Goal: Information Seeking & Learning: Learn about a topic

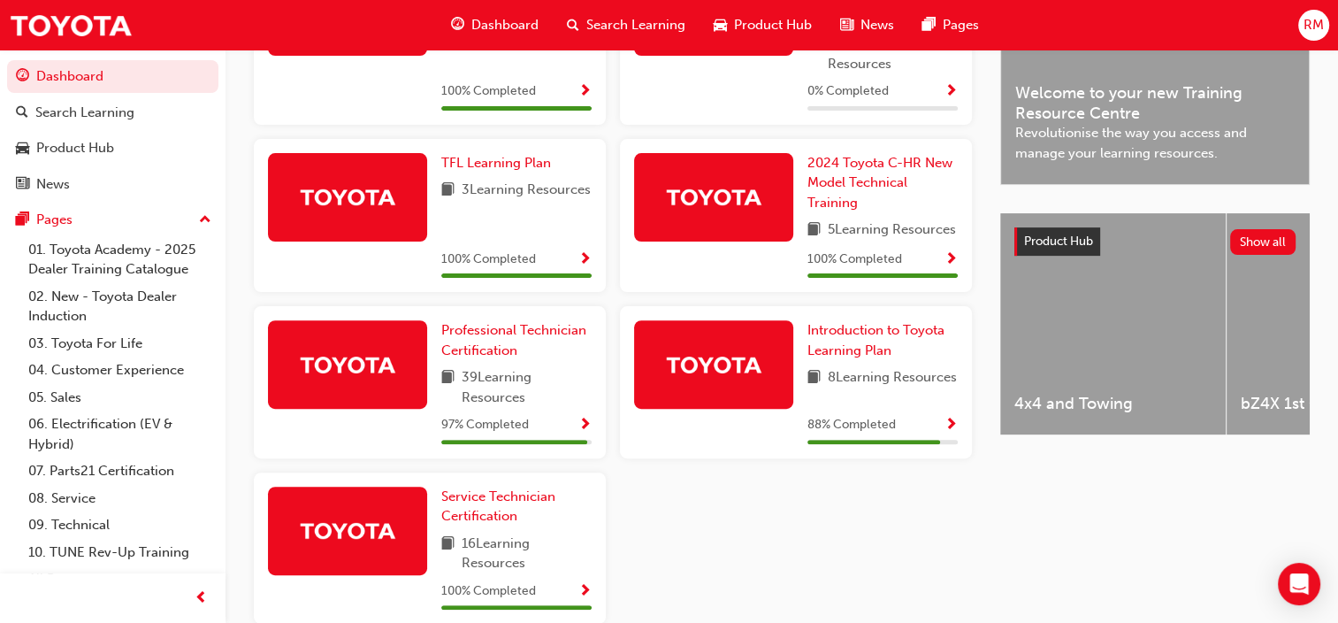
scroll to position [612, 0]
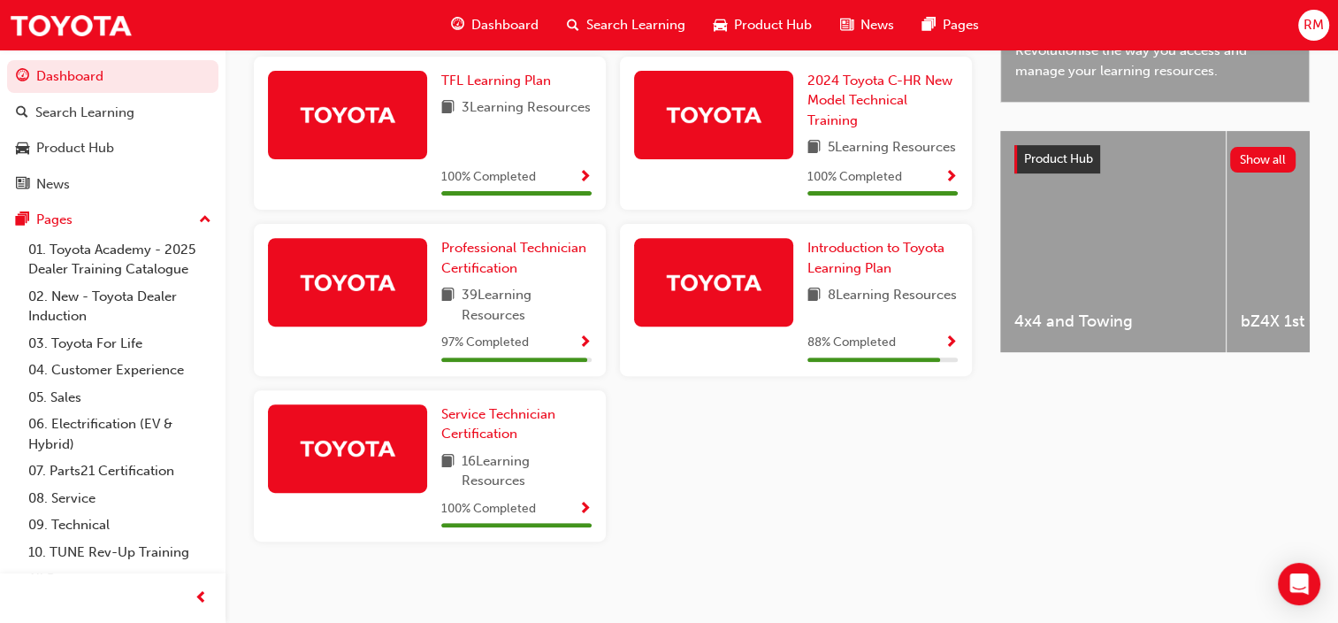
click at [587, 351] on span "Show Progress" at bounding box center [584, 343] width 13 height 16
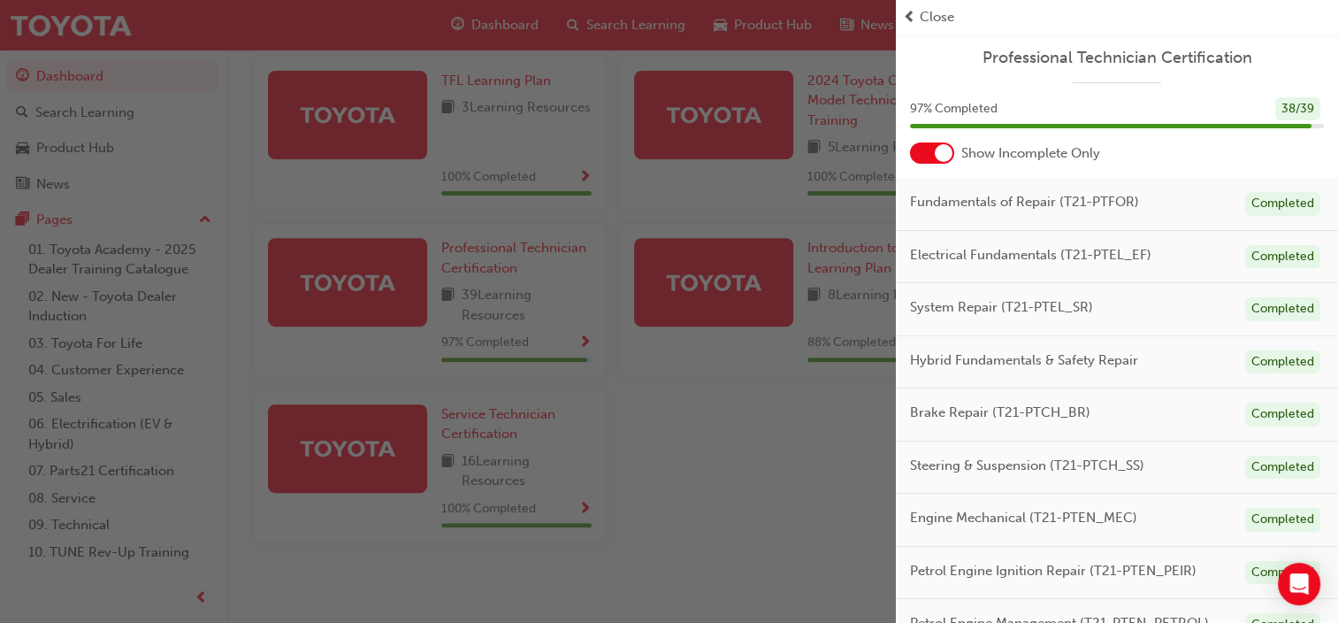
scroll to position [302, 0]
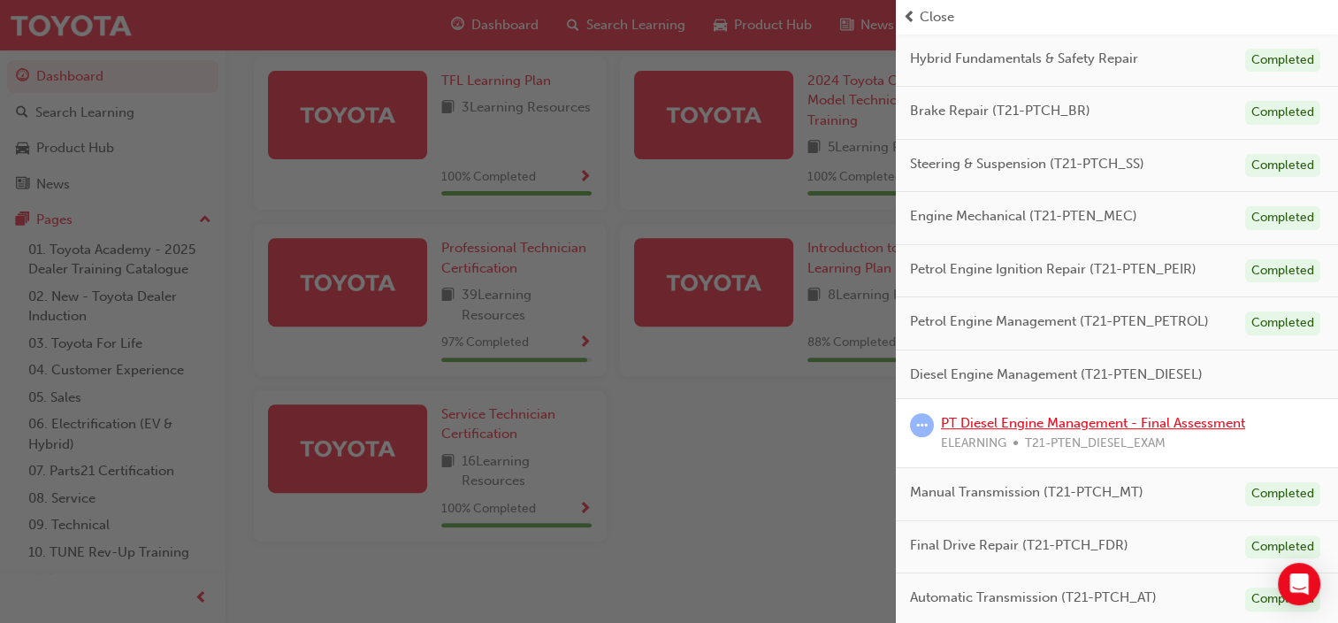
click at [1152, 417] on link "PT Diesel Engine Management - Final Assessment" at bounding box center [1093, 423] width 304 height 16
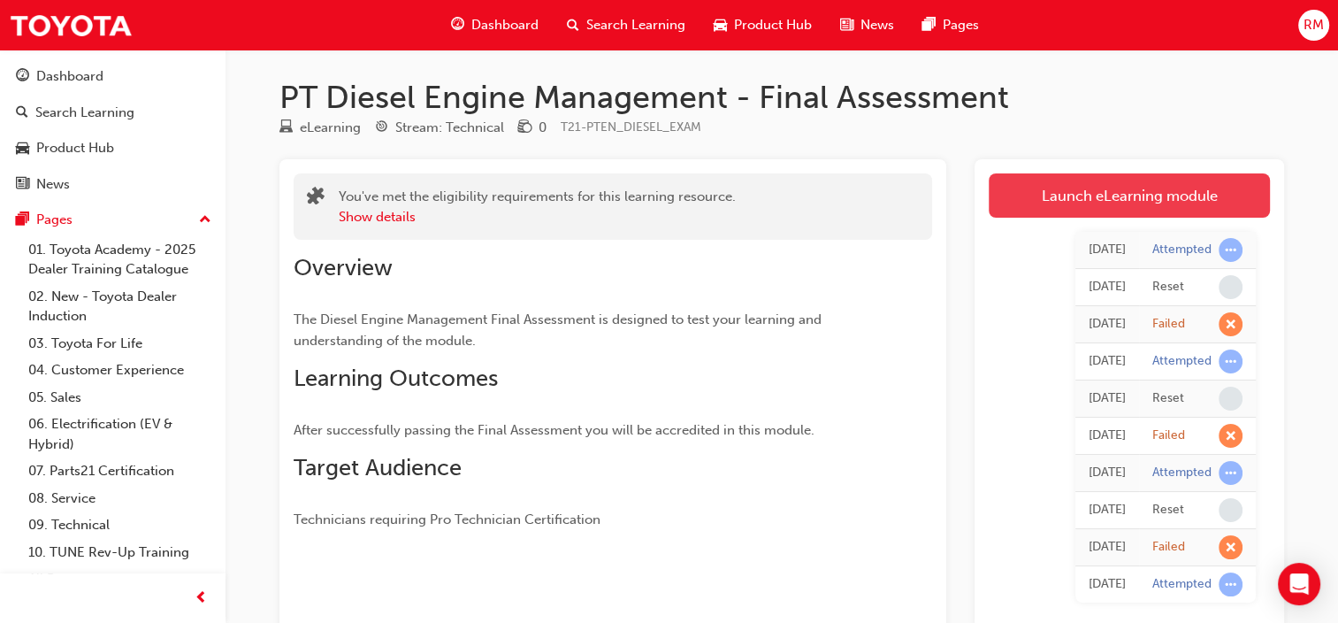
click at [1137, 198] on link "Launch eLearning module" at bounding box center [1129, 195] width 281 height 44
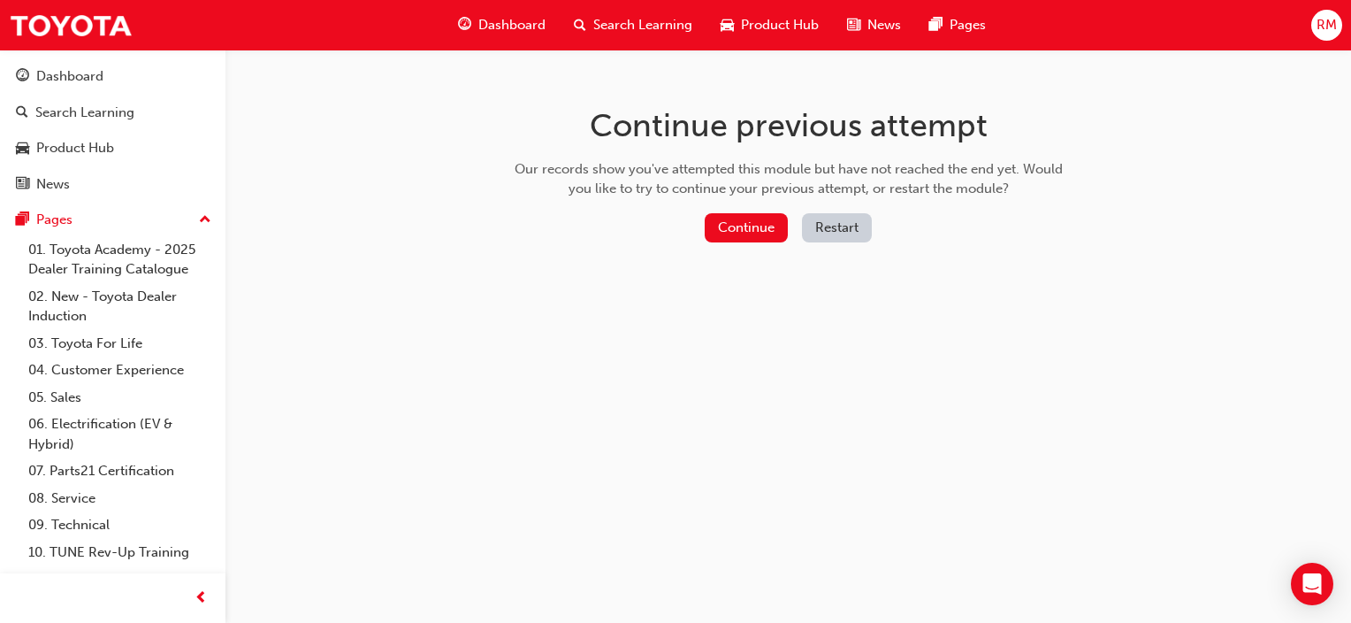
click at [837, 223] on button "Restart" at bounding box center [837, 227] width 70 height 29
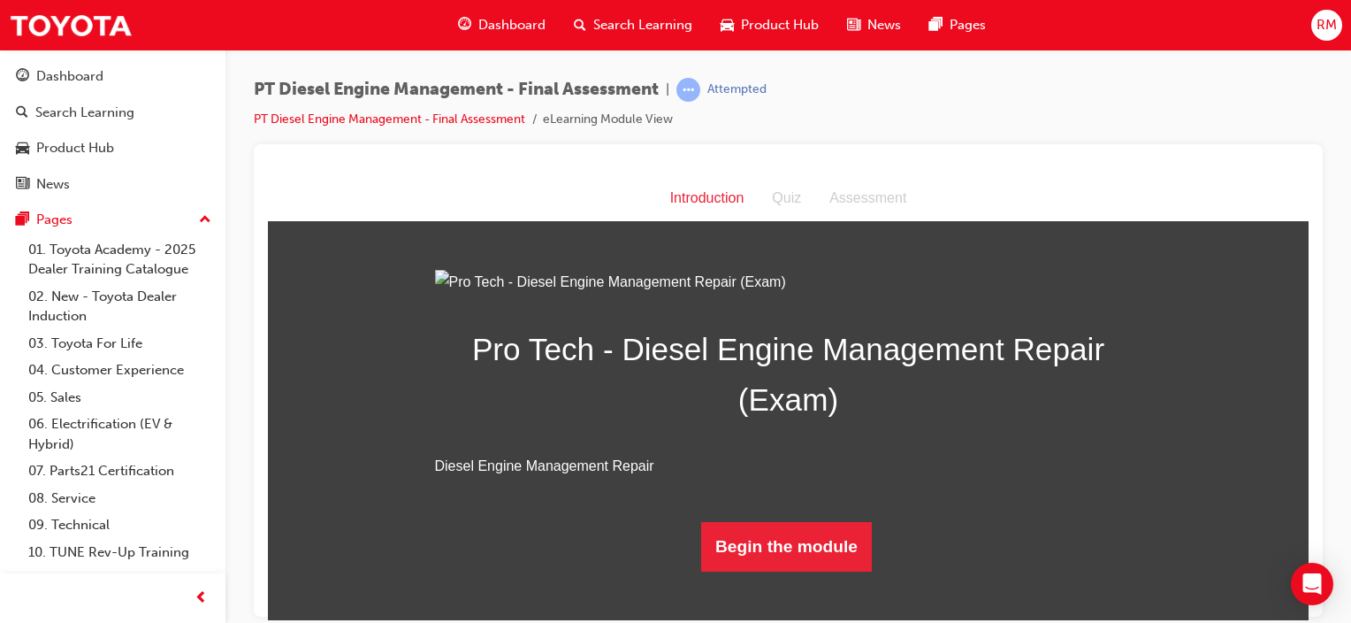
scroll to position [145, 0]
click at [777, 570] on button "Begin the module" at bounding box center [786, 546] width 171 height 50
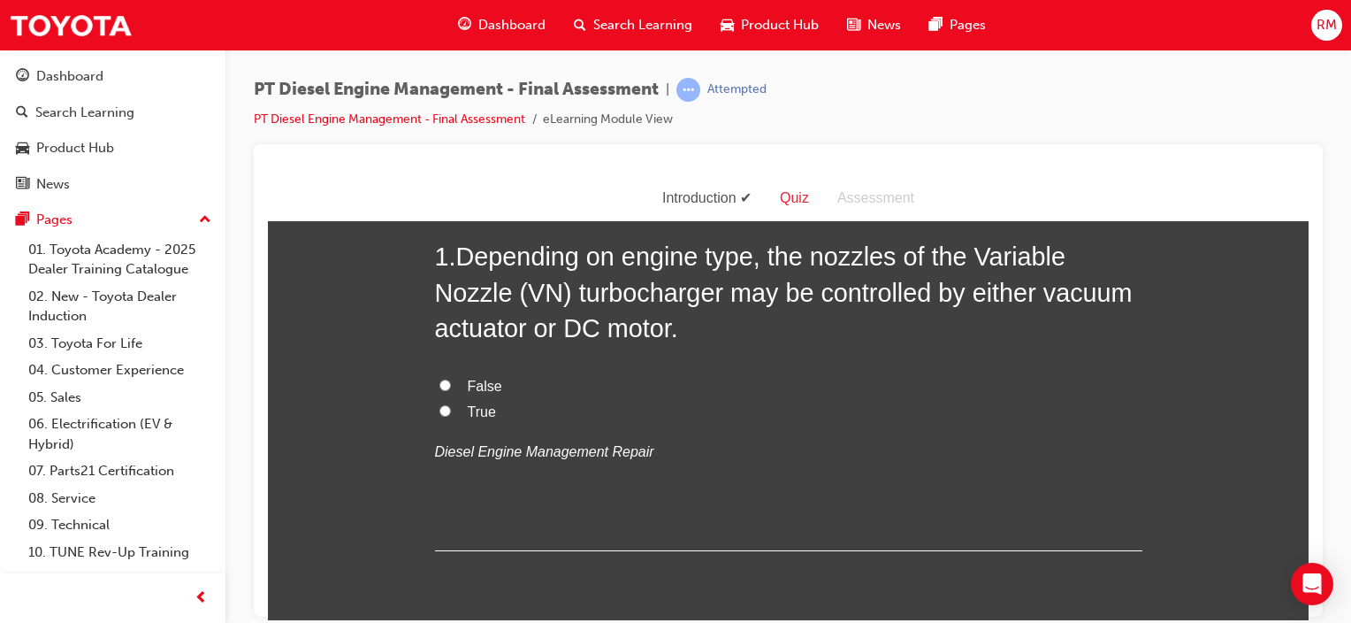
scroll to position [106, 0]
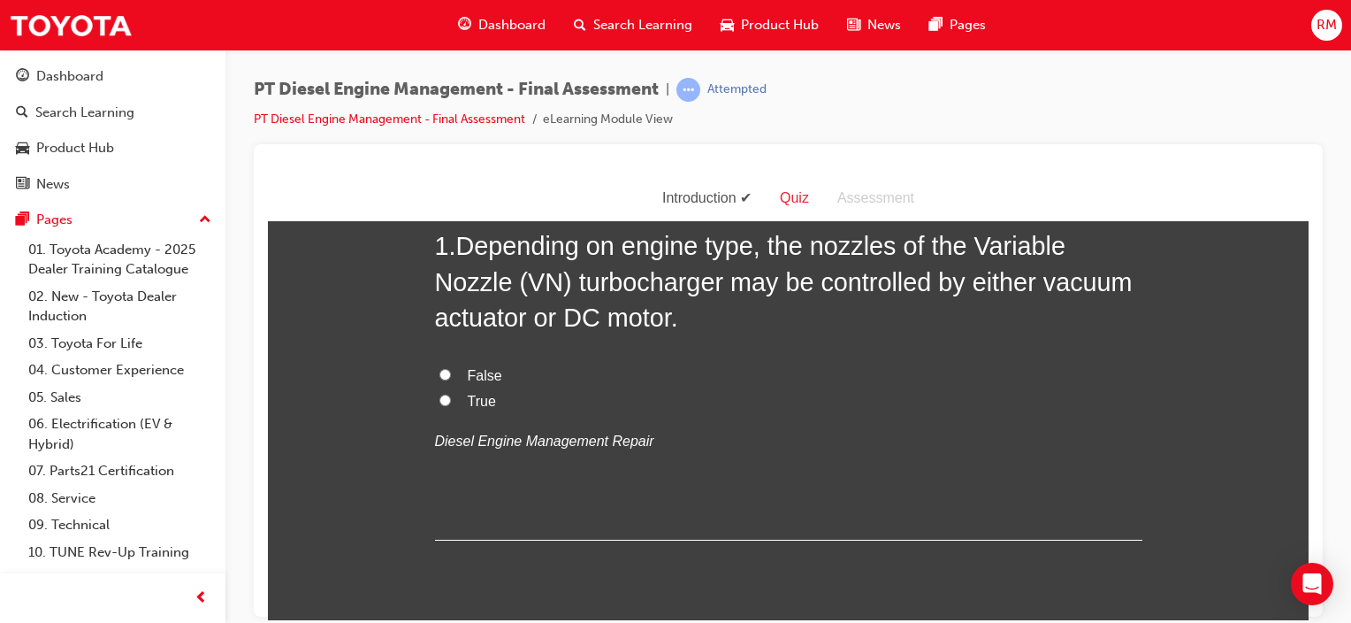
click at [435, 397] on label "True" at bounding box center [788, 401] width 707 height 26
click at [440, 397] on input "True" at bounding box center [445, 399] width 11 height 11
radio input "true"
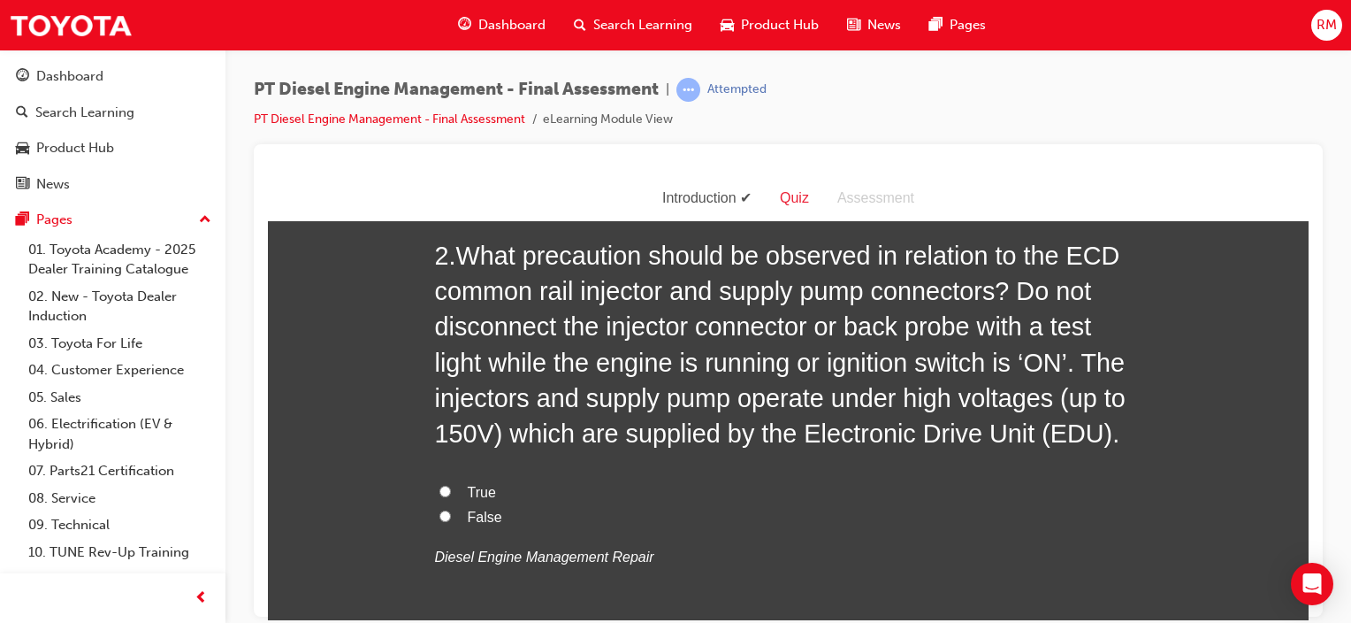
scroll to position [495, 0]
click at [441, 486] on input "True" at bounding box center [445, 488] width 11 height 11
radio input "true"
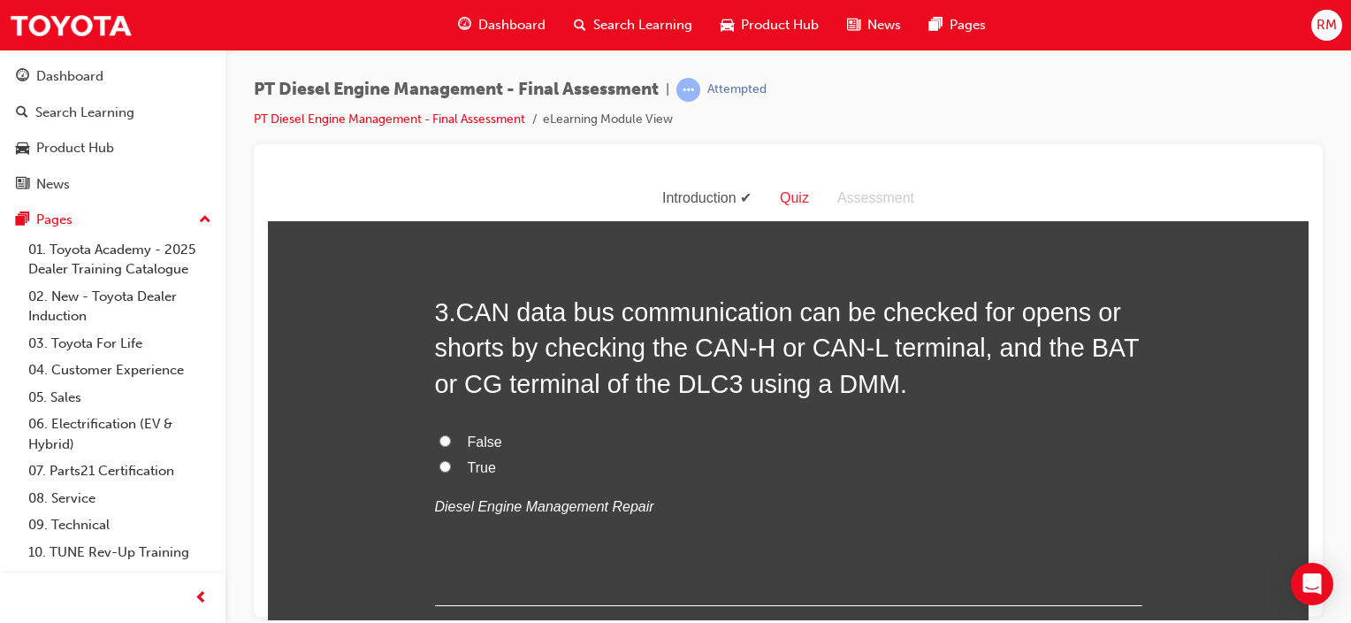
scroll to position [955, 0]
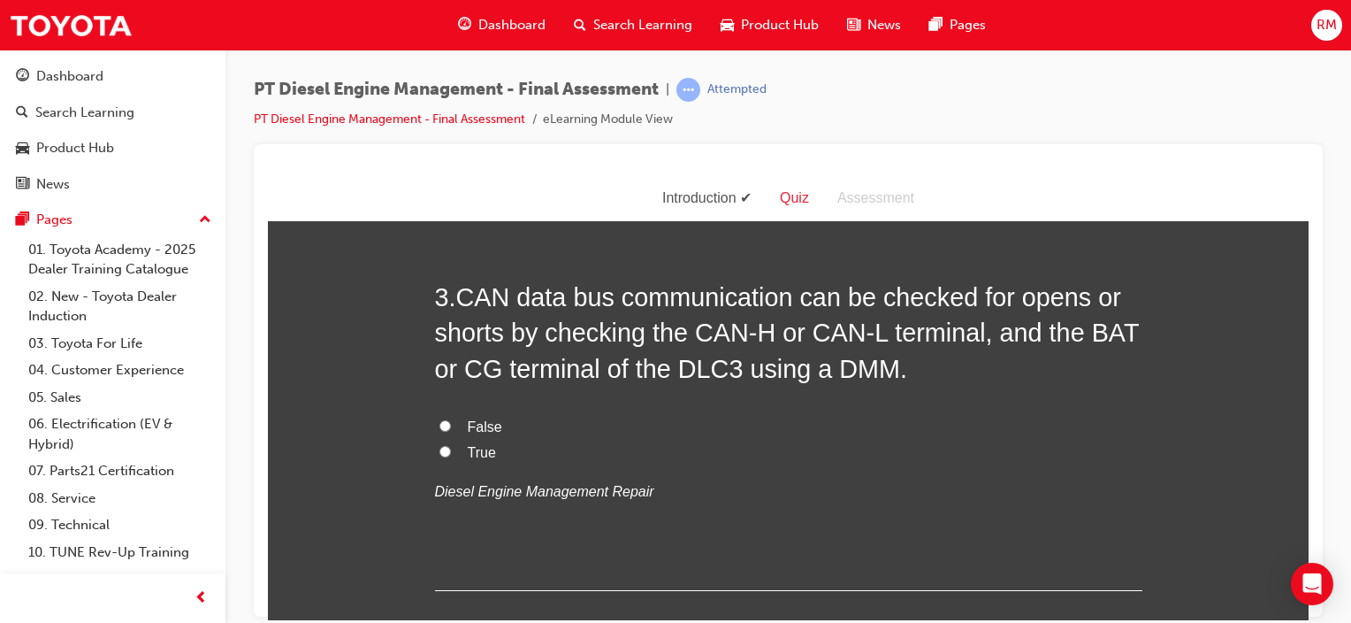
click at [440, 455] on input "True" at bounding box center [445, 450] width 11 height 11
radio input "true"
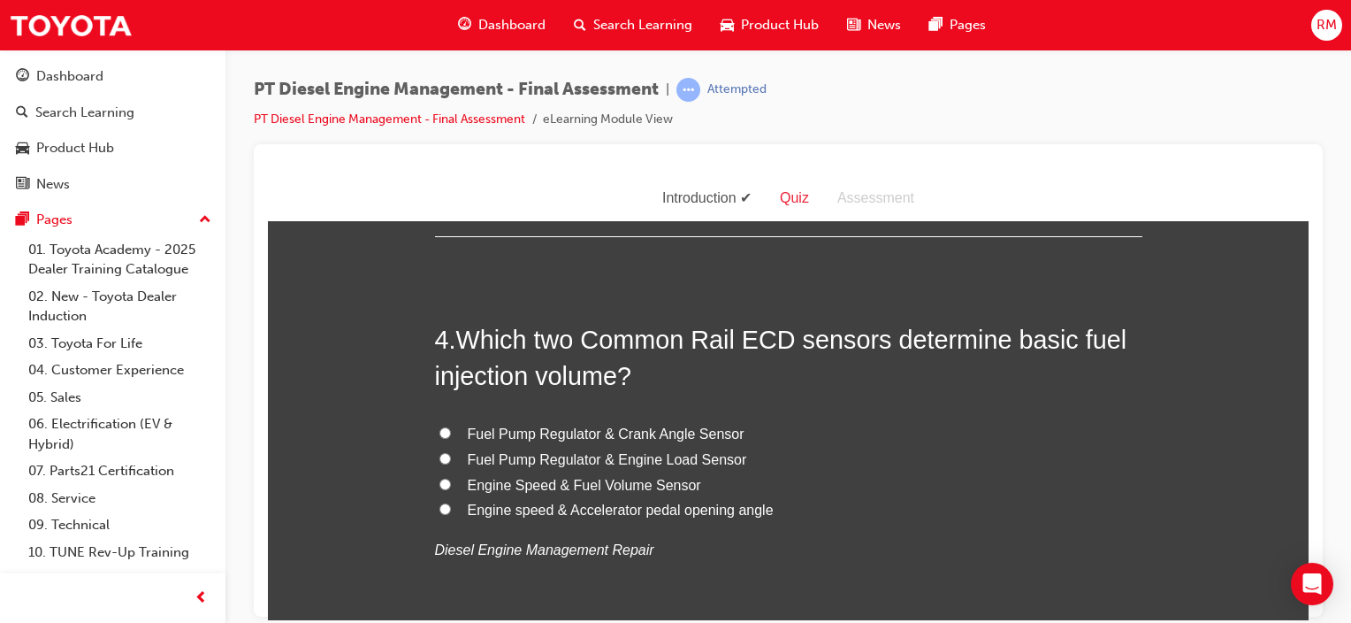
scroll to position [1344, 0]
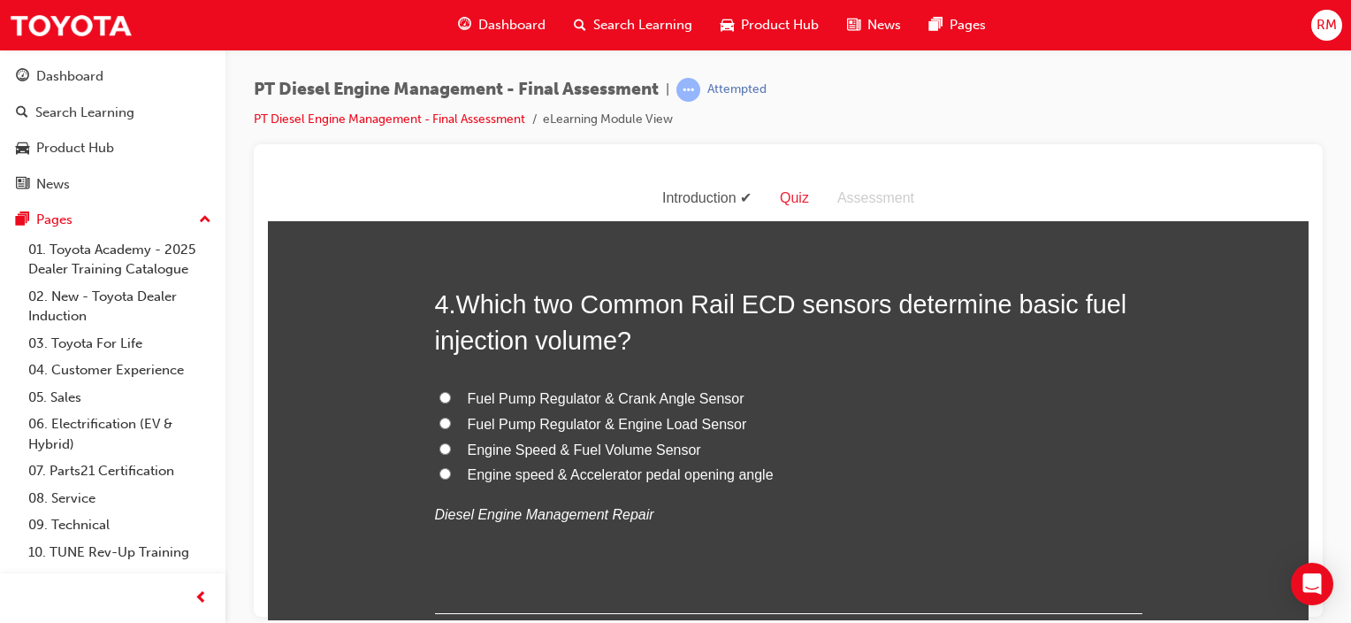
click at [667, 451] on span "Engine Speed & Fuel Volume Sensor" at bounding box center [584, 448] width 233 height 15
click at [451, 451] on input "Engine Speed & Fuel Volume Sensor" at bounding box center [445, 447] width 11 height 11
radio input "true"
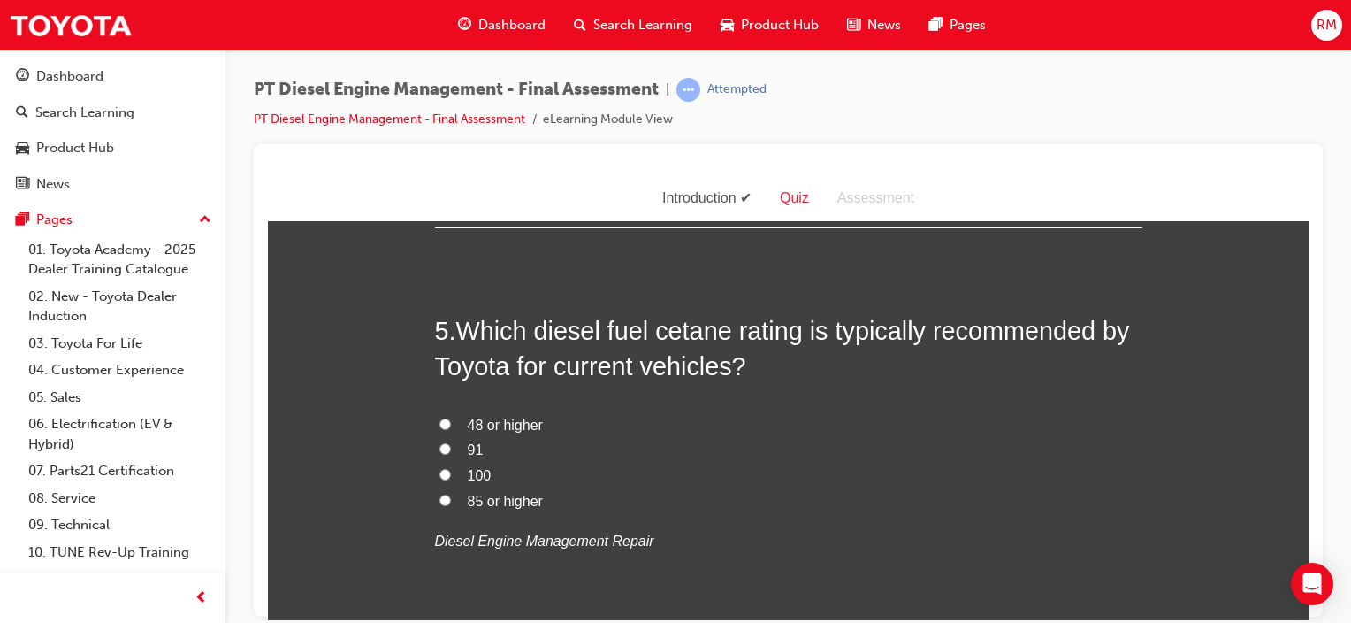
scroll to position [1733, 0]
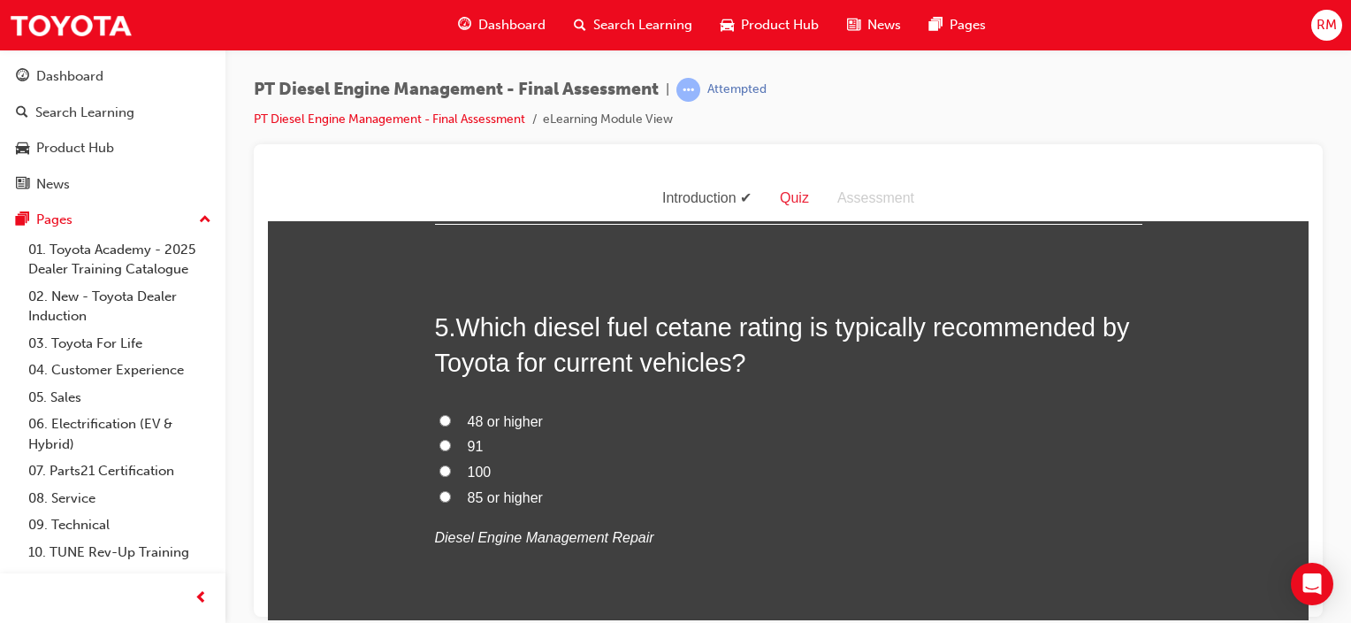
click at [521, 424] on span "48 or higher" at bounding box center [505, 420] width 75 height 15
click at [451, 424] on input "48 or higher" at bounding box center [445, 419] width 11 height 11
radio input "true"
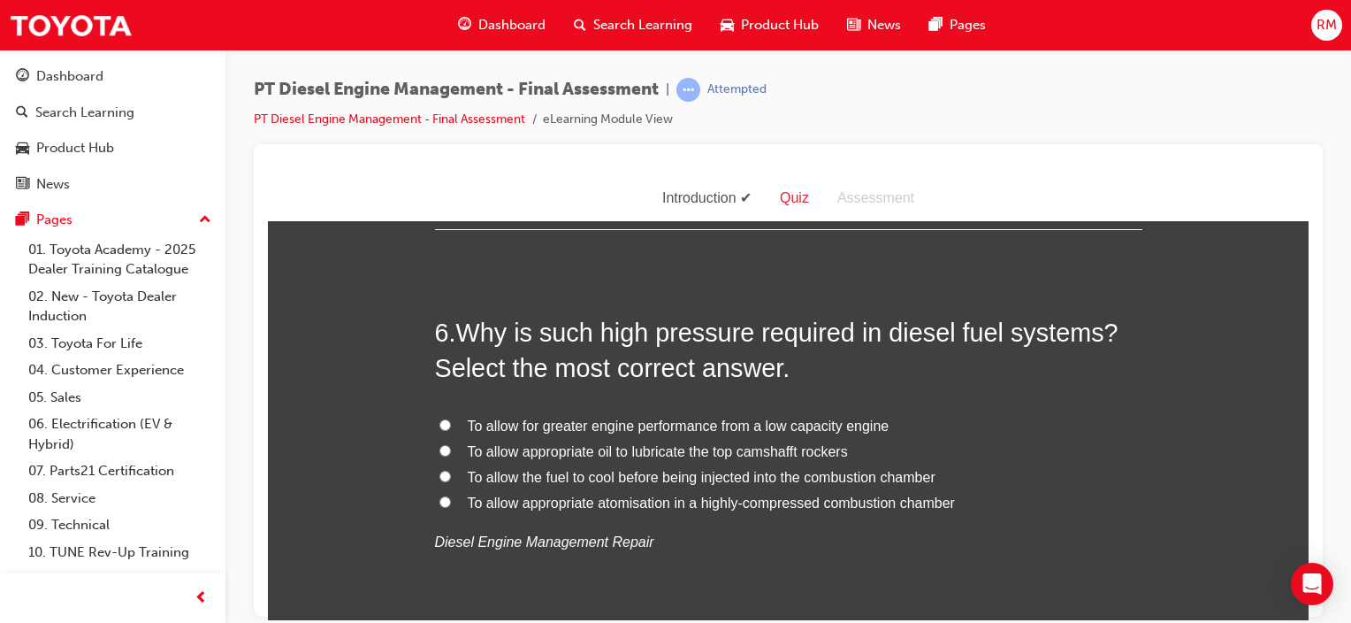
scroll to position [2158, 0]
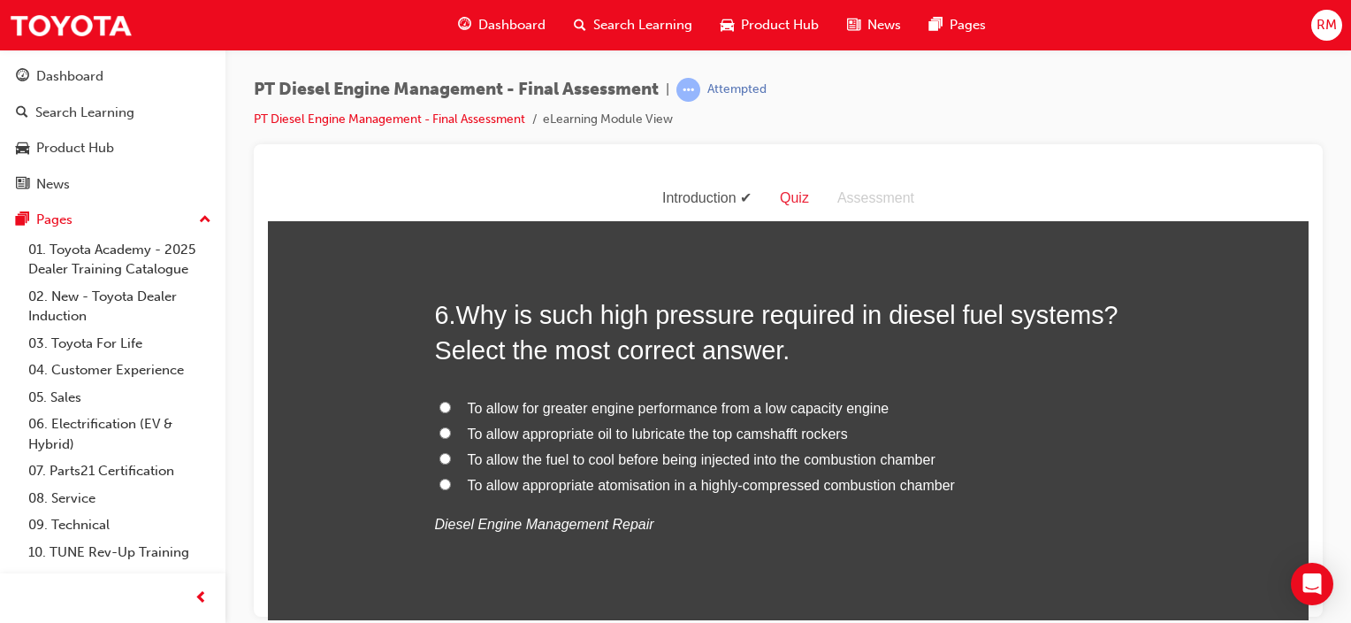
click at [545, 485] on span "To allow appropriate atomisation in a highly-compressed combustion chamber" at bounding box center [711, 484] width 487 height 15
click at [451, 485] on input "To allow appropriate atomisation in a highly-compressed combustion chamber" at bounding box center [445, 483] width 11 height 11
radio input "true"
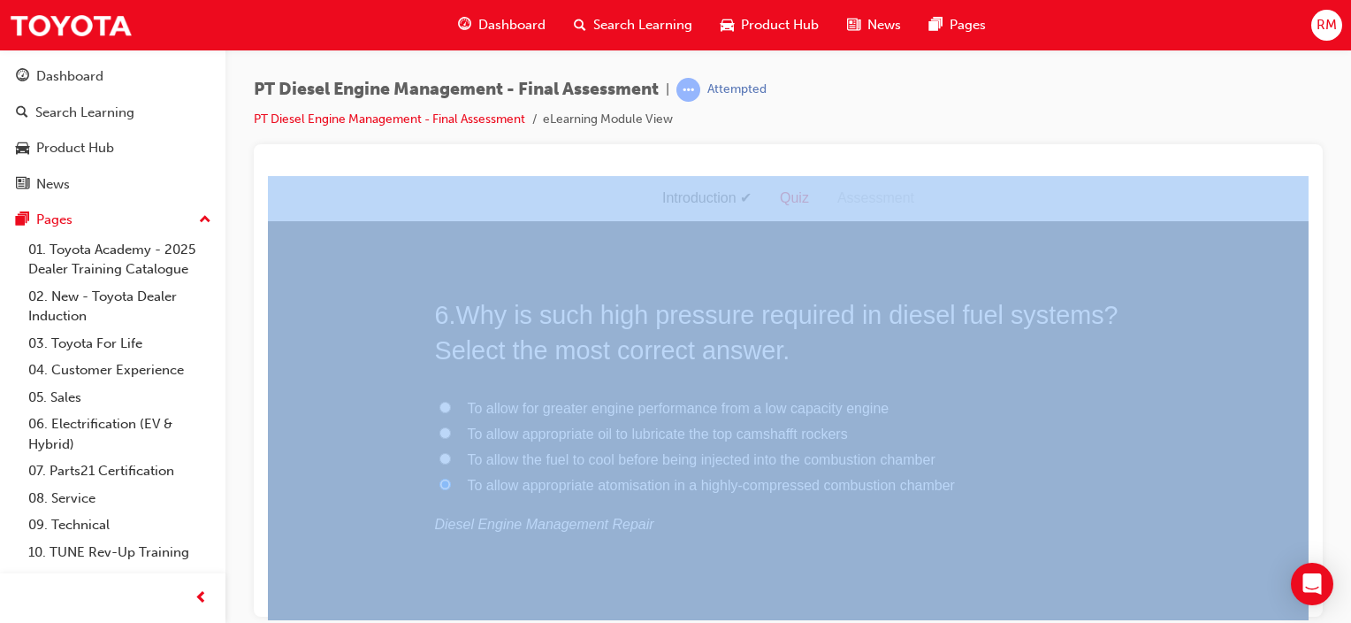
drag, startPoint x: 1618, startPoint y: 772, endPoint x: 1301, endPoint y: 611, distance: 355.9
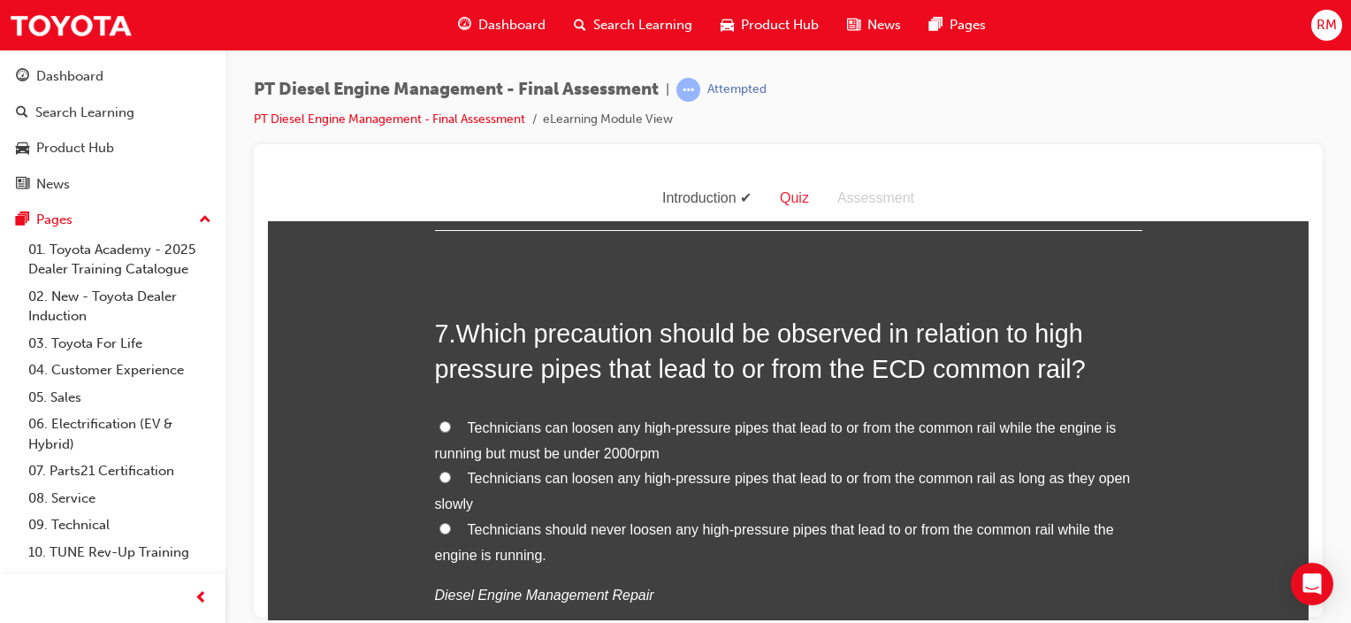
scroll to position [2582, 0]
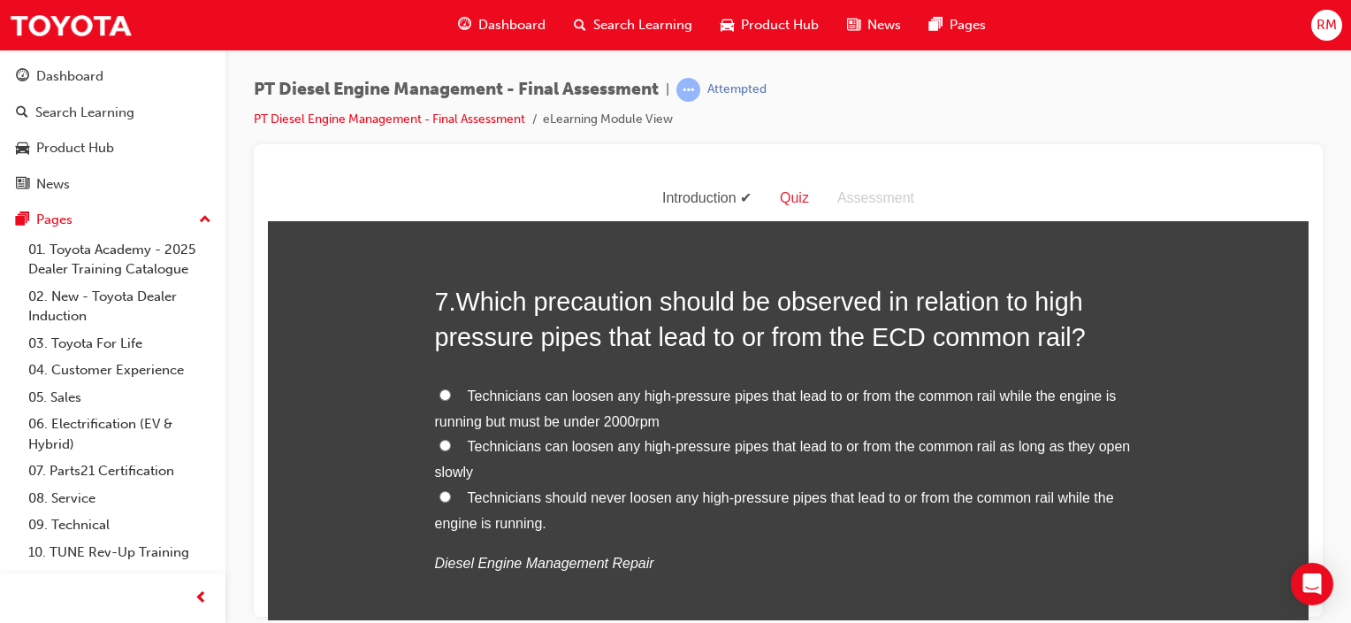
click at [1097, 503] on span "Technicians should never loosen any high-pressure pipes that lead to or from th…" at bounding box center [774, 509] width 679 height 41
click at [451, 501] on input "Technicians should never loosen any high-pressure pipes that lead to or from th…" at bounding box center [445, 495] width 11 height 11
radio input "true"
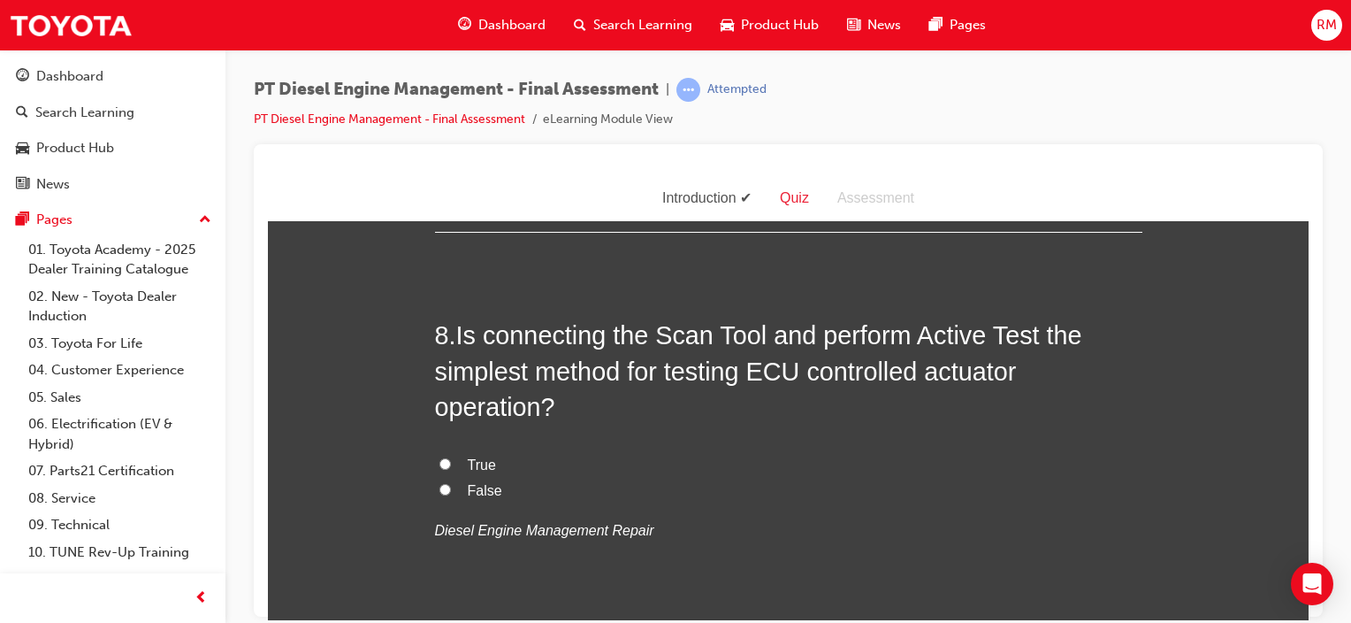
scroll to position [3042, 0]
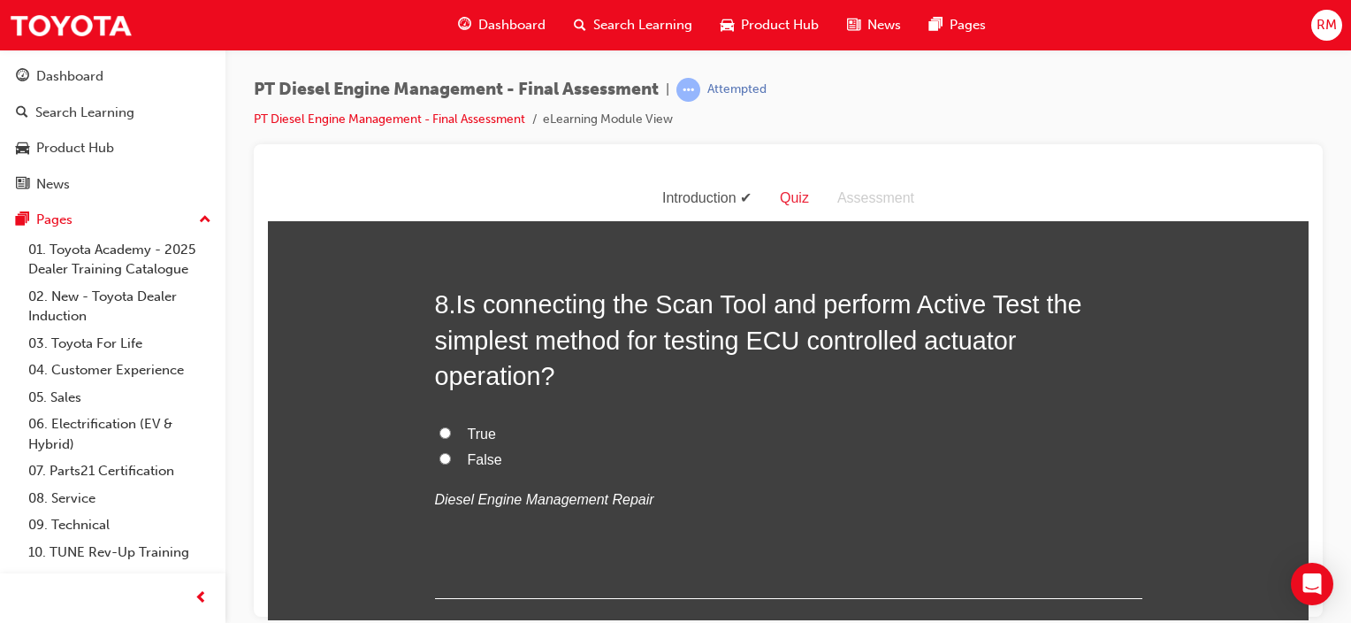
click at [440, 432] on input "True" at bounding box center [445, 431] width 11 height 11
radio input "true"
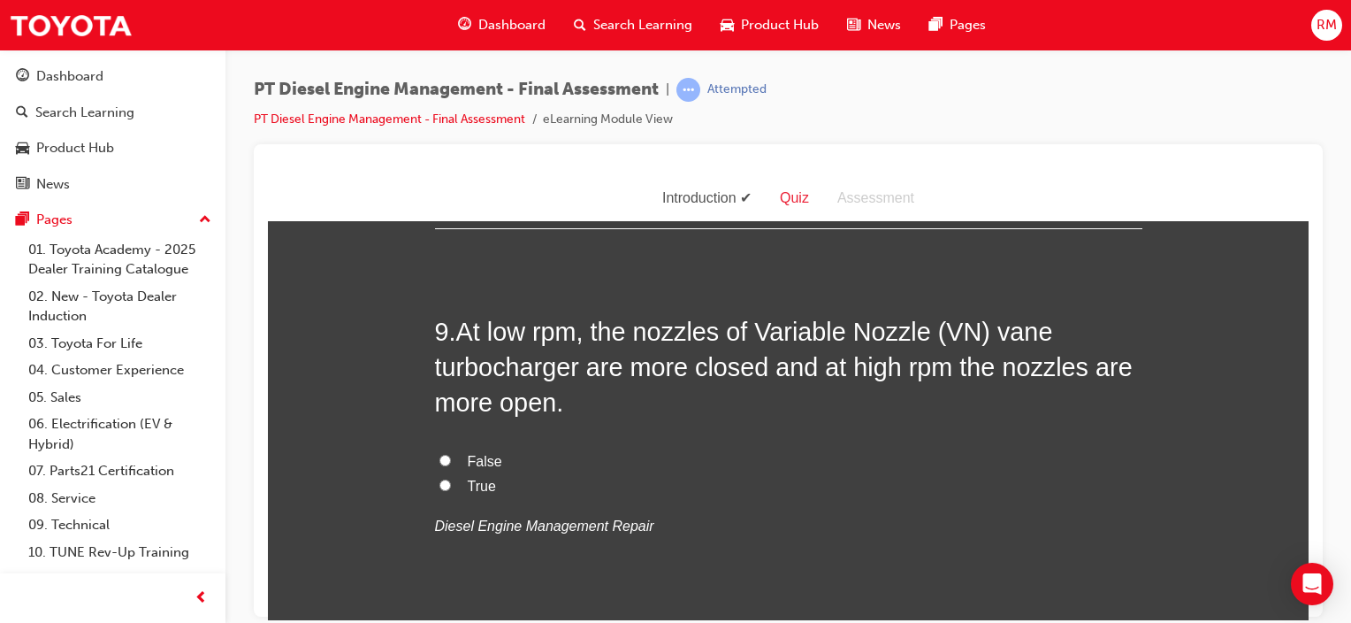
scroll to position [3431, 0]
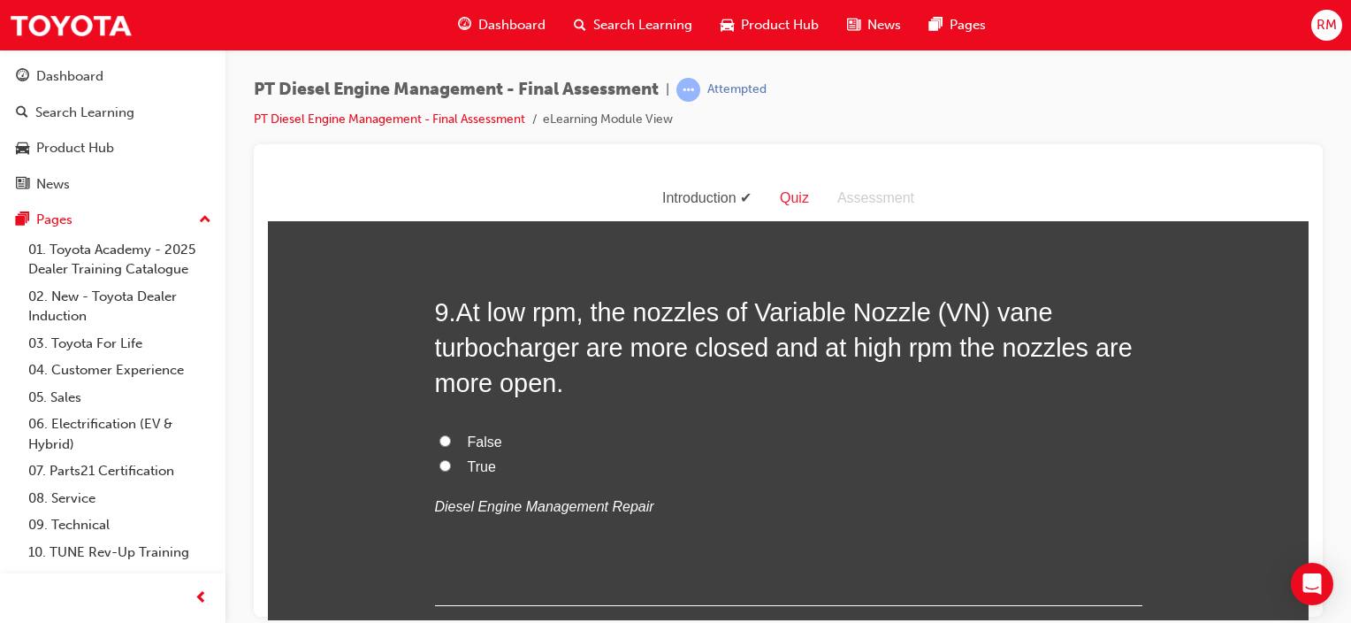
click at [440, 460] on input "True" at bounding box center [445, 464] width 11 height 11
radio input "true"
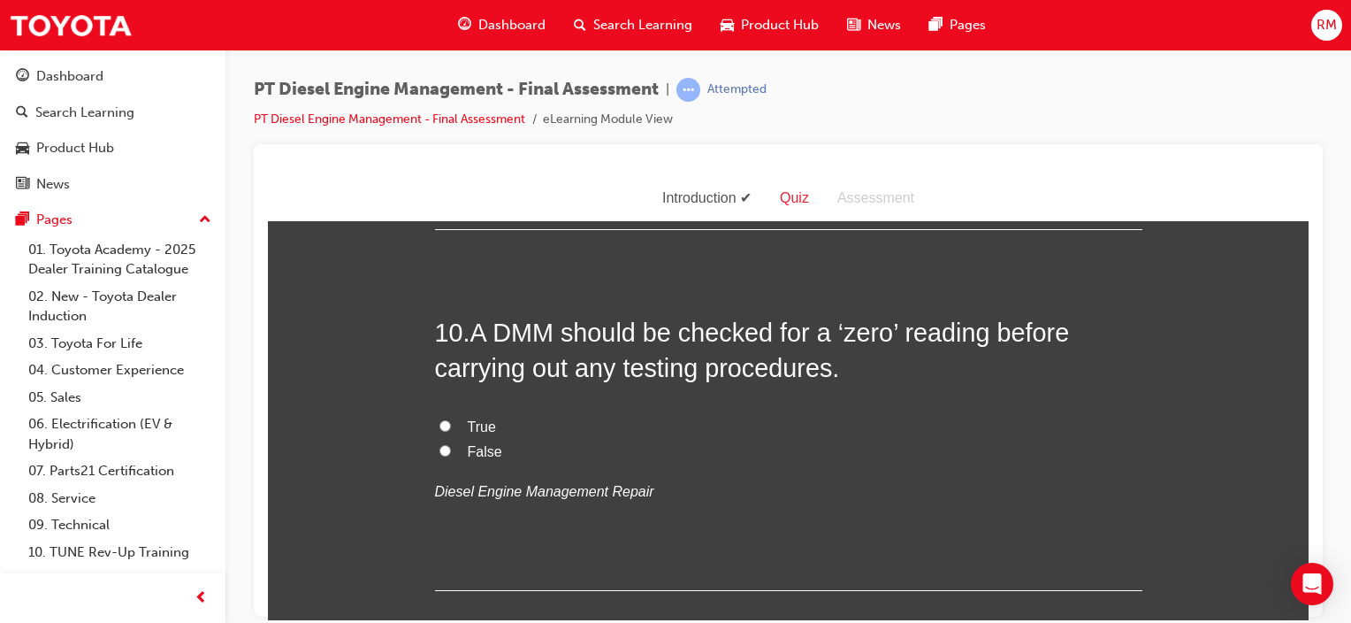
scroll to position [3820, 0]
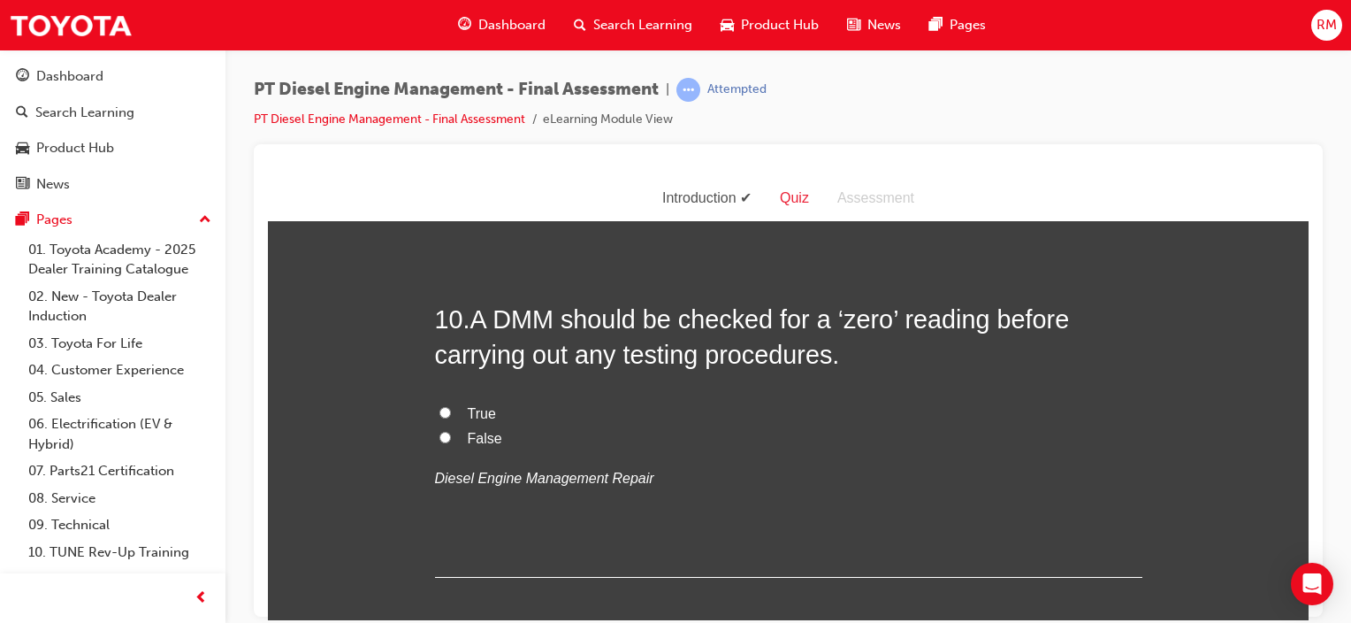
click at [440, 410] on input "True" at bounding box center [445, 411] width 11 height 11
radio input "true"
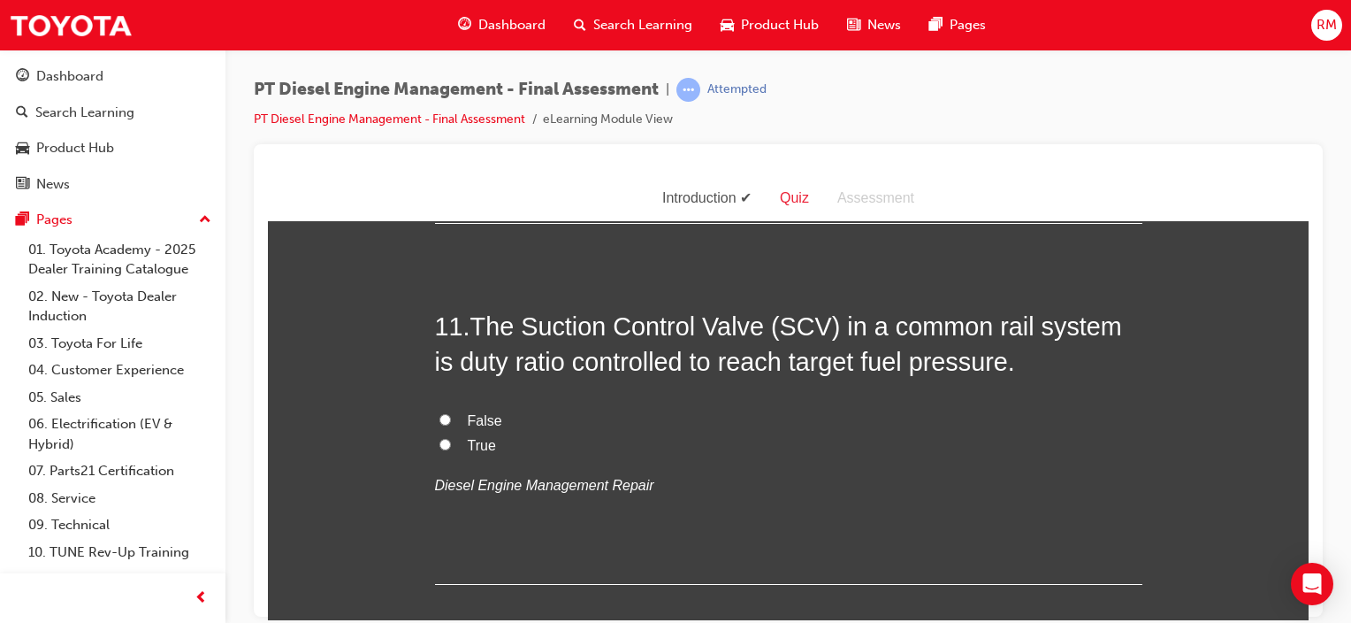
scroll to position [4209, 0]
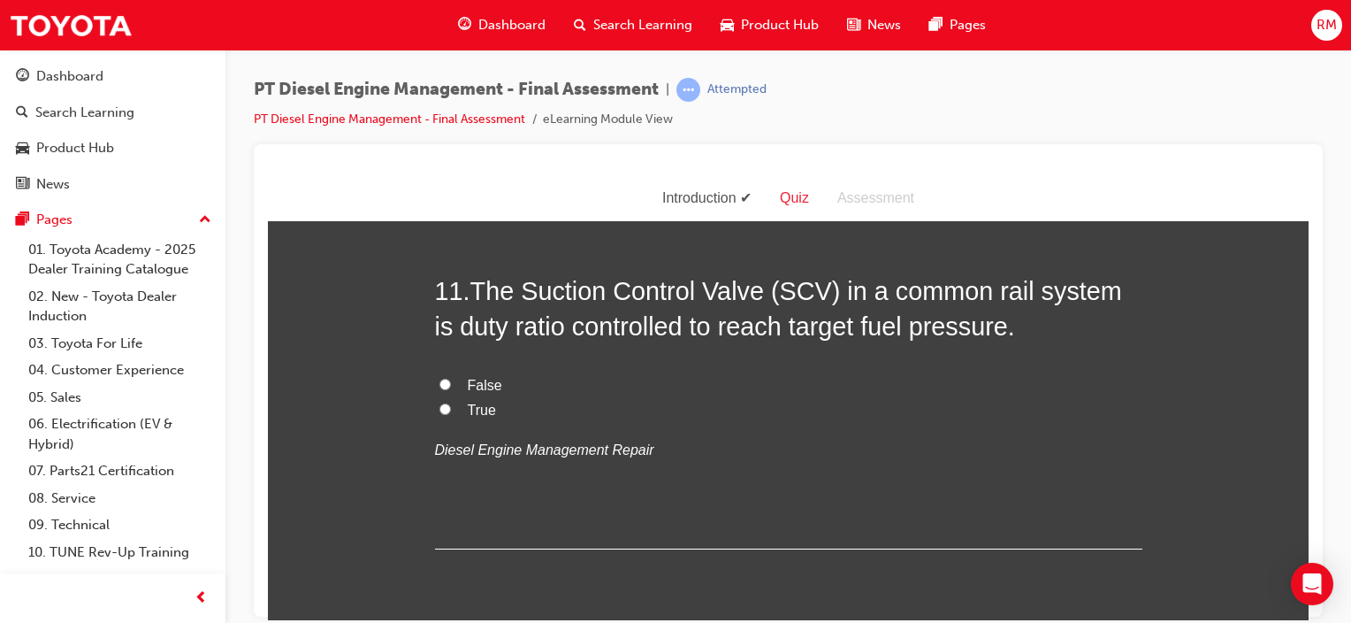
click at [440, 403] on input "True" at bounding box center [445, 407] width 11 height 11
radio input "true"
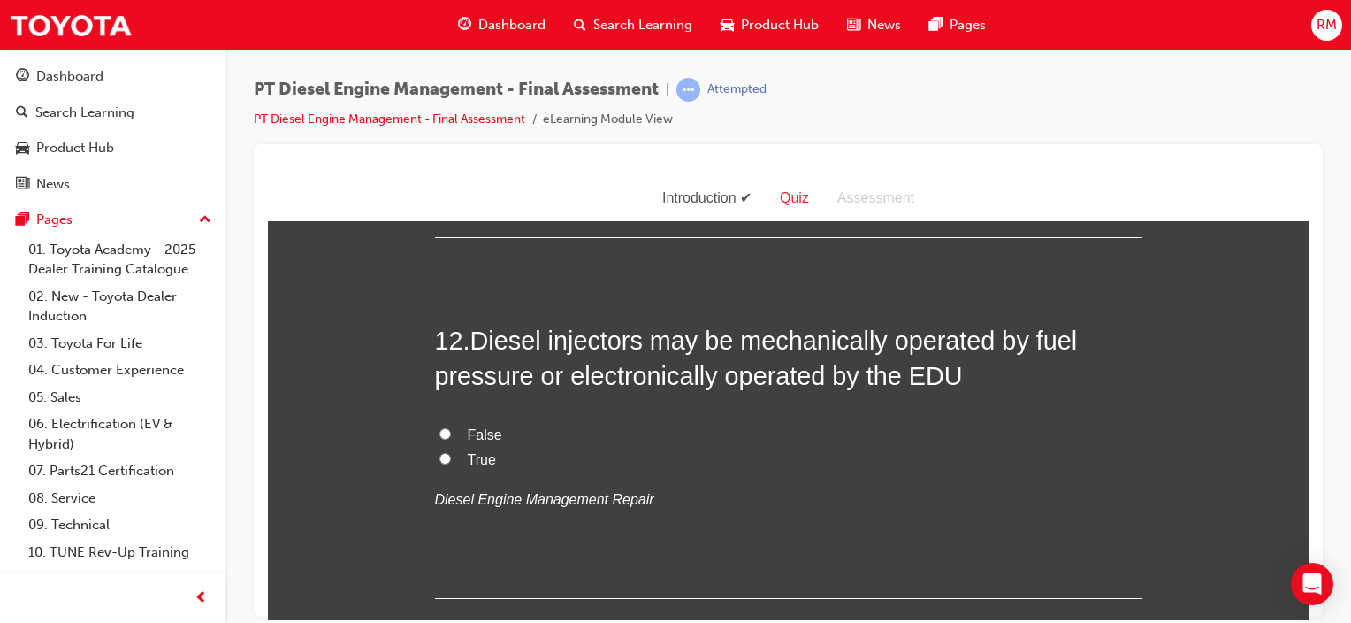
scroll to position [4529, 0]
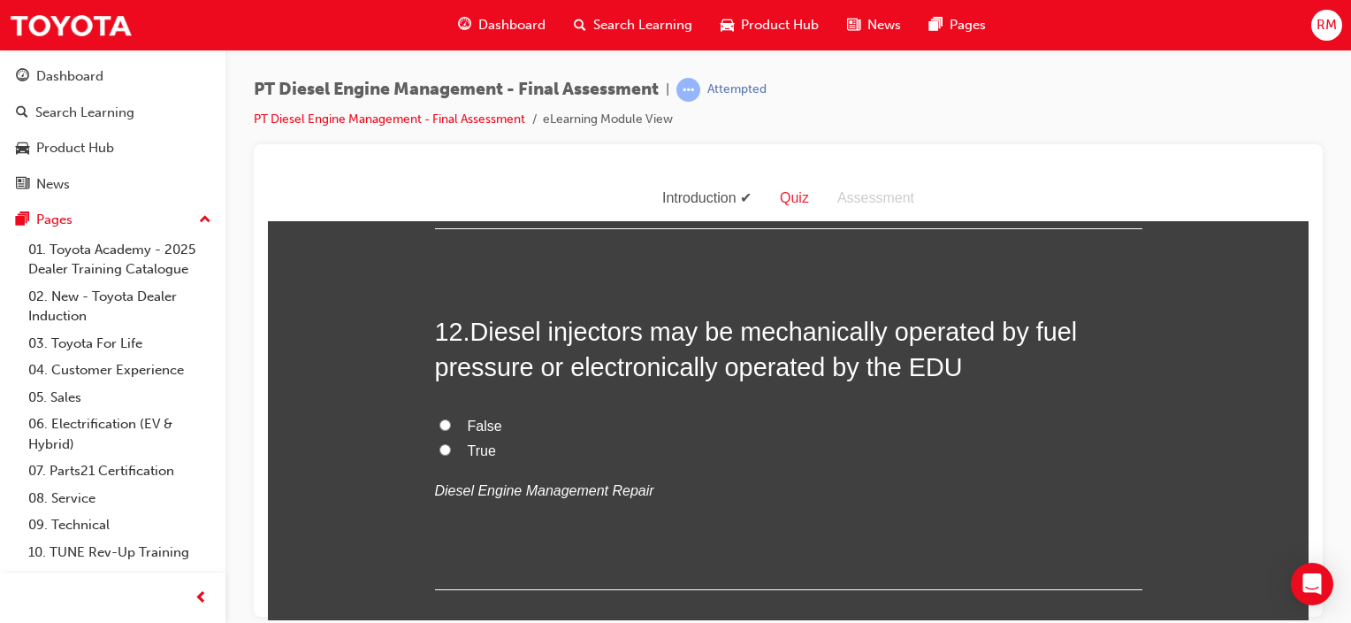
click at [440, 449] on input "True" at bounding box center [445, 448] width 11 height 11
radio input "true"
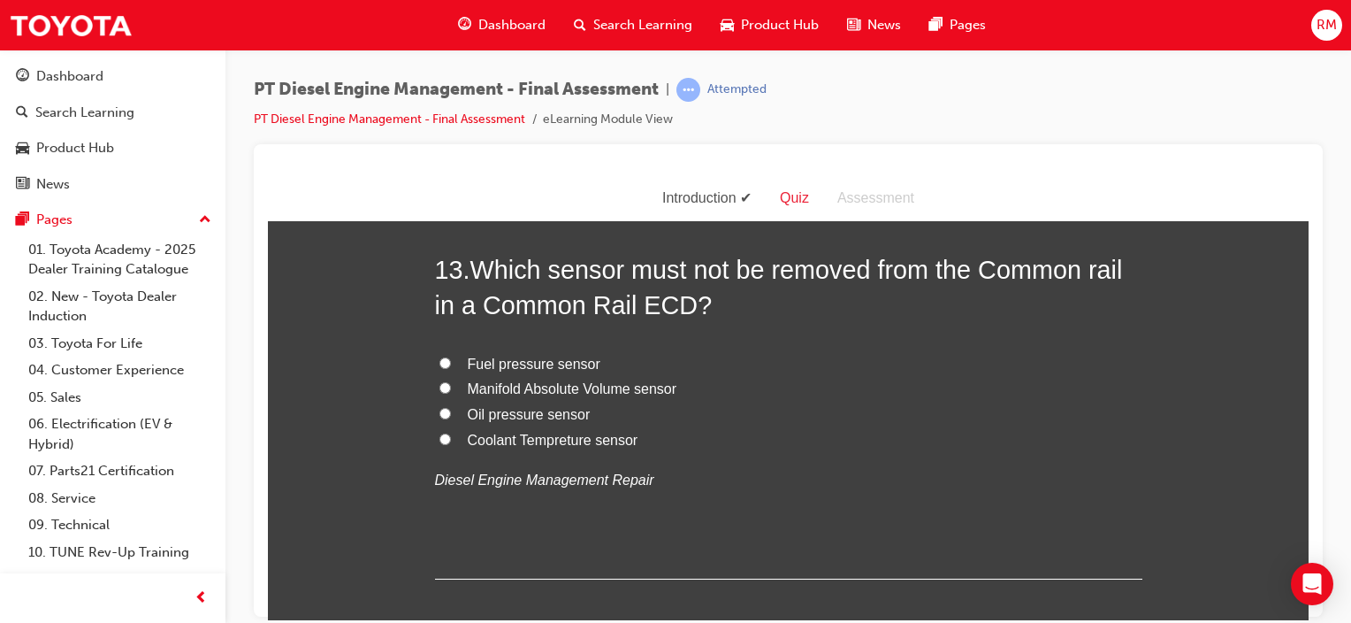
scroll to position [4919, 0]
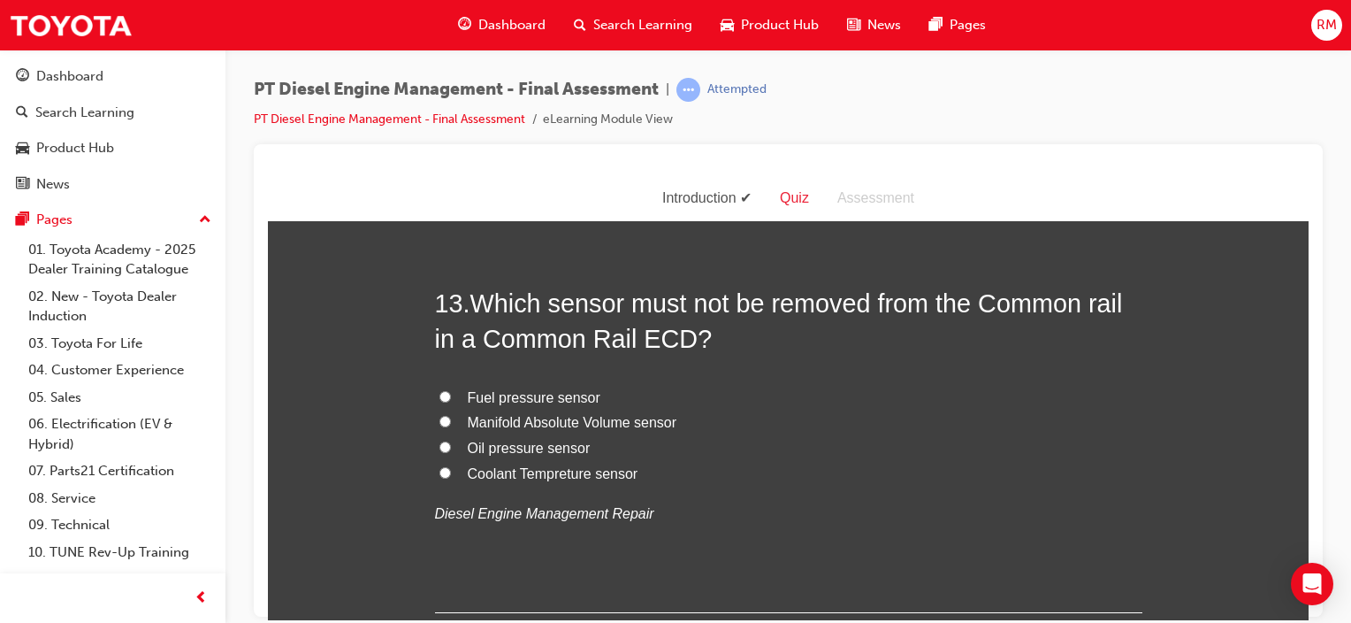
click at [442, 393] on input "Fuel pressure sensor" at bounding box center [445, 395] width 11 height 11
radio input "true"
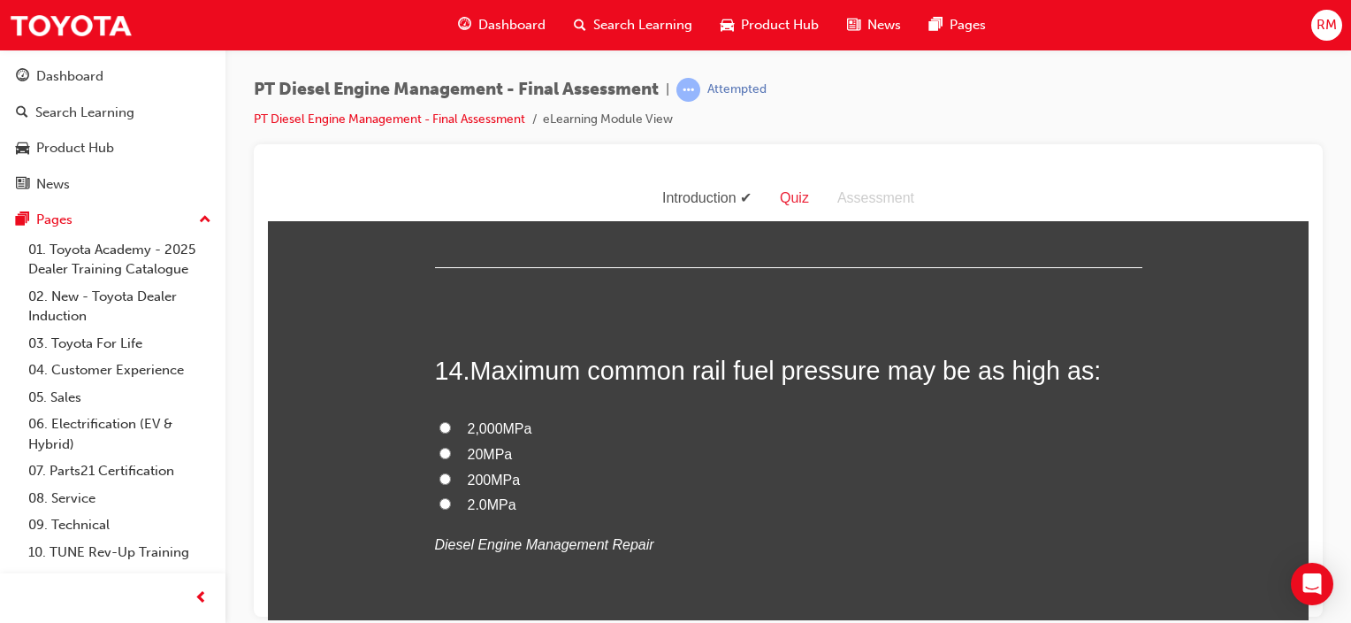
scroll to position [5272, 0]
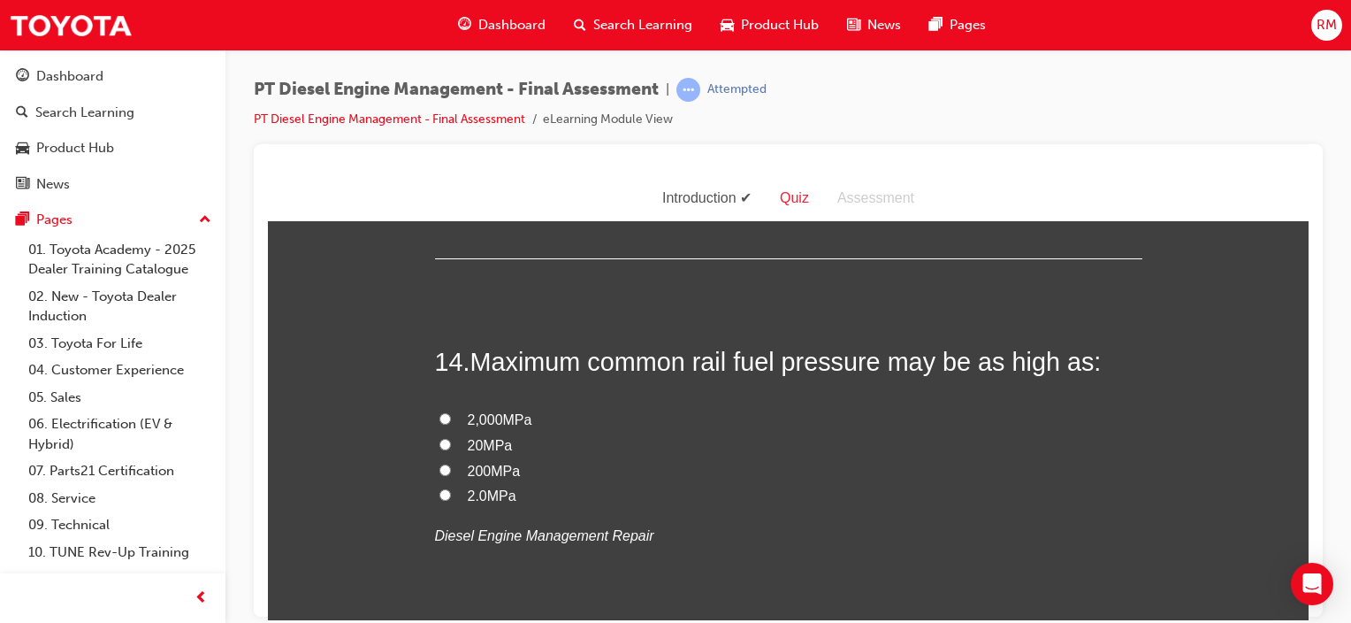
click at [478, 465] on span "200MPa" at bounding box center [494, 469] width 53 height 15
click at [451, 465] on input "200MPa" at bounding box center [445, 468] width 11 height 11
radio input "true"
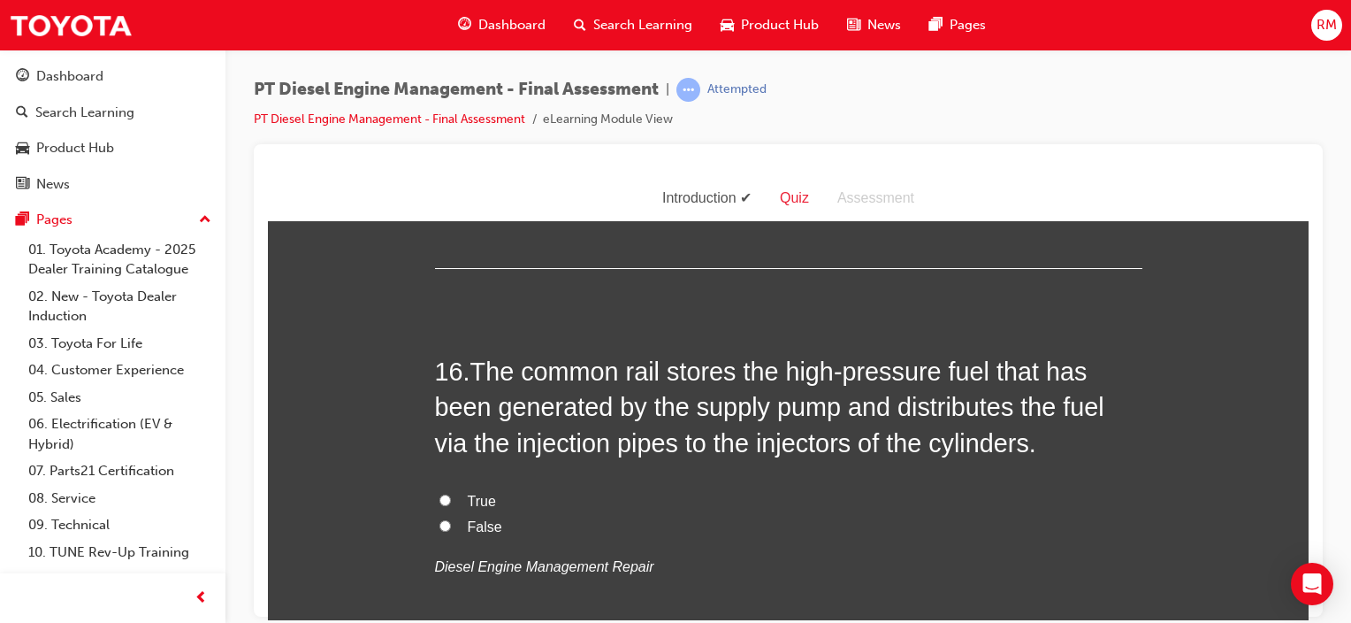
scroll to position [6157, 0]
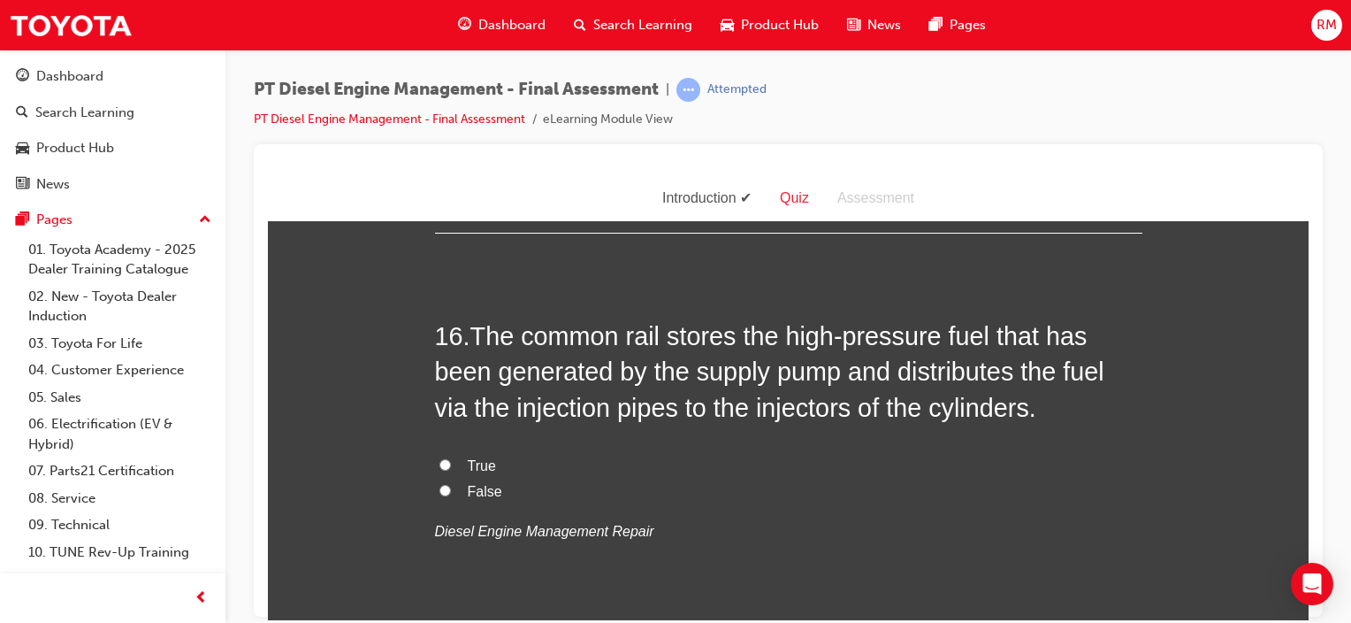
click at [440, 459] on input "True" at bounding box center [445, 463] width 11 height 11
radio input "true"
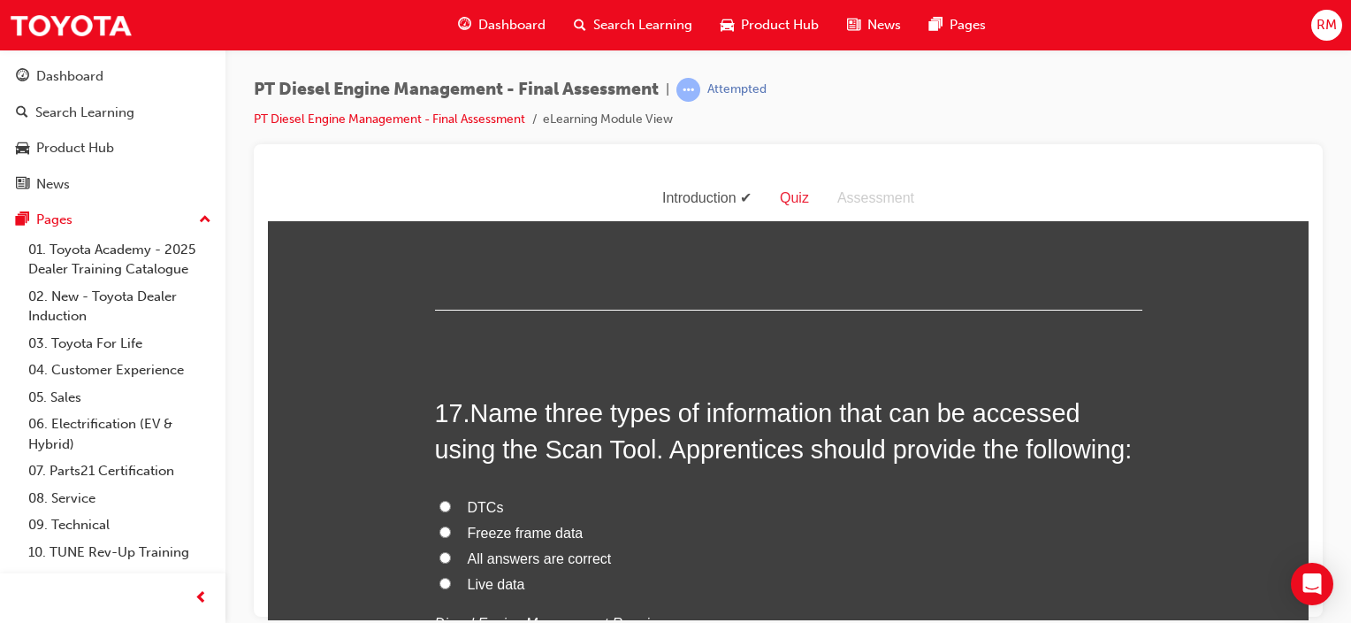
scroll to position [6546, 0]
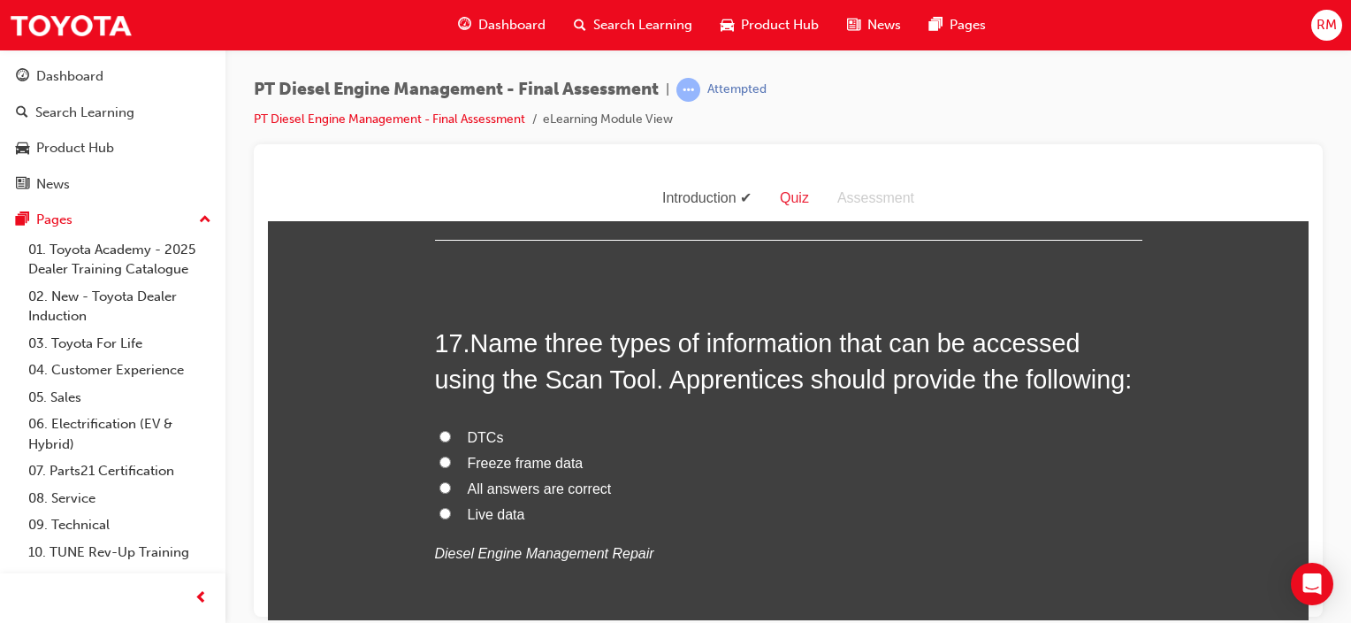
click at [440, 435] on input "DTCs" at bounding box center [445, 435] width 11 height 11
radio input "true"
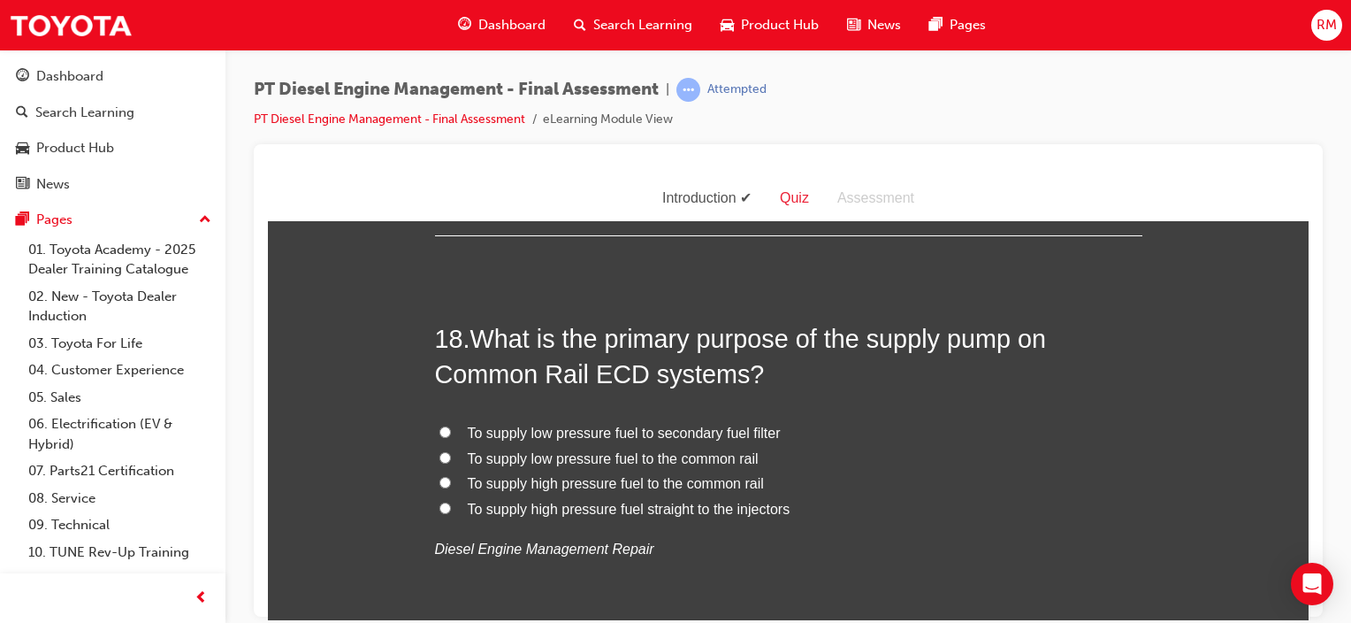
scroll to position [6970, 0]
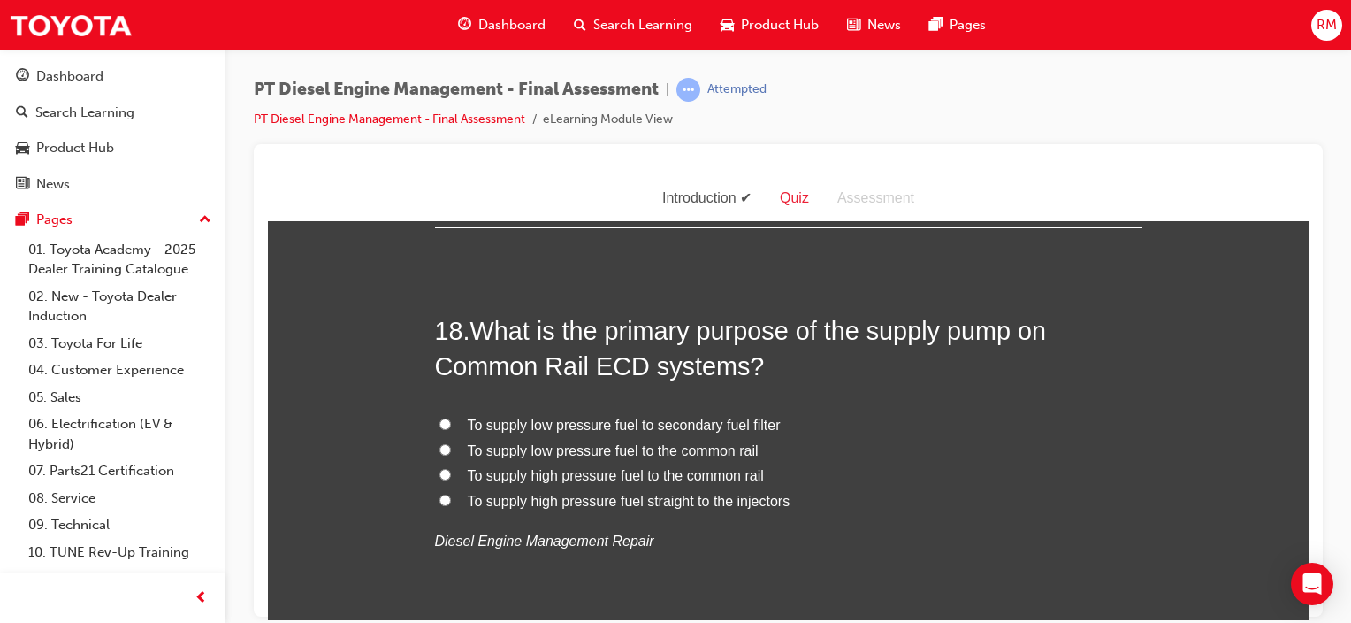
click at [709, 474] on span "To supply high pressure fuel to the common rail" at bounding box center [616, 474] width 296 height 15
click at [451, 474] on input "To supply high pressure fuel to the common rail" at bounding box center [445, 473] width 11 height 11
radio input "true"
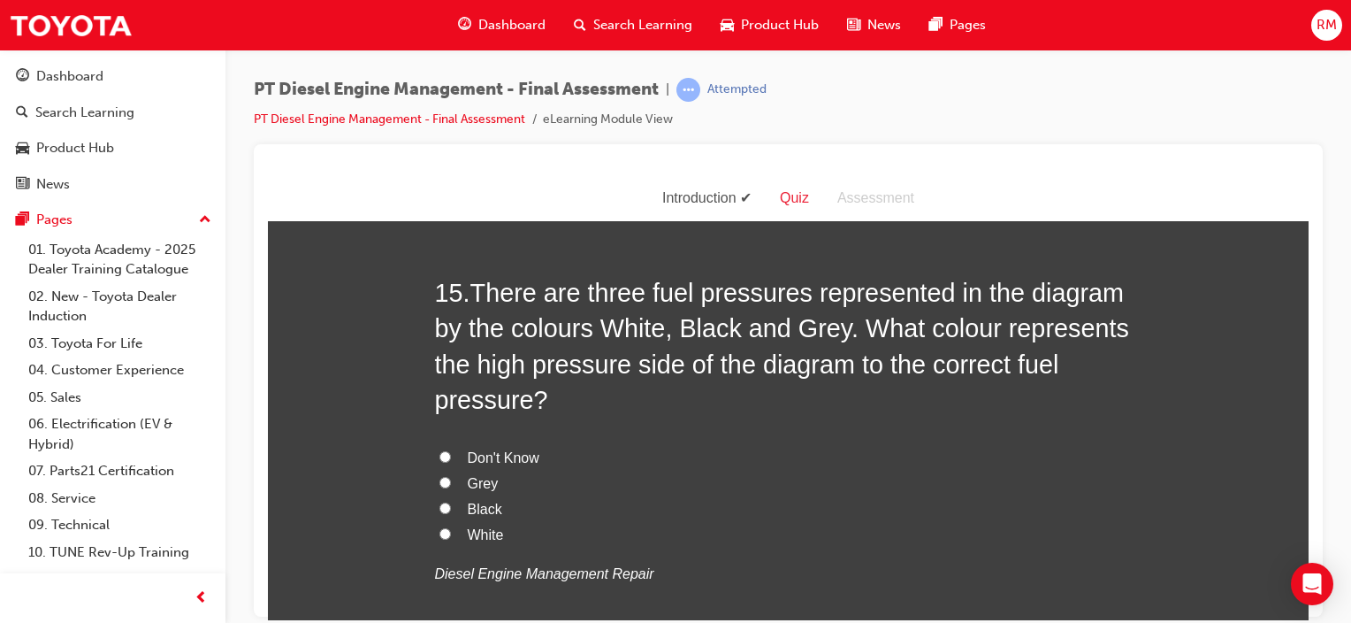
scroll to position [5682, 0]
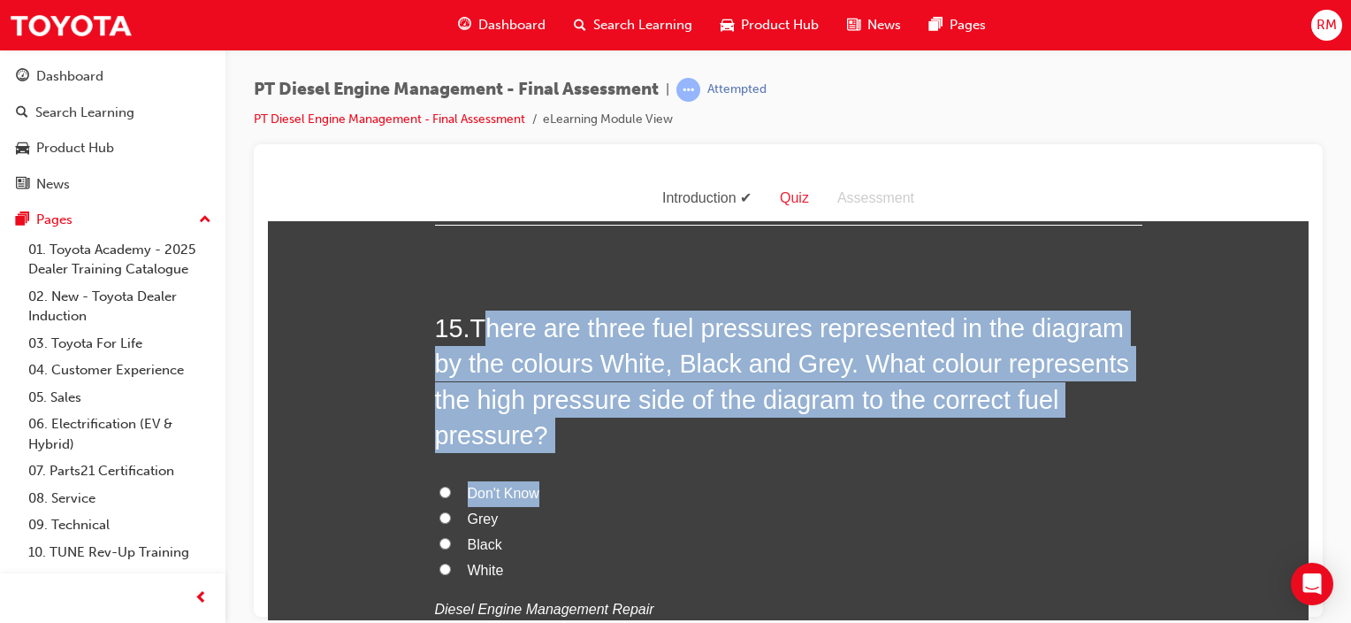
drag, startPoint x: 573, startPoint y: 448, endPoint x: 487, endPoint y: 326, distance: 149.2
click at [487, 326] on div "15 . There are three fuel pressures represented in the diagram by the colours W…" at bounding box center [788, 509] width 707 height 398
click at [588, 497] on label "Don't Know" at bounding box center [788, 493] width 707 height 26
click at [451, 497] on input "Don't Know" at bounding box center [445, 490] width 11 height 11
radio input "true"
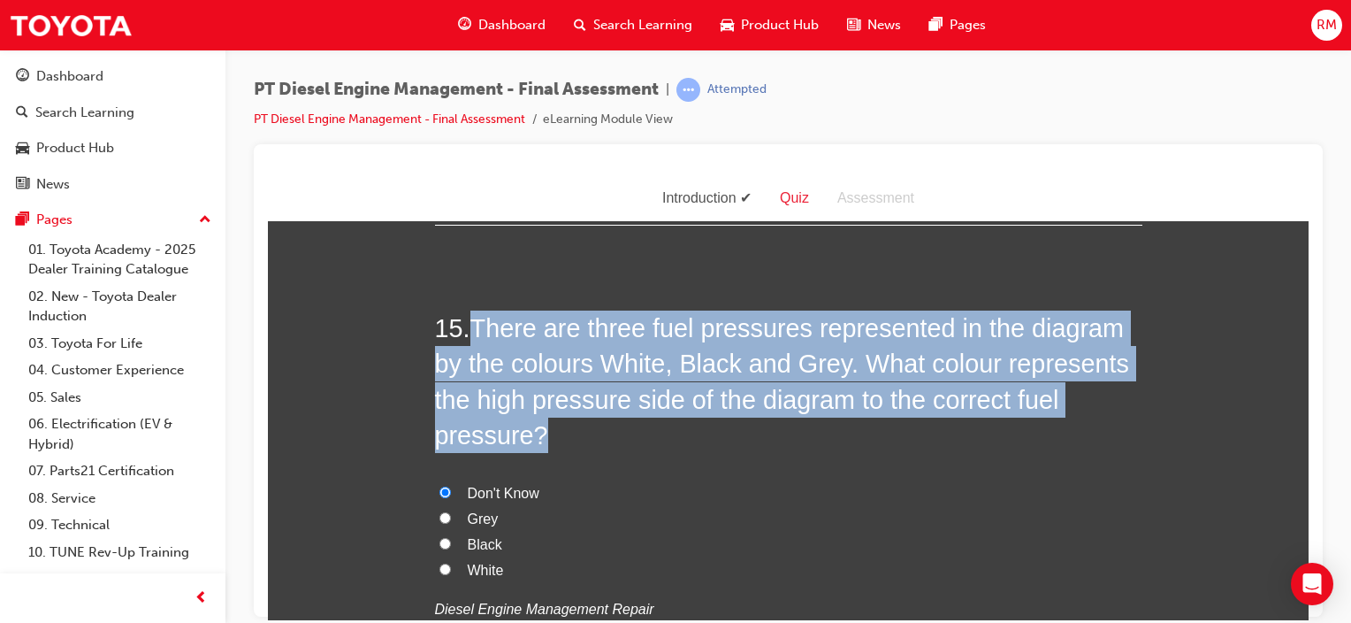
drag, startPoint x: 559, startPoint y: 441, endPoint x: 469, endPoint y: 318, distance: 152.5
click at [469, 318] on h2 "15 . There are three fuel pressures represented in the diagram by the colours W…" at bounding box center [788, 381] width 707 height 142
click at [533, 355] on span "There are three fuel pressures represented in the diagram by the colours White,…" at bounding box center [782, 380] width 694 height 135
copy span "There are three fuel pressures represented in the diagram by the colours White,…"
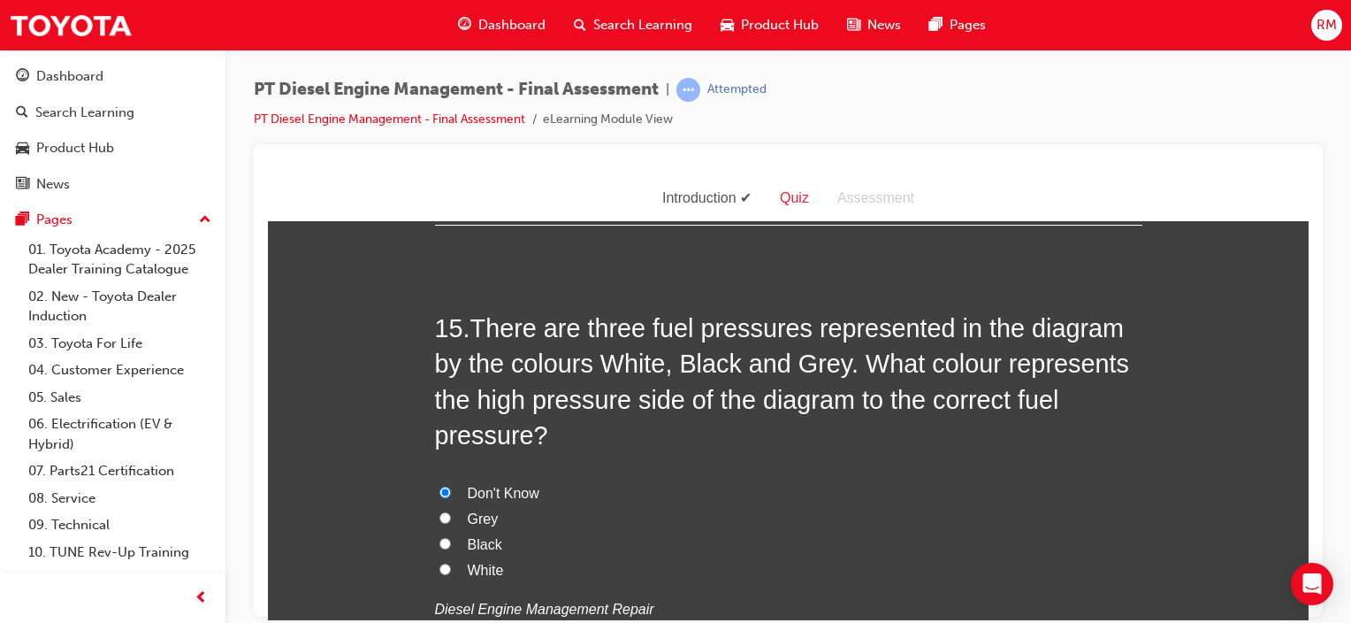
click at [638, 475] on div "15 . There are three fuel pressures represented in the diagram by the colours W…" at bounding box center [788, 509] width 707 height 398
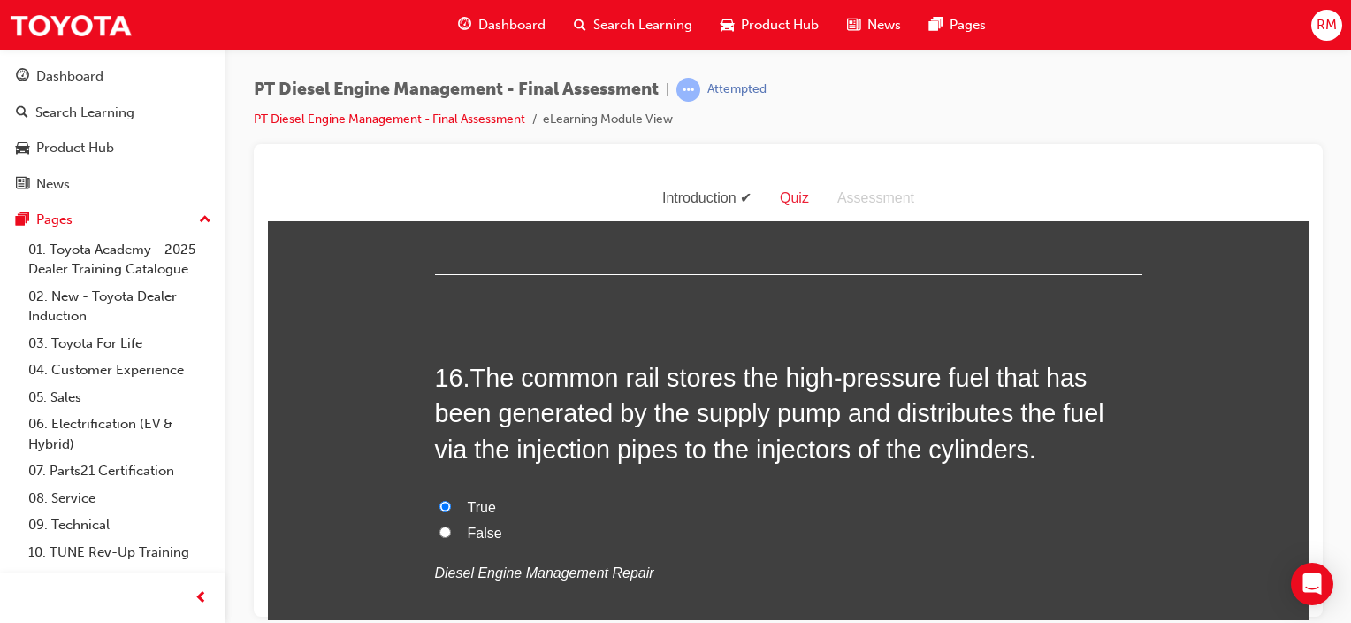
scroll to position [6119, 0]
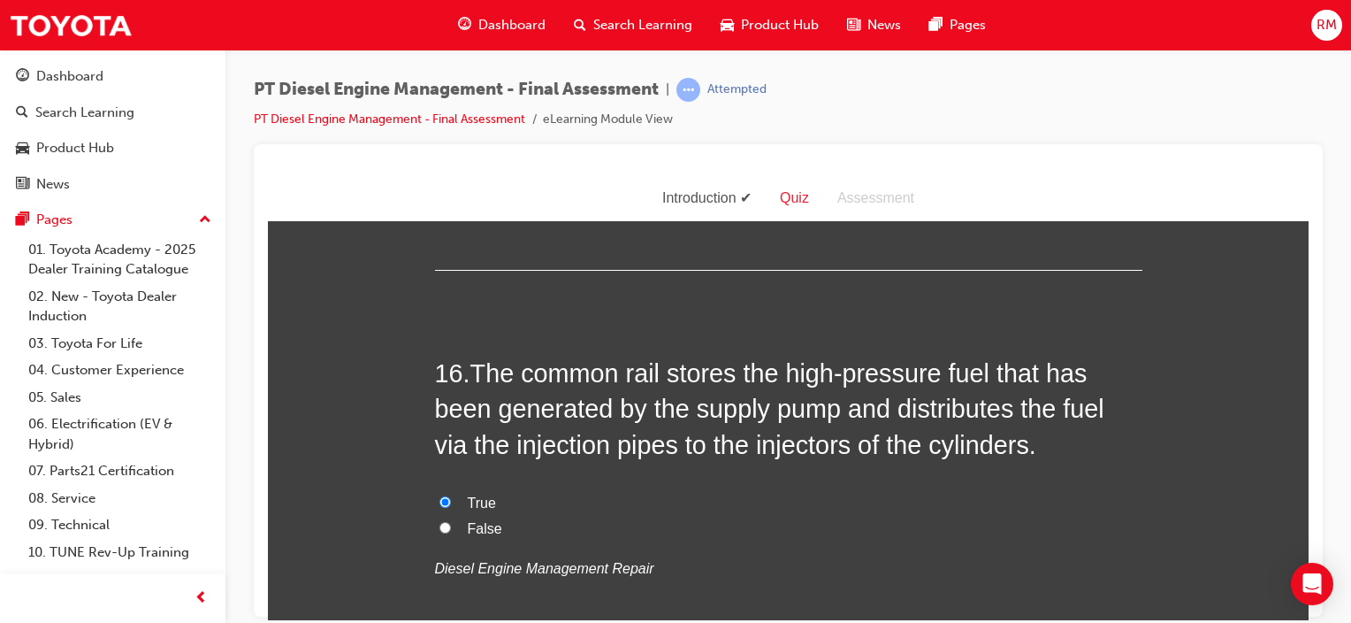
click at [1302, 619] on div "PT Diesel Engine Management - Final Assessment | Attempted PT Diesel Engine Man…" at bounding box center [675, 311] width 1351 height 623
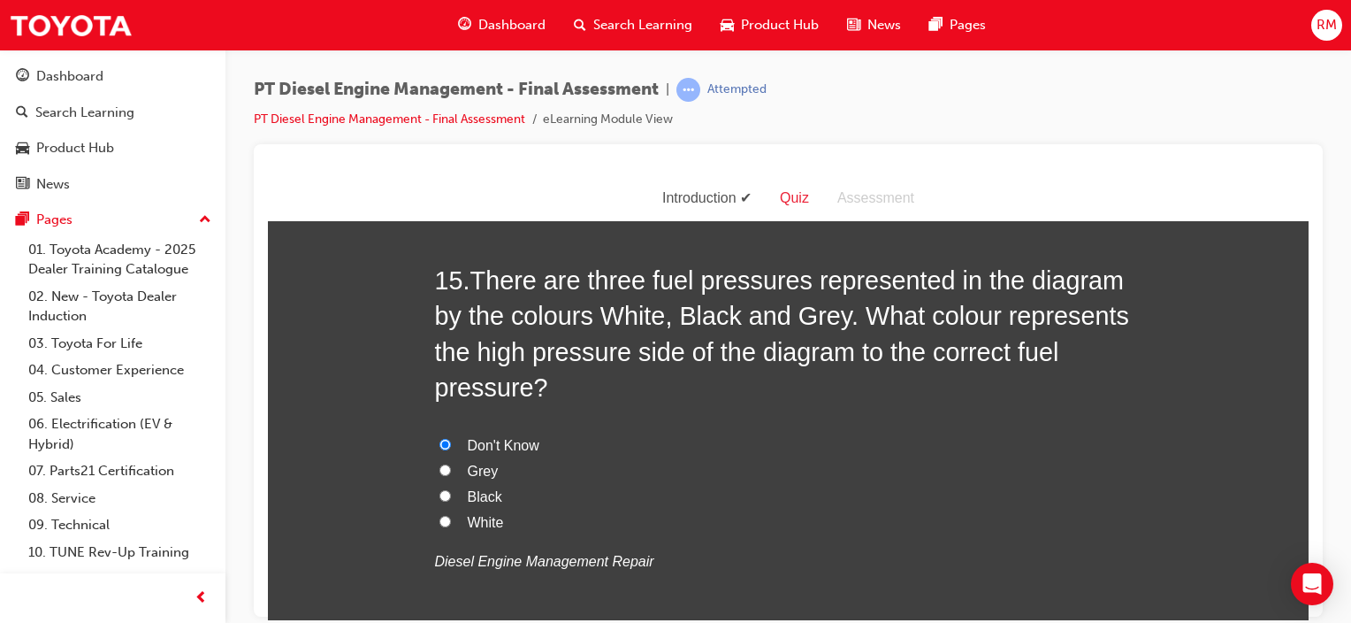
scroll to position [5682, 0]
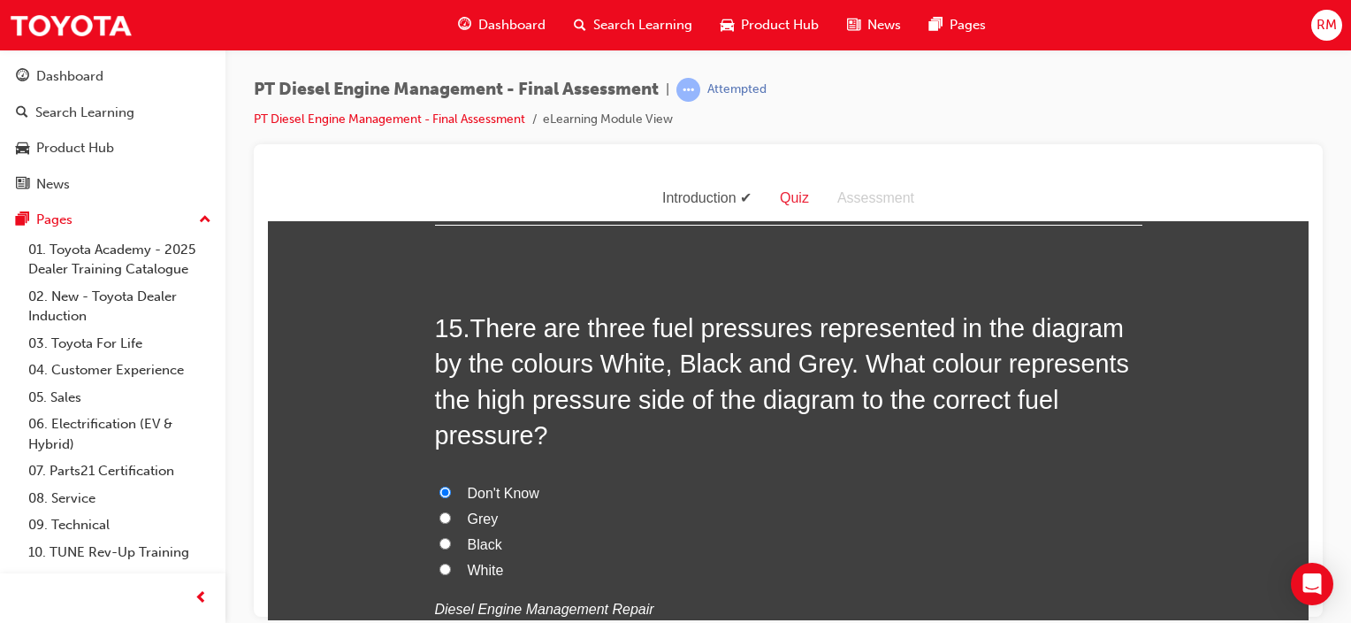
click at [440, 540] on input "Black" at bounding box center [445, 542] width 11 height 11
radio input "true"
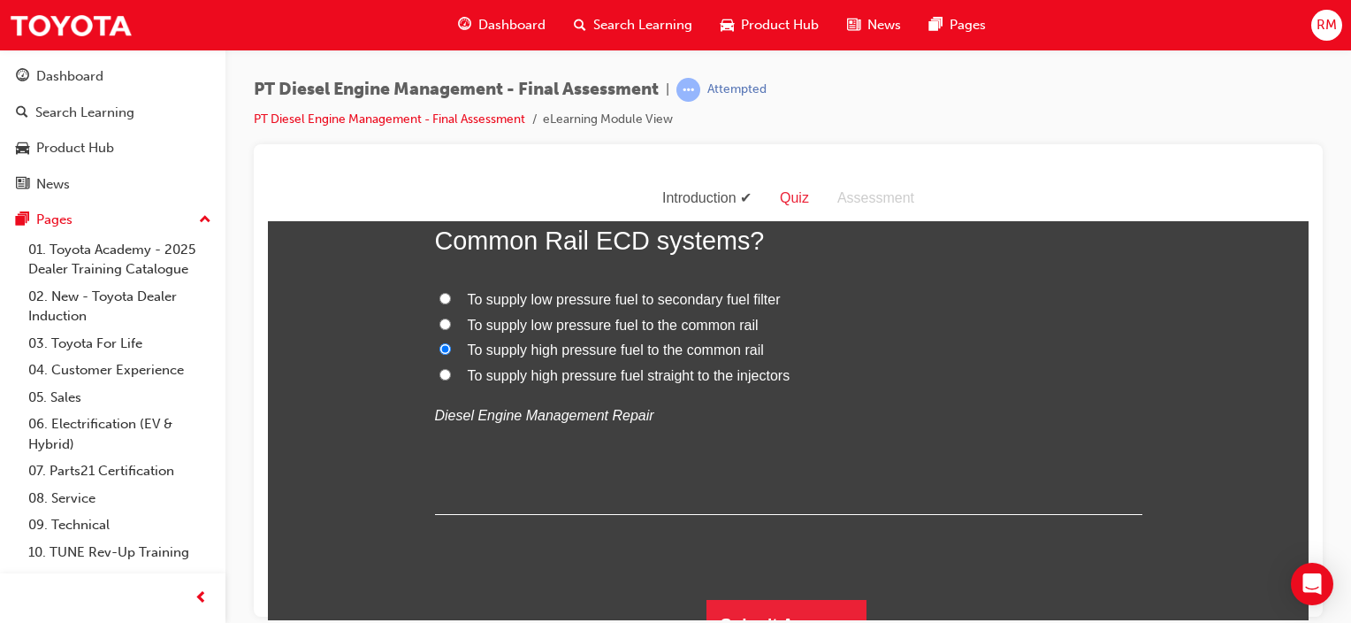
scroll to position [7121, 0]
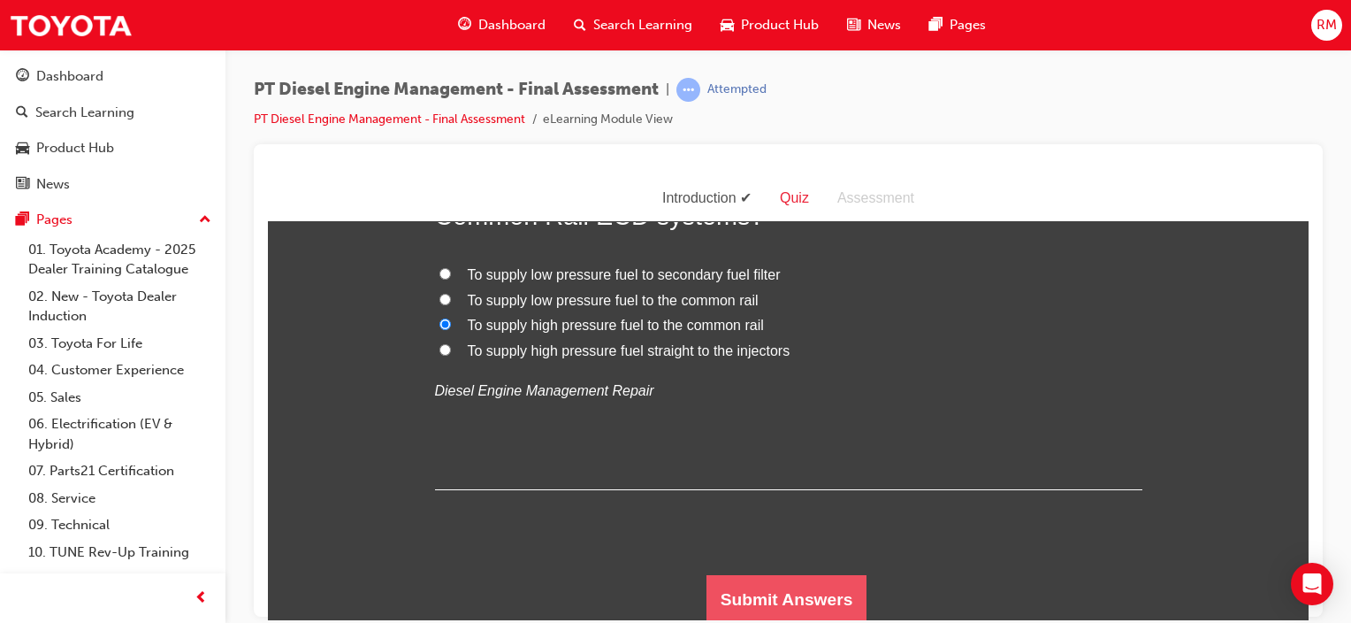
click at [801, 600] on button "Submit Answers" at bounding box center [787, 599] width 161 height 50
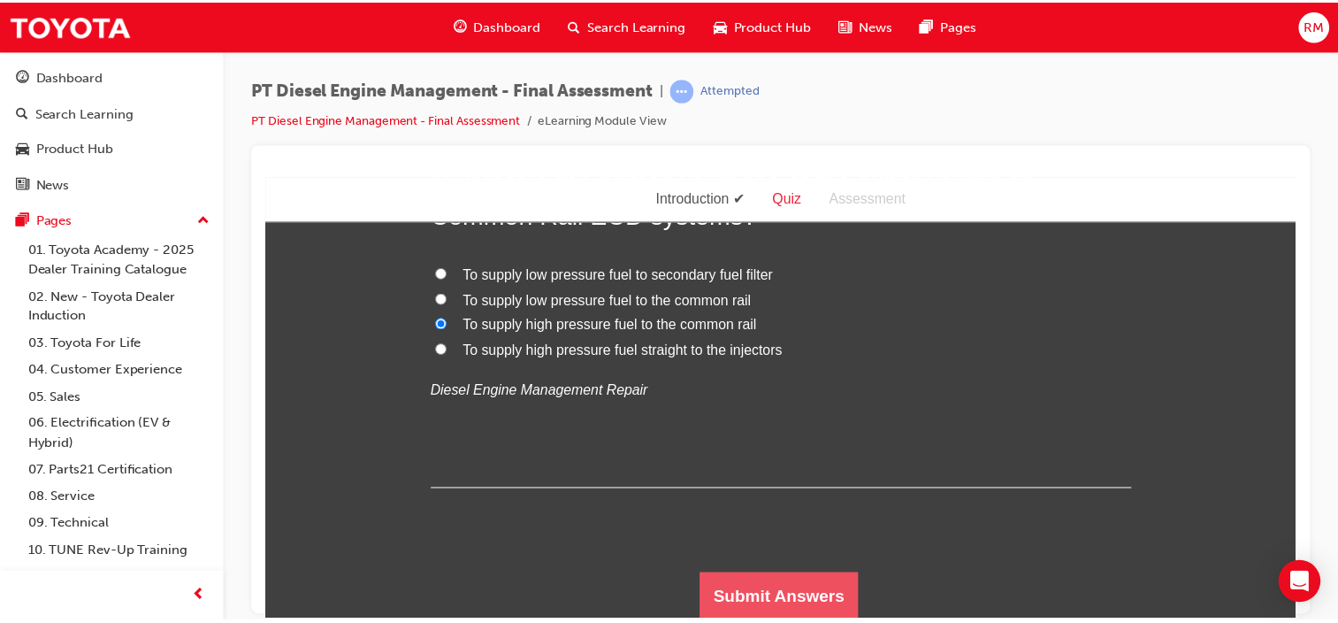
scroll to position [0, 0]
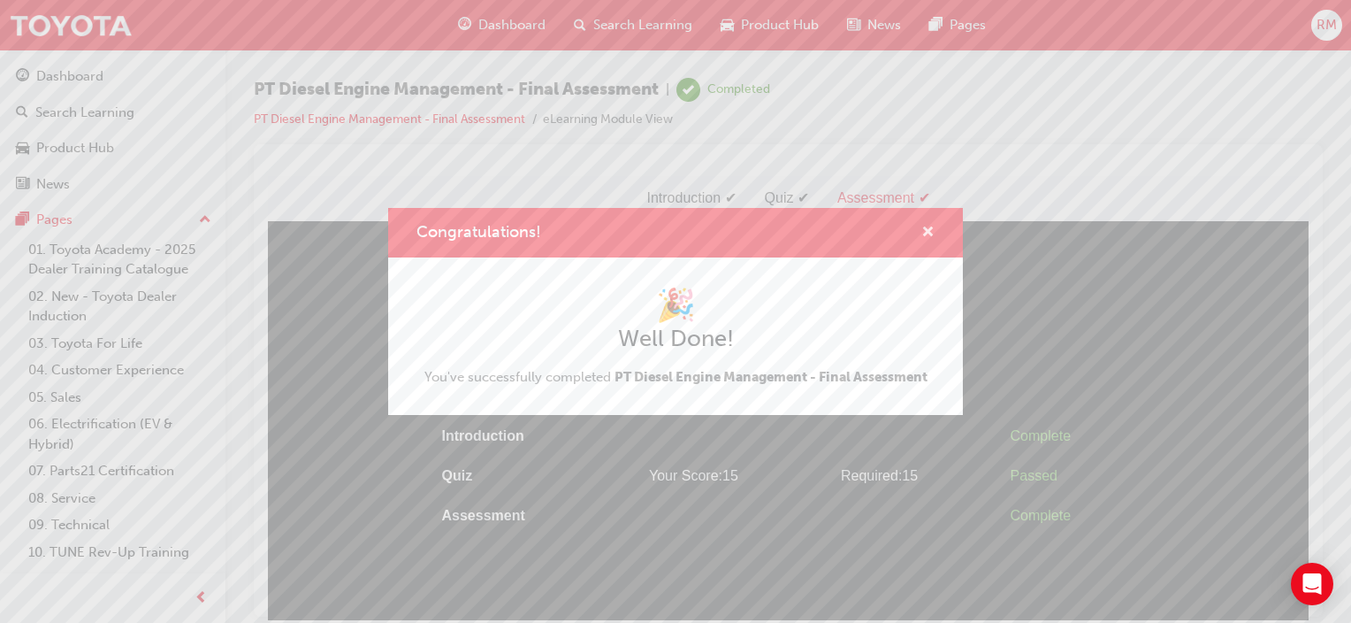
click at [933, 228] on span "cross-icon" at bounding box center [927, 234] width 13 height 16
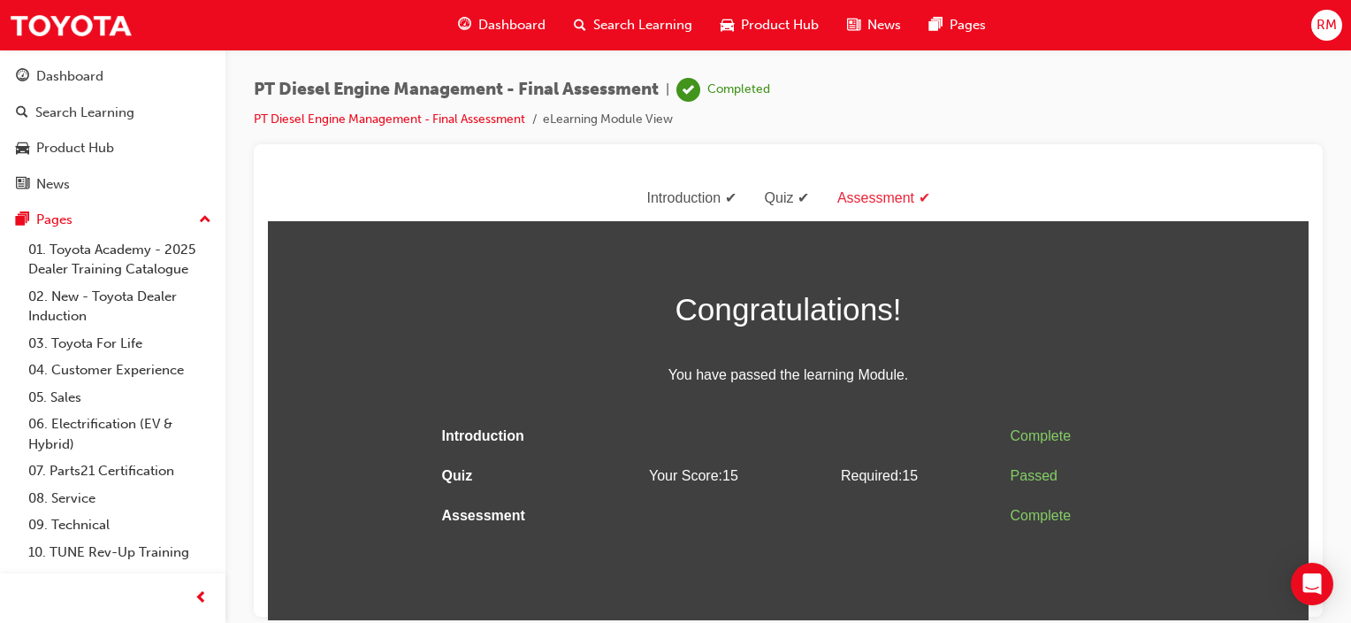
click at [1326, 36] on div "RM" at bounding box center [1326, 25] width 31 height 31
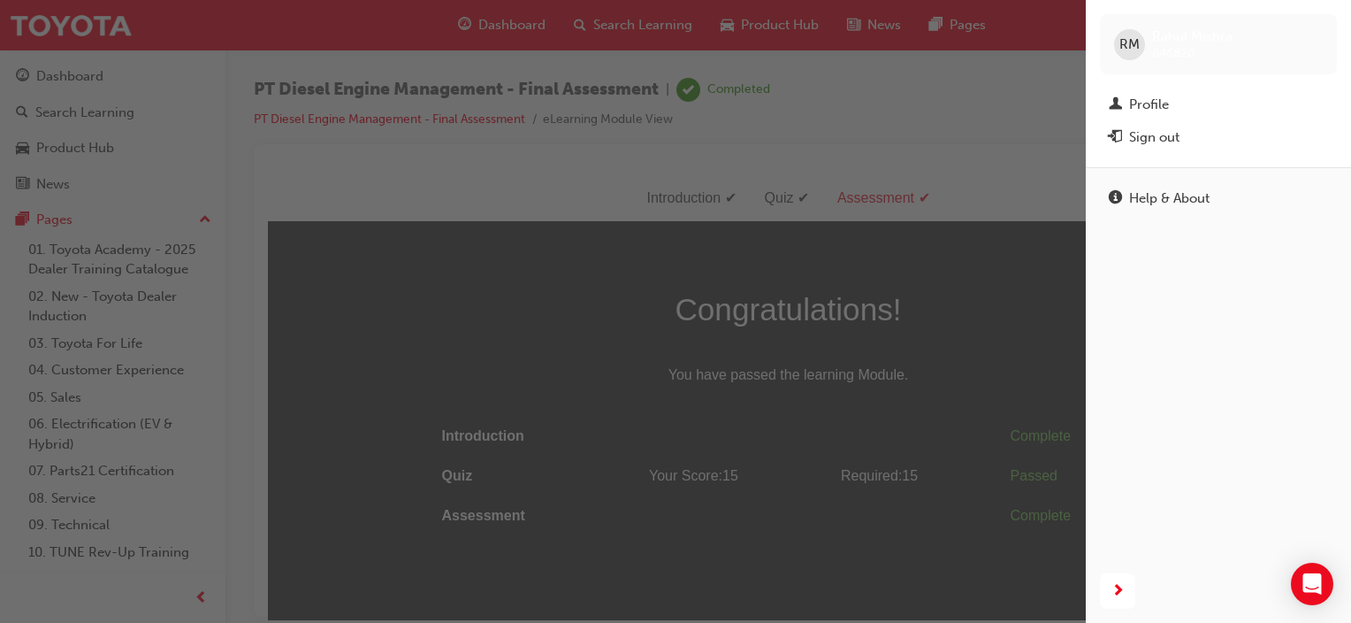
click at [788, 184] on div "button" at bounding box center [543, 311] width 1086 height 623
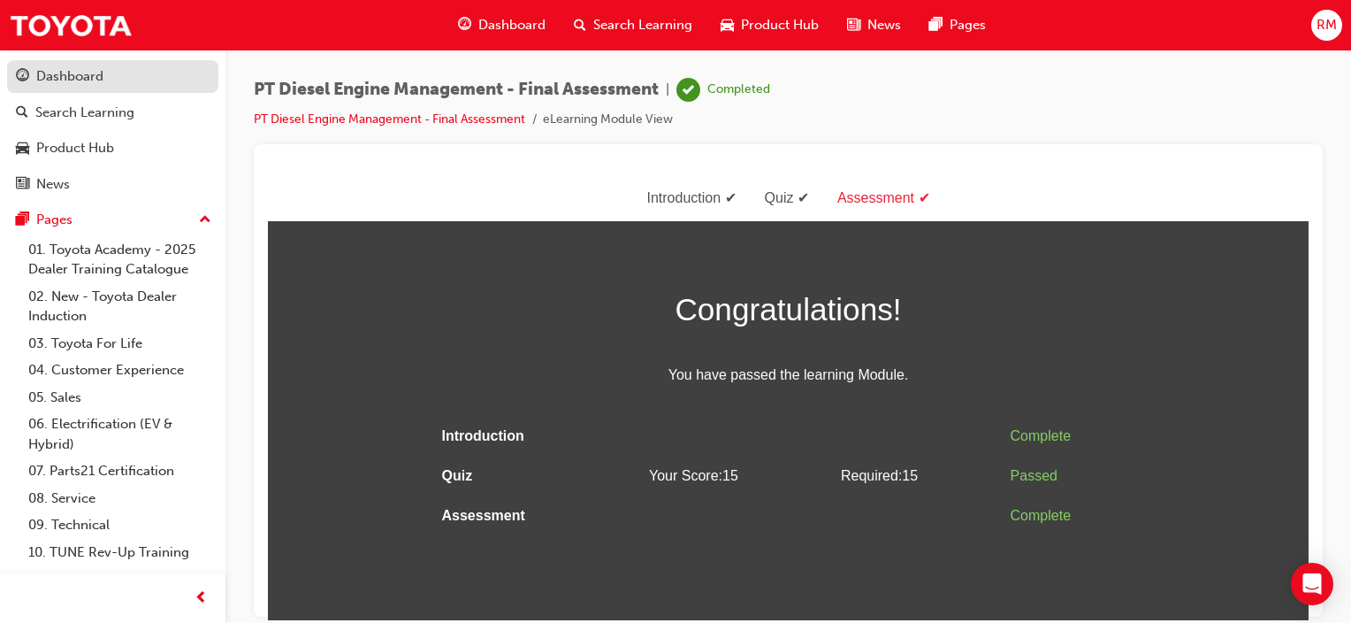
click at [146, 88] on link "Dashboard" at bounding box center [112, 76] width 211 height 33
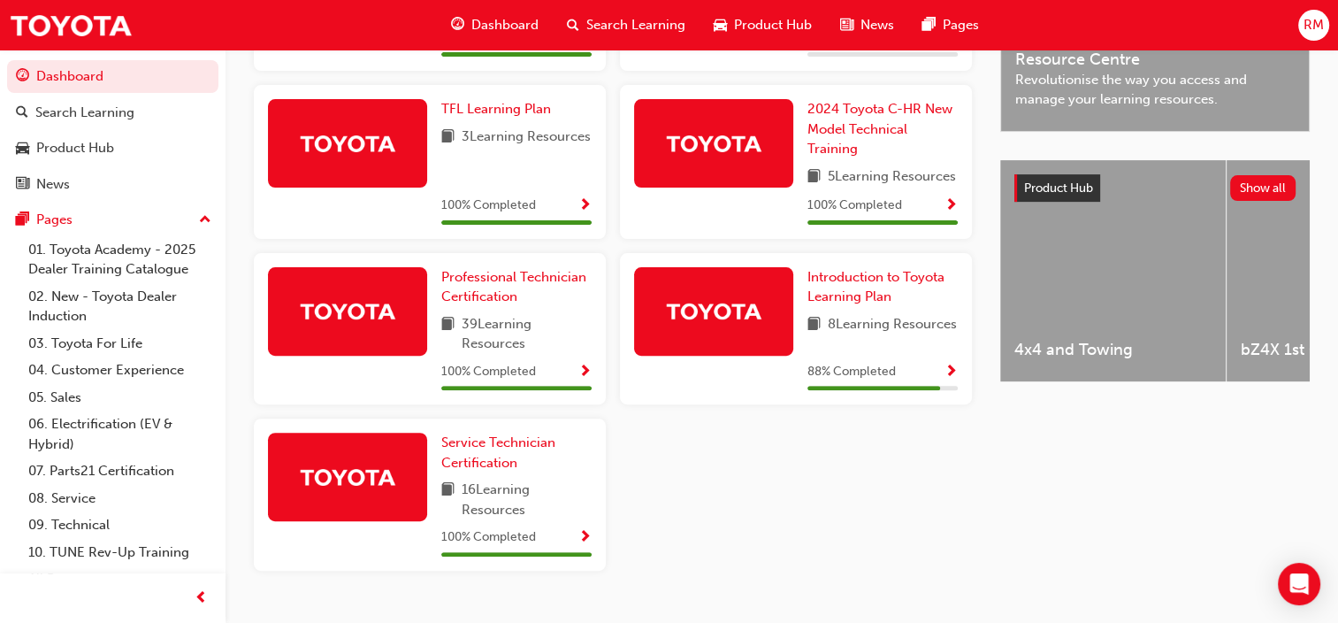
scroll to position [601, 0]
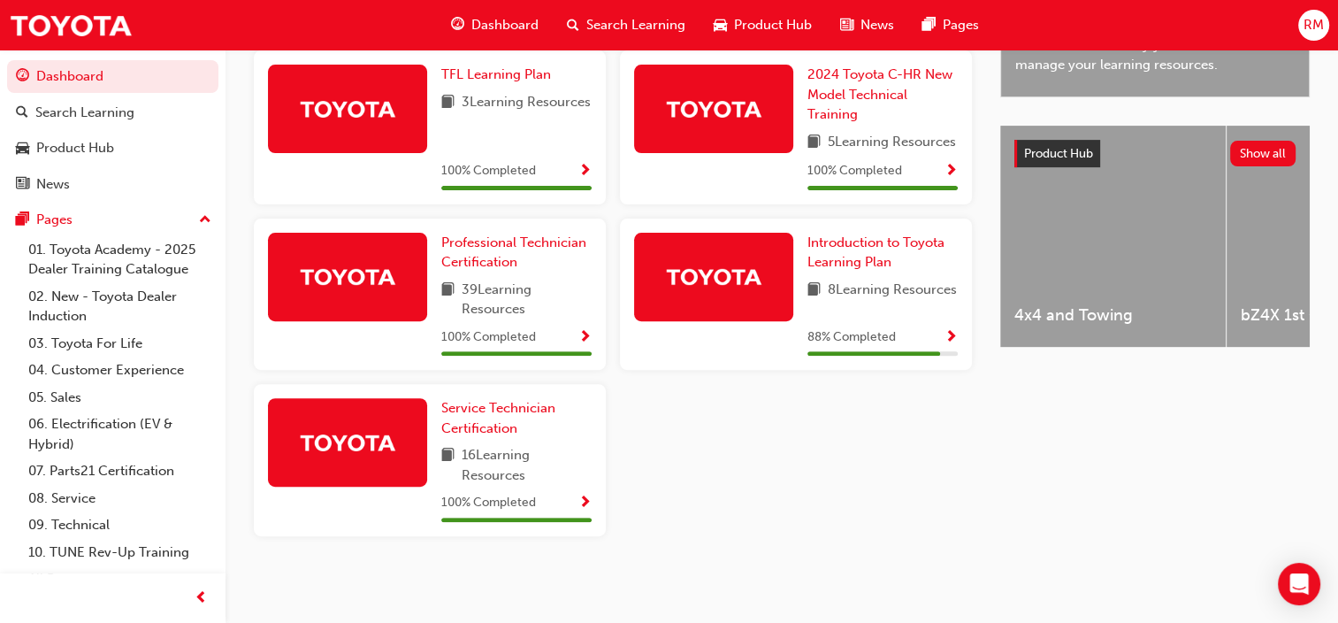
click at [586, 346] on span "Show Progress" at bounding box center [584, 338] width 13 height 16
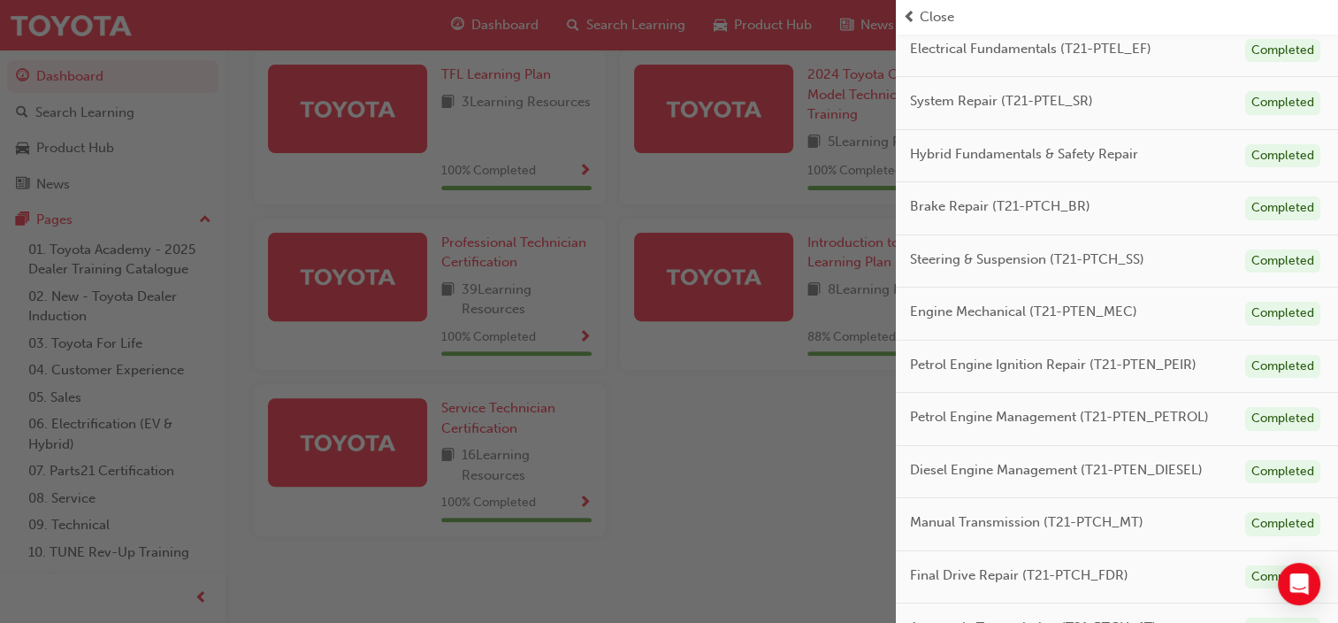
scroll to position [237, 0]
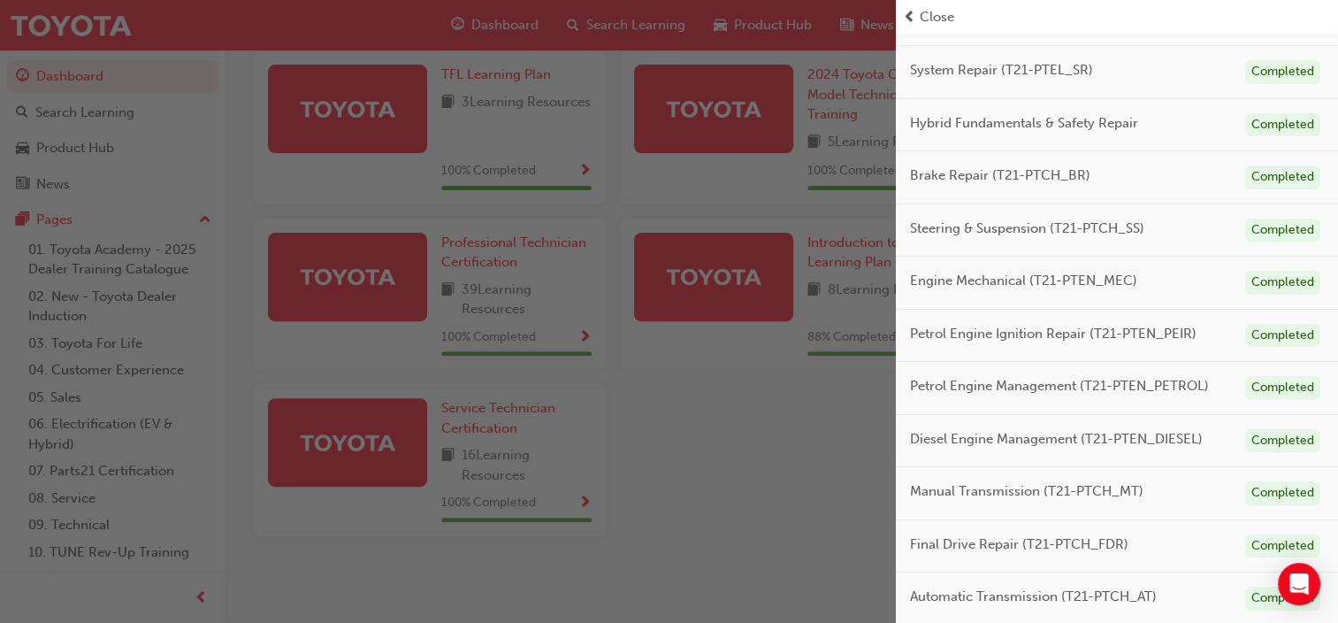
click at [803, 385] on div "button" at bounding box center [448, 311] width 896 height 623
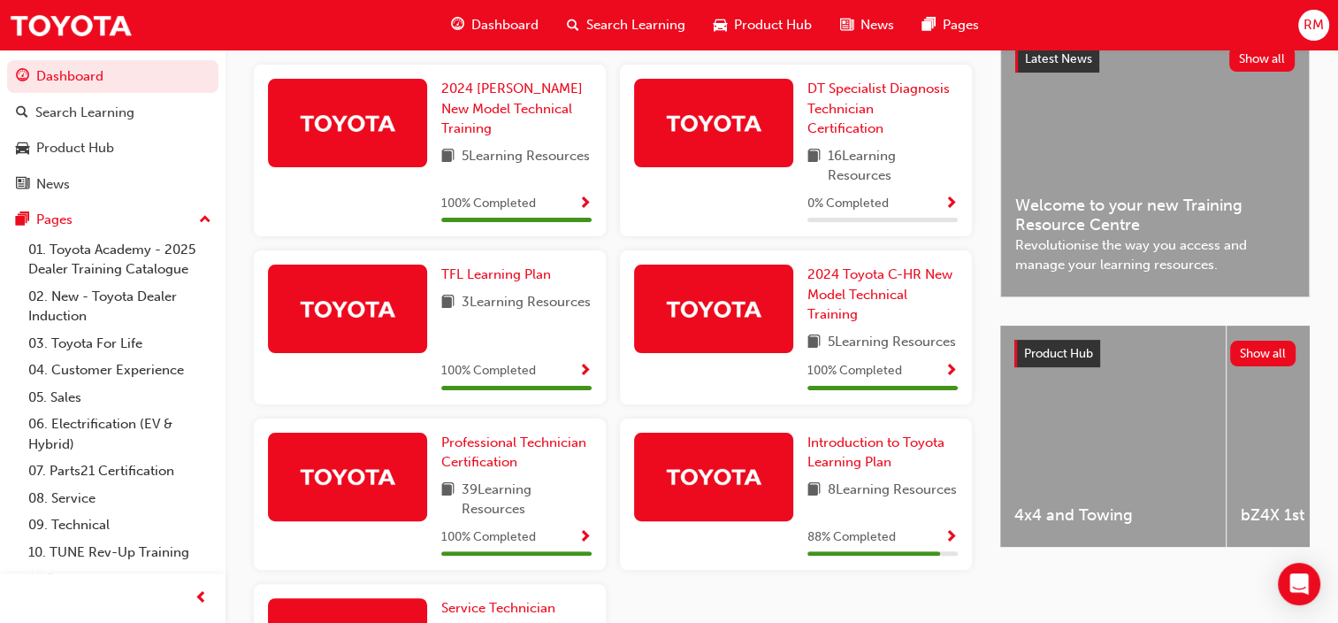
scroll to position [365, 0]
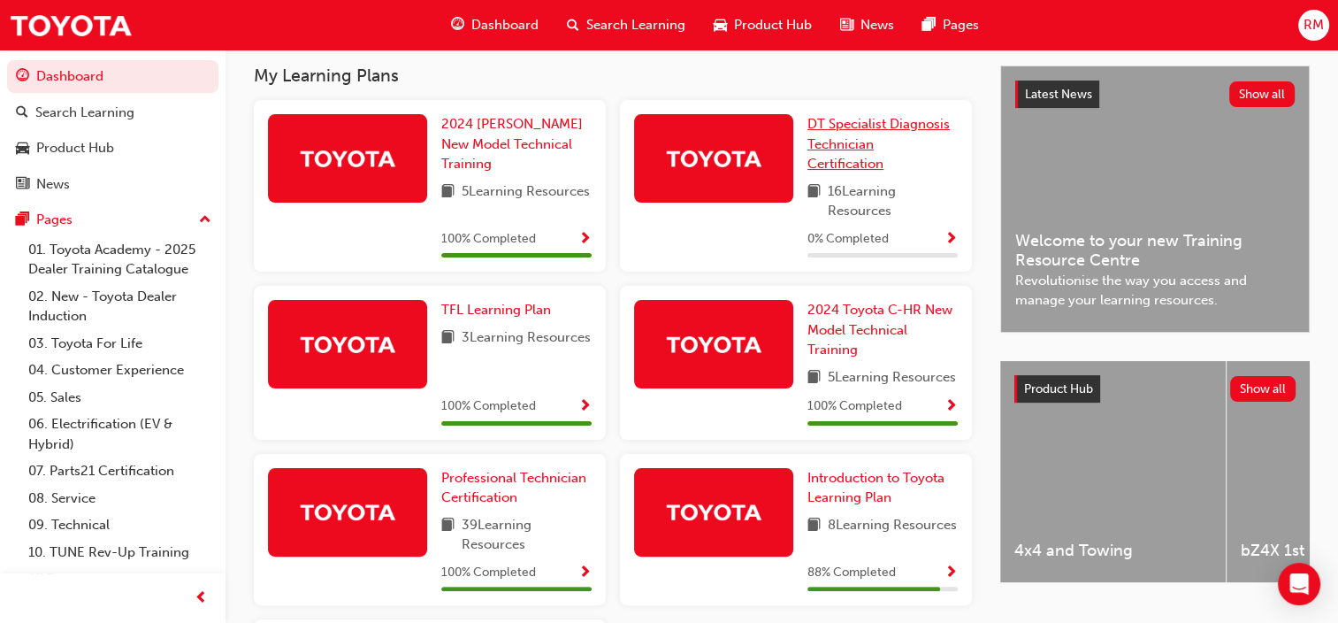
click at [885, 126] on span "DT Specialist Diagnosis Technician Certification" at bounding box center [878, 144] width 142 height 56
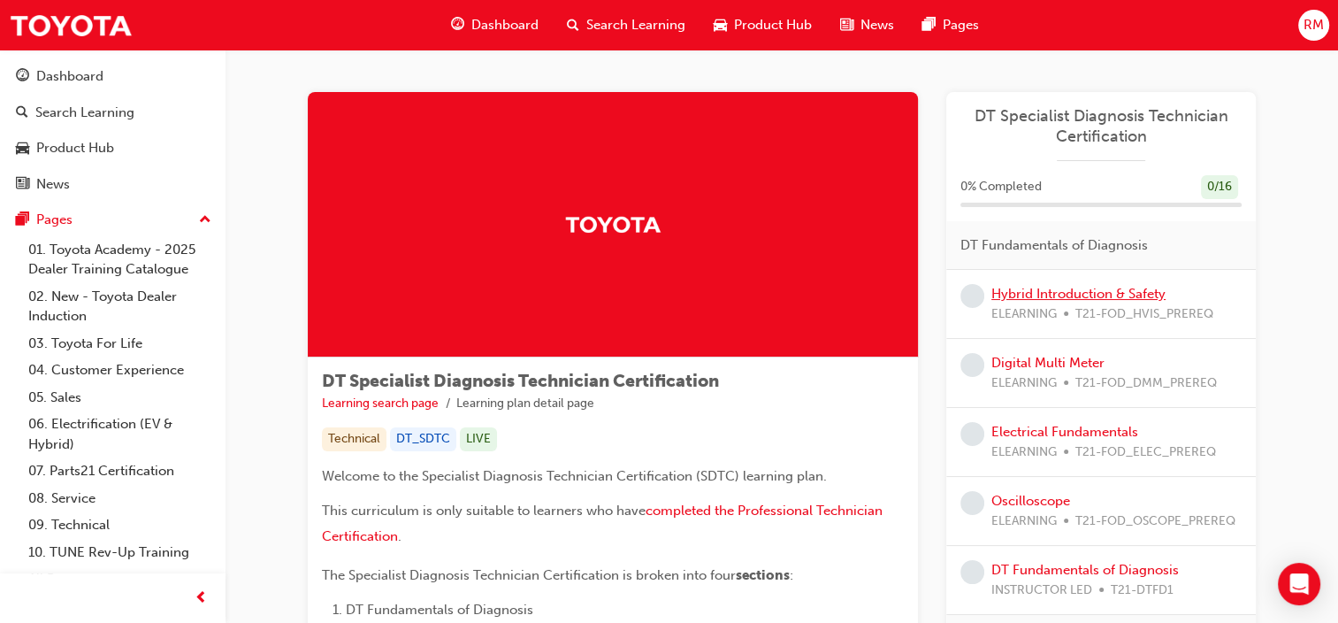
click at [1132, 294] on link "Hybrid Introduction & Safety" at bounding box center [1078, 294] width 174 height 16
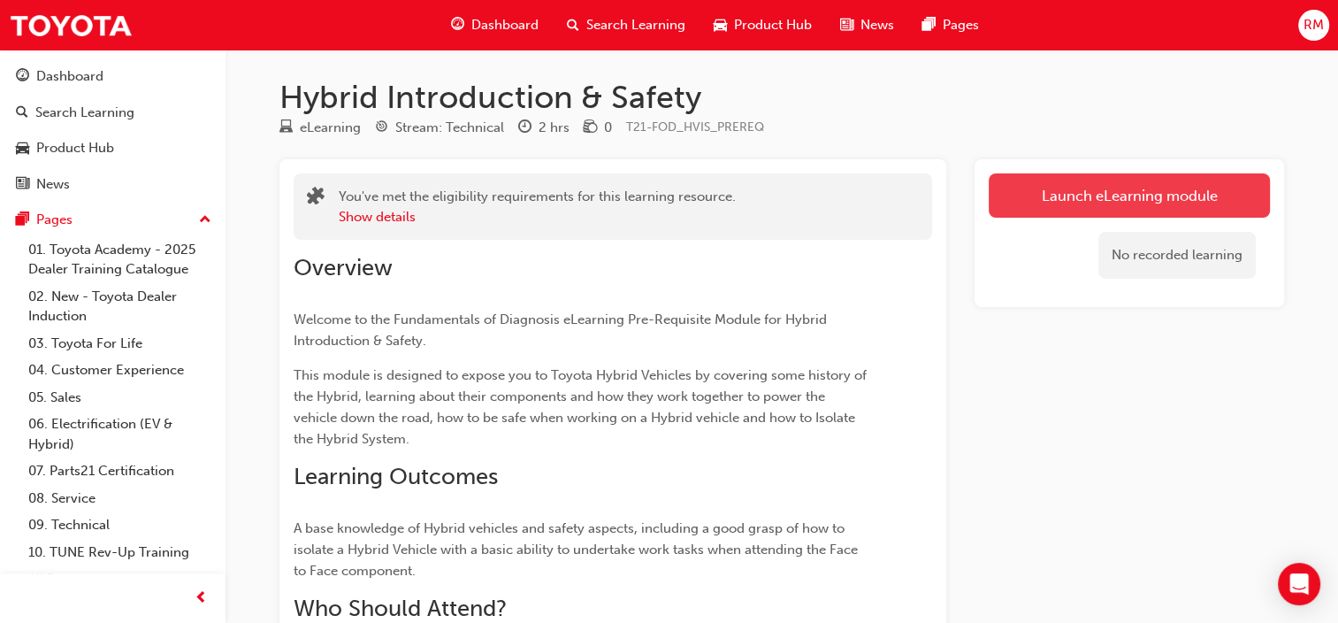
click at [1157, 196] on link "Launch eLearning module" at bounding box center [1129, 195] width 281 height 44
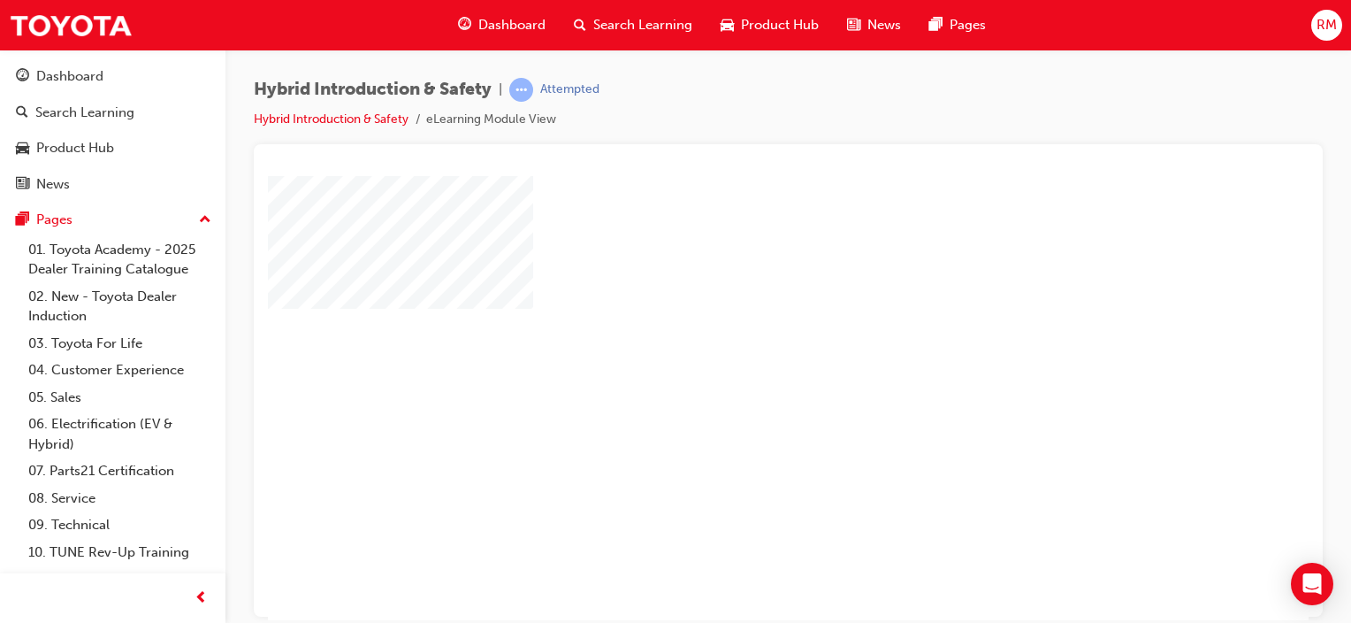
click at [738, 346] on div "play" at bounding box center [738, 346] width 0 height 0
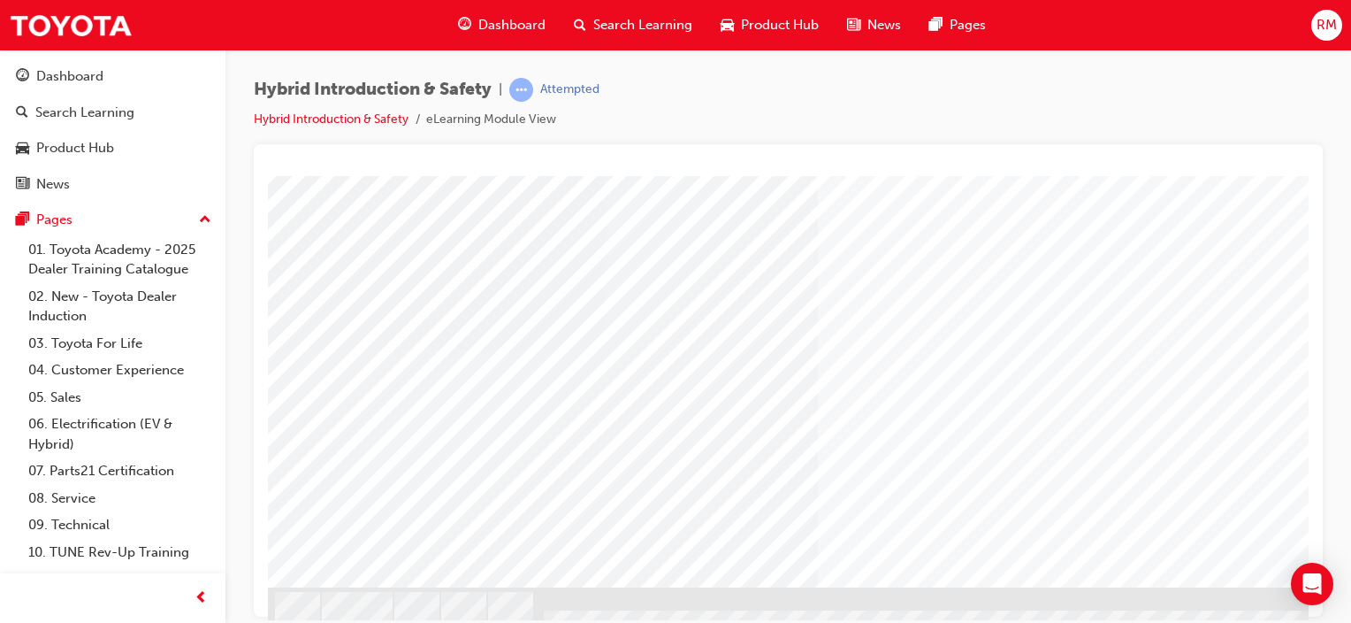
scroll to position [245, 0]
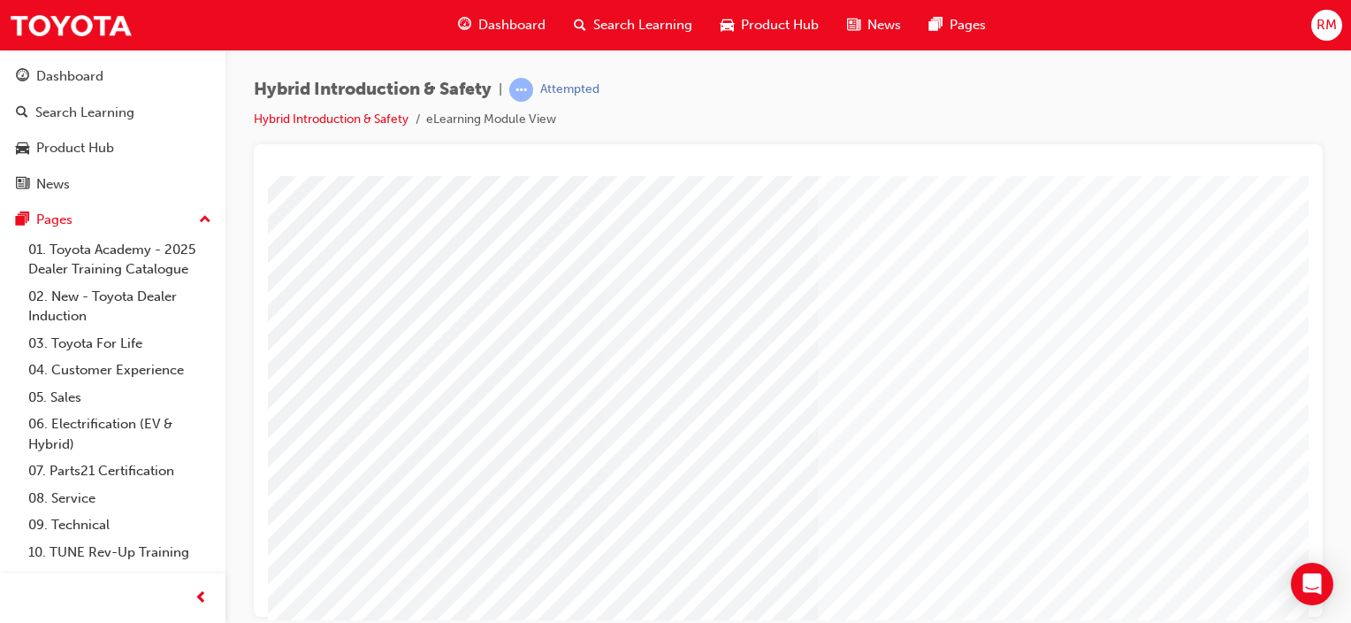
scroll to position [0, 0]
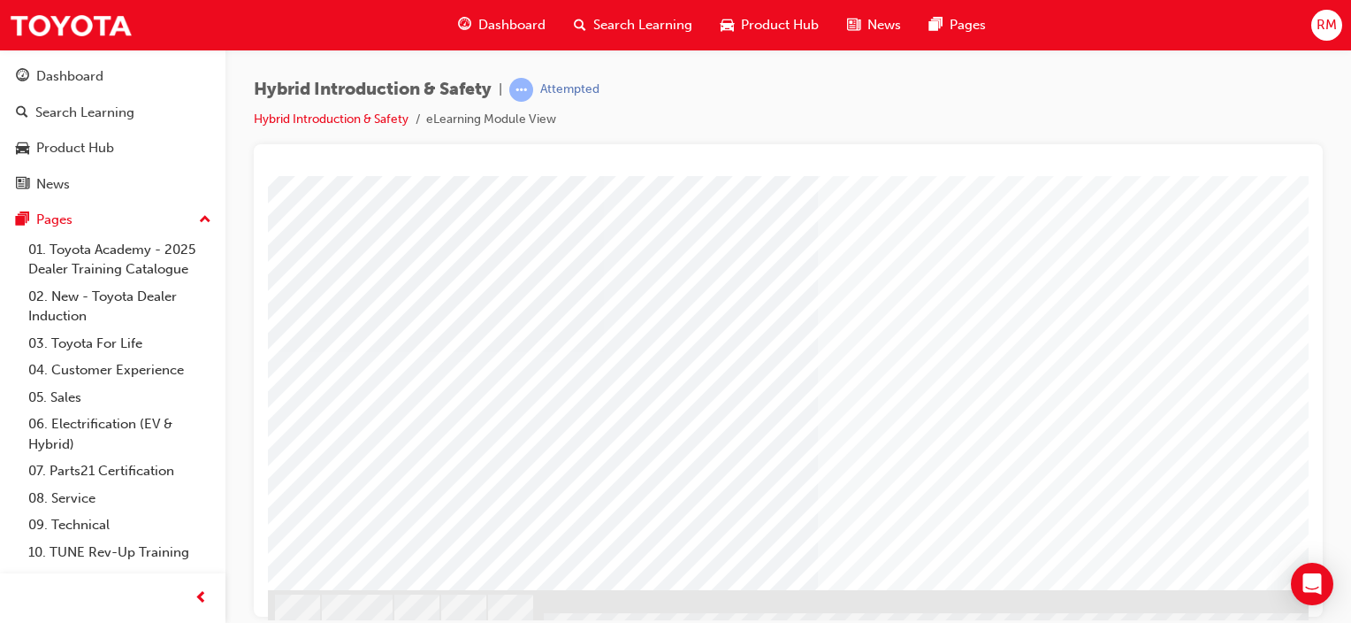
scroll to position [245, 0]
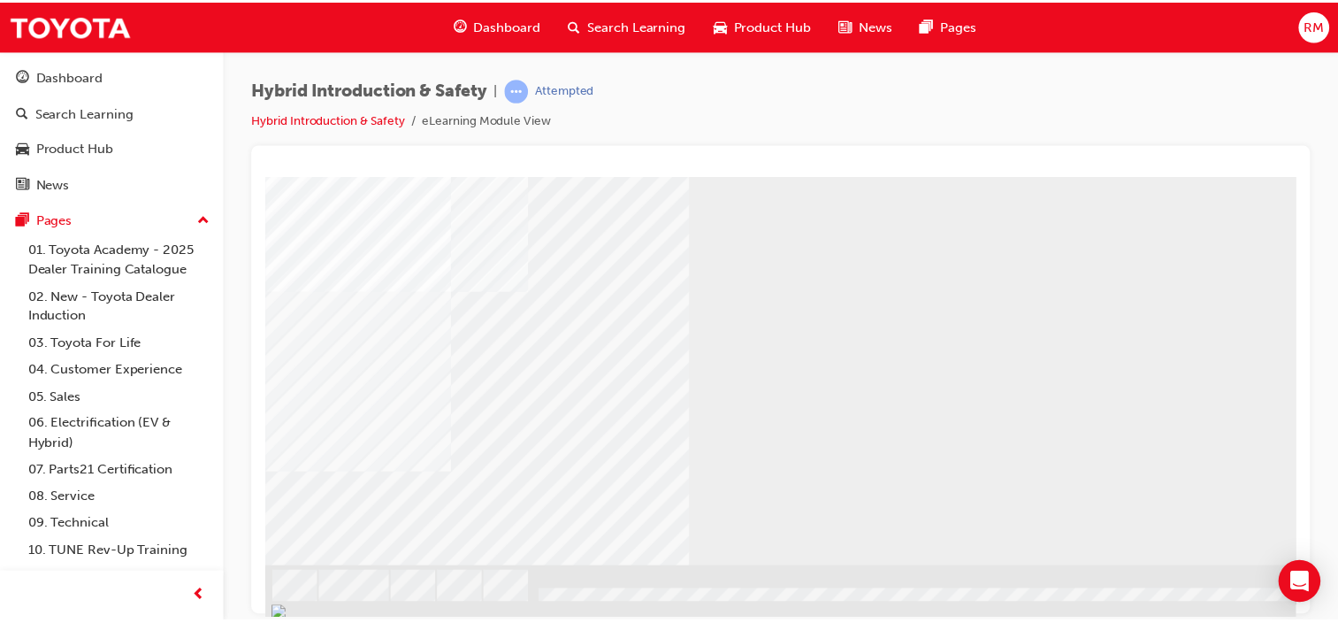
scroll to position [0, 0]
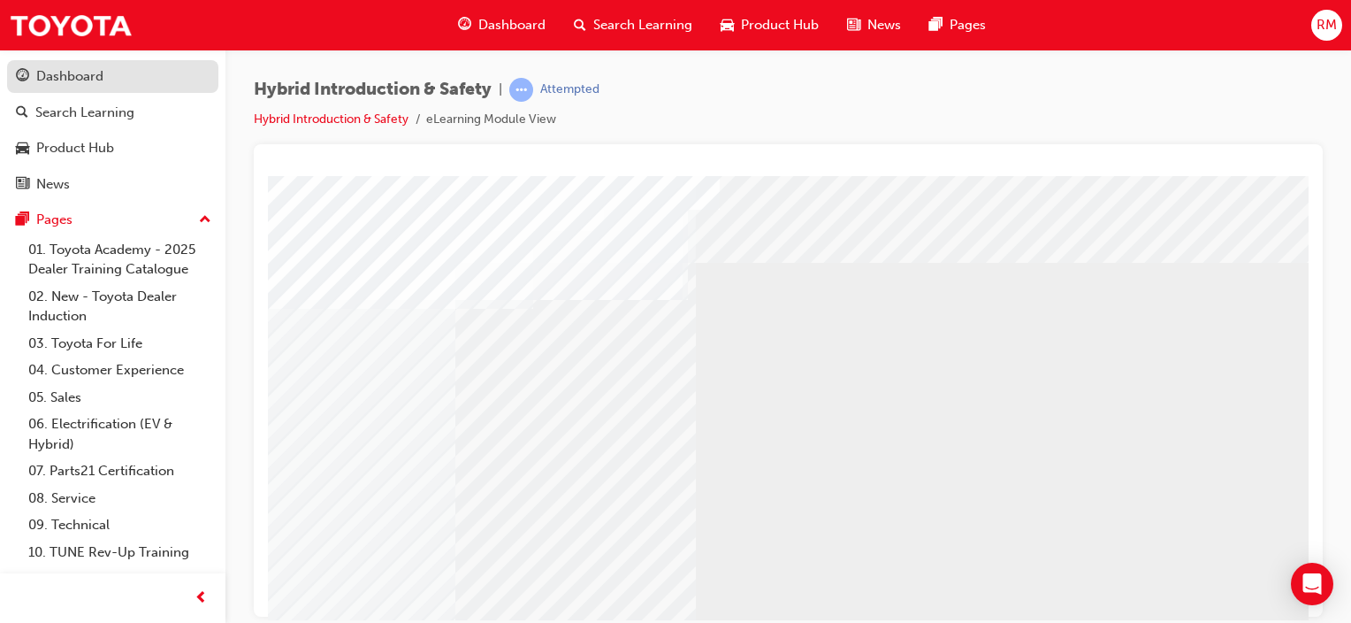
click at [134, 81] on div "Dashboard" at bounding box center [113, 76] width 194 height 22
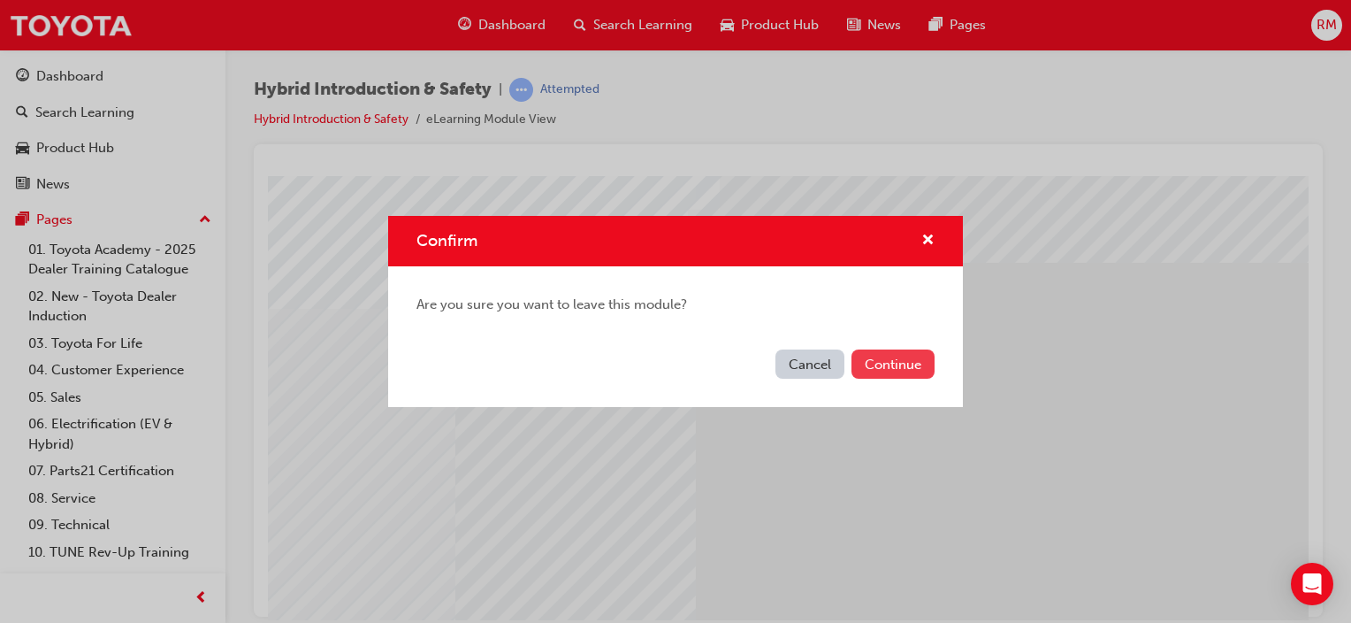
click at [907, 365] on button "Continue" at bounding box center [893, 363] width 83 height 29
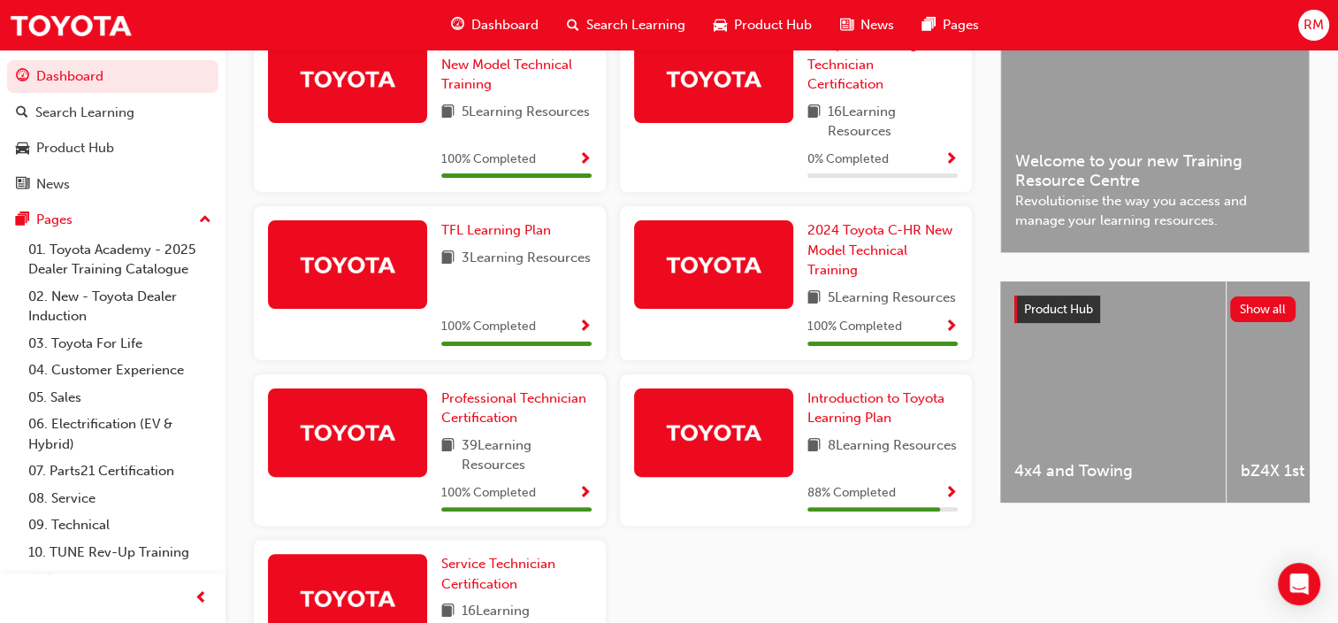
scroll to position [460, 0]
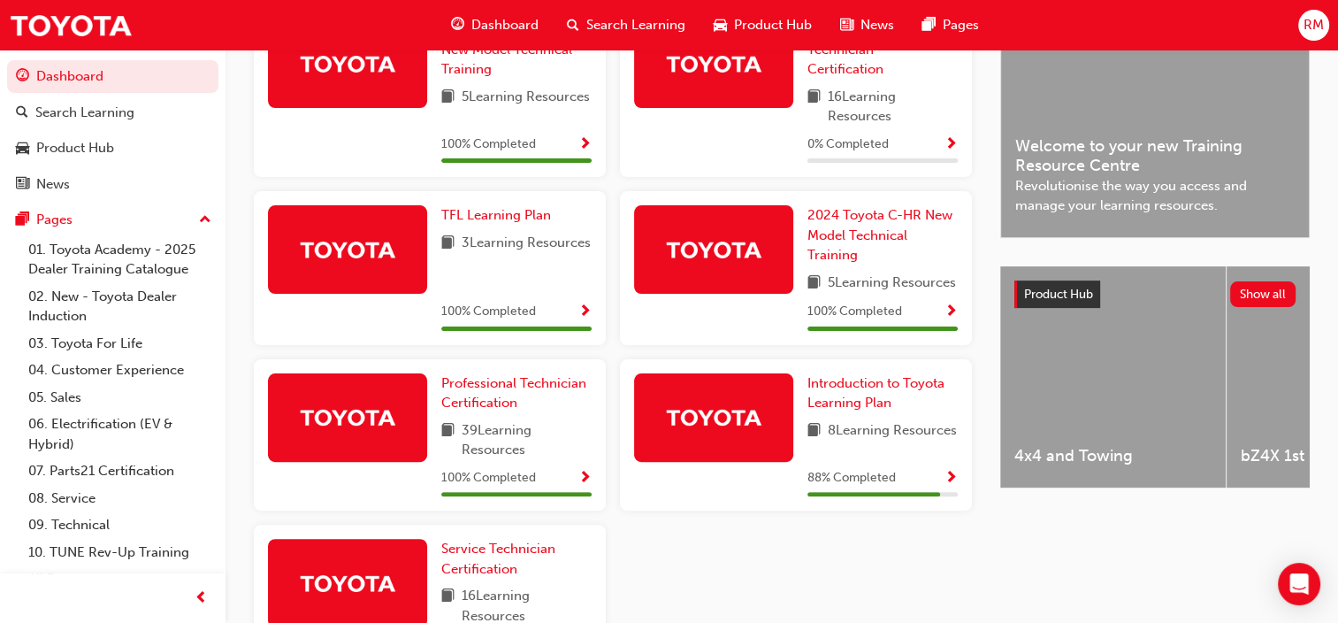
click at [953, 486] on span "Show Progress" at bounding box center [950, 478] width 13 height 16
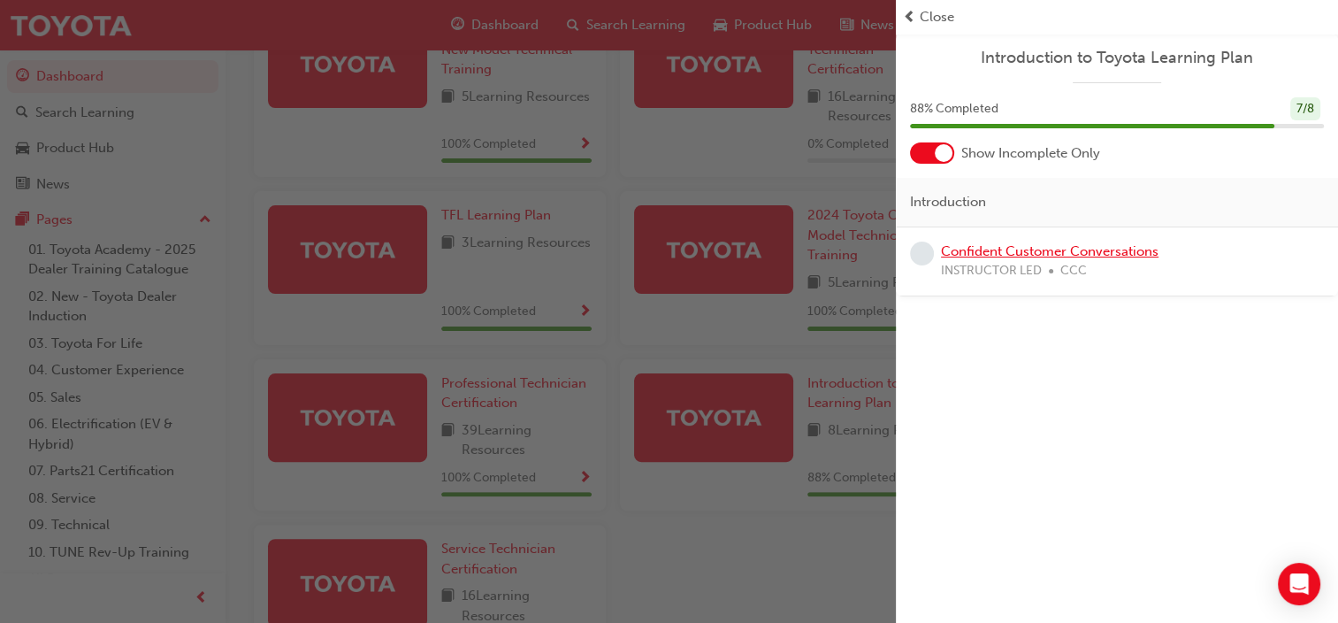
click at [1117, 254] on link "Confident Customer Conversations" at bounding box center [1050, 251] width 218 height 16
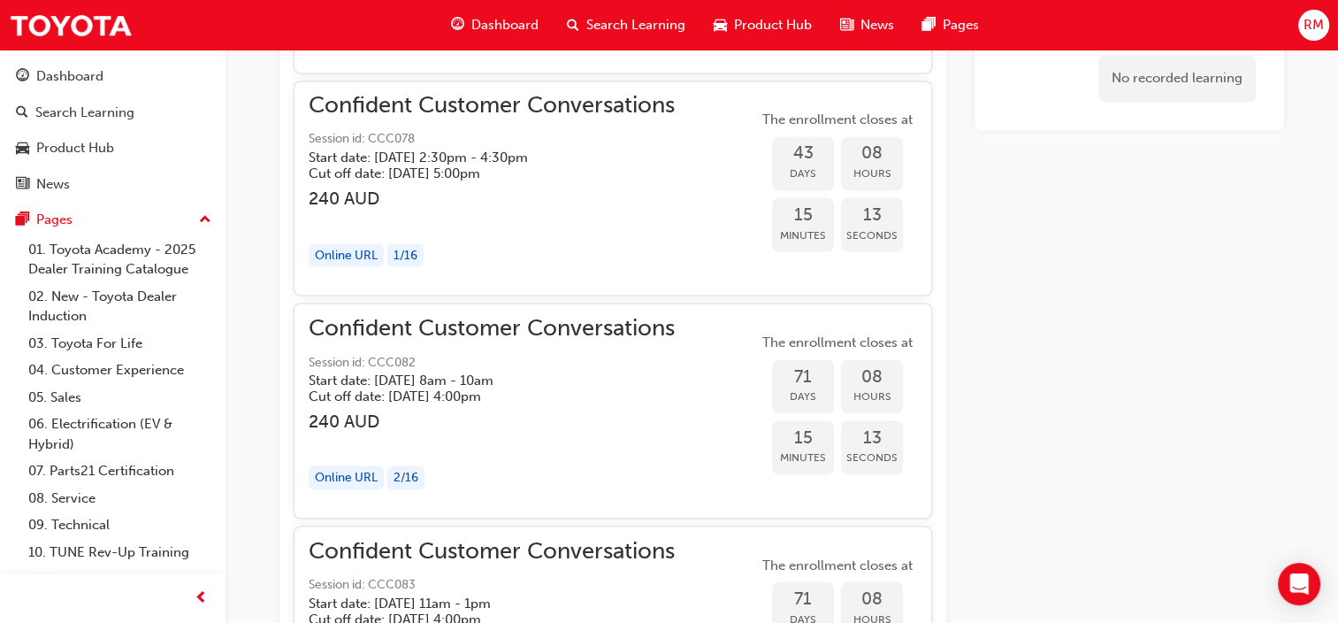
scroll to position [3614, 0]
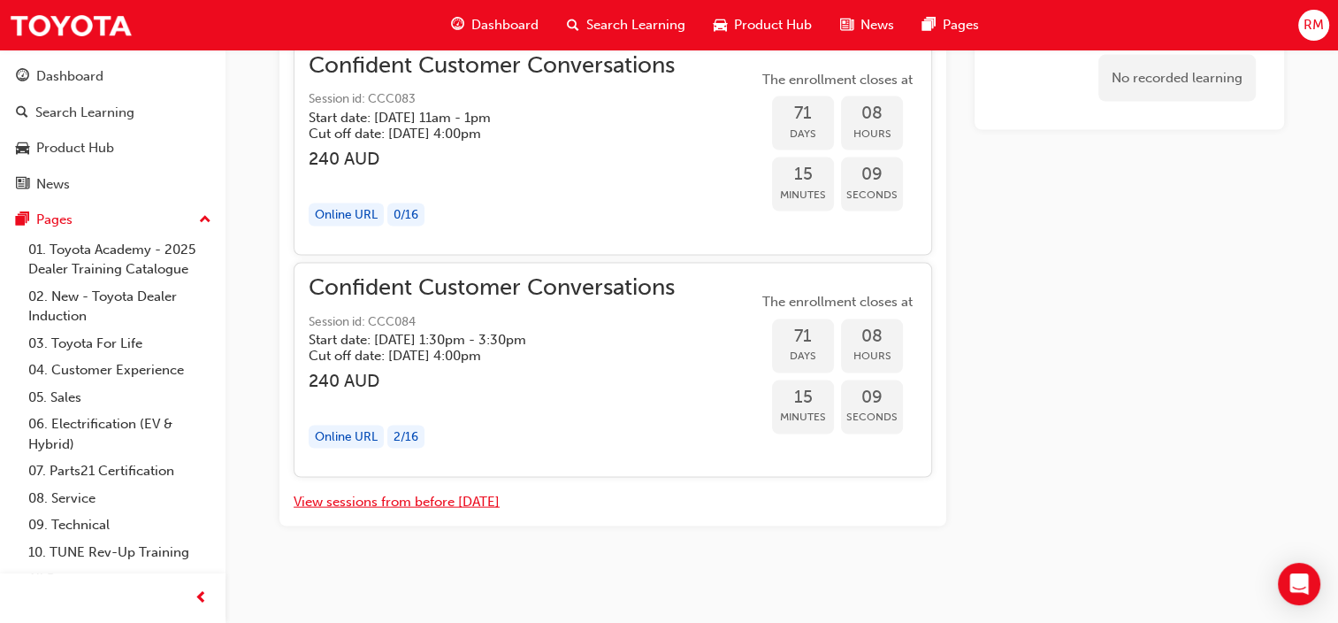
click at [467, 501] on button "View sessions from before [DATE]" at bounding box center [397, 502] width 206 height 20
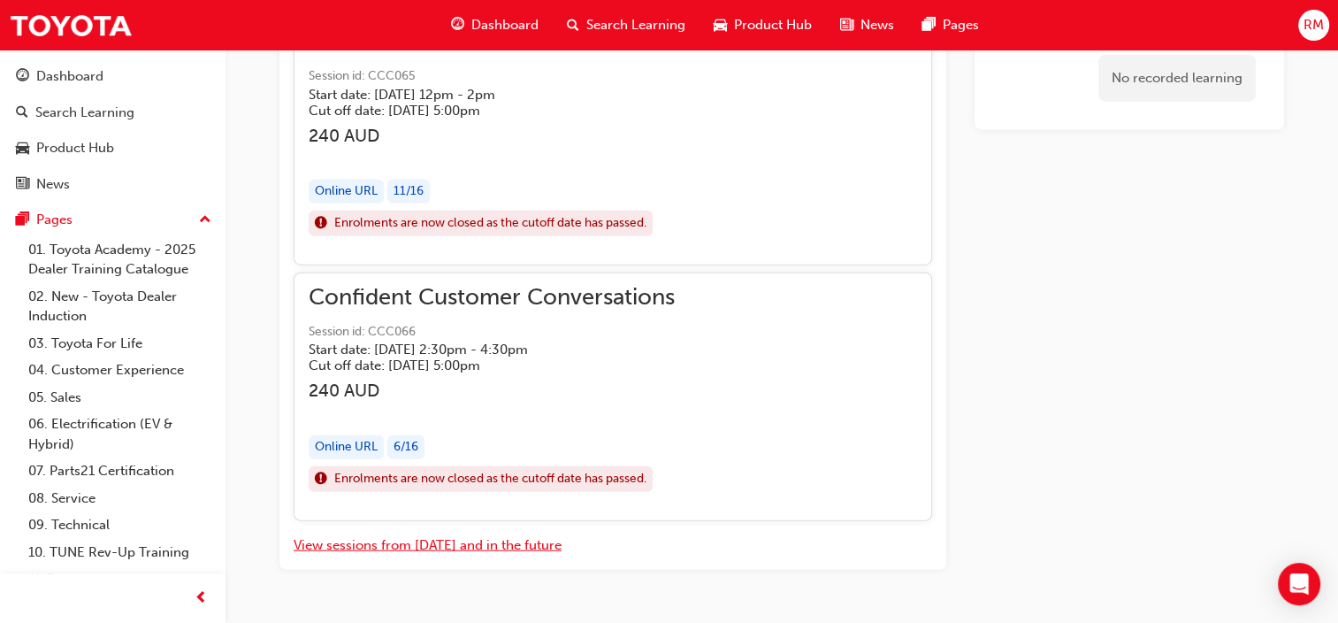
click at [467, 535] on button "View sessions from today and in the future" at bounding box center [428, 545] width 268 height 20
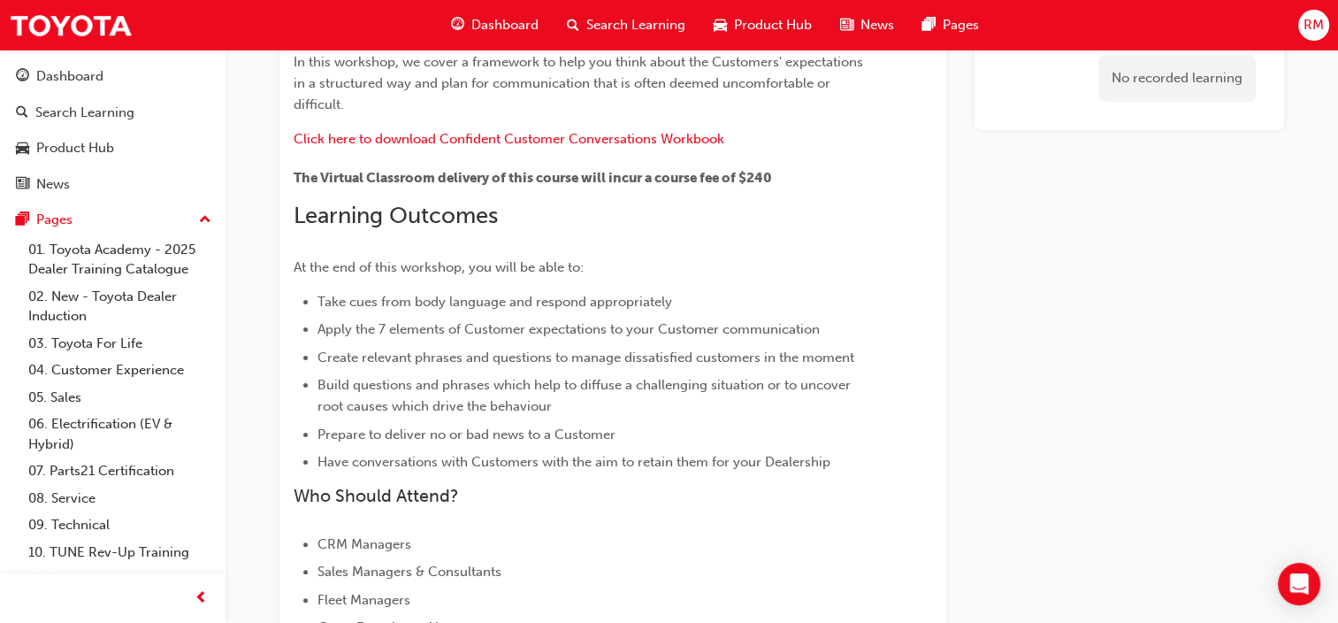
scroll to position [0, 0]
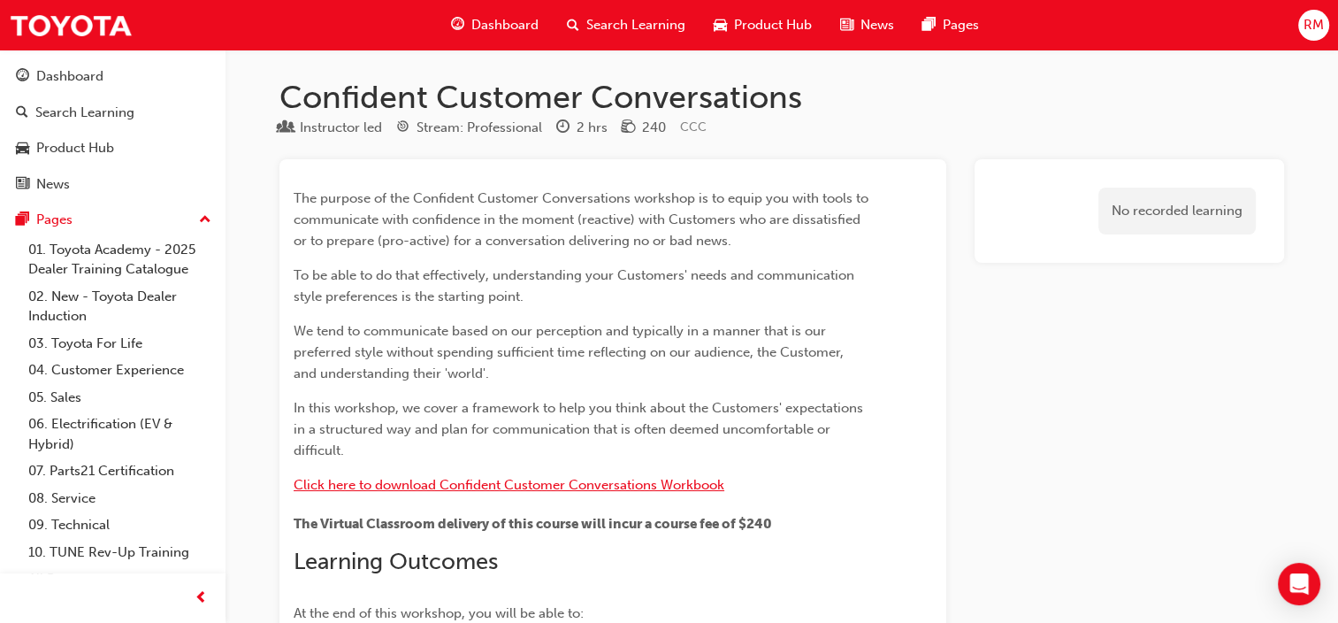
click at [630, 482] on span "Click here to download Confident Customer Conversations Workbook" at bounding box center [509, 485] width 431 height 16
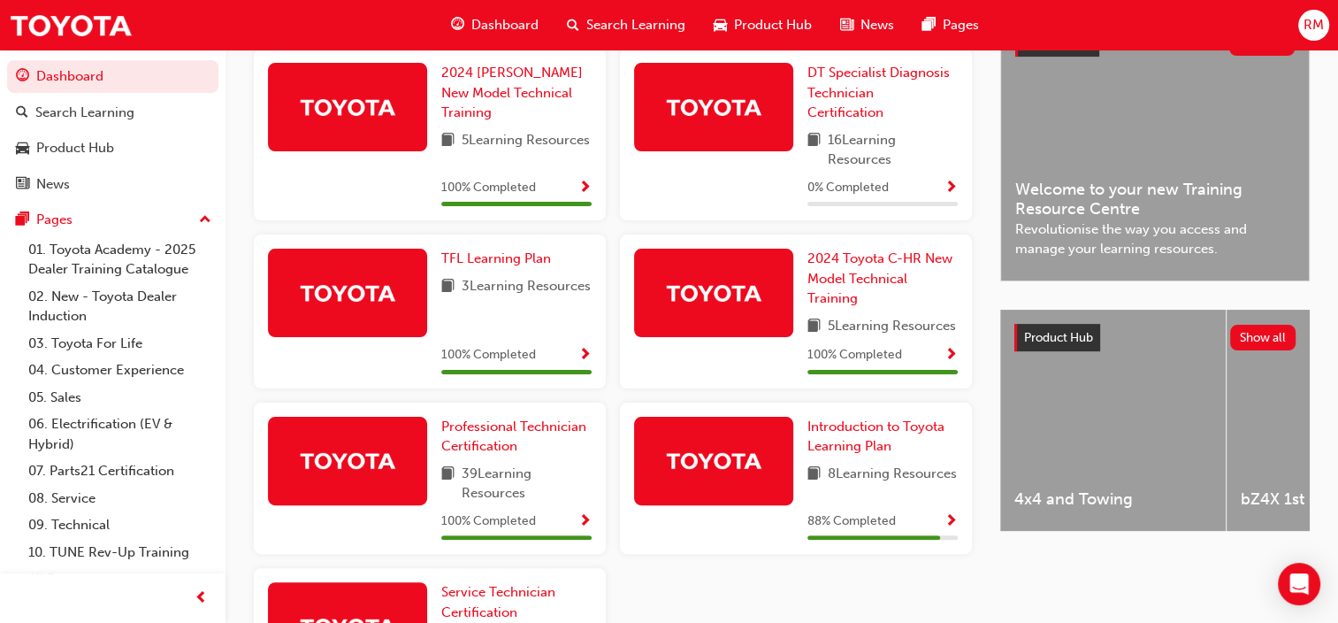
scroll to position [401, 0]
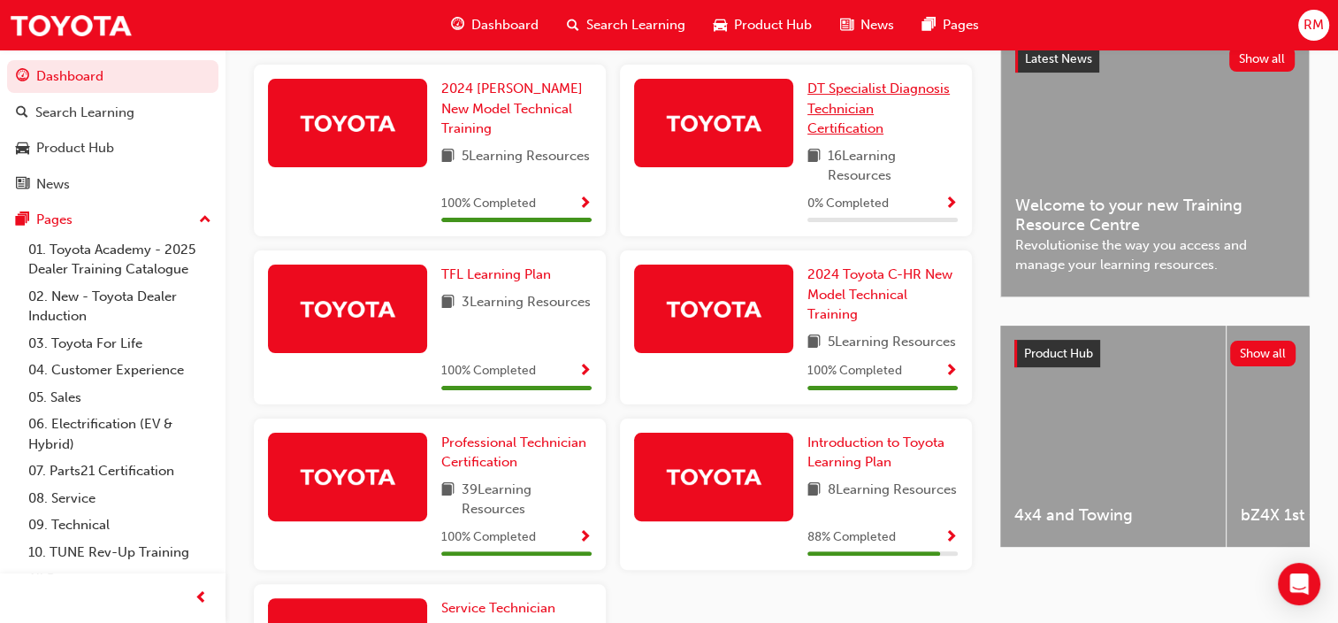
click at [895, 109] on link "DT Specialist Diagnosis Technician Certification" at bounding box center [882, 109] width 150 height 60
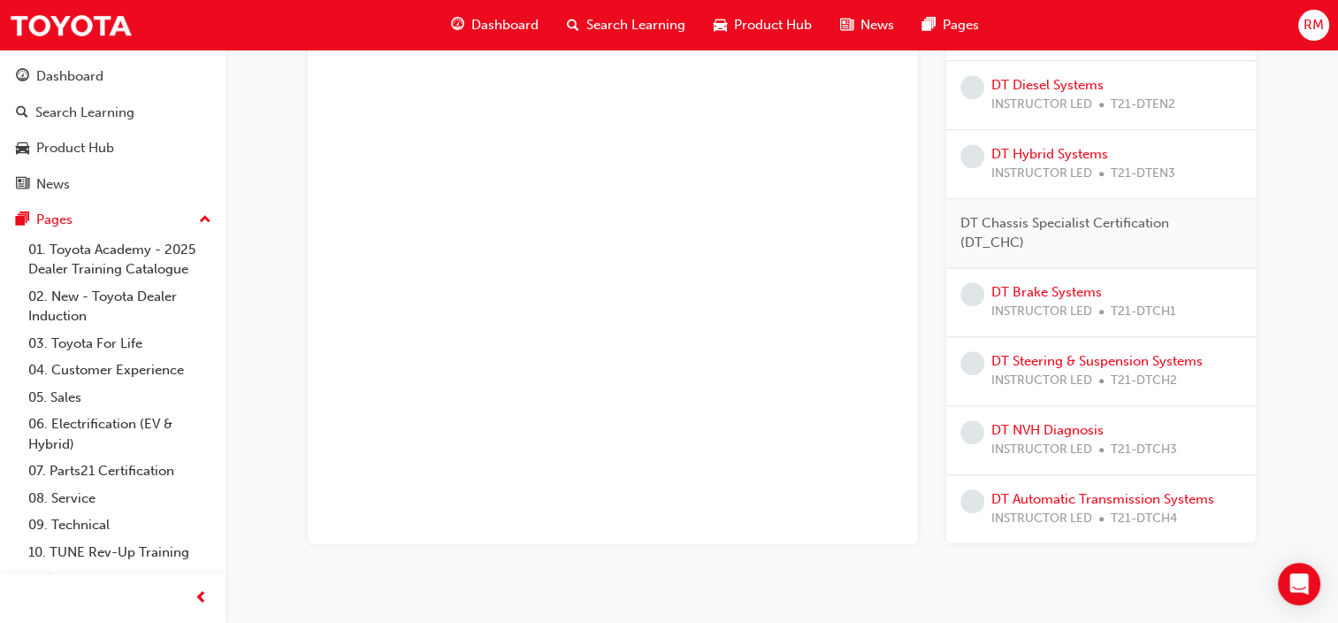
scroll to position [1143, 0]
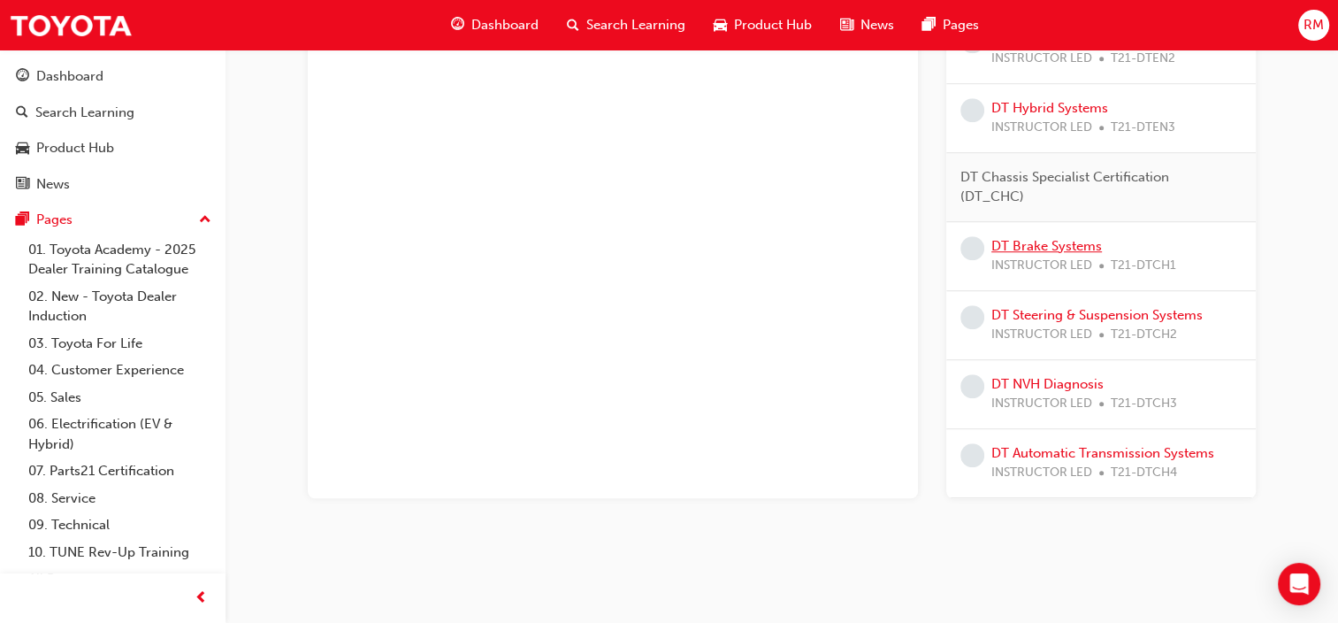
click at [1072, 241] on link "DT Brake Systems" at bounding box center [1046, 246] width 111 height 16
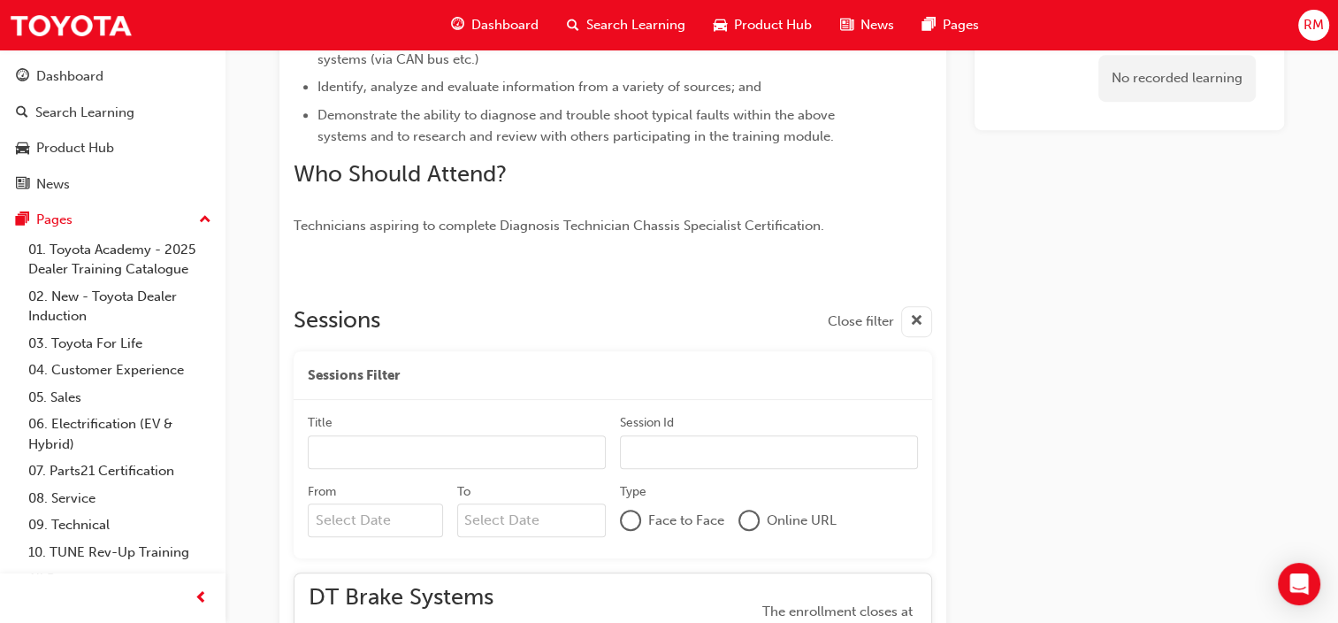
scroll to position [319, 0]
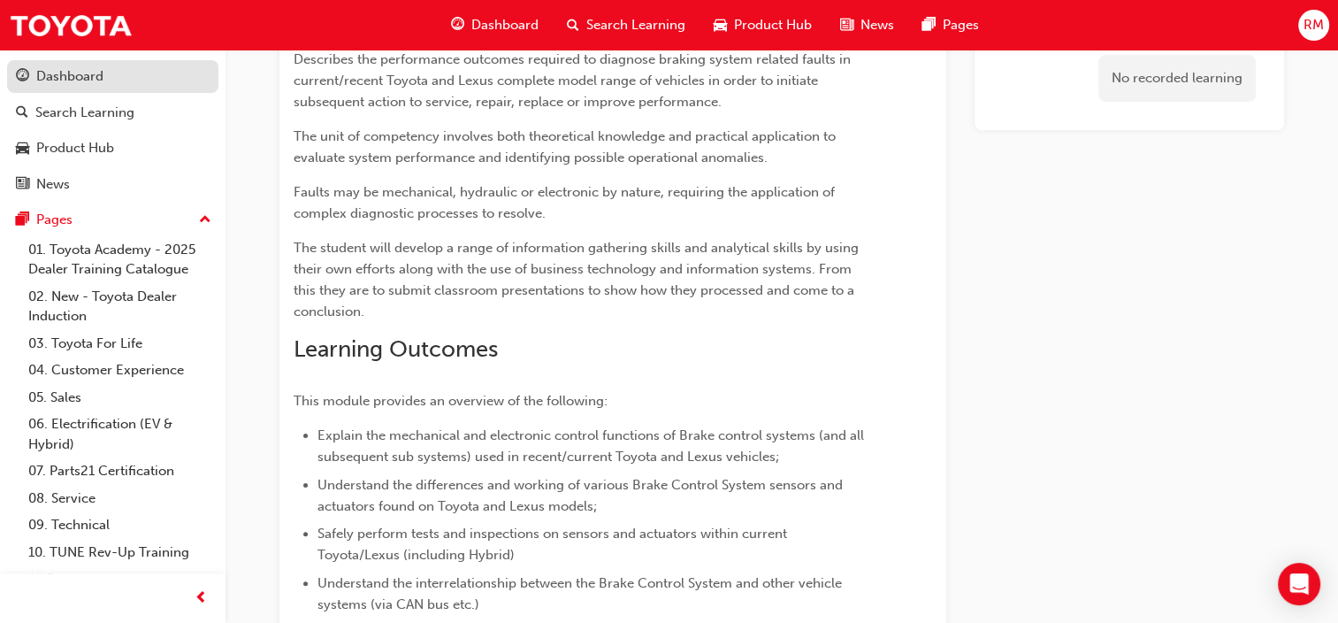
click at [60, 88] on link "Dashboard" at bounding box center [112, 76] width 211 height 33
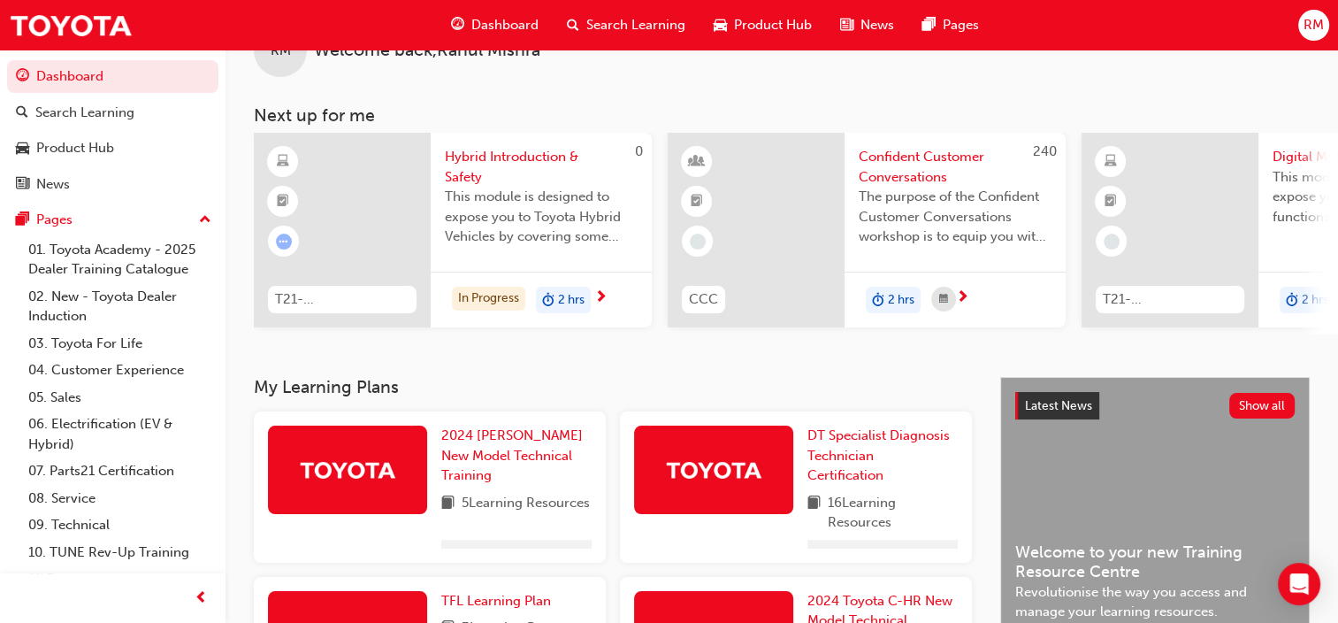
scroll to position [319, 0]
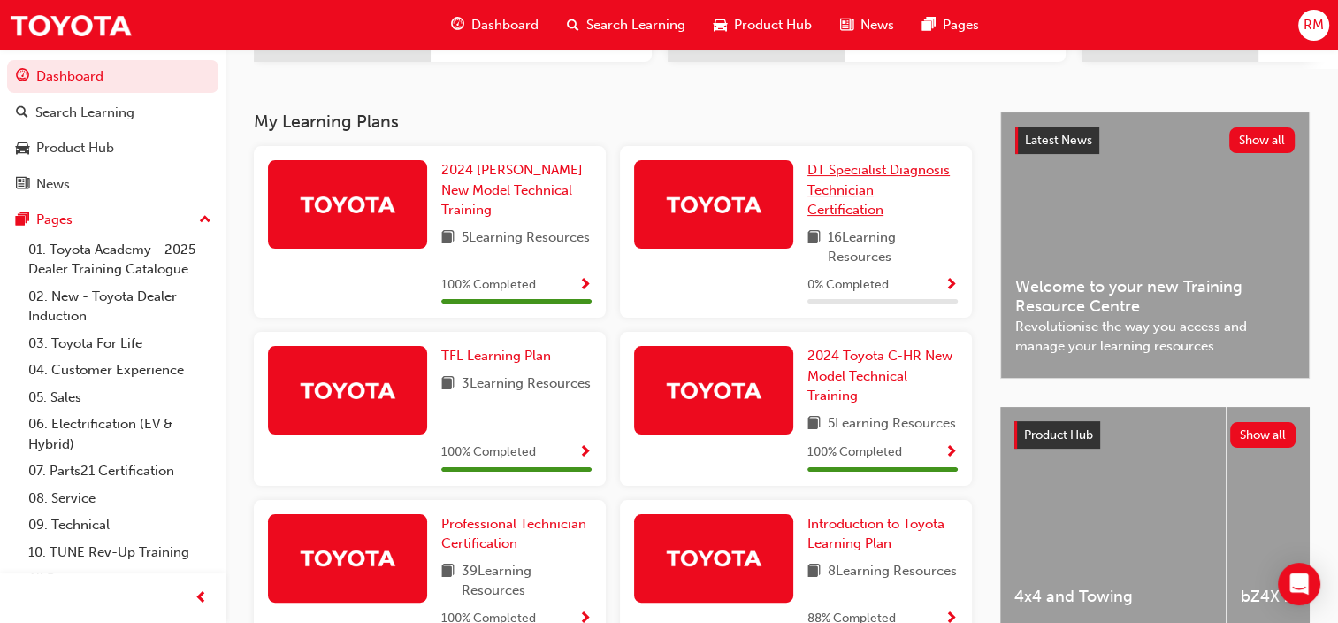
click at [852, 197] on span "DT Specialist Diagnosis Technician Certification" at bounding box center [878, 190] width 142 height 56
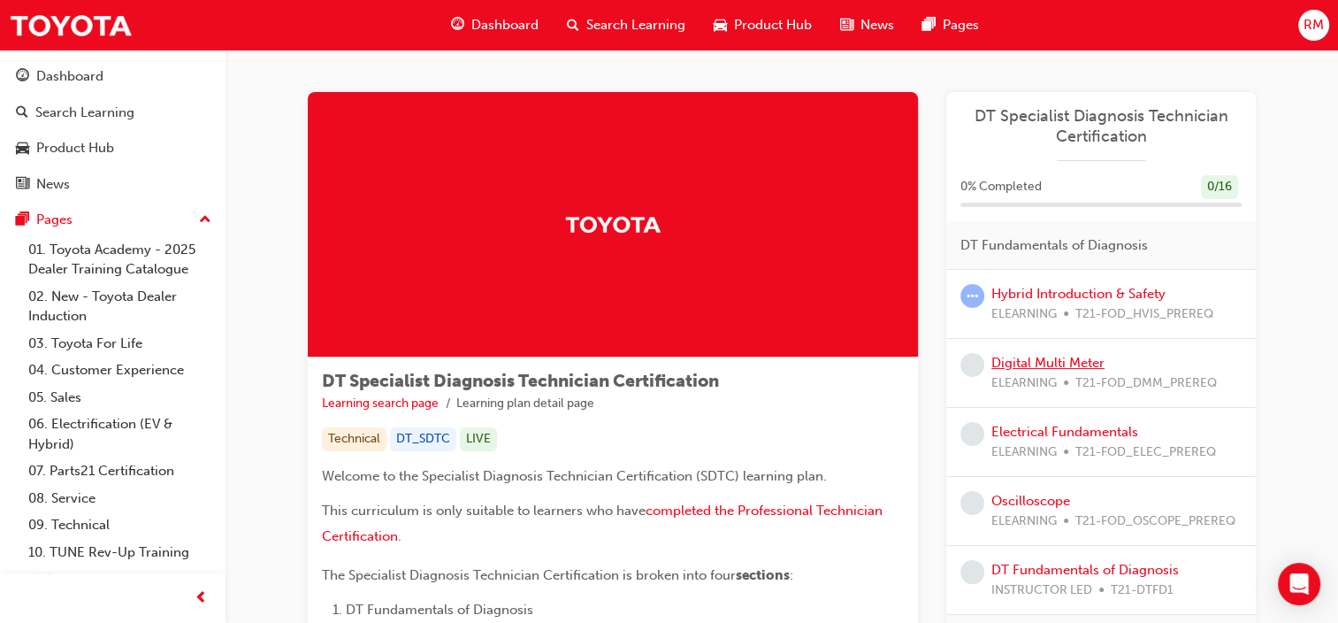
click at [1033, 361] on link "Digital Multi Meter" at bounding box center [1047, 363] width 113 height 16
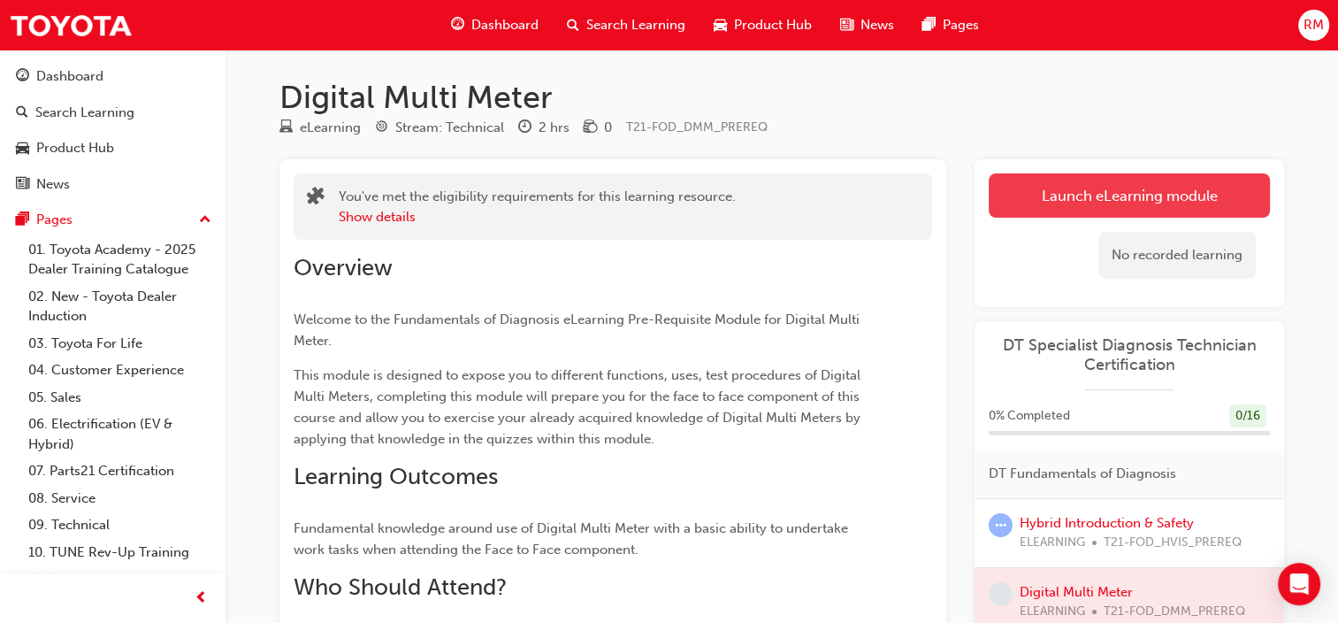
click at [1150, 195] on link "Launch eLearning module" at bounding box center [1129, 195] width 281 height 44
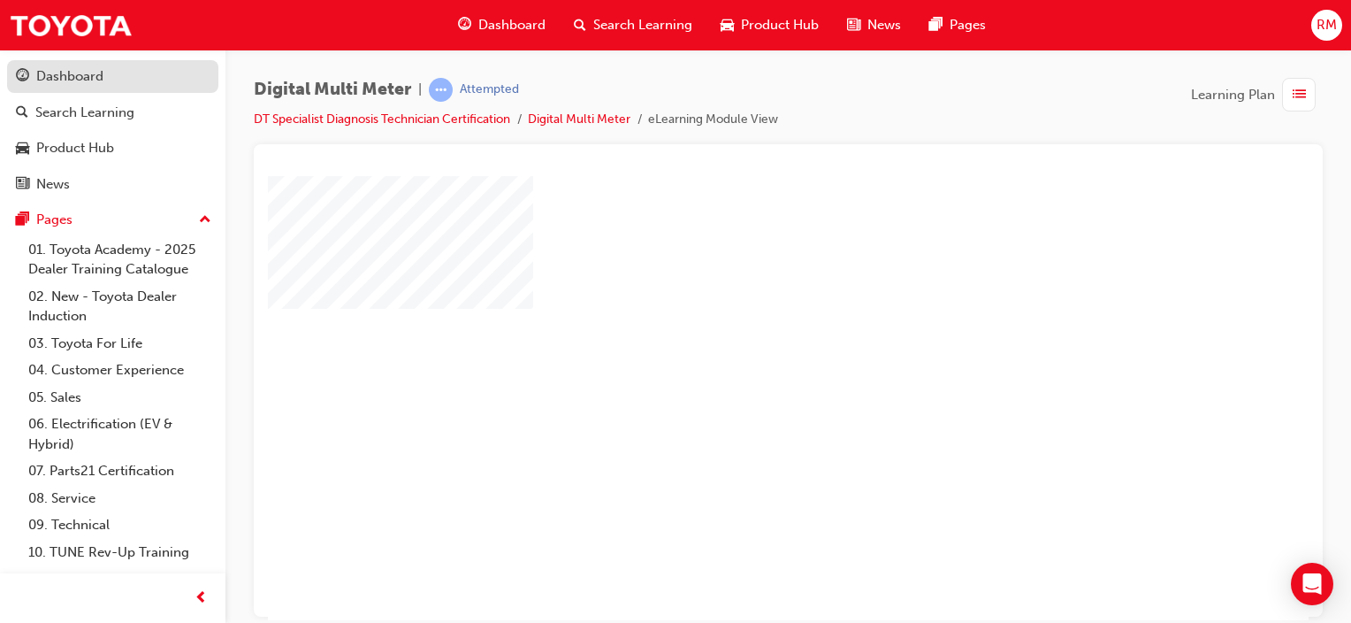
click at [78, 87] on div "Dashboard" at bounding box center [113, 76] width 194 height 22
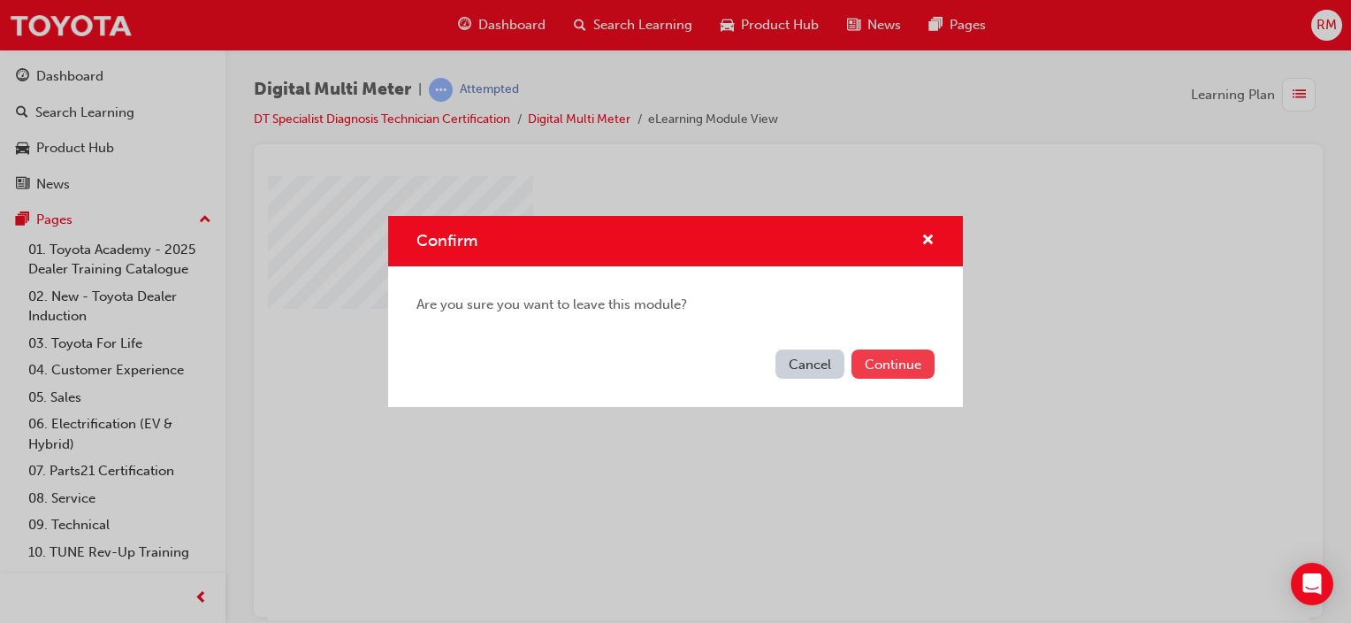
click at [911, 377] on button "Continue" at bounding box center [893, 363] width 83 height 29
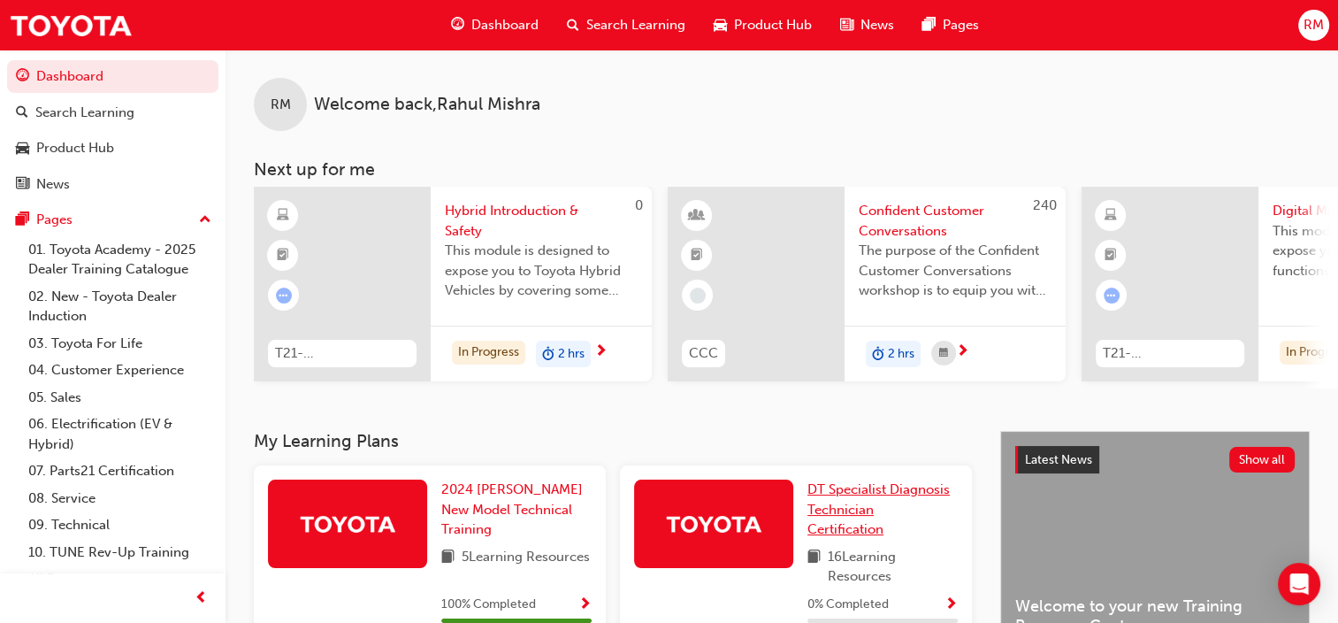
click at [853, 512] on span "DT Specialist Diagnosis Technician Certification" at bounding box center [878, 509] width 142 height 56
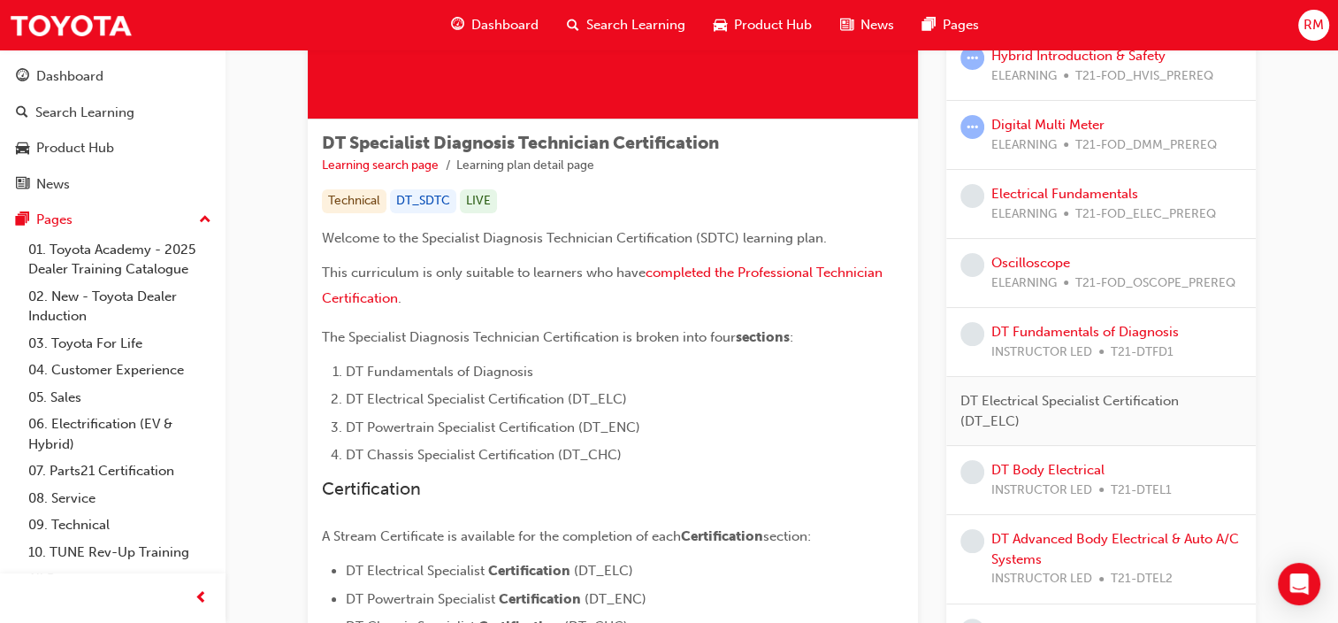
scroll to position [248, 0]
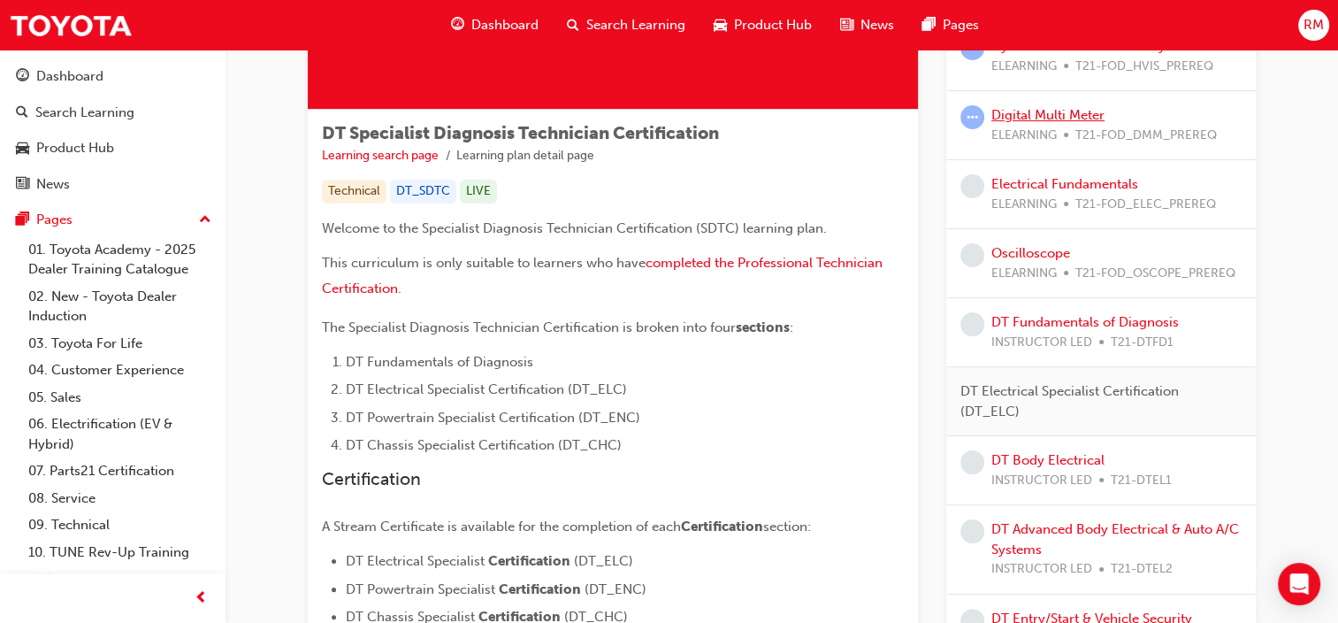
click at [1080, 113] on link "Digital Multi Meter" at bounding box center [1047, 115] width 113 height 16
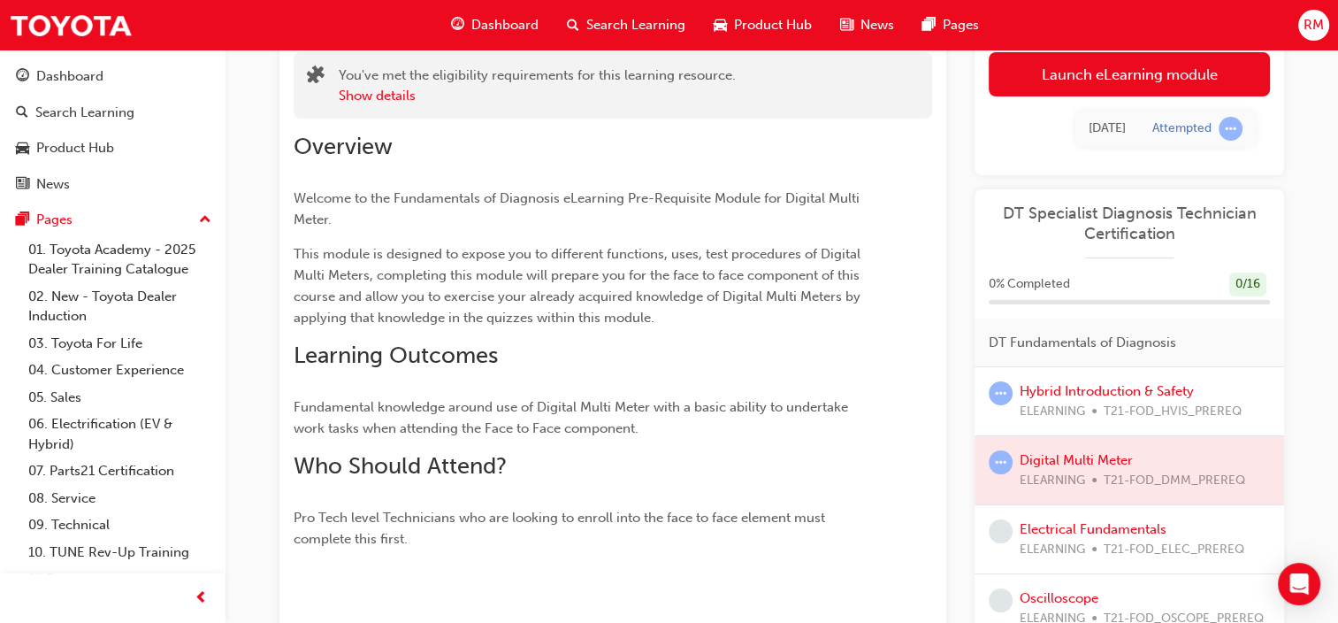
scroll to position [106, 0]
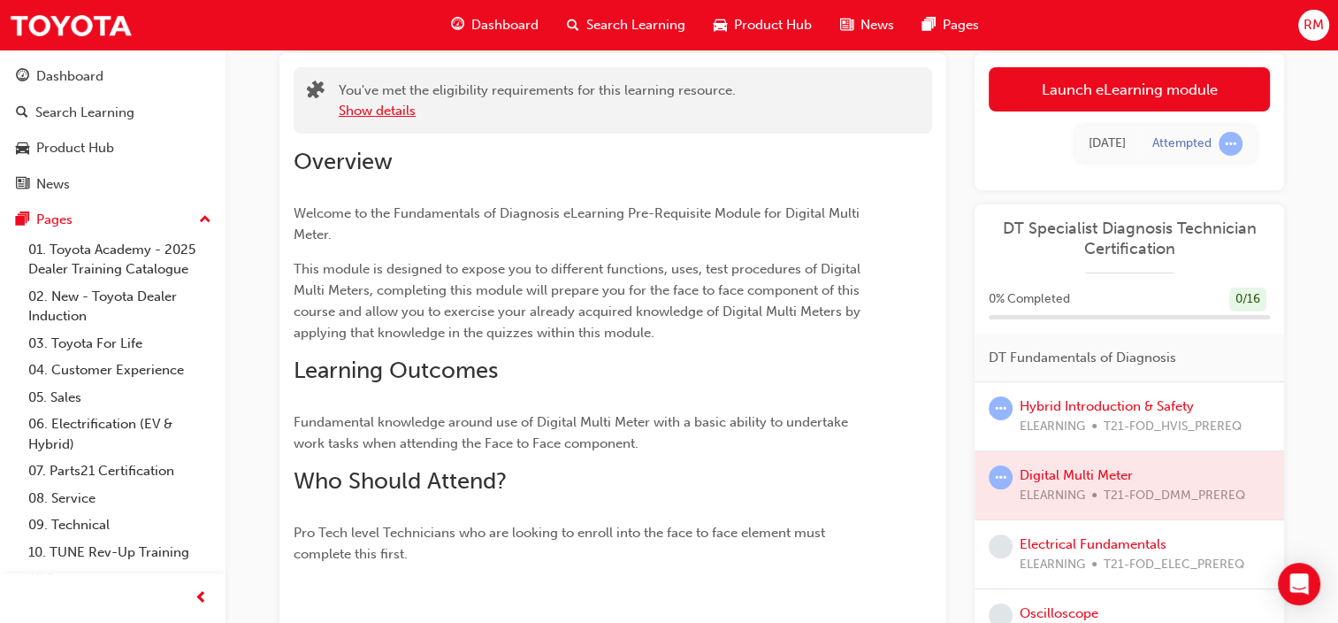
click at [392, 116] on button "Show details" at bounding box center [377, 111] width 77 height 20
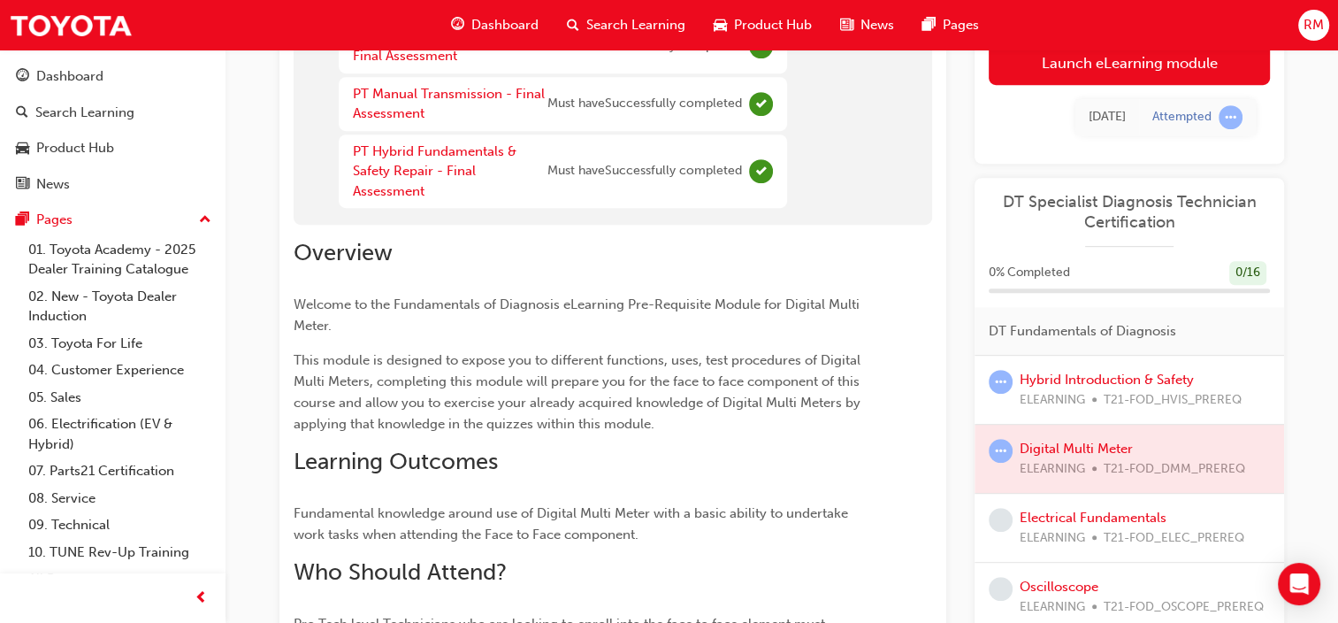
scroll to position [778, 0]
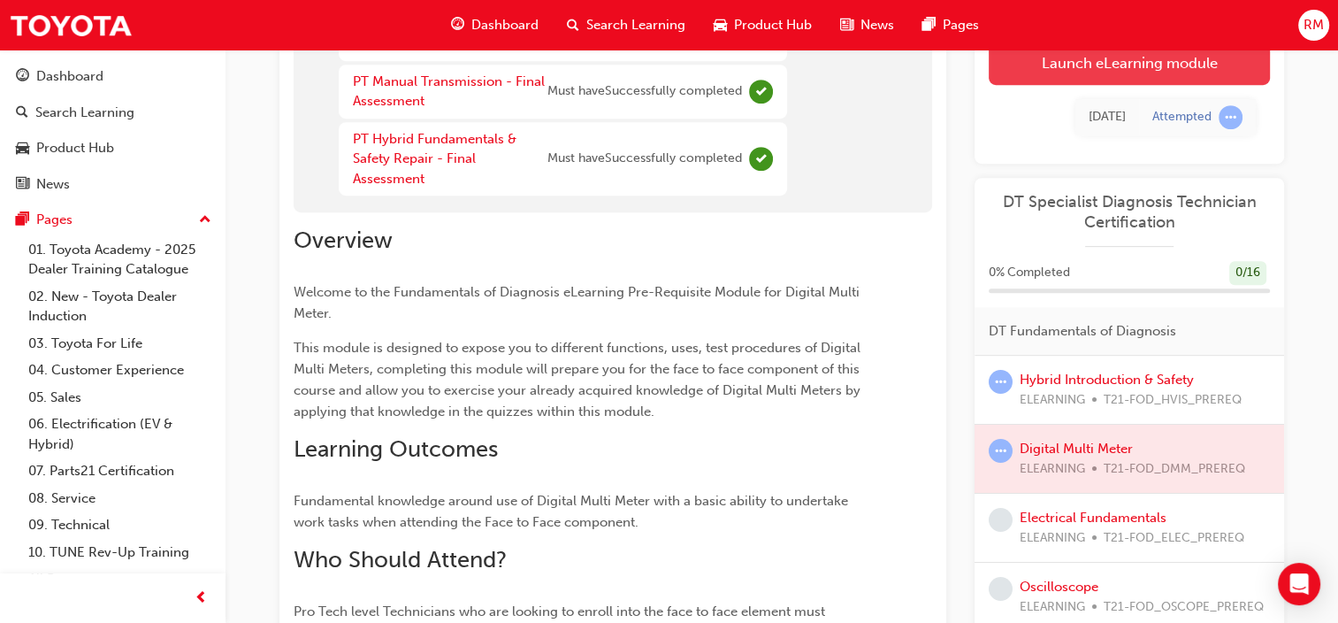
click at [1137, 76] on link "Launch eLearning module" at bounding box center [1129, 63] width 281 height 44
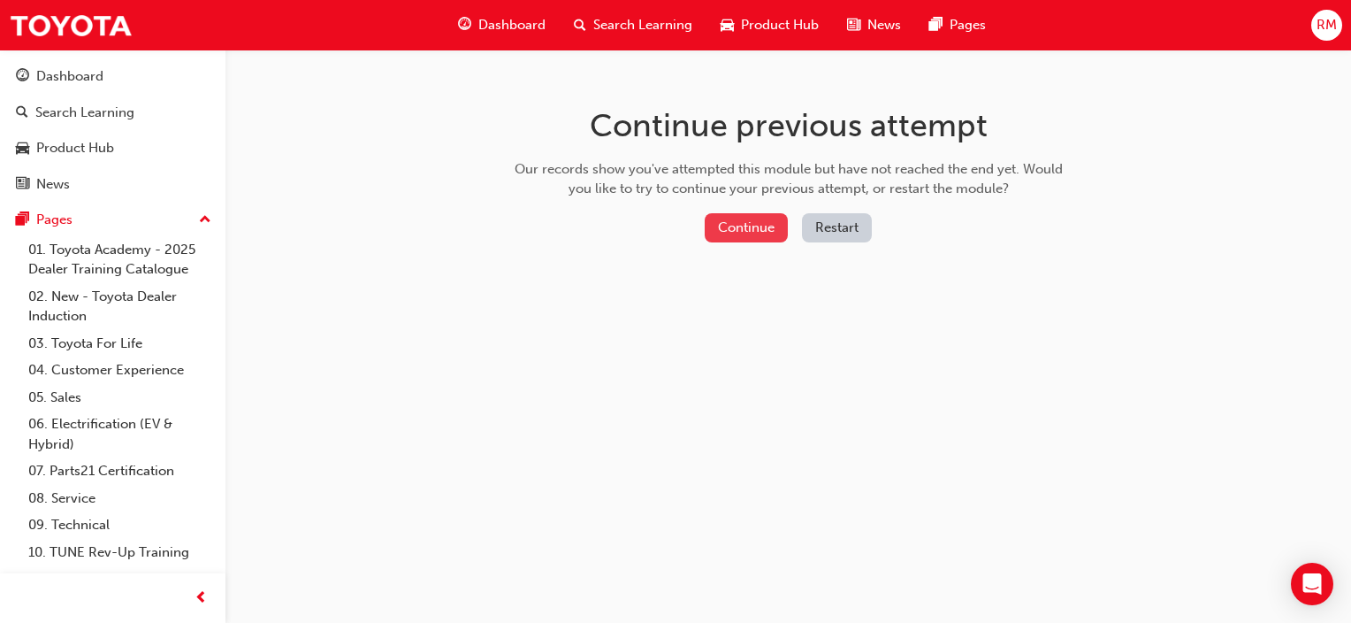
click at [745, 219] on button "Continue" at bounding box center [746, 227] width 83 height 29
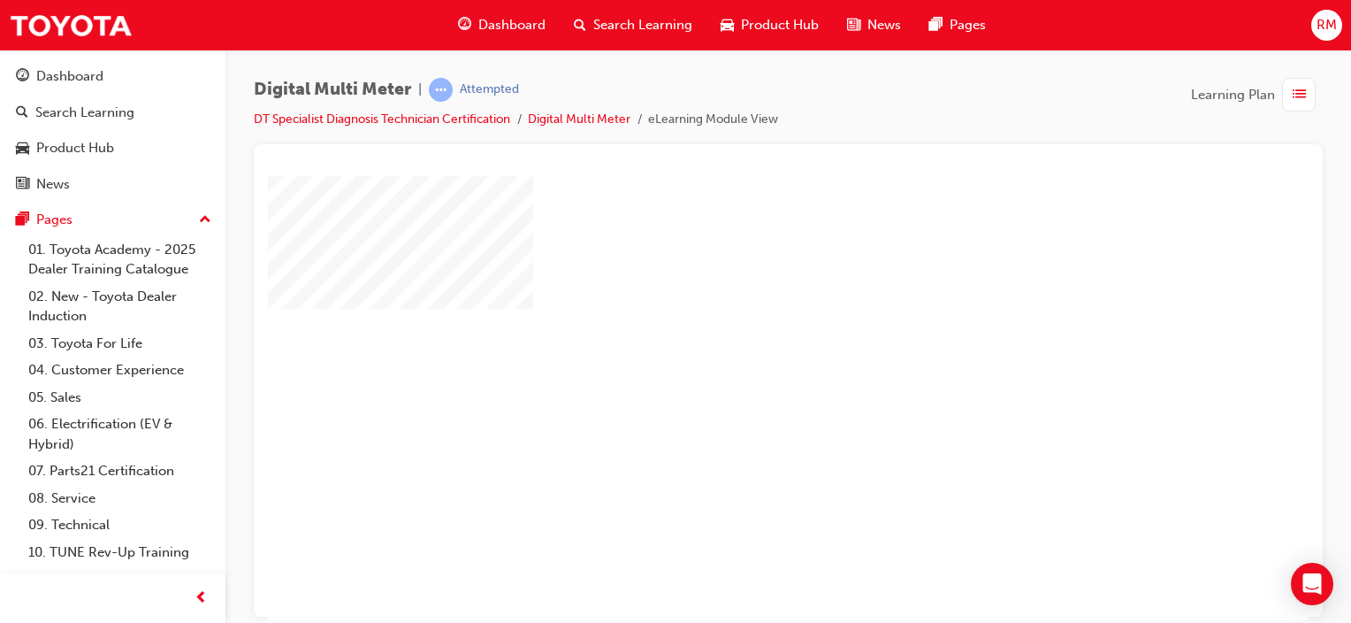
click at [738, 346] on div "play" at bounding box center [738, 346] width 0 height 0
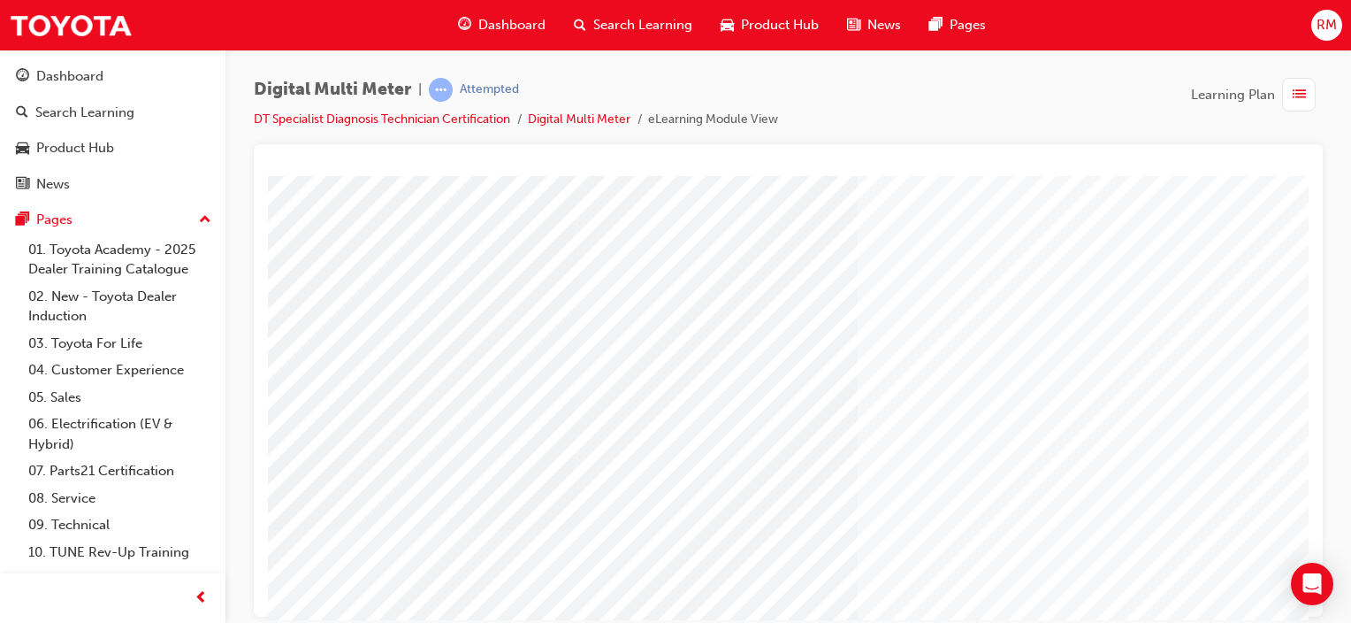
scroll to position [0, 175]
click at [1305, 599] on div "Open Intercom Messenger" at bounding box center [1312, 584] width 47 height 47
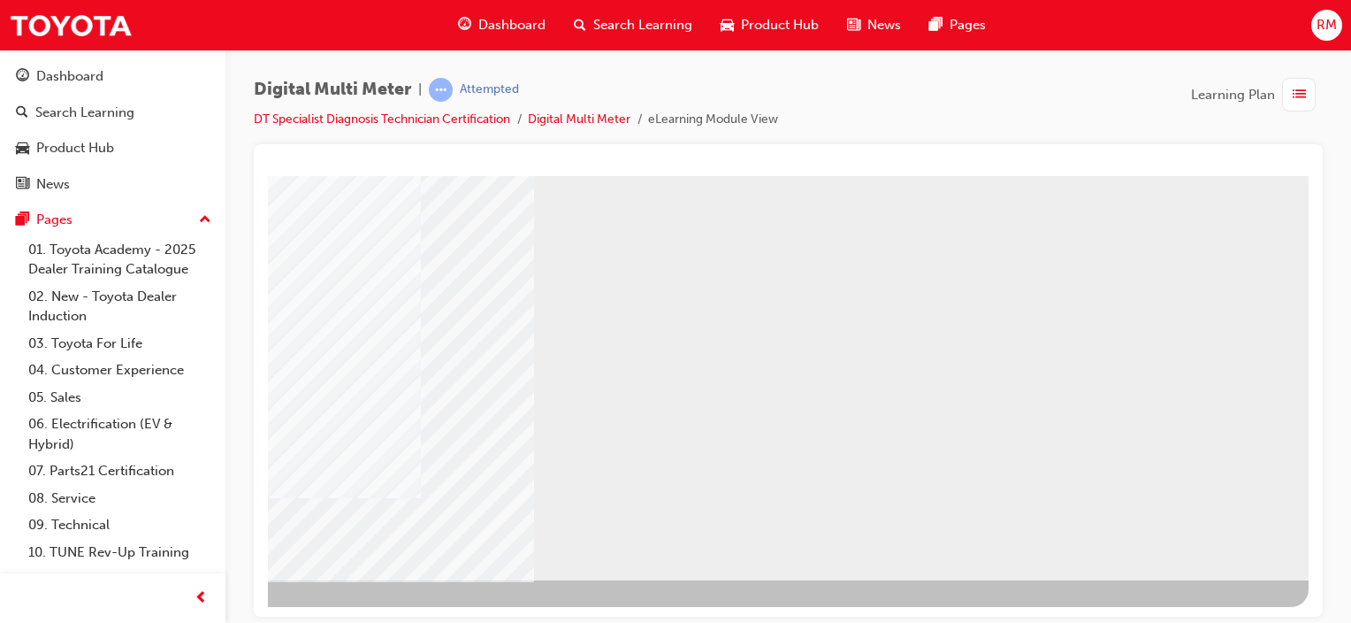
scroll to position [0, 0]
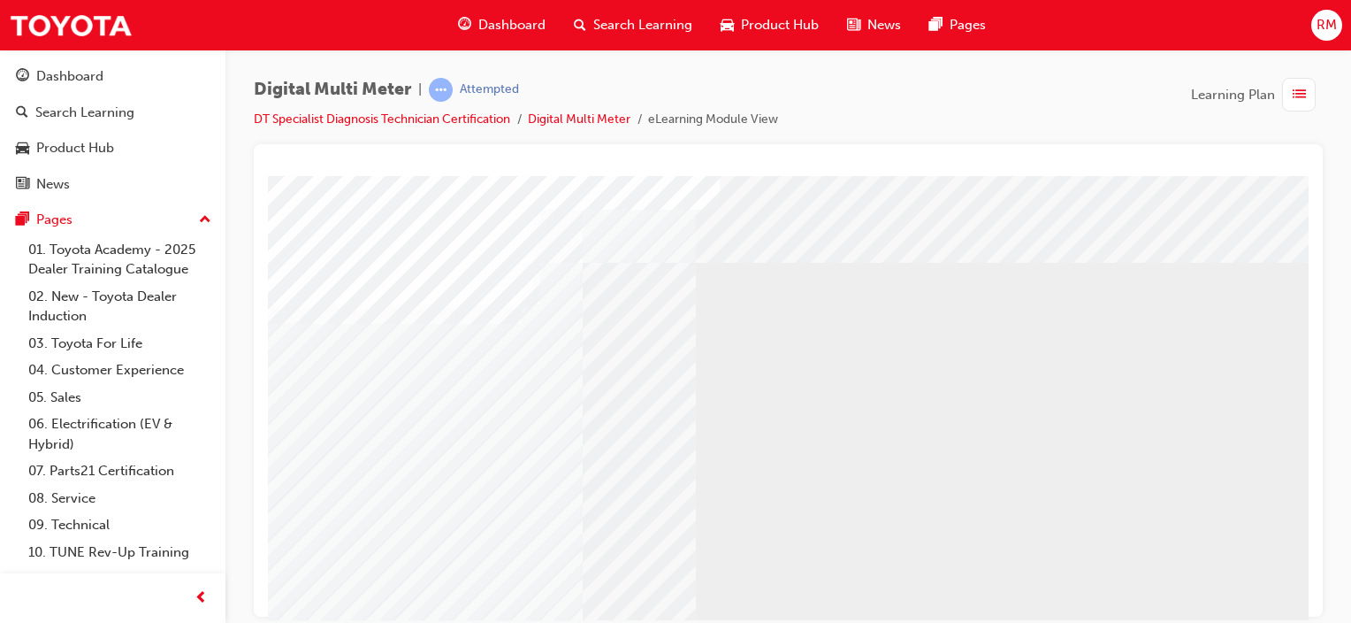
drag, startPoint x: 1105, startPoint y: 482, endPoint x: 912, endPoint y: 454, distance: 194.8
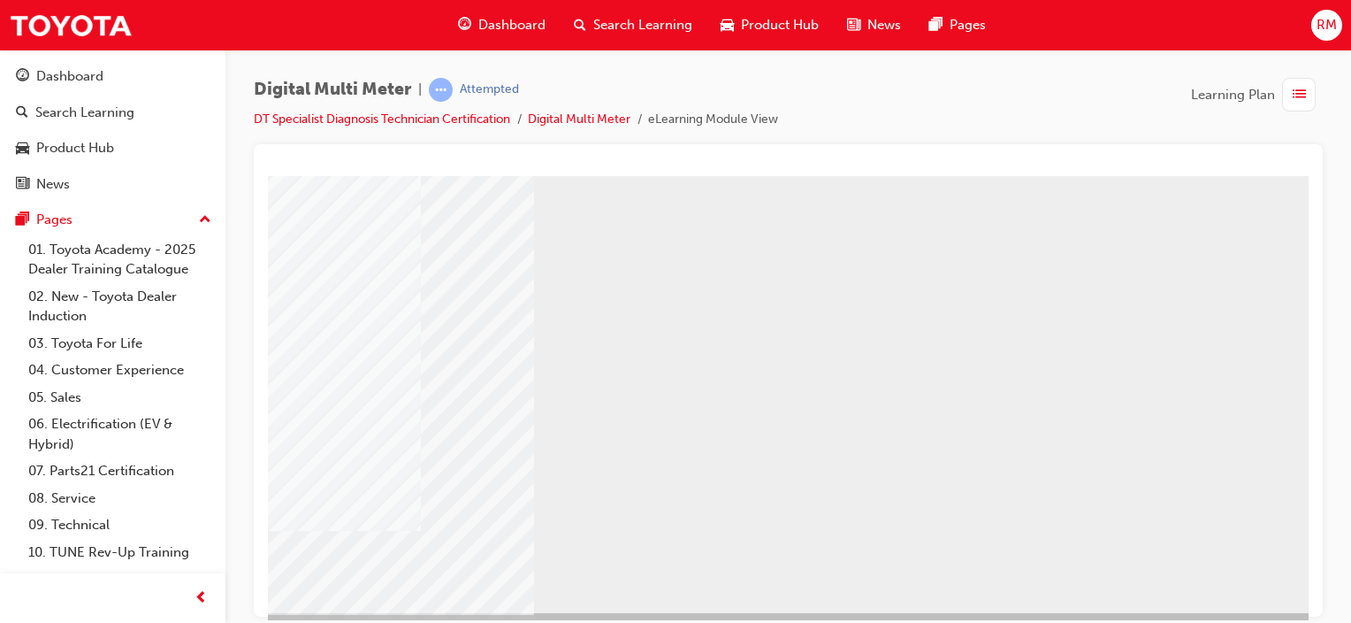
scroll to position [233, 175]
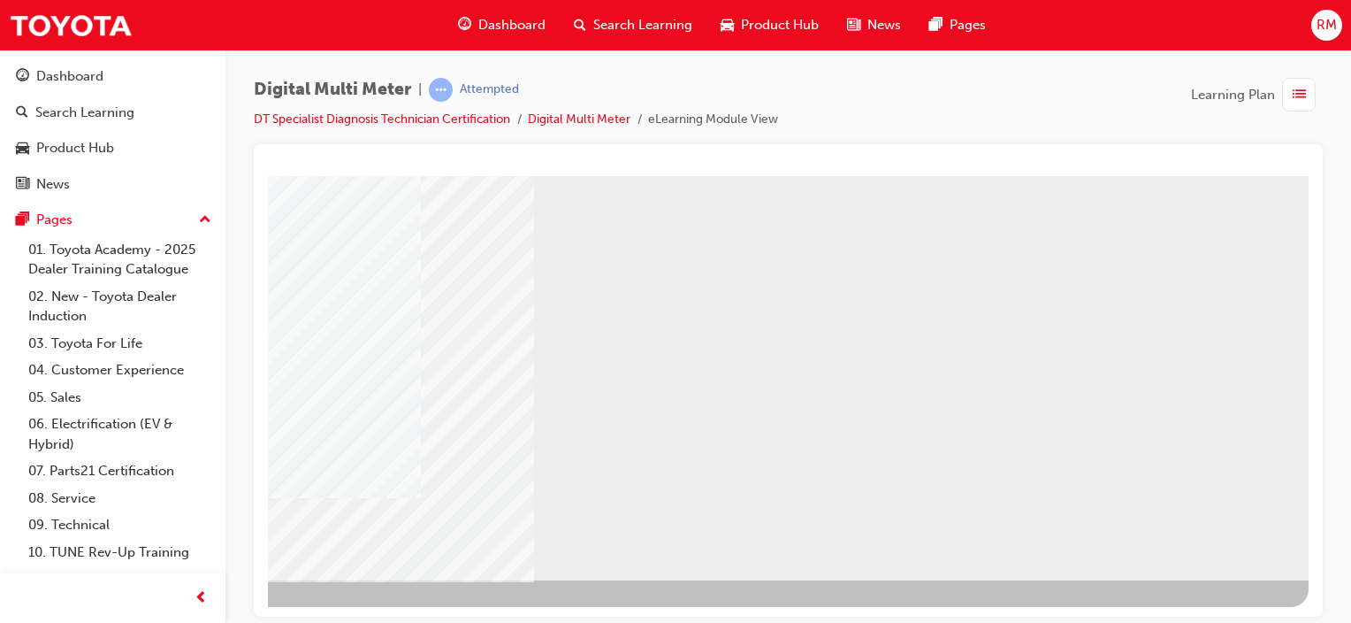
click at [218, 611] on div "NEXT Trigger this button to go to the next slide" at bounding box center [161, 627] width 111 height 32
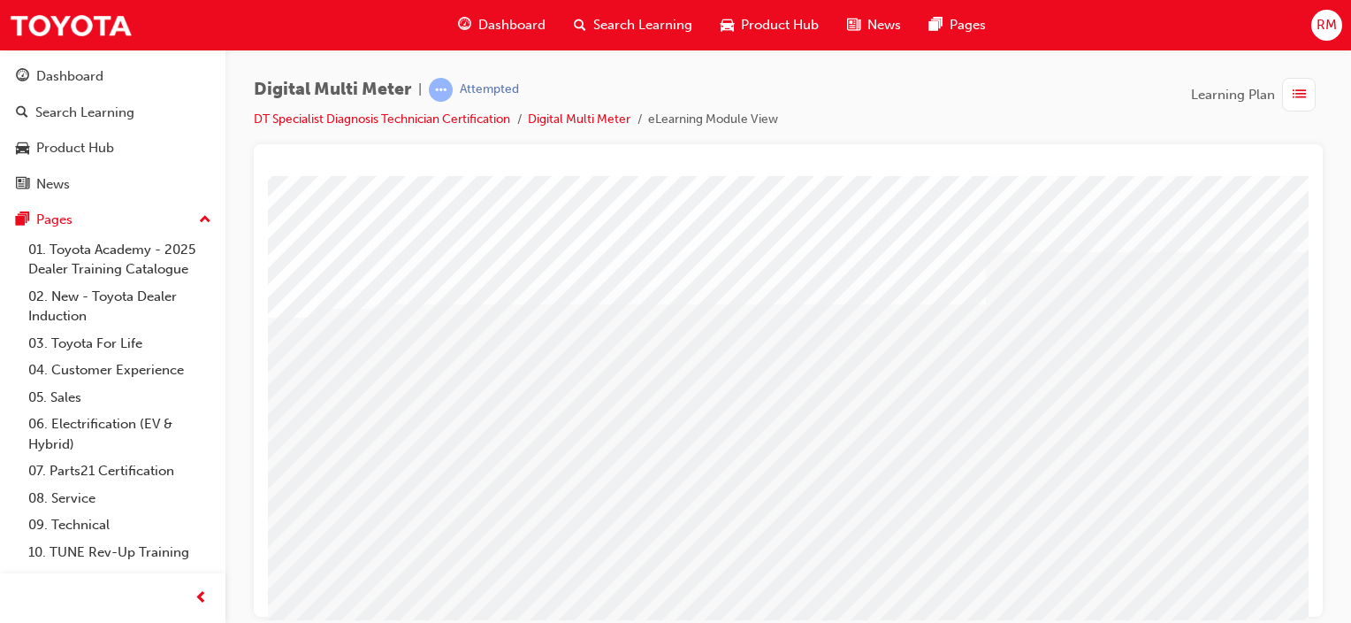
scroll to position [0, 175]
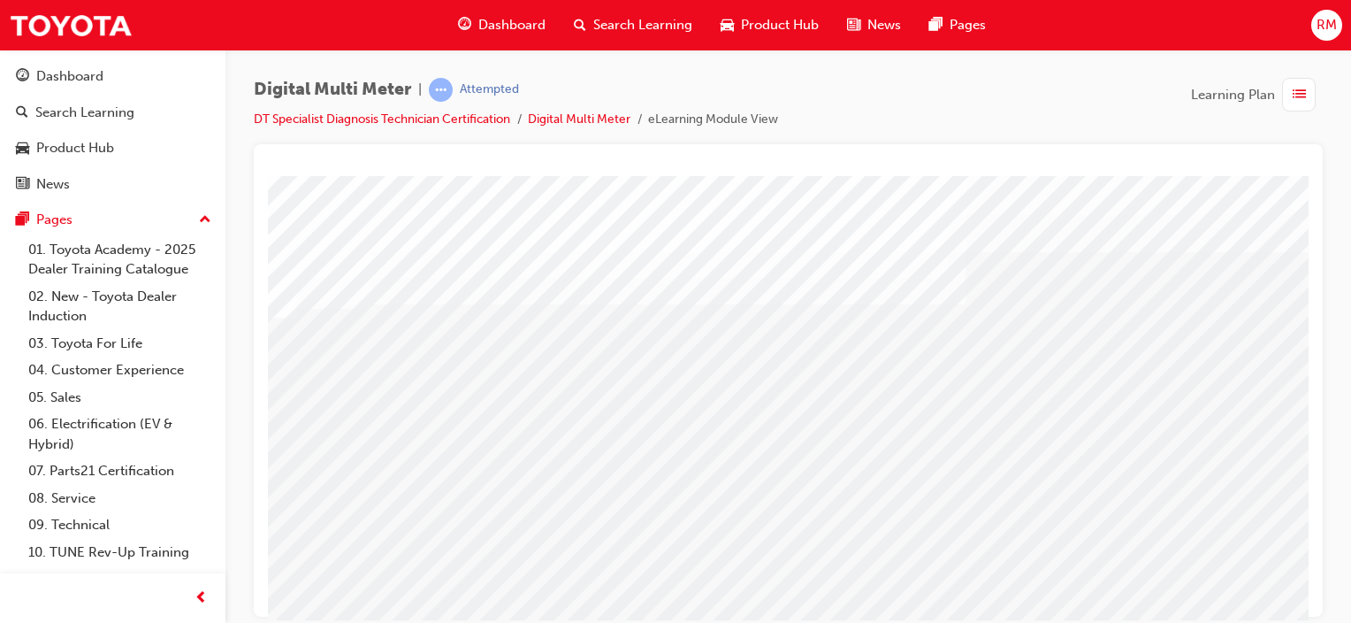
drag, startPoint x: 573, startPoint y: 555, endPoint x: 369, endPoint y: 467, distance: 222.6
click at [369, 467] on div "multistate" at bounding box center [707, 493] width 1203 height 637
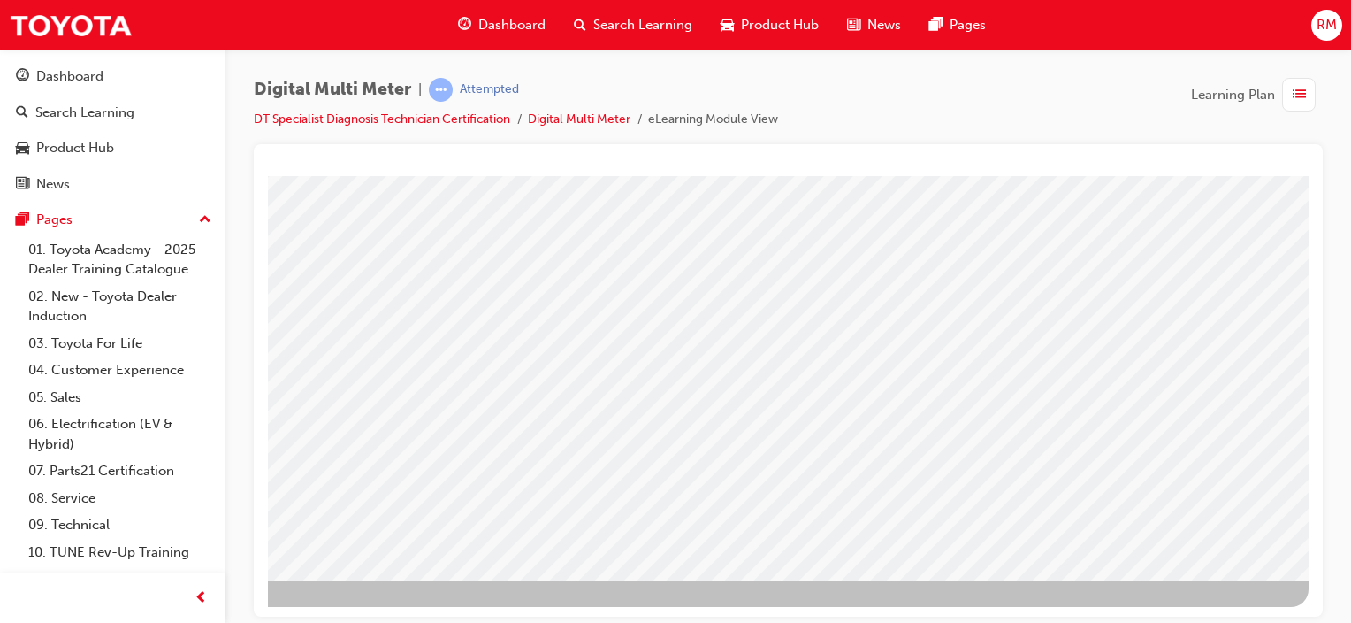
click at [218, 611] on div "NEXT Trigger this button to go to the next slide" at bounding box center [161, 627] width 111 height 32
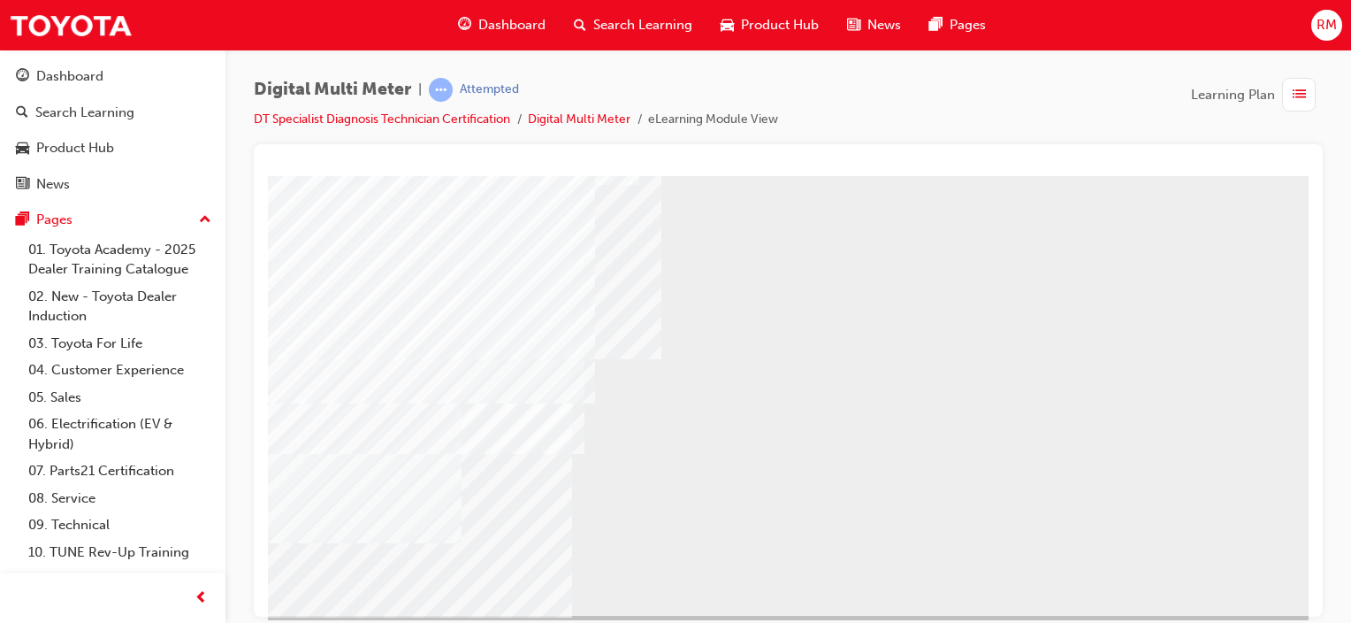
scroll to position [197, 175]
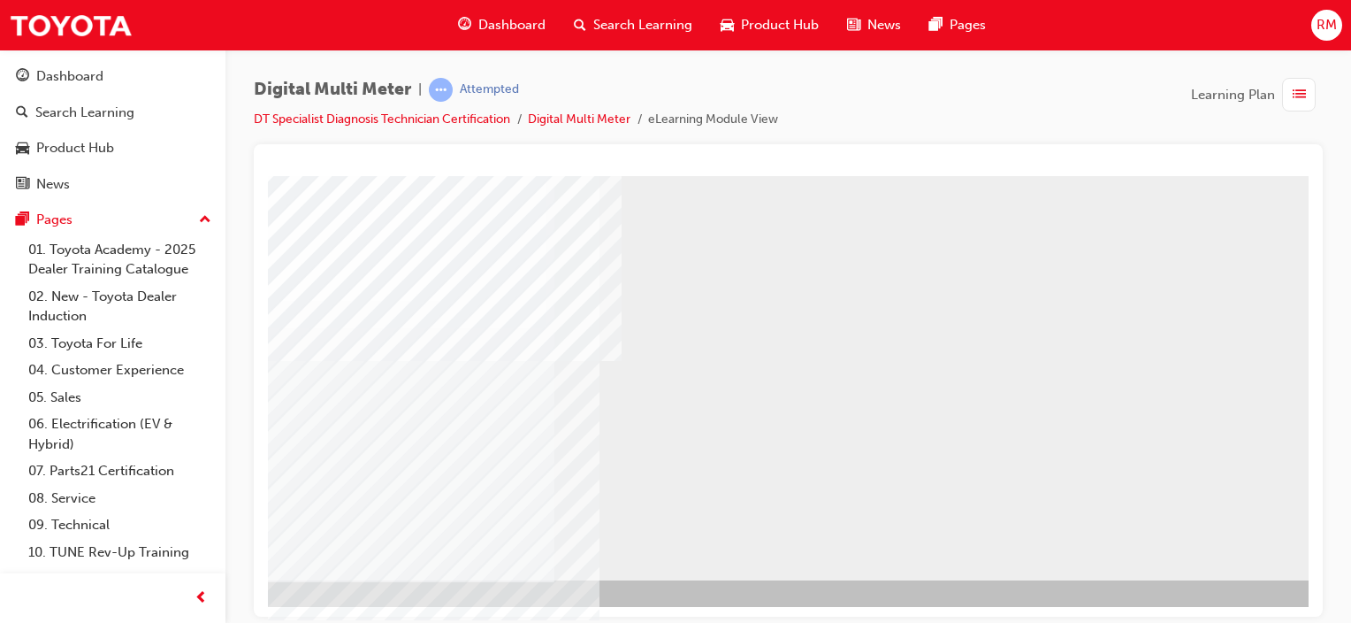
scroll to position [233, 175]
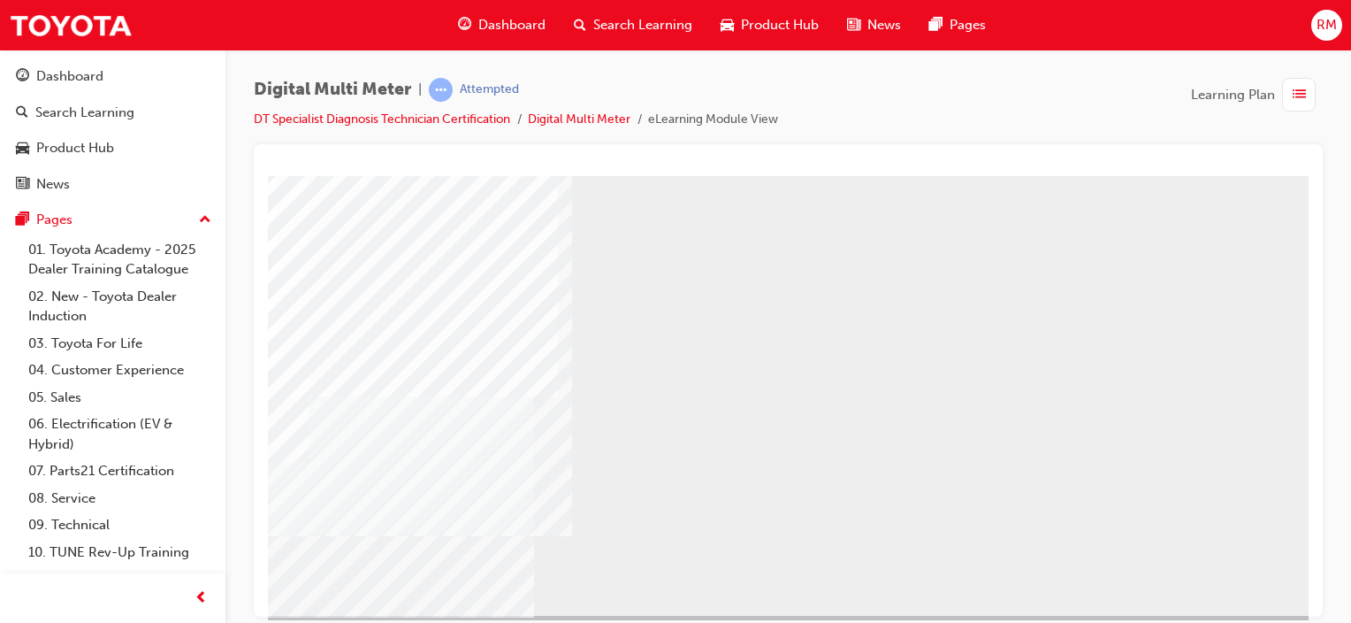
scroll to position [162, 175]
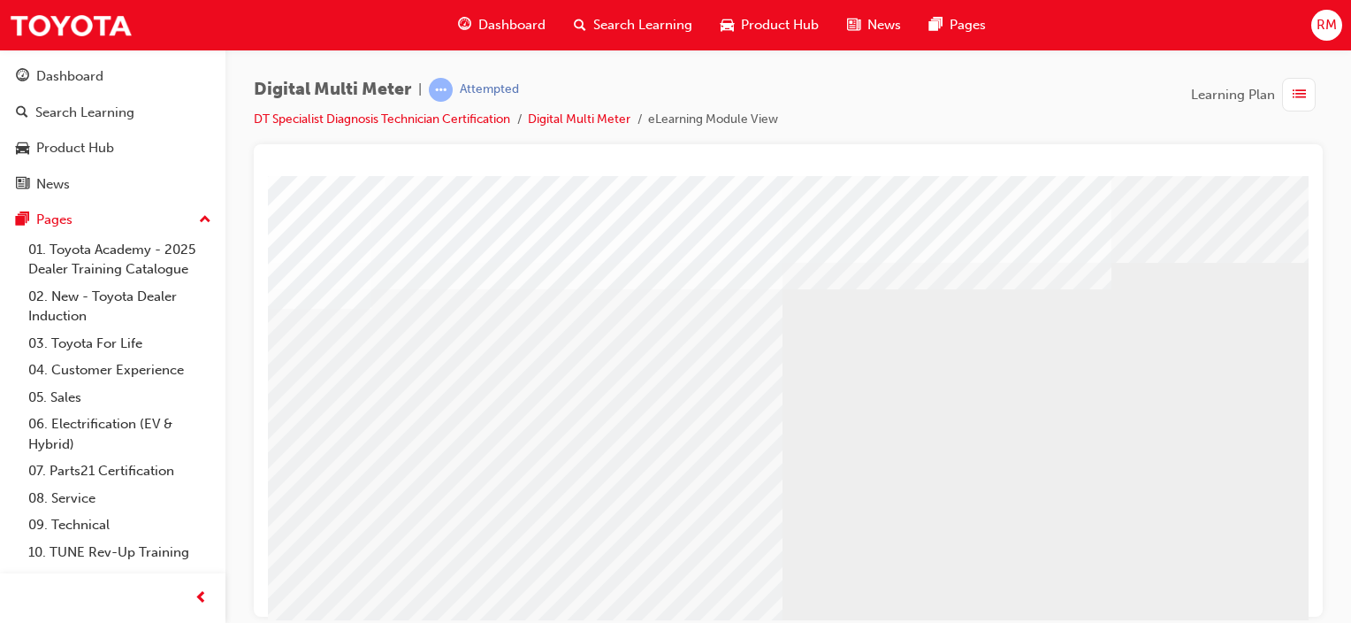
scroll to position [0, 0]
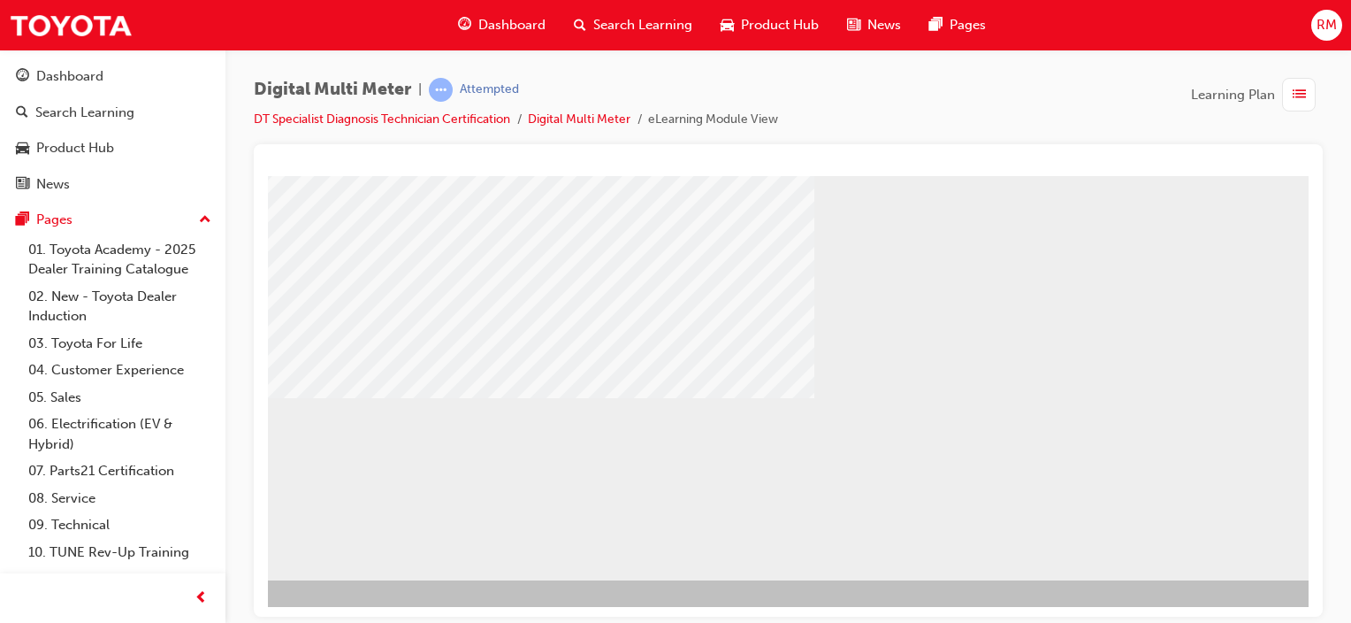
scroll to position [233, 175]
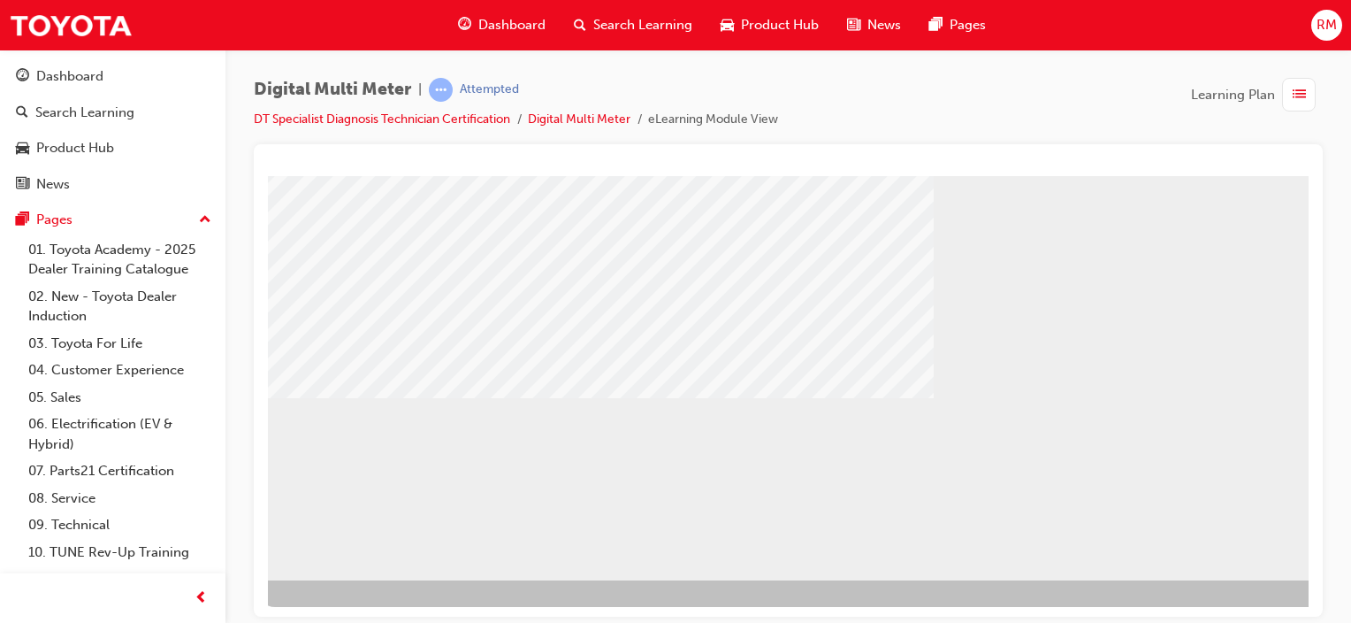
scroll to position [233, 0]
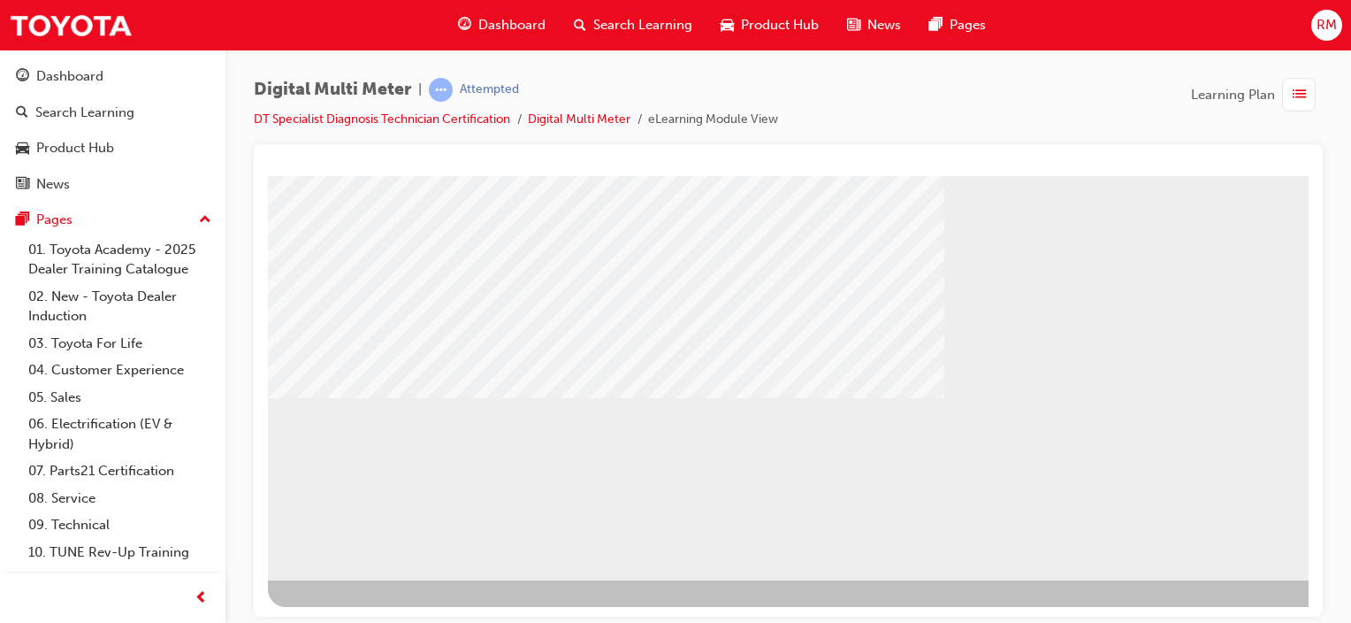
drag, startPoint x: 697, startPoint y: 431, endPoint x: 826, endPoint y: 375, distance: 140.6
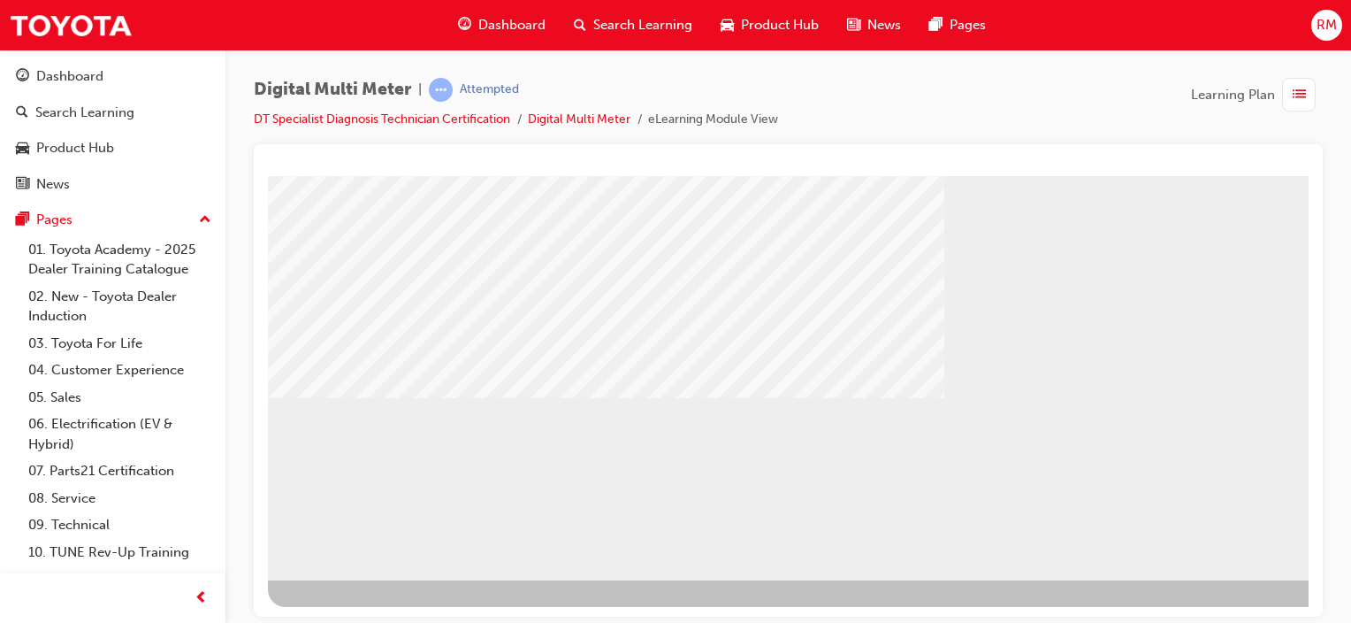
drag, startPoint x: 826, startPoint y: 375, endPoint x: 856, endPoint y: 377, distance: 30.1
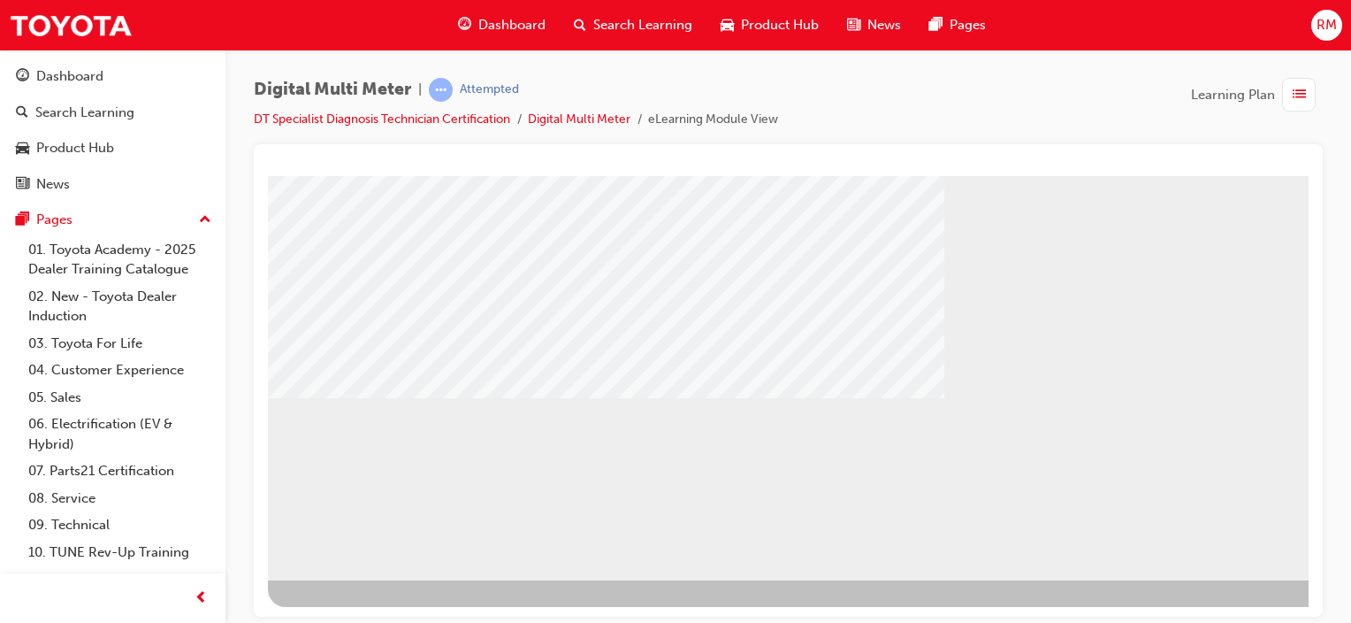
click at [364, 579] on div "BACK Trigger this button to go to the previous slide" at bounding box center [323, 595] width 111 height 32
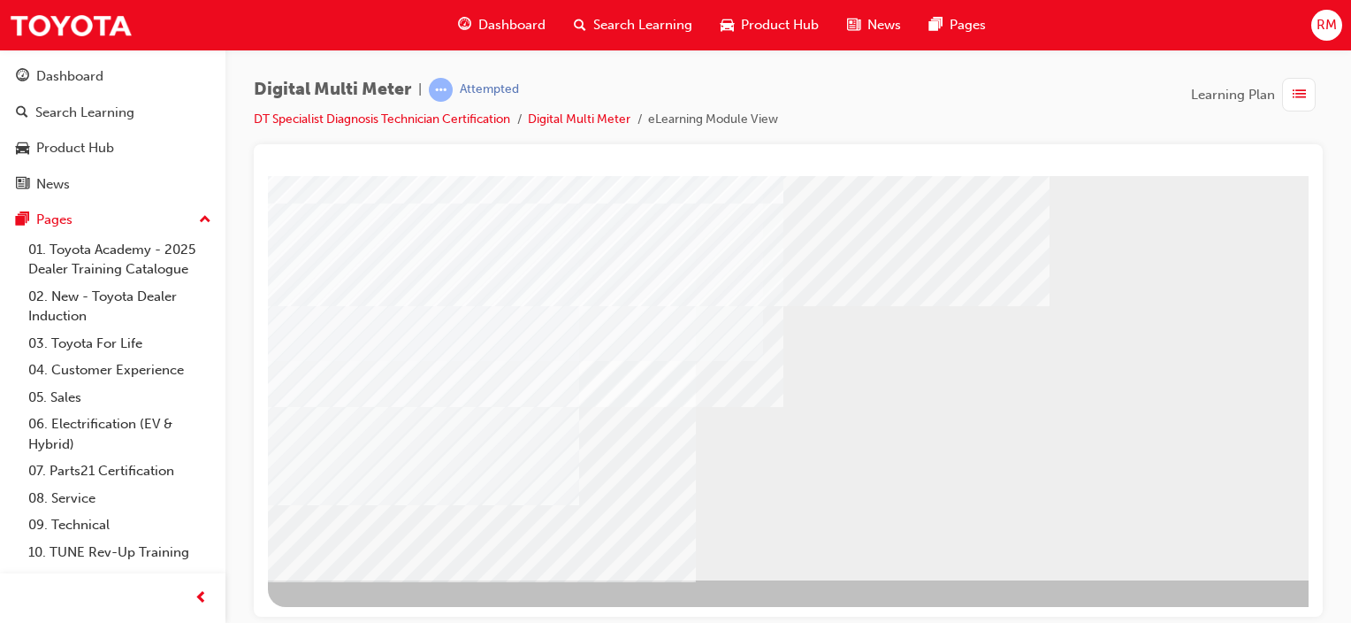
scroll to position [233, 175]
click at [218, 611] on div "NEXT Trigger this button to go to the next slide" at bounding box center [161, 627] width 111 height 32
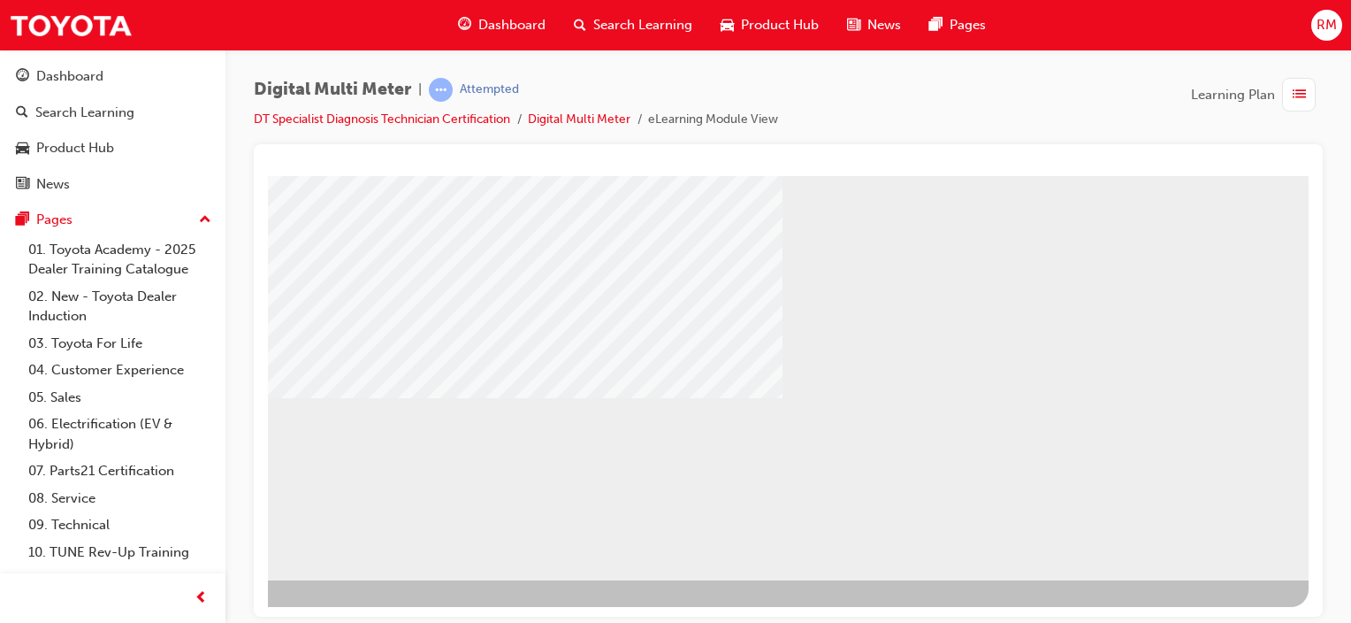
drag, startPoint x: 516, startPoint y: 440, endPoint x: 547, endPoint y: 492, distance: 59.9
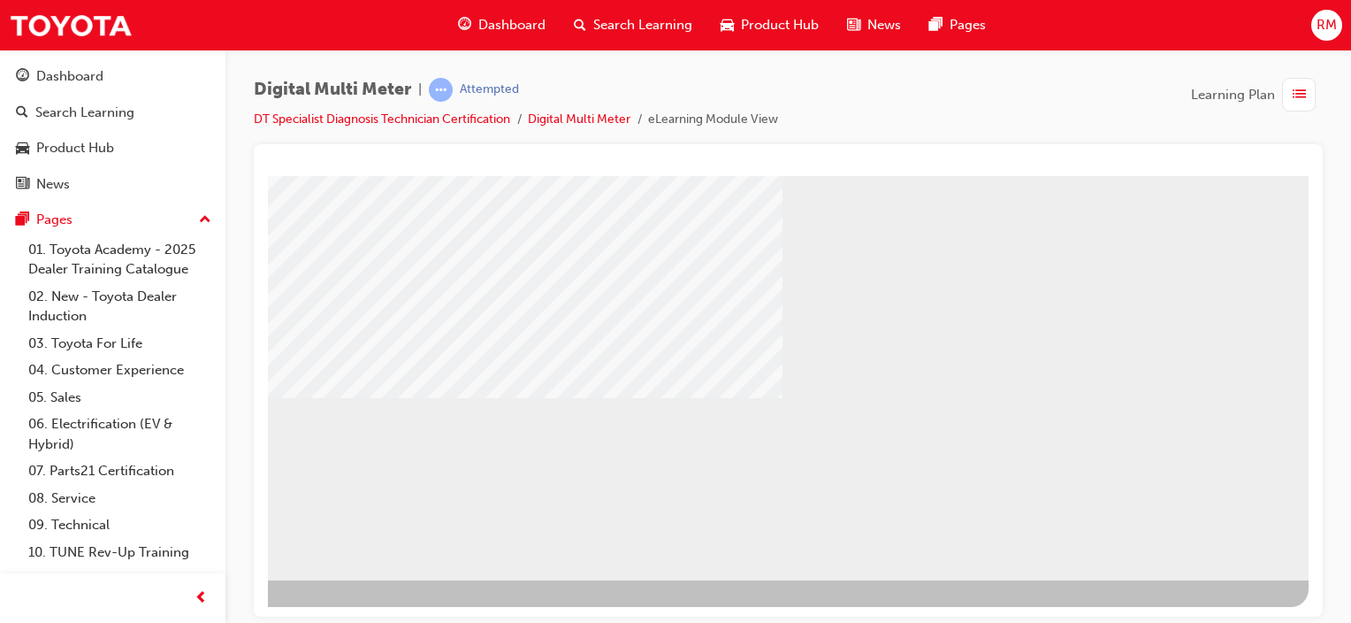
click at [379, 579] on div "BACK Trigger this button to go to the previous slide" at bounding box center [323, 595] width 111 height 32
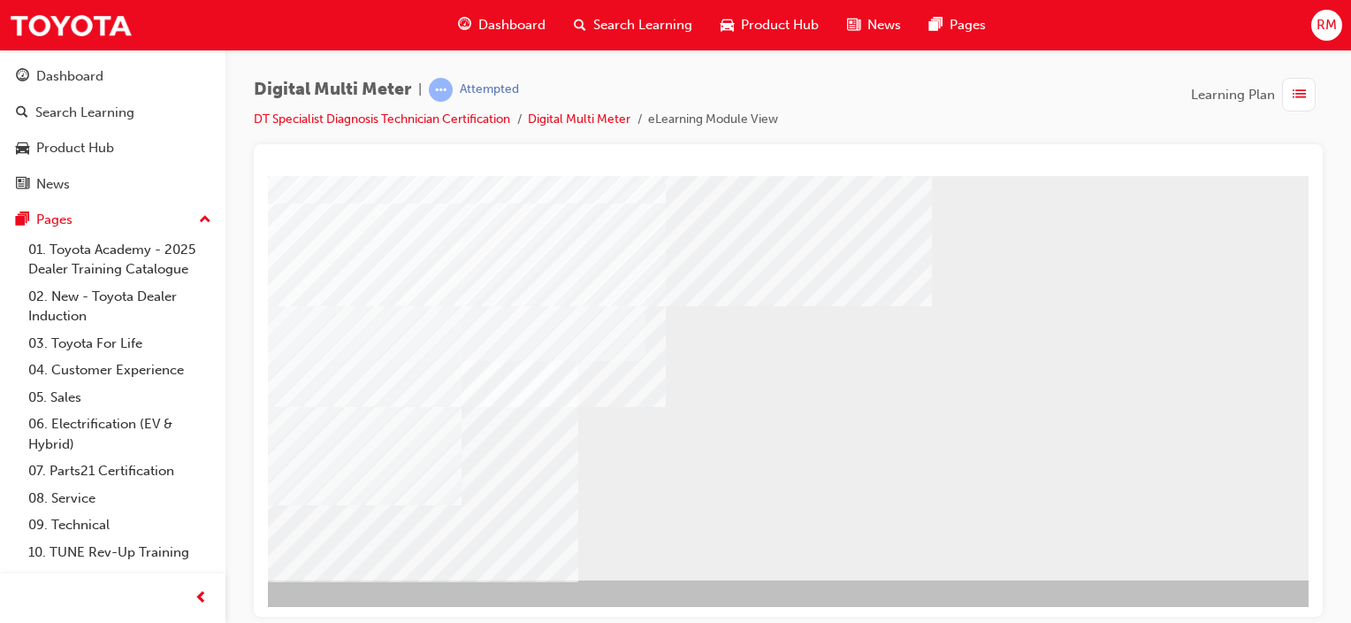
scroll to position [233, 175]
click at [218, 611] on div "NEXT Trigger this button to go to the next slide" at bounding box center [161, 627] width 111 height 32
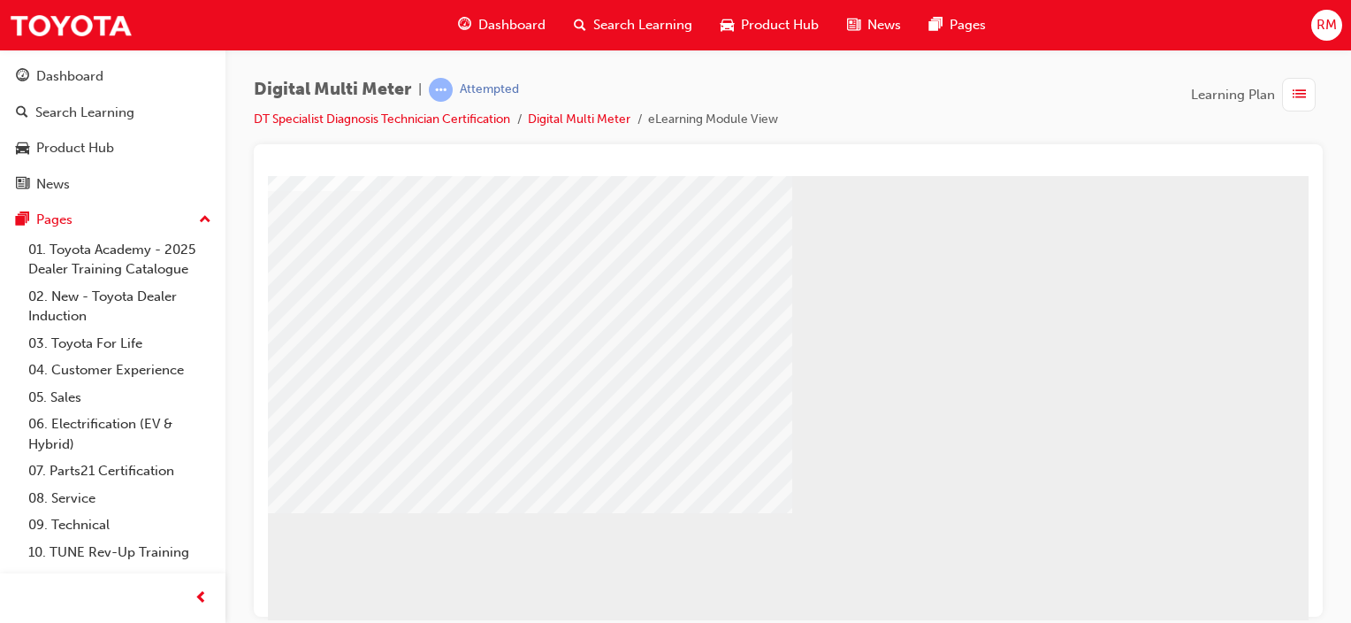
scroll to position [233, 152]
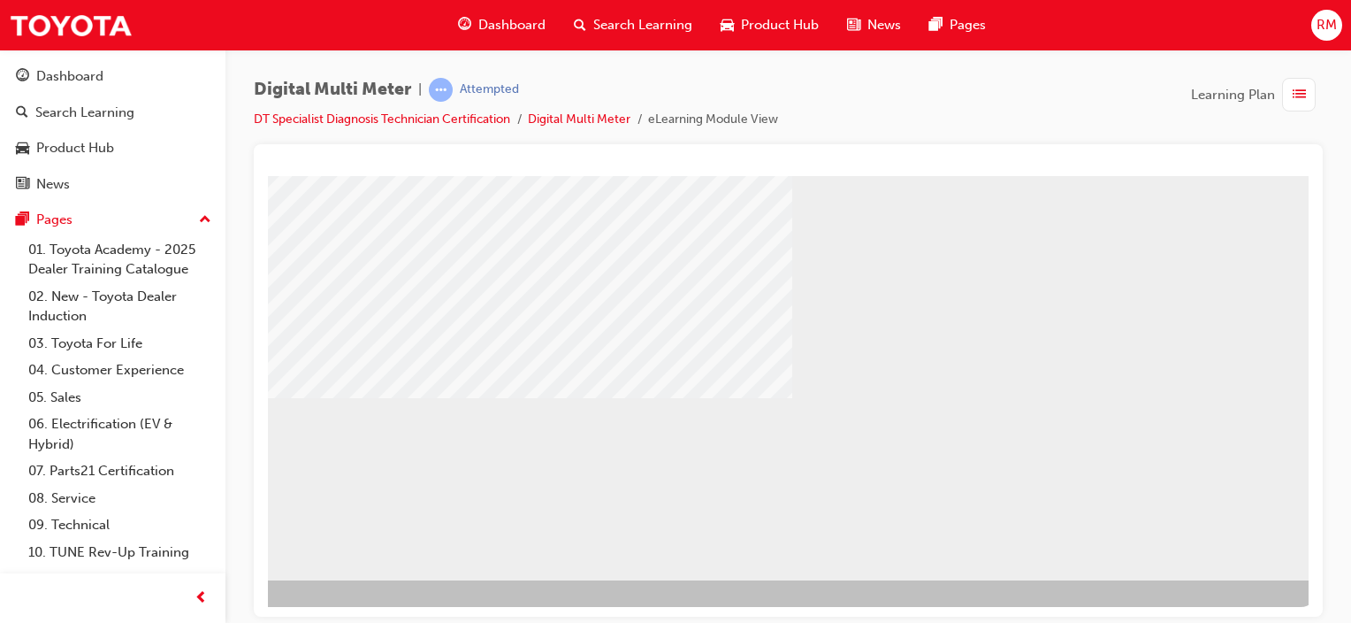
click at [1266, 520] on div "multistate" at bounding box center [717, 261] width 1203 height 637
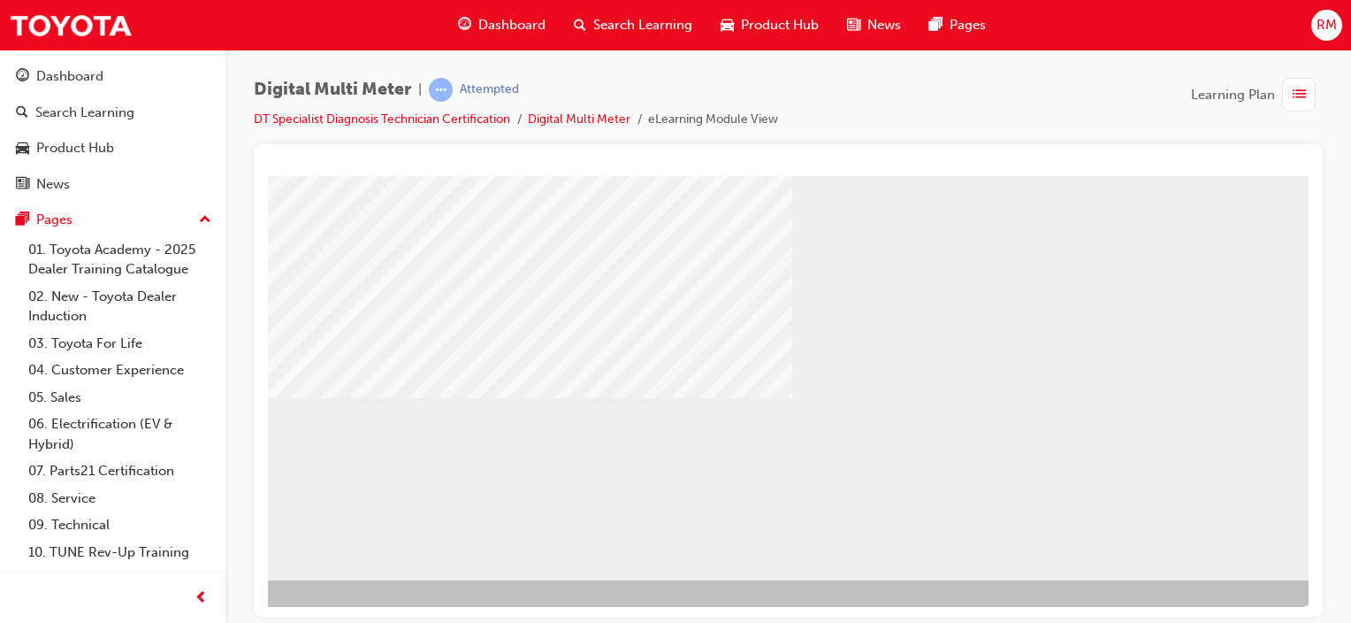
click at [379, 579] on div "BACK Trigger this button to go to the previous slide" at bounding box center [323, 595] width 111 height 32
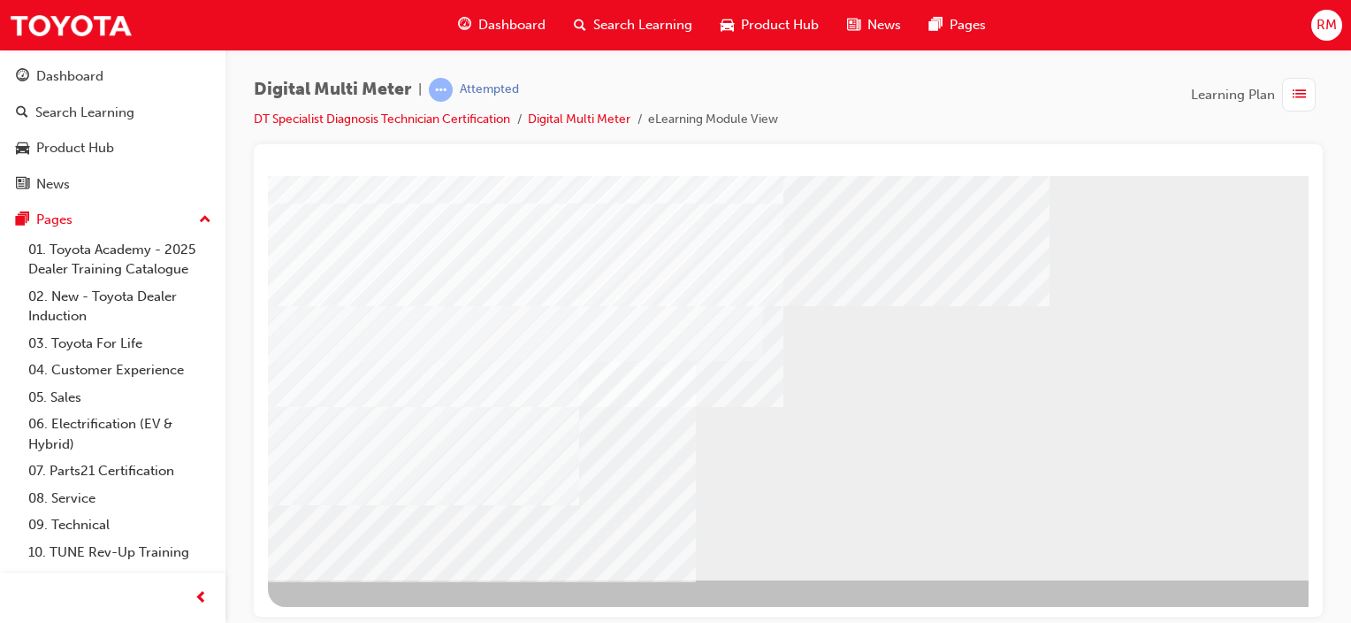
scroll to position [0, 0]
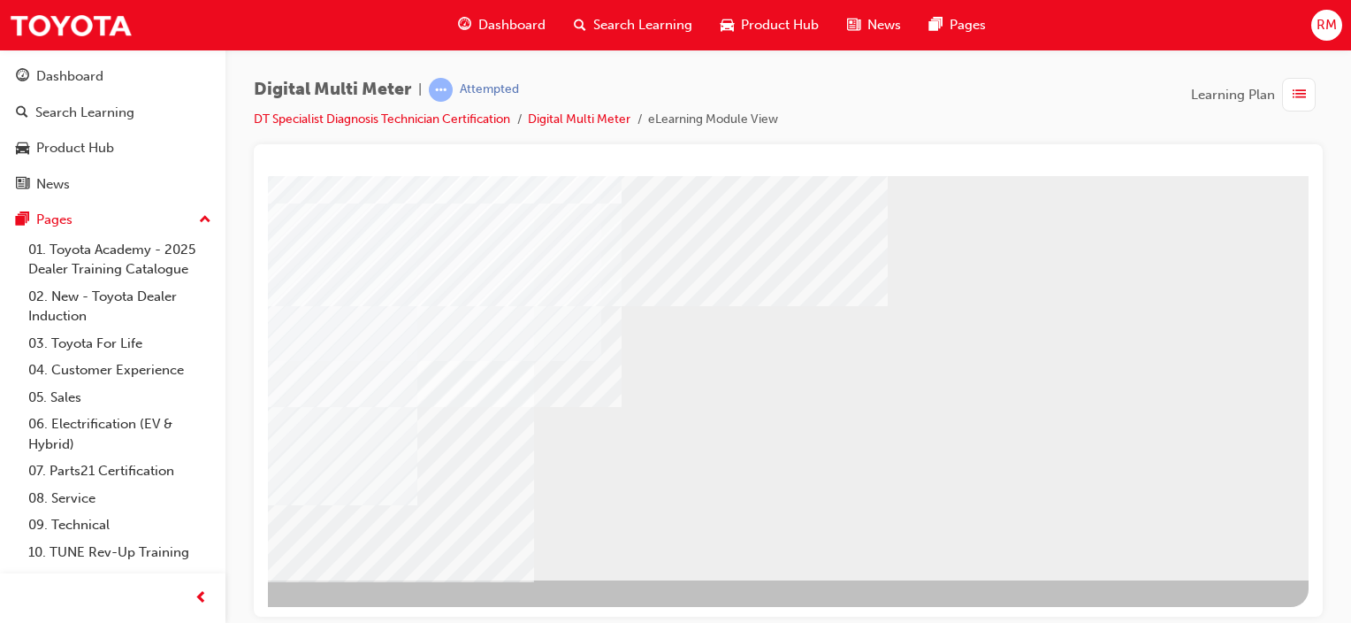
scroll to position [233, 175]
click at [218, 611] on div "NEXT Trigger this button to go to the next slide" at bounding box center [161, 627] width 111 height 32
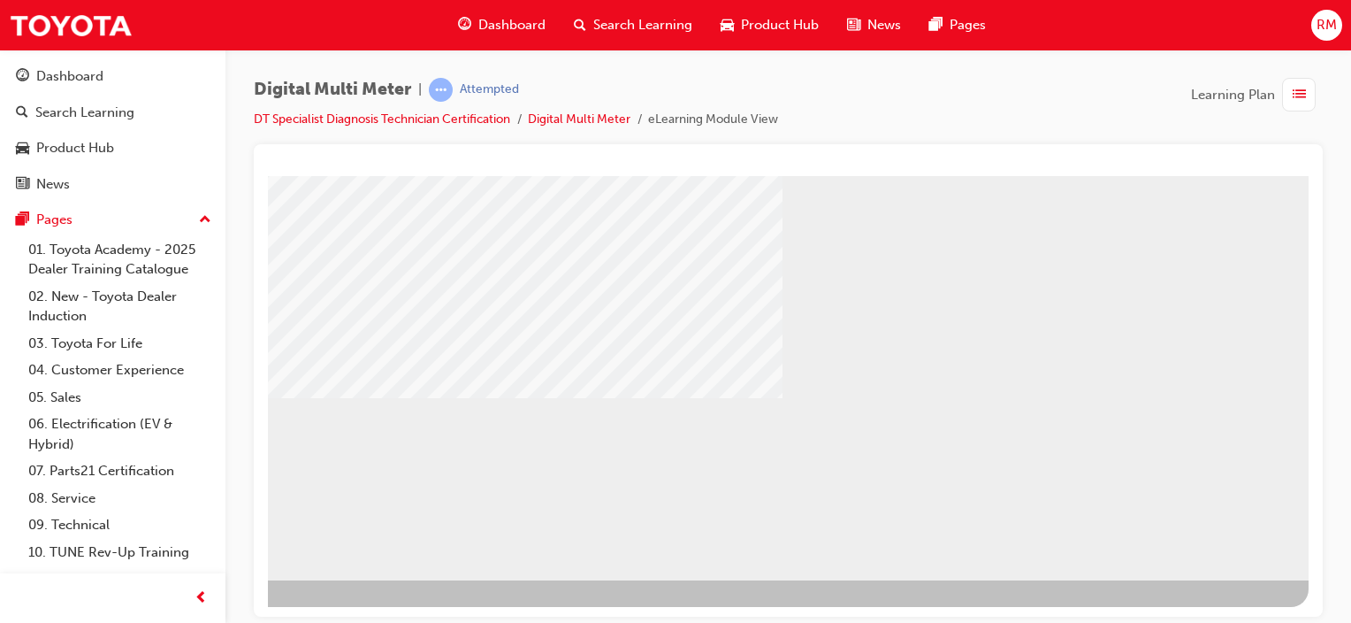
scroll to position [233, 0]
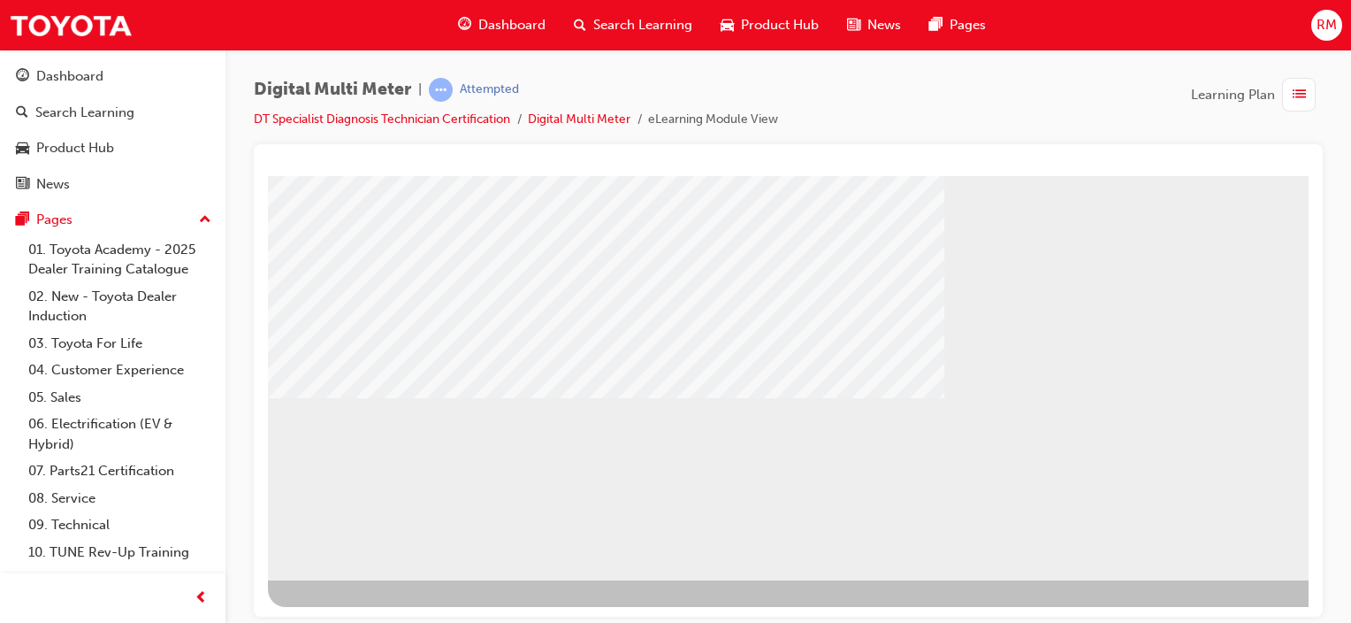
drag, startPoint x: 460, startPoint y: 455, endPoint x: 700, endPoint y: 464, distance: 240.7
click at [700, 464] on div "multistate" at bounding box center [869, 261] width 1203 height 637
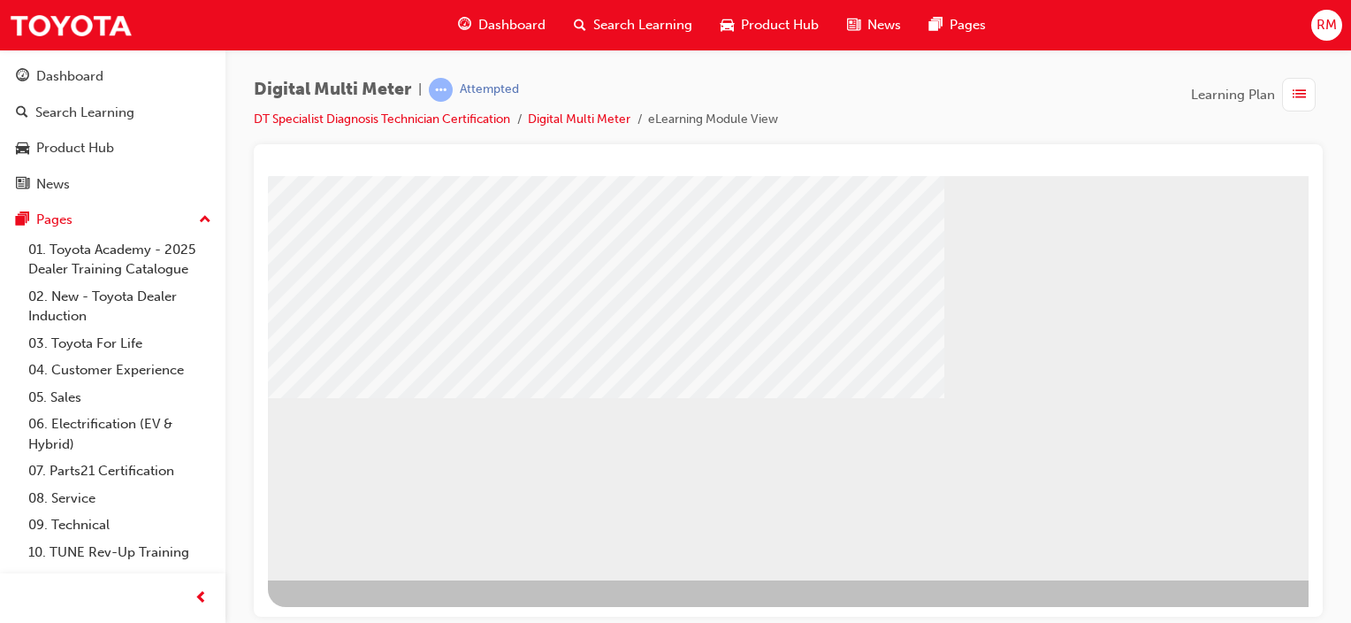
drag, startPoint x: 702, startPoint y: 450, endPoint x: 798, endPoint y: 469, distance: 97.3
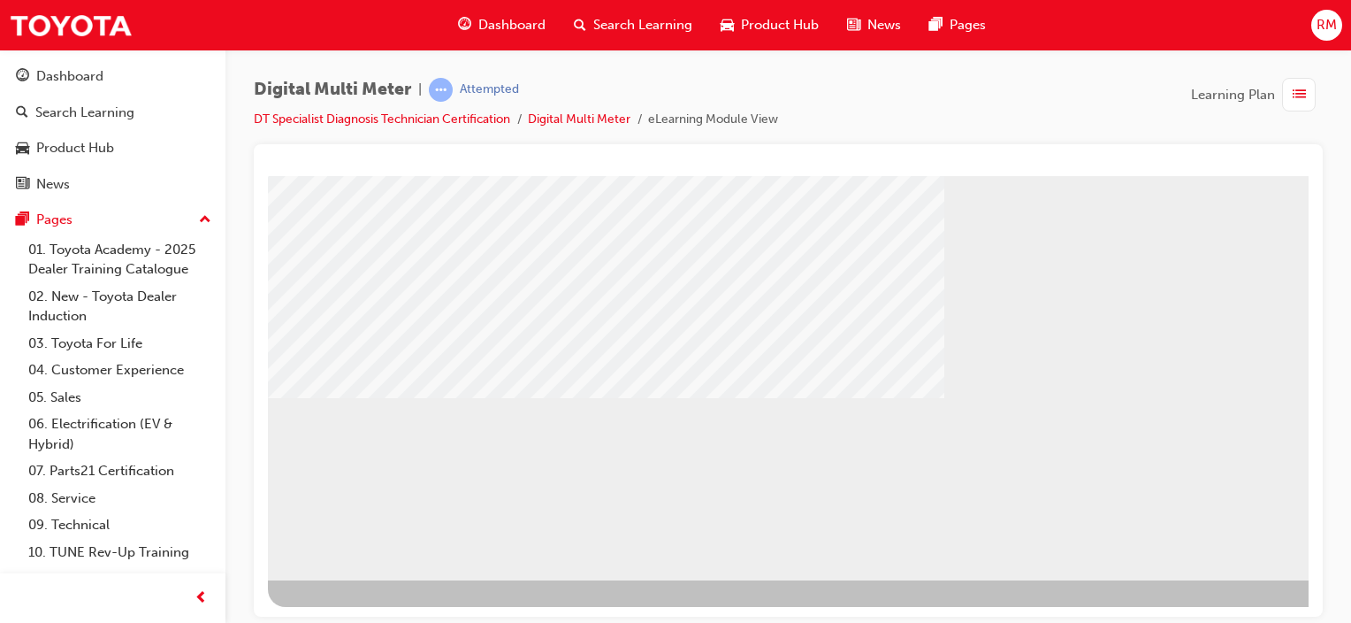
drag, startPoint x: 994, startPoint y: 383, endPoint x: 1034, endPoint y: 440, distance: 69.9
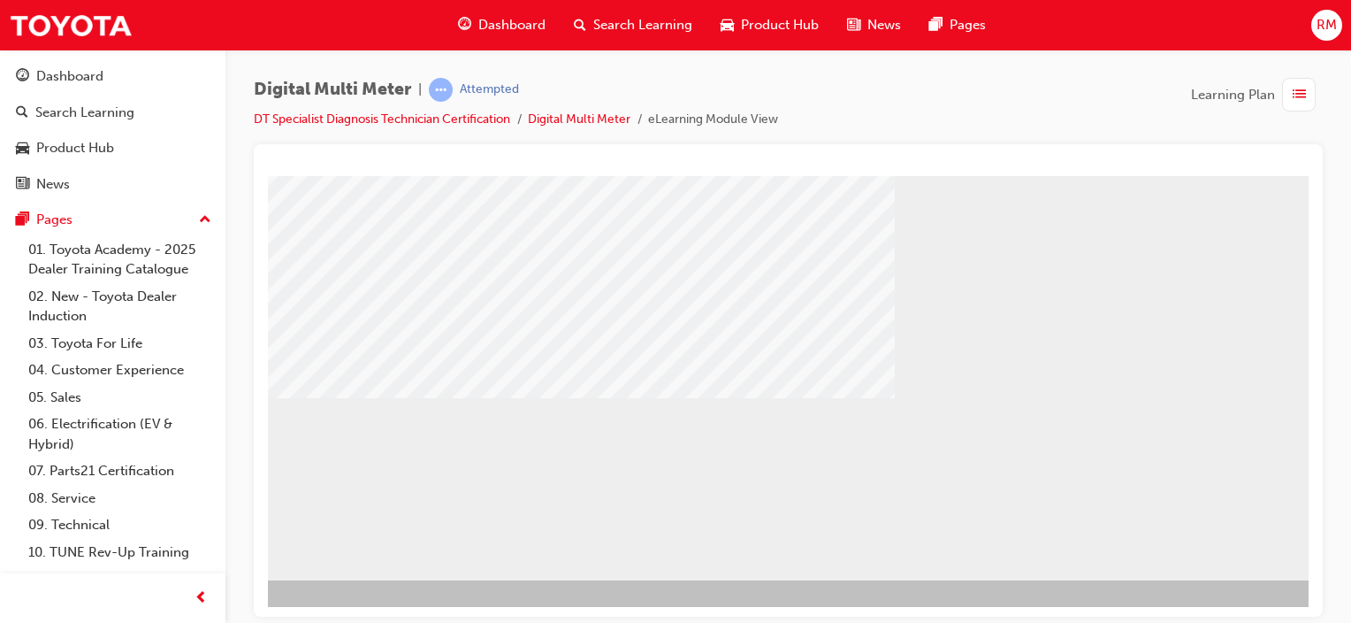
scroll to position [233, 0]
click at [379, 579] on div "BACK Trigger this button to go to the previous slide" at bounding box center [323, 595] width 111 height 32
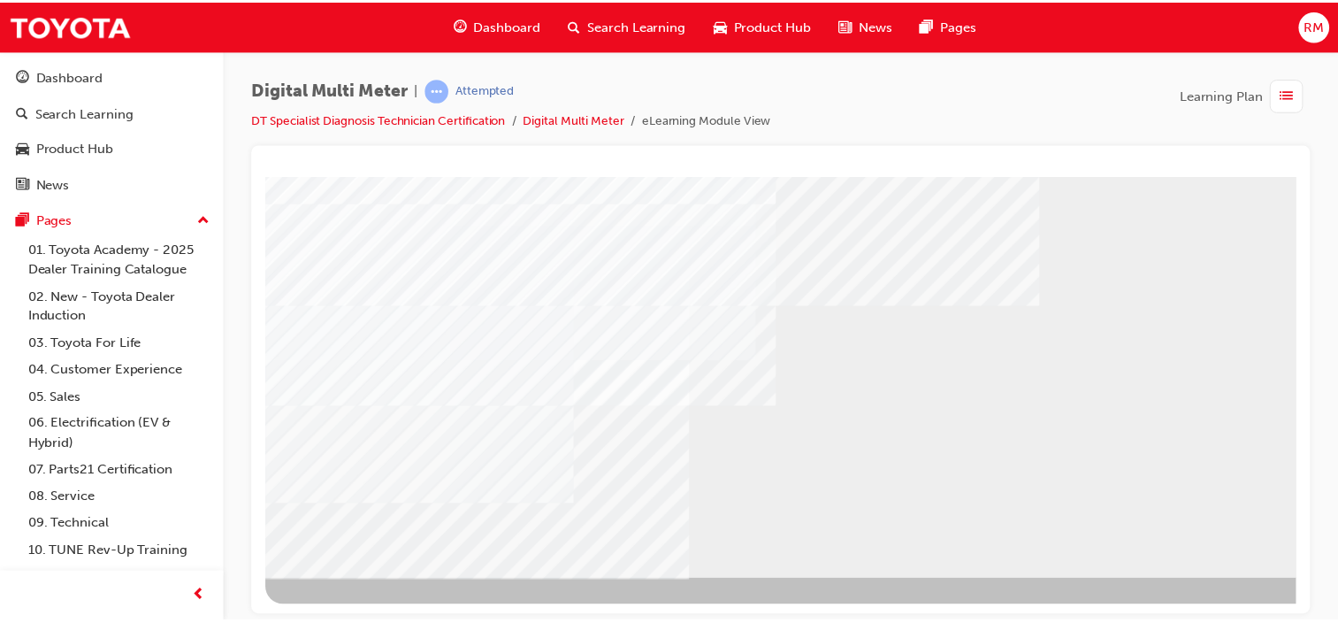
scroll to position [0, 0]
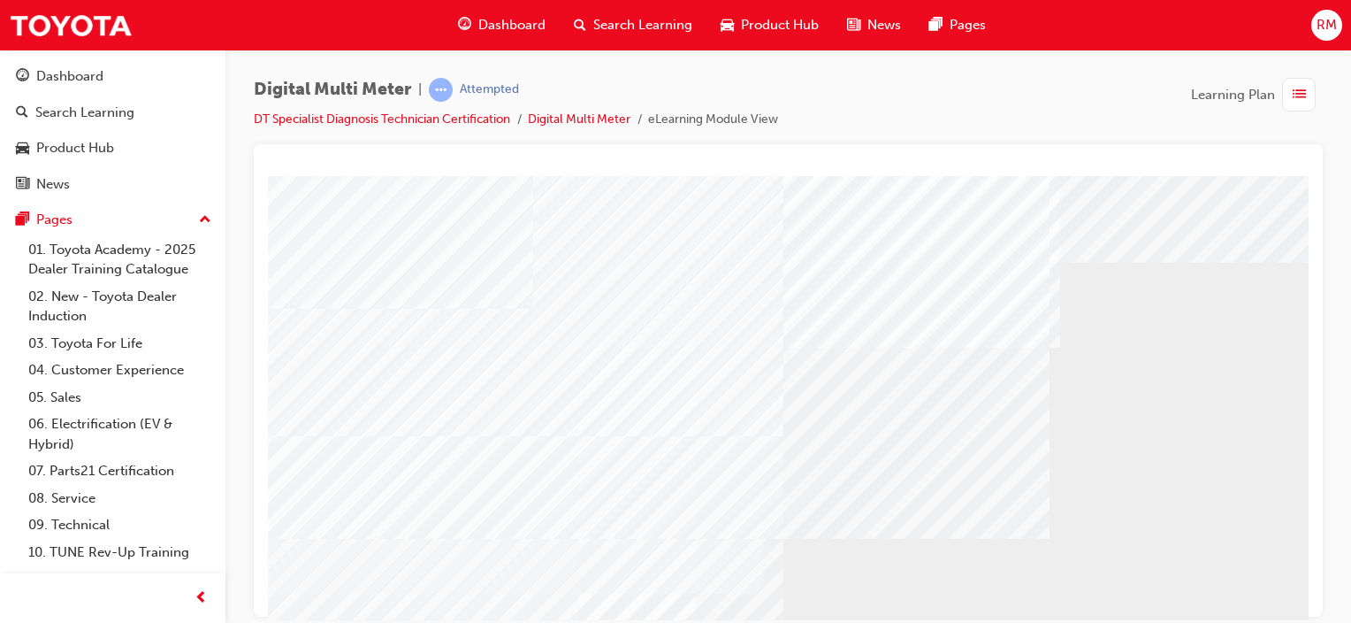
click at [152, 73] on div "Dashboard" at bounding box center [113, 76] width 194 height 22
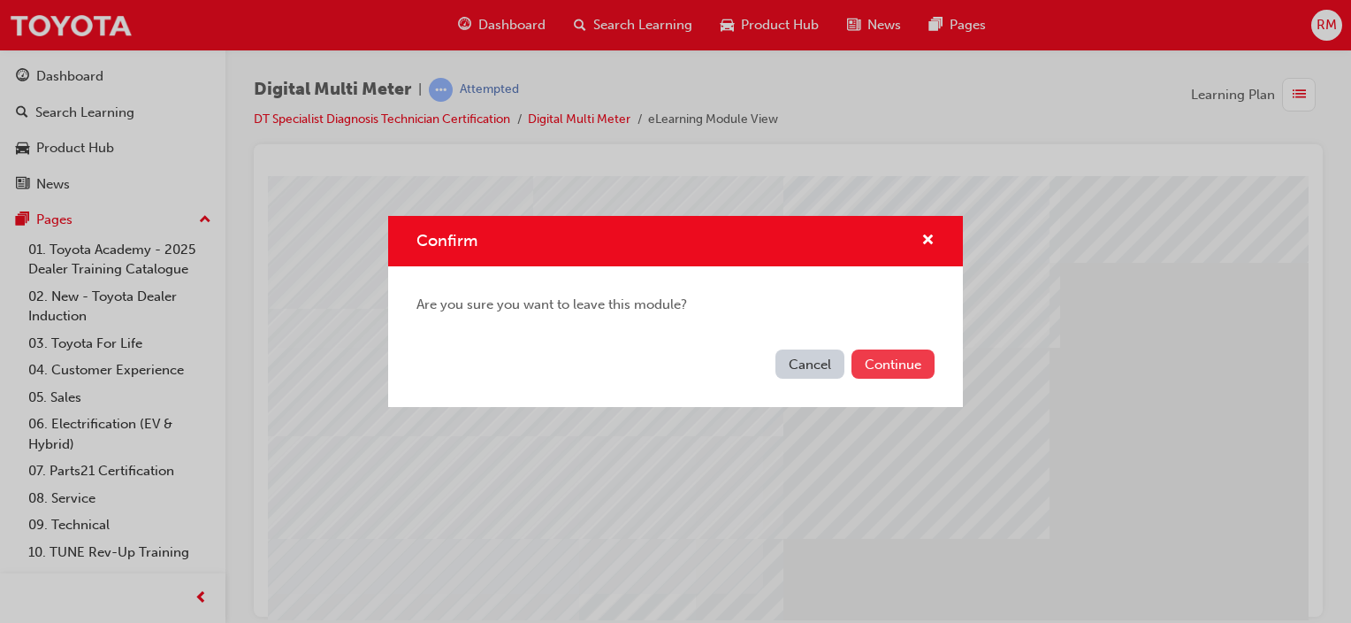
click at [890, 363] on button "Continue" at bounding box center [893, 363] width 83 height 29
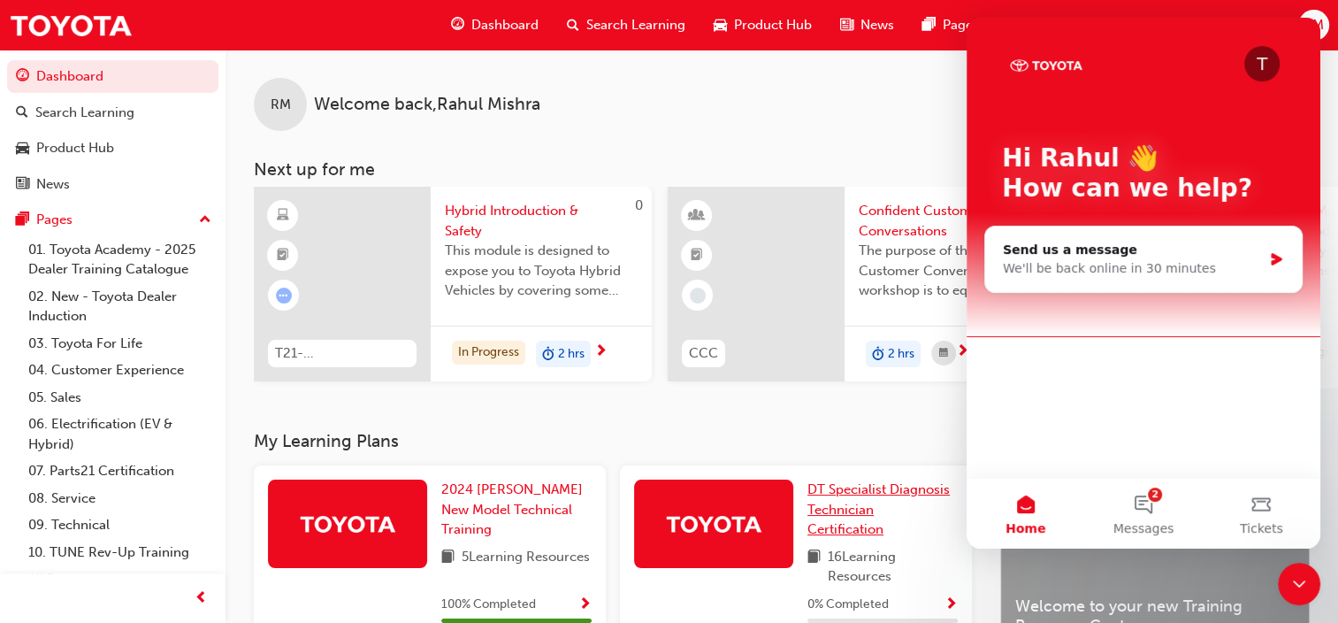
click at [852, 492] on span "DT Specialist Diagnosis Technician Certification" at bounding box center [878, 509] width 142 height 56
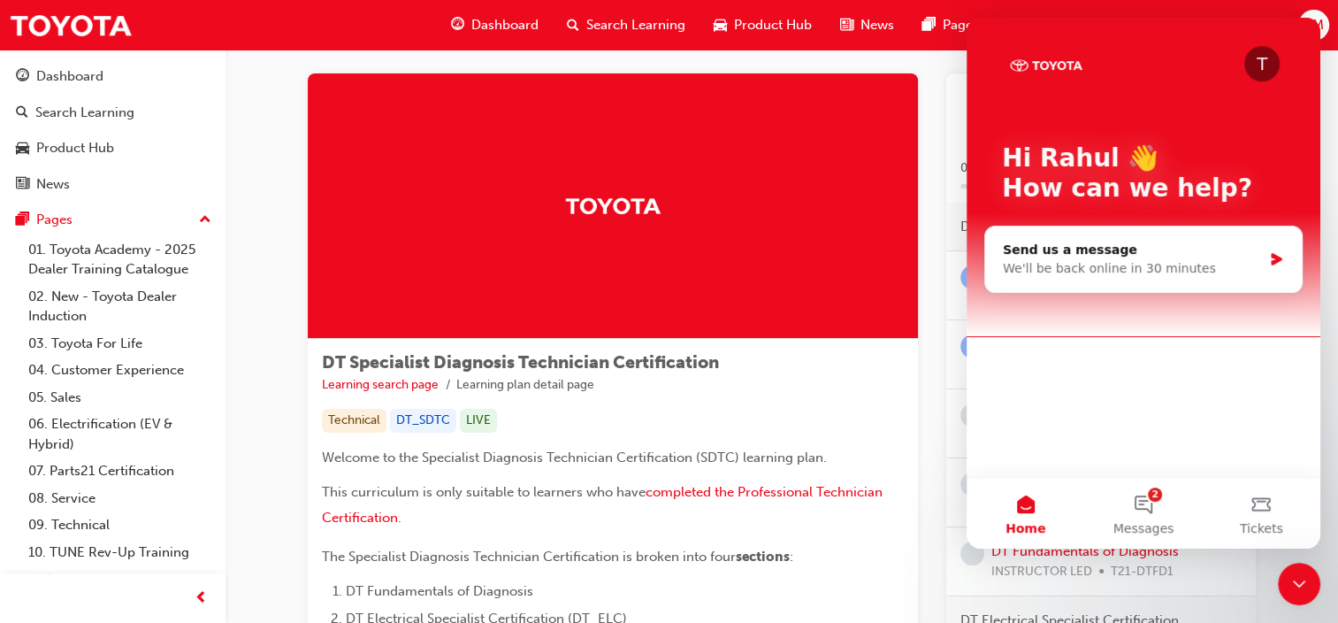
scroll to position [35, 0]
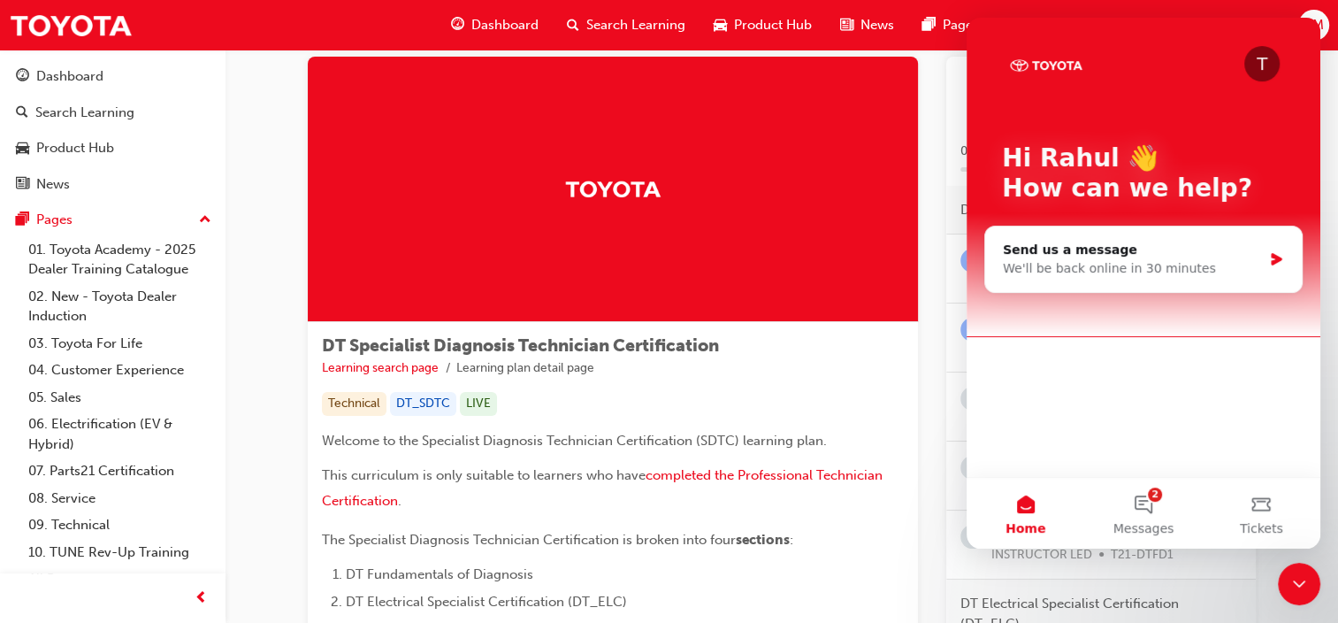
click at [1303, 580] on icon "Close Intercom Messenger" at bounding box center [1299, 583] width 12 height 7
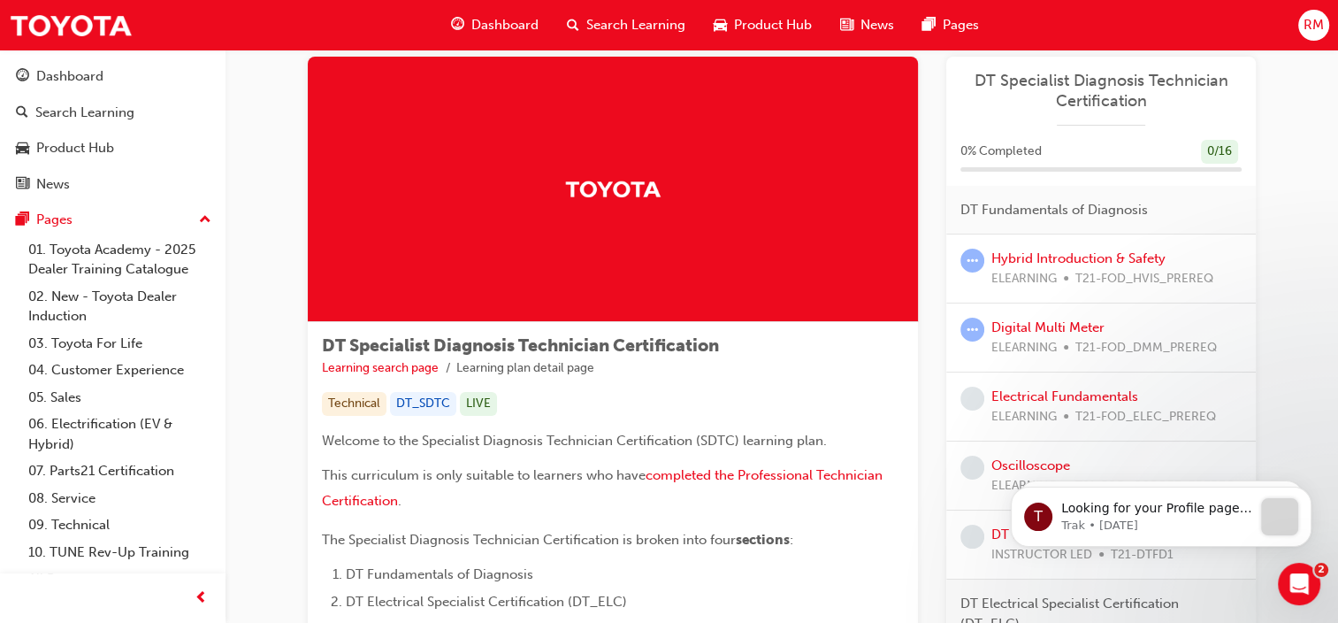
scroll to position [0, 0]
click at [1338, 587] on html "Your version of Internet Explorer is outdated and not supported. Please upgrade…" at bounding box center [669, 276] width 1338 height 623
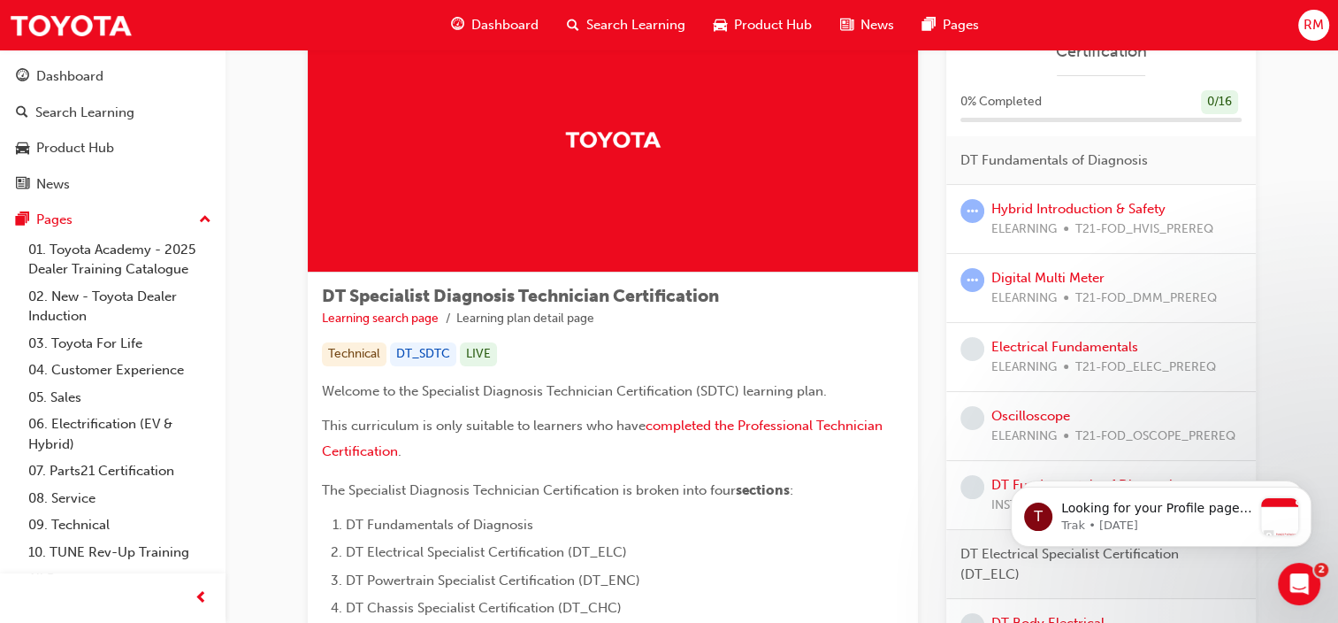
click at [1338, 538] on html "Your version of Internet Explorer is outdated and not supported. Please upgrade…" at bounding box center [669, 226] width 1338 height 623
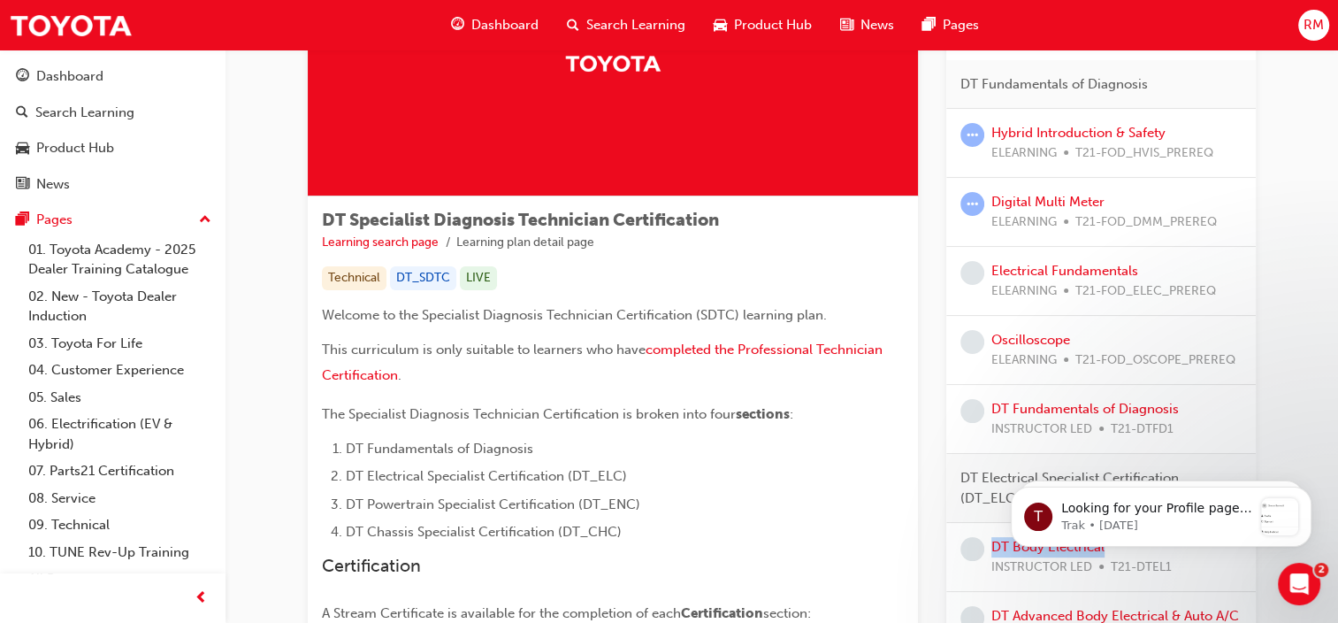
scroll to position [196, 0]
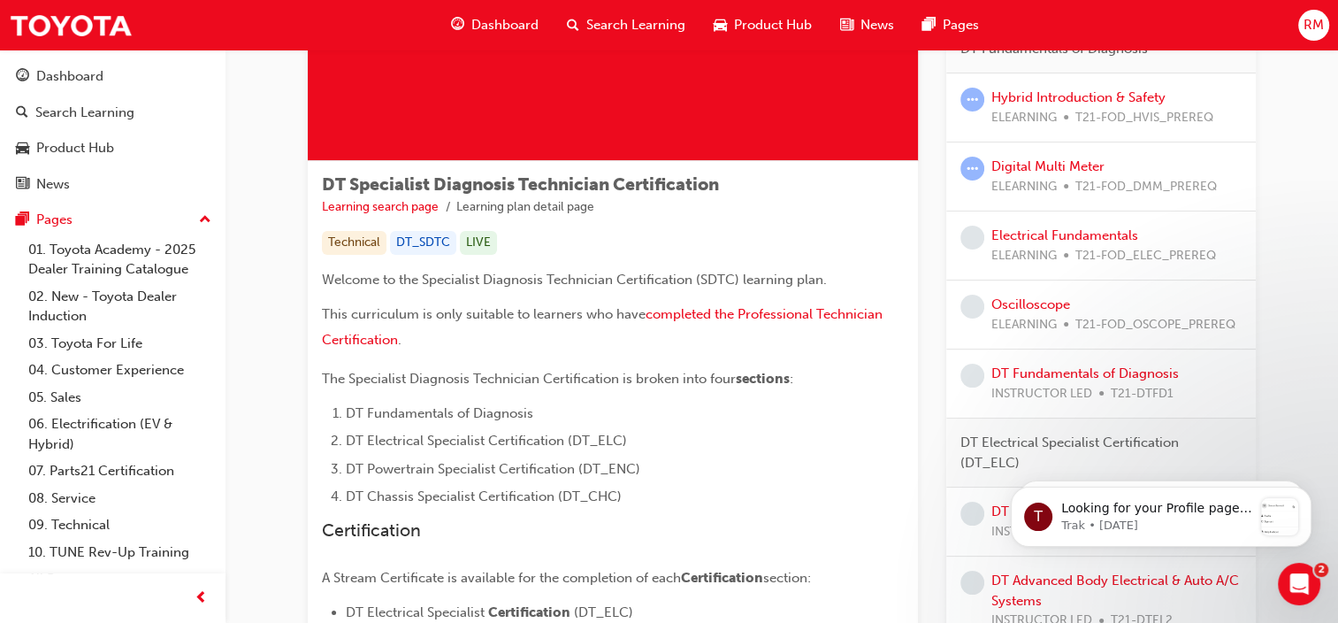
click at [1094, 108] on span "T21-FOD_HVIS_PREREQ" at bounding box center [1144, 118] width 138 height 20
drag, startPoint x: 1094, startPoint y: 106, endPoint x: 1287, endPoint y: 145, distance: 196.7
click at [1146, 103] on link "Hybrid Introduction & Safety" at bounding box center [1078, 97] width 174 height 16
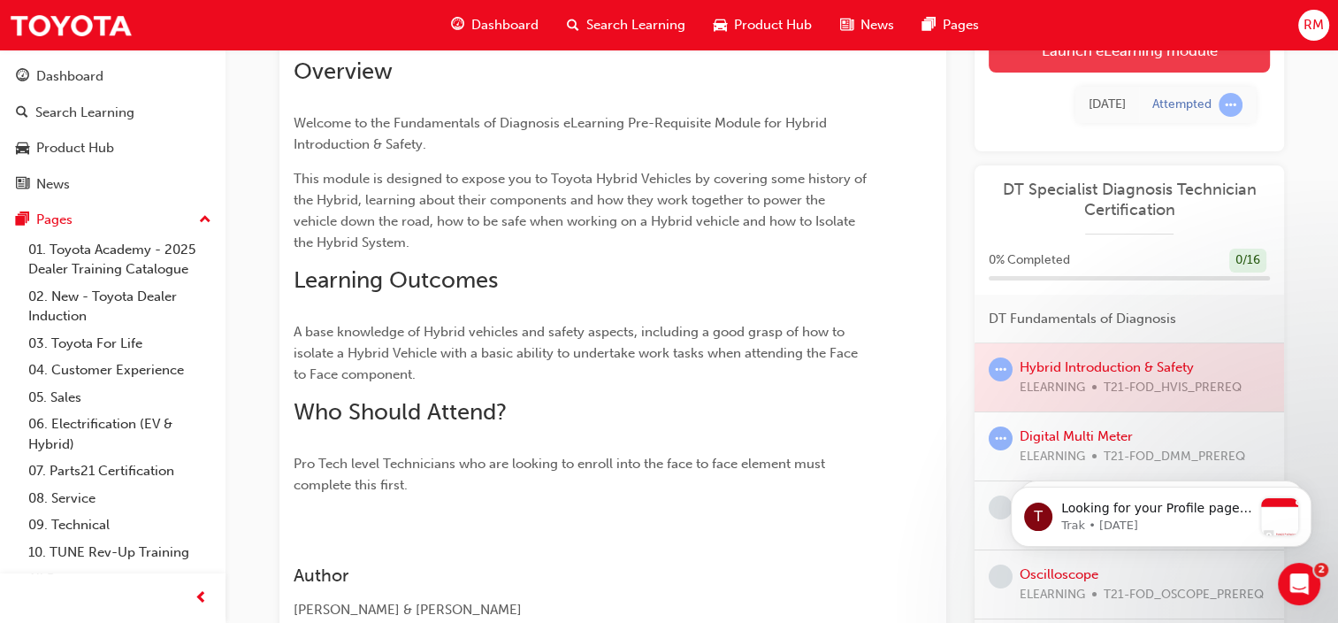
click at [1148, 58] on link "Launch eLearning module" at bounding box center [1129, 50] width 281 height 44
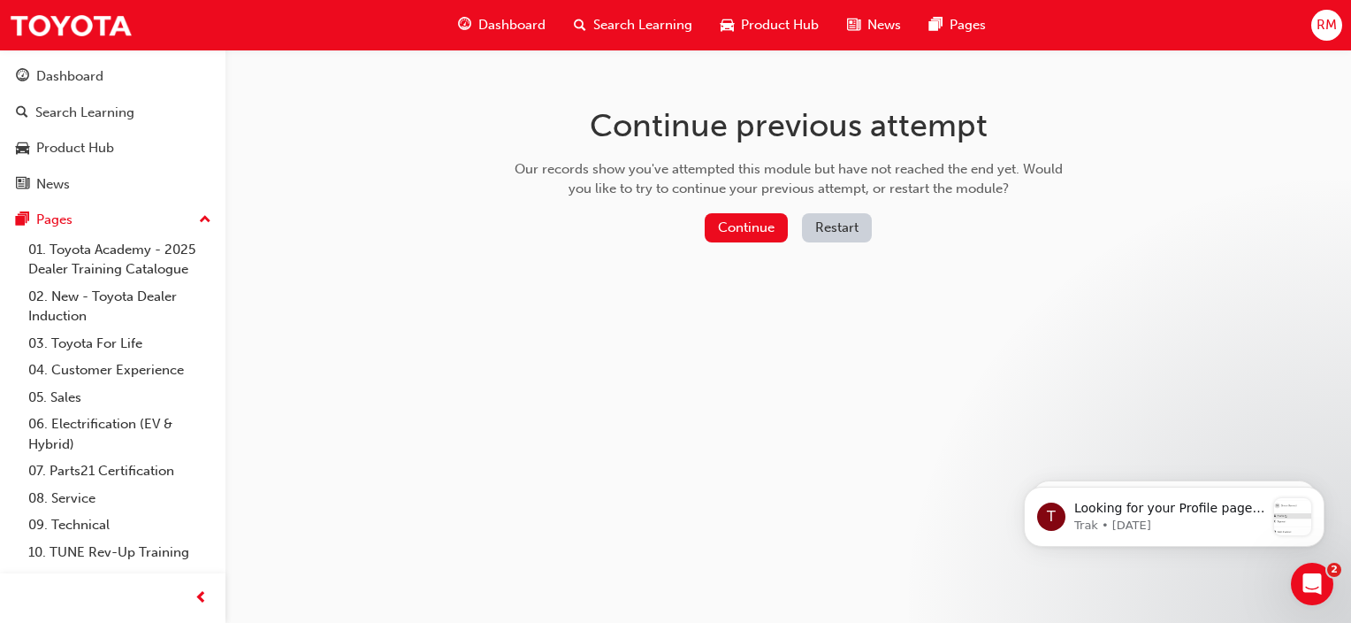
click at [841, 234] on button "Restart" at bounding box center [837, 227] width 70 height 29
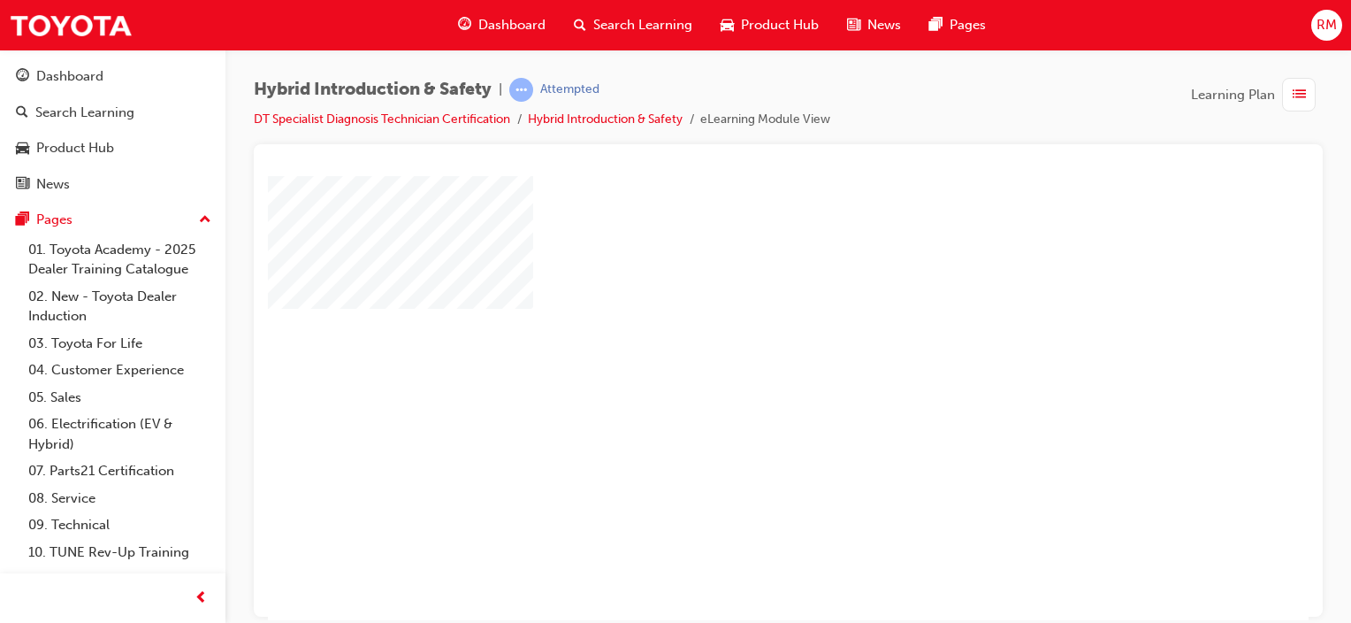
click at [738, 346] on div "play" at bounding box center [738, 346] width 0 height 0
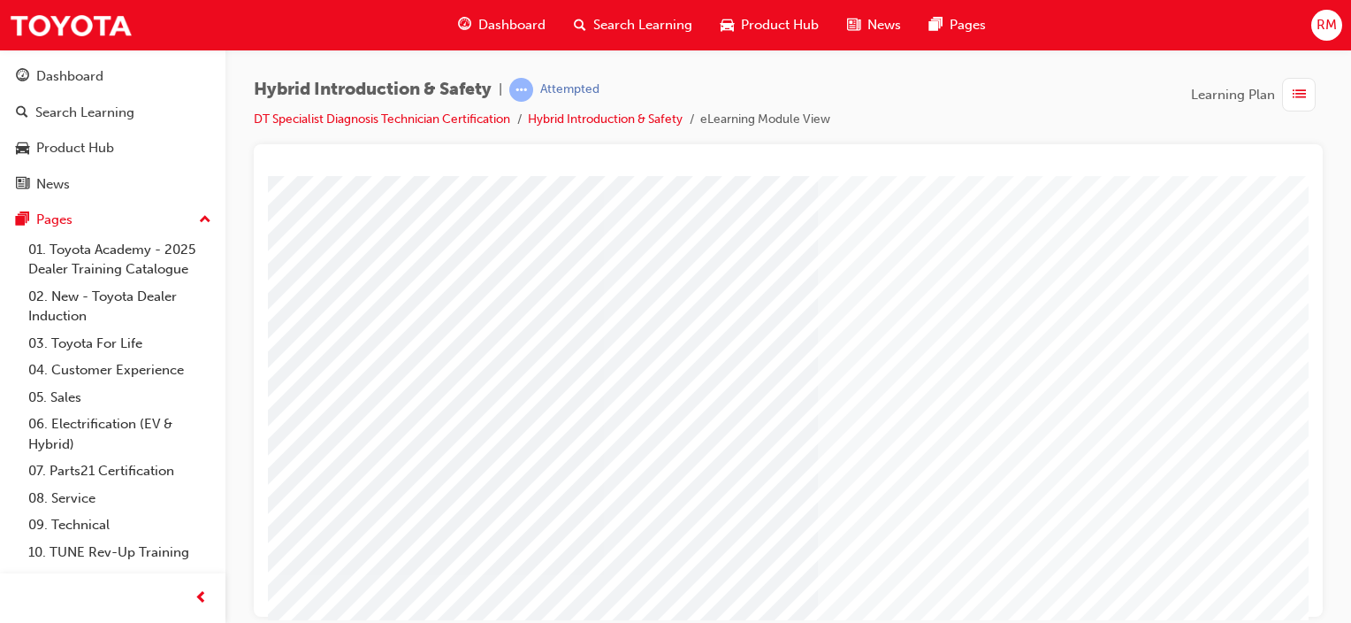
click at [1273, 619] on div "Hybrid Introduction & Safety | Attempted DT Specialist Diagnosis Technician Cer…" at bounding box center [675, 311] width 1351 height 623
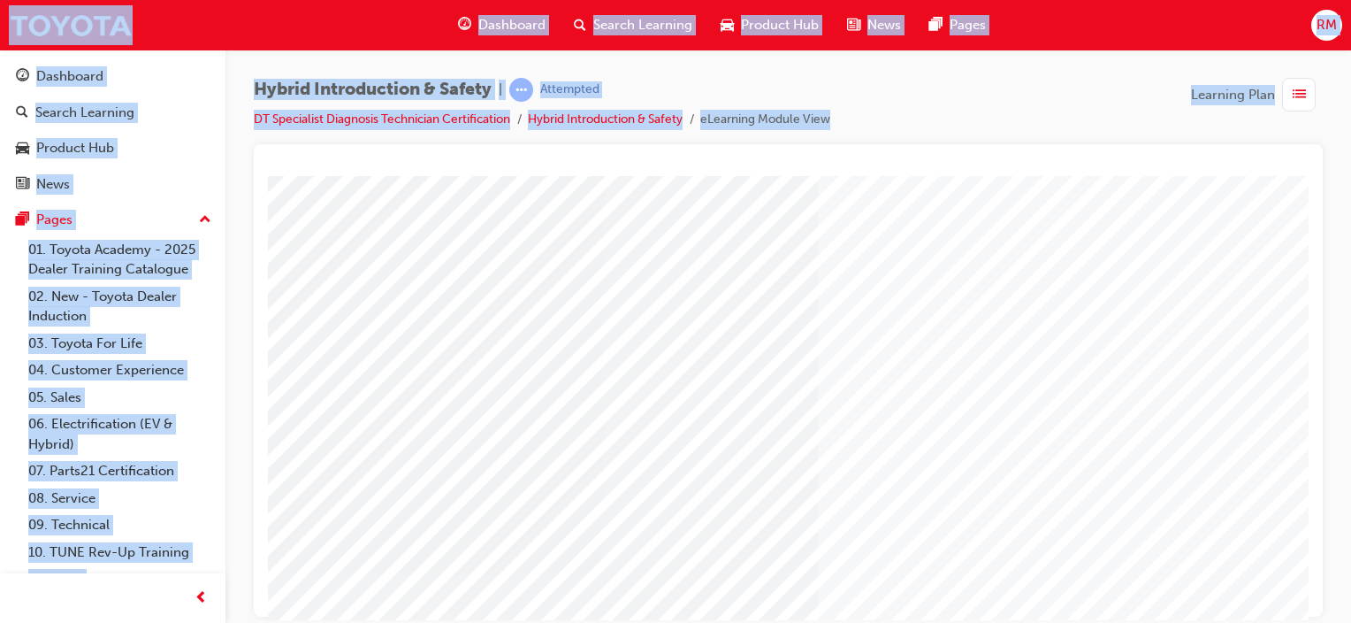
drag, startPoint x: 1273, startPoint y: 619, endPoint x: 1334, endPoint y: 488, distance: 144.4
click at [1334, 488] on div "Hybrid Introduction & Safety | Attempted DT Specialist Diagnosis Technician Cer…" at bounding box center [675, 311] width 1351 height 623
click at [1334, 488] on div "Hybrid Introduction & Safety | Attempted DT Specialist Diagnosis Technician Cer…" at bounding box center [789, 314] width 1126 height 529
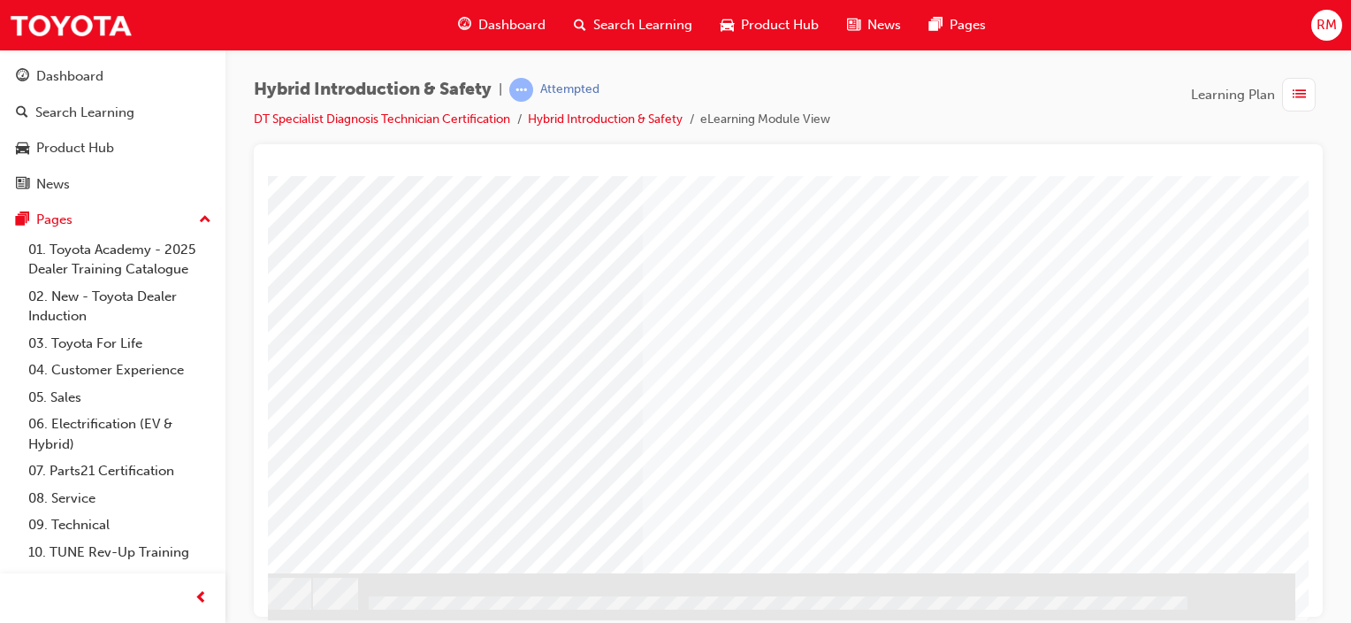
scroll to position [245, 175]
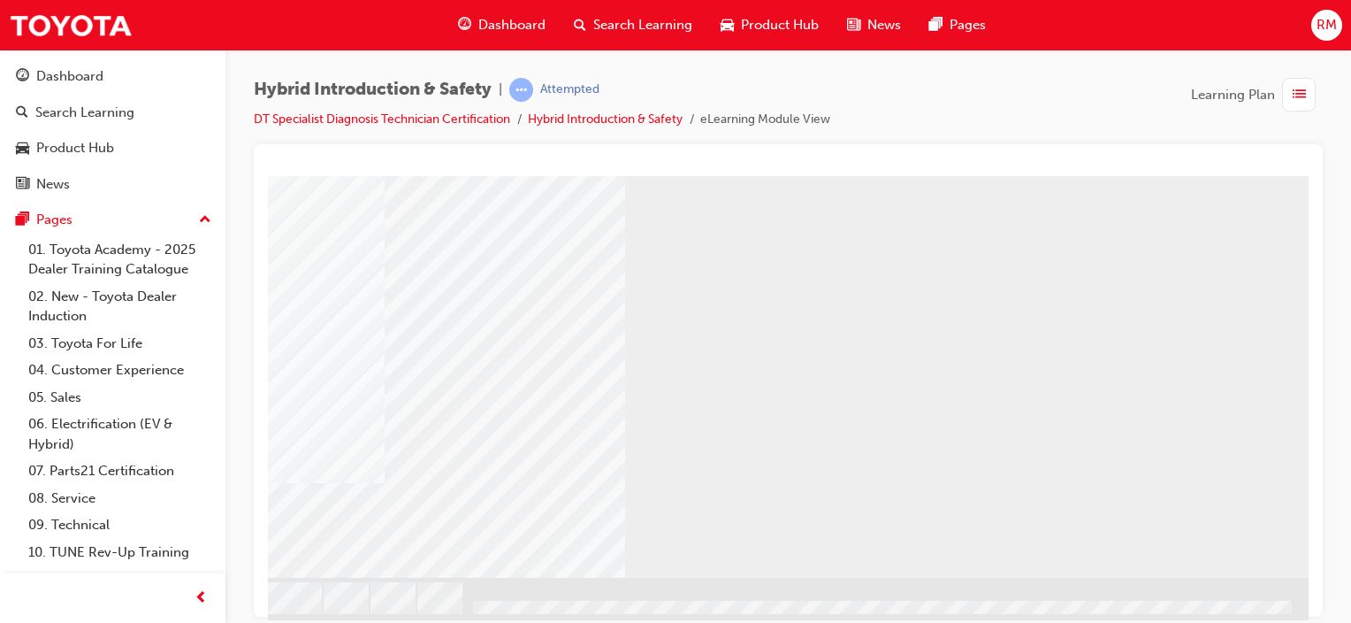
scroll to position [245, 71]
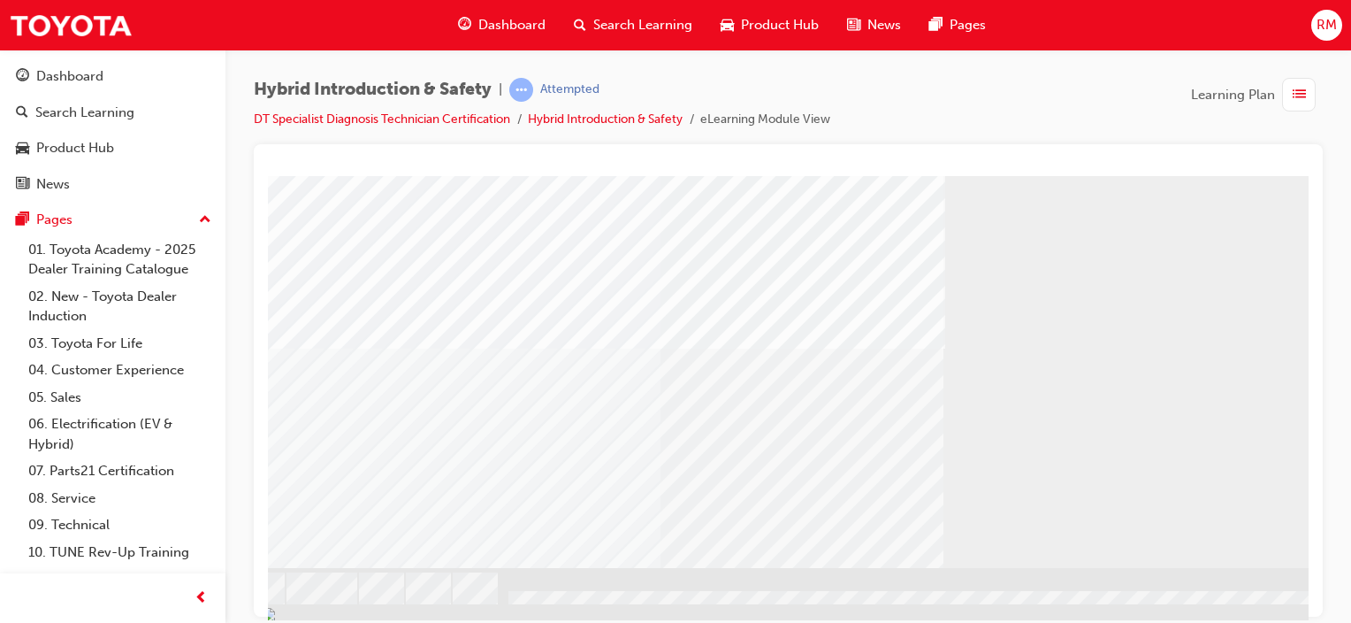
scroll to position [245, 175]
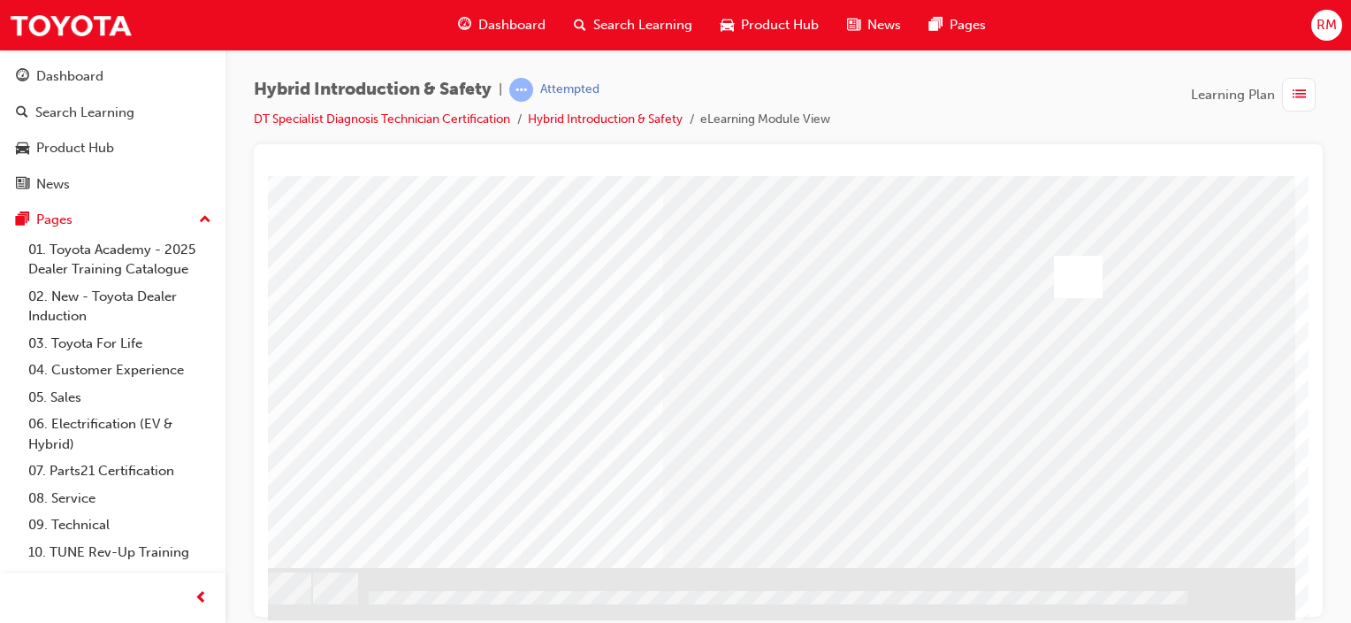
scroll to position [0, 0]
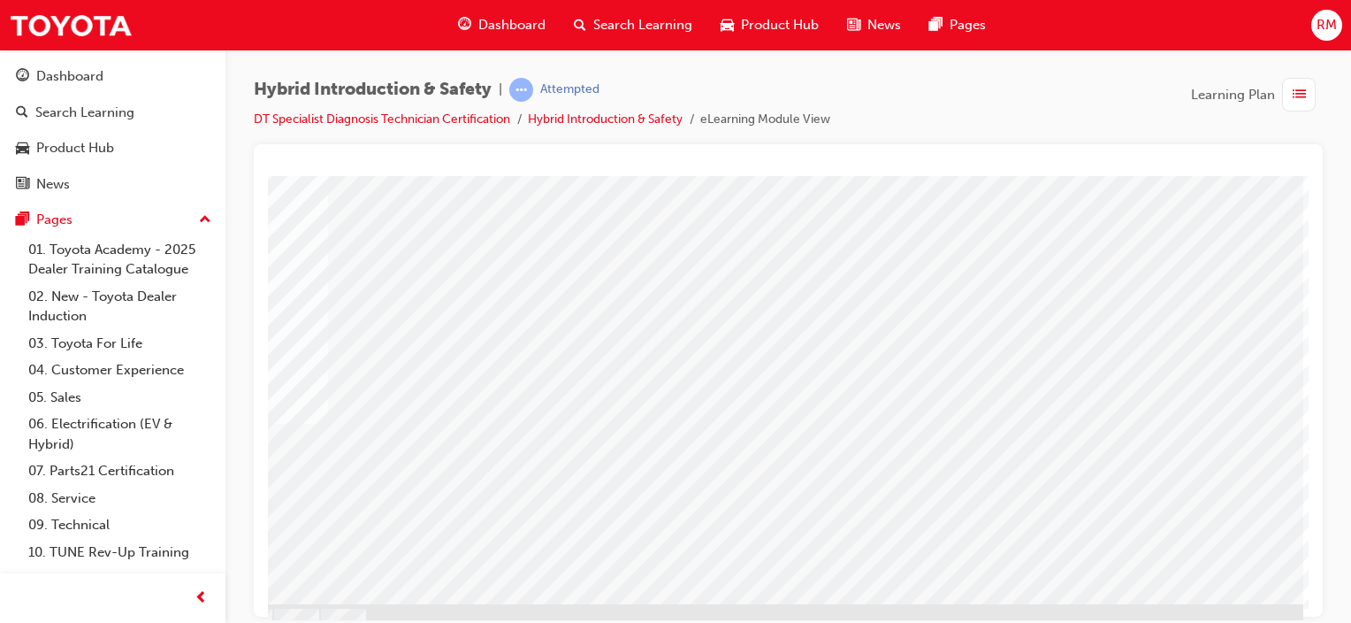
scroll to position [212, 175]
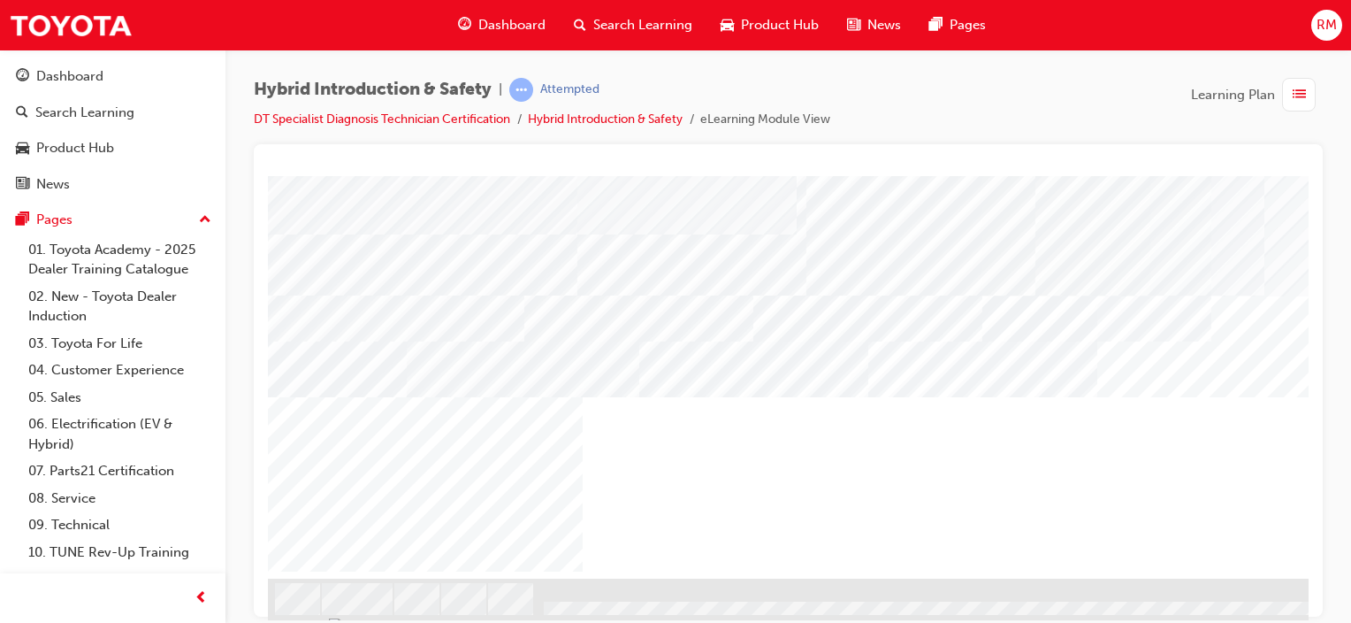
scroll to position [245, 0]
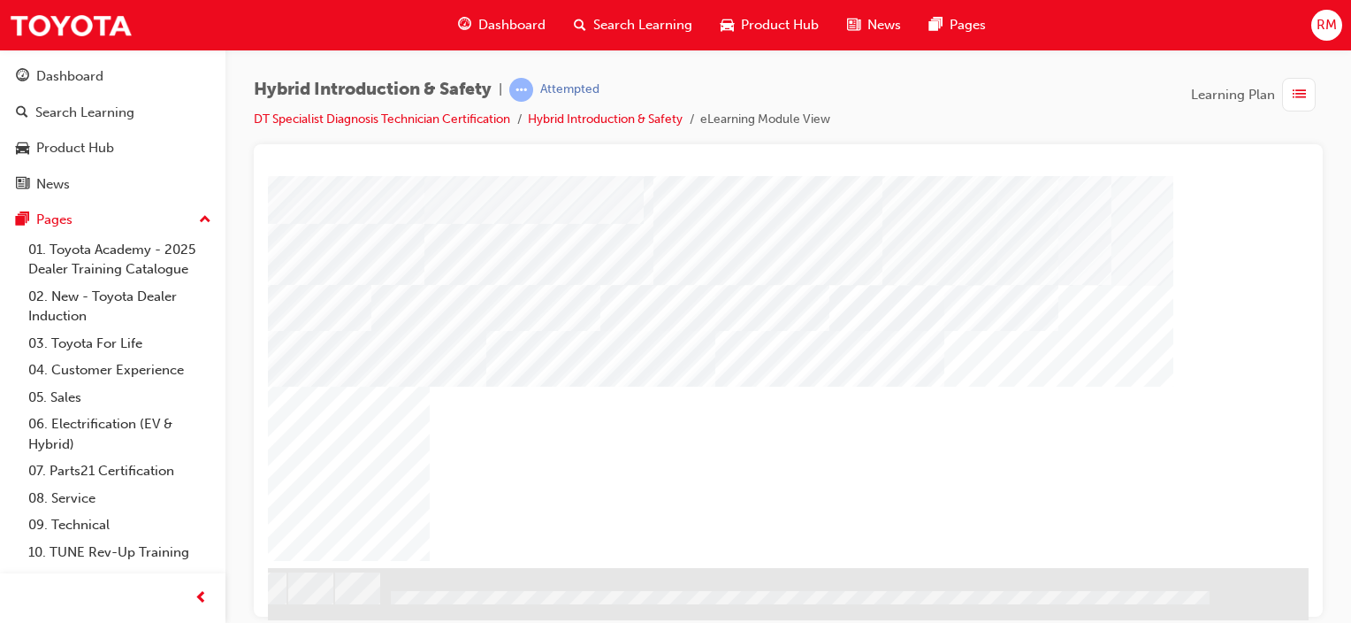
scroll to position [245, 175]
click at [218, 599] on div "NEXT Trigger this button to go to the next slide" at bounding box center [161, 615] width 111 height 32
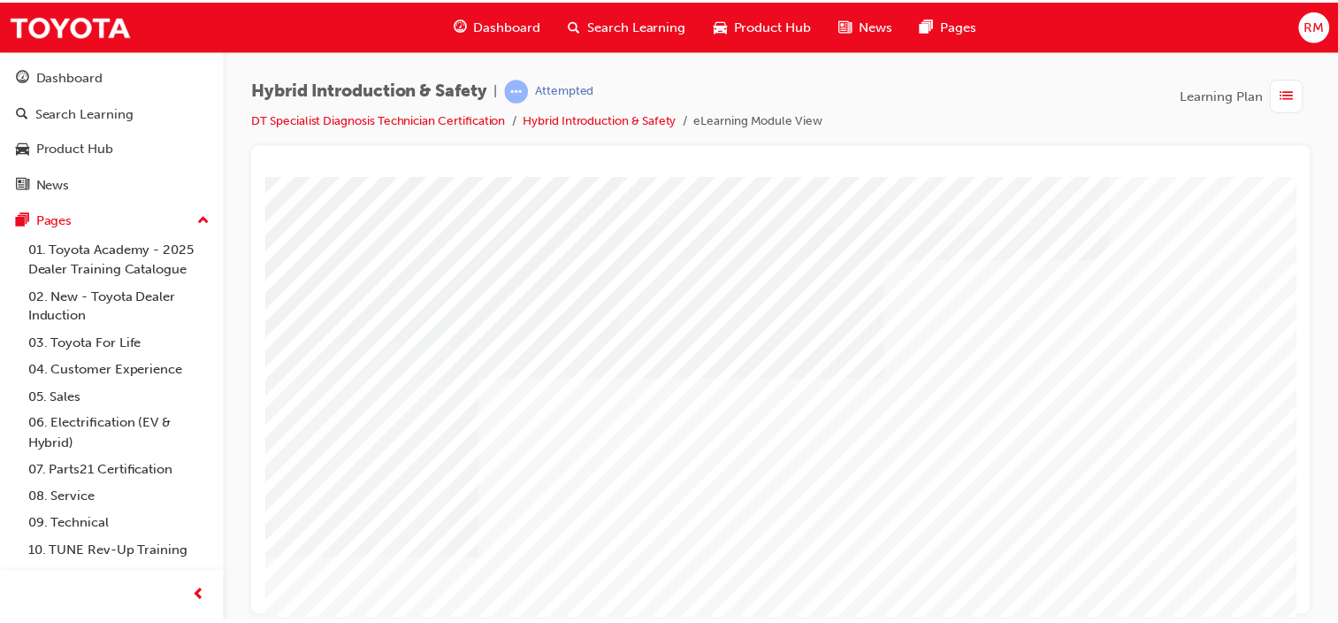
scroll to position [0, 35]
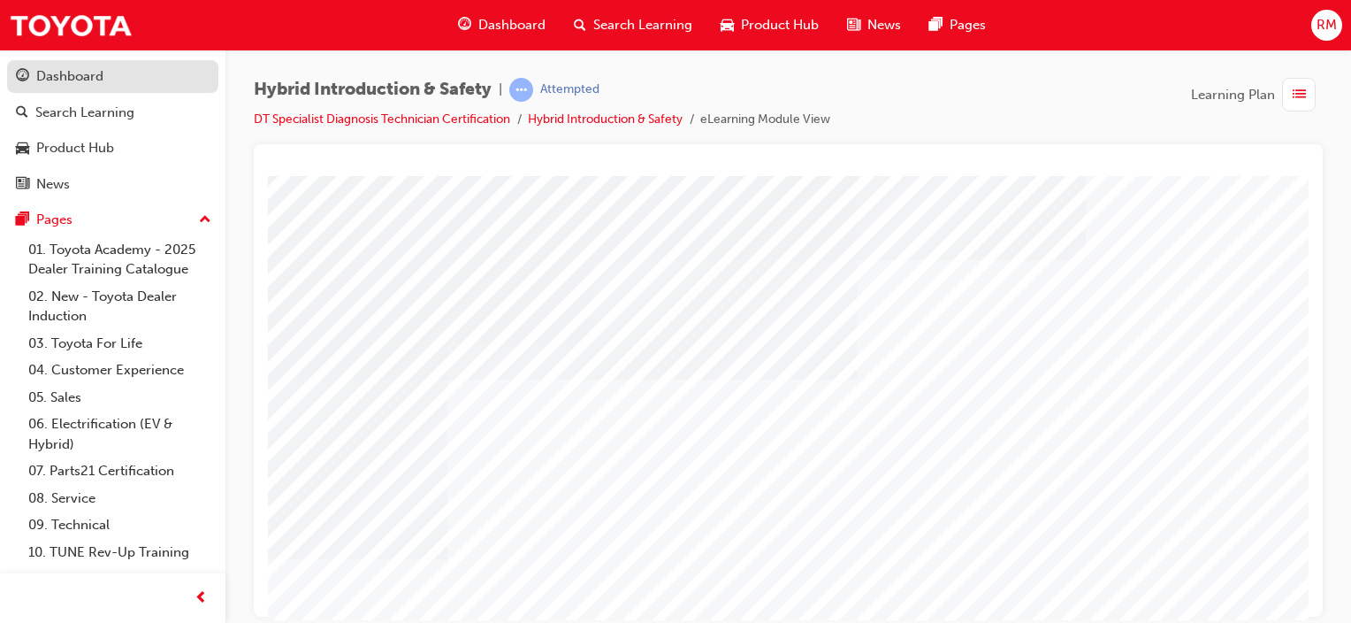
click at [101, 84] on div "Dashboard" at bounding box center [69, 76] width 67 height 20
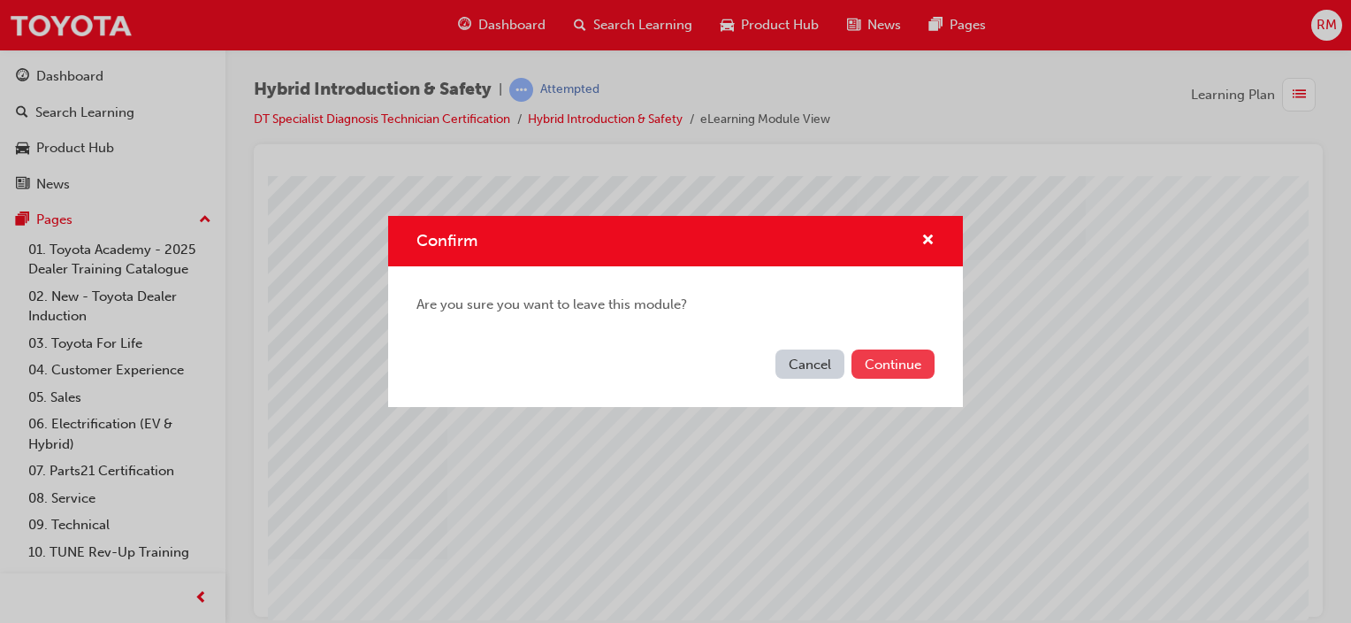
click at [875, 368] on button "Continue" at bounding box center [893, 363] width 83 height 29
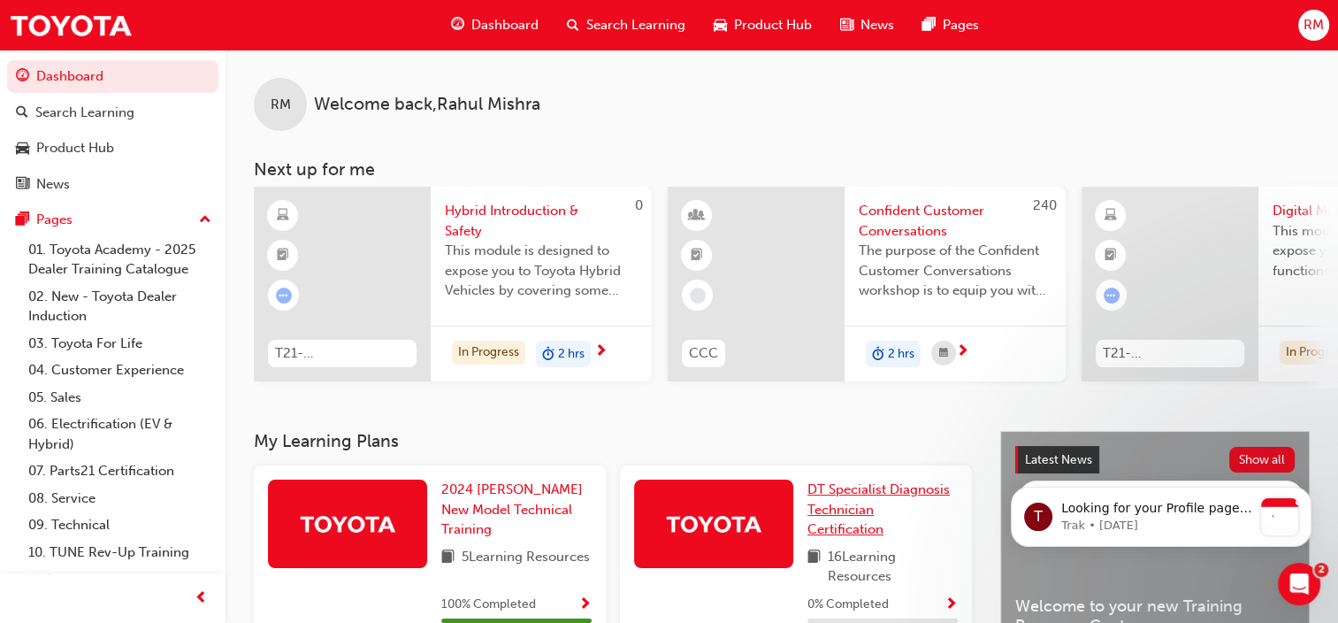
click at [891, 492] on span "DT Specialist Diagnosis Technician Certification" at bounding box center [878, 509] width 142 height 56
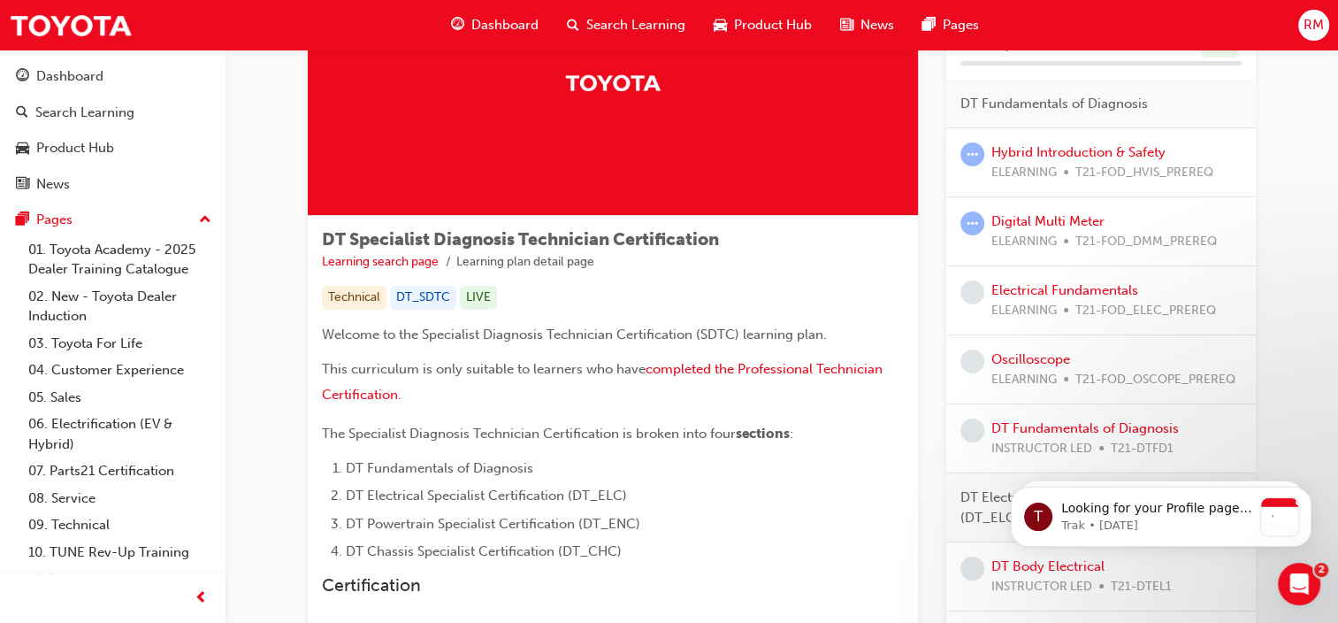
scroll to position [177, 0]
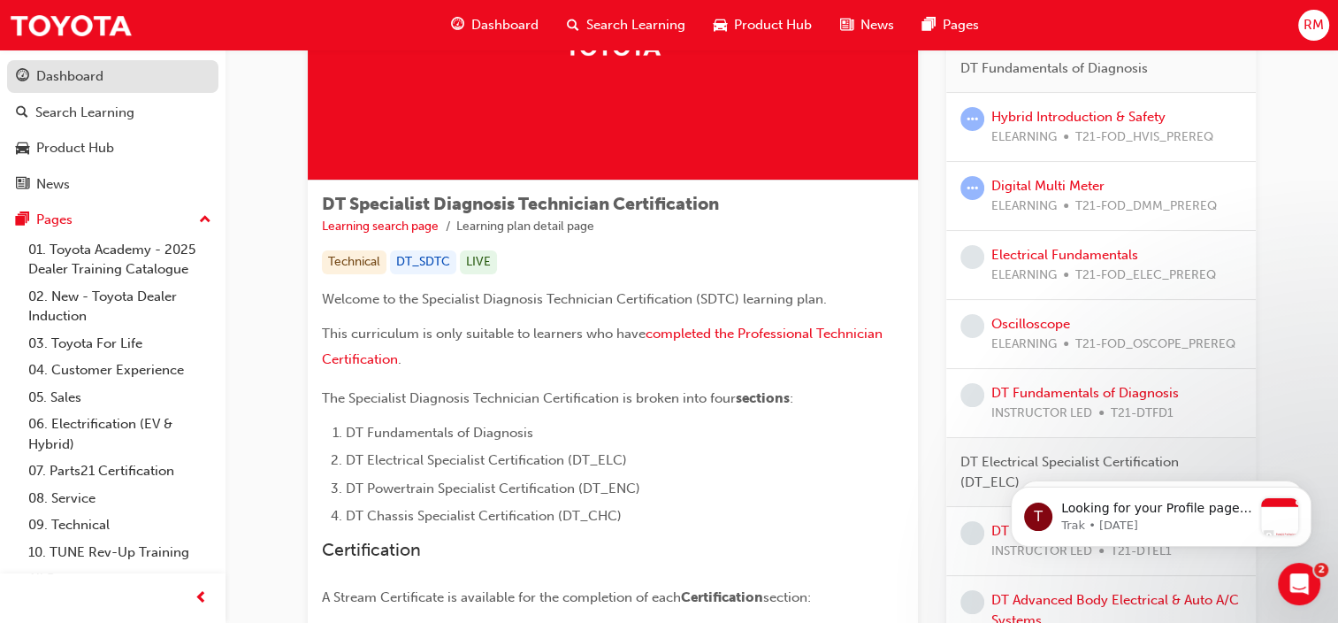
click at [42, 62] on link "Dashboard" at bounding box center [112, 76] width 211 height 33
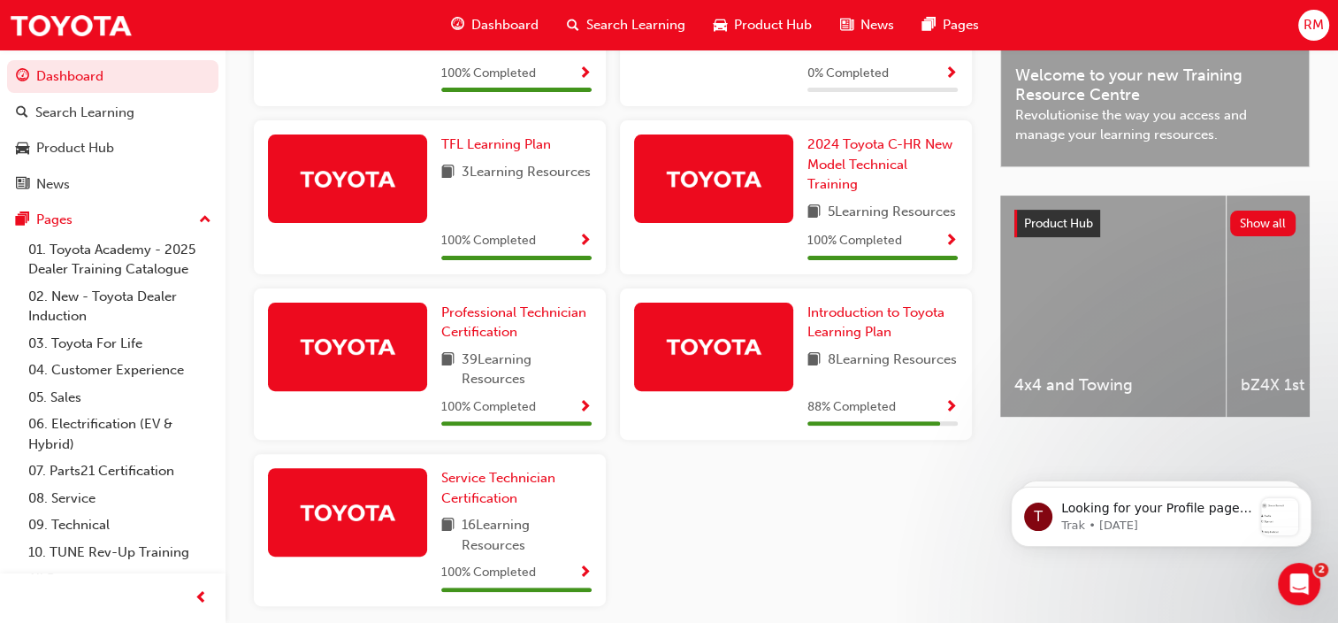
scroll to position [566, 0]
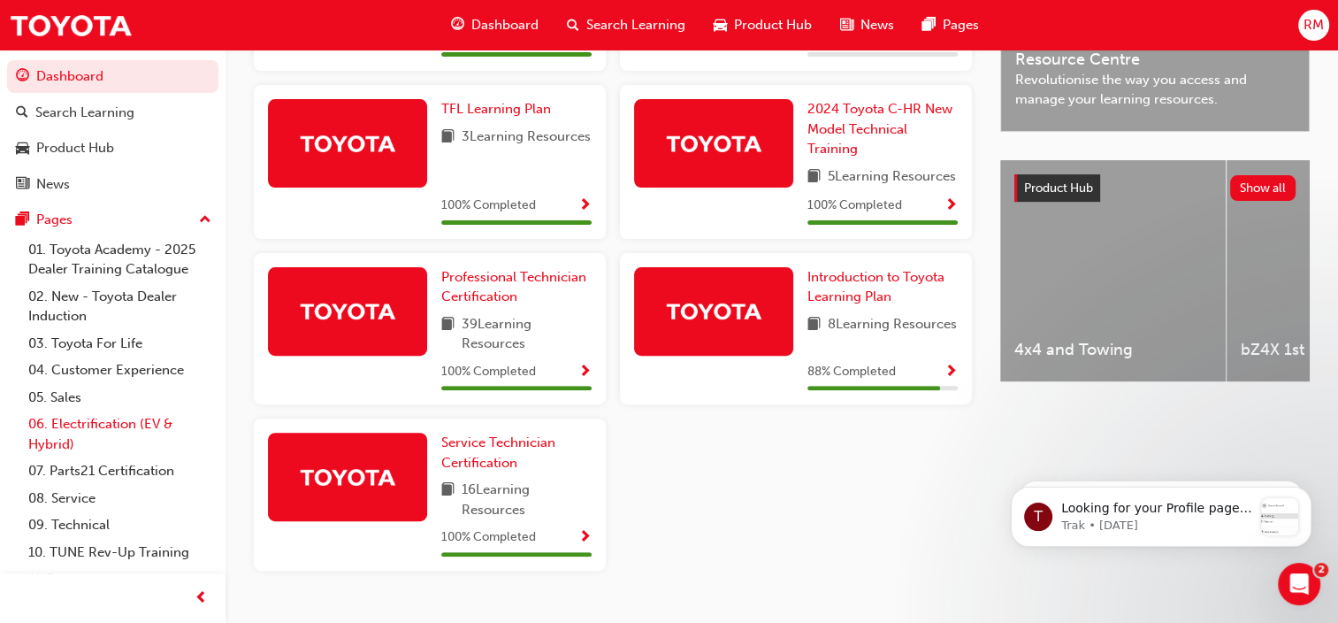
click at [128, 428] on link "06. Electrification (EV & Hybrid)" at bounding box center [119, 433] width 197 height 47
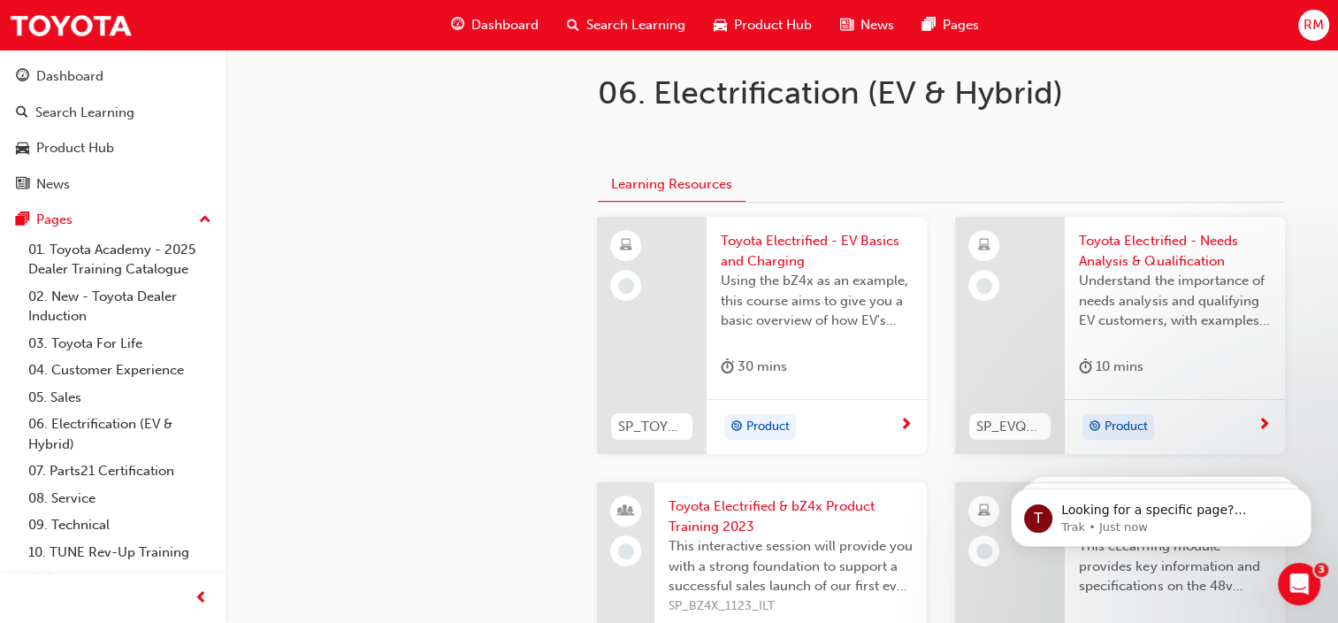
scroll to position [330, 0]
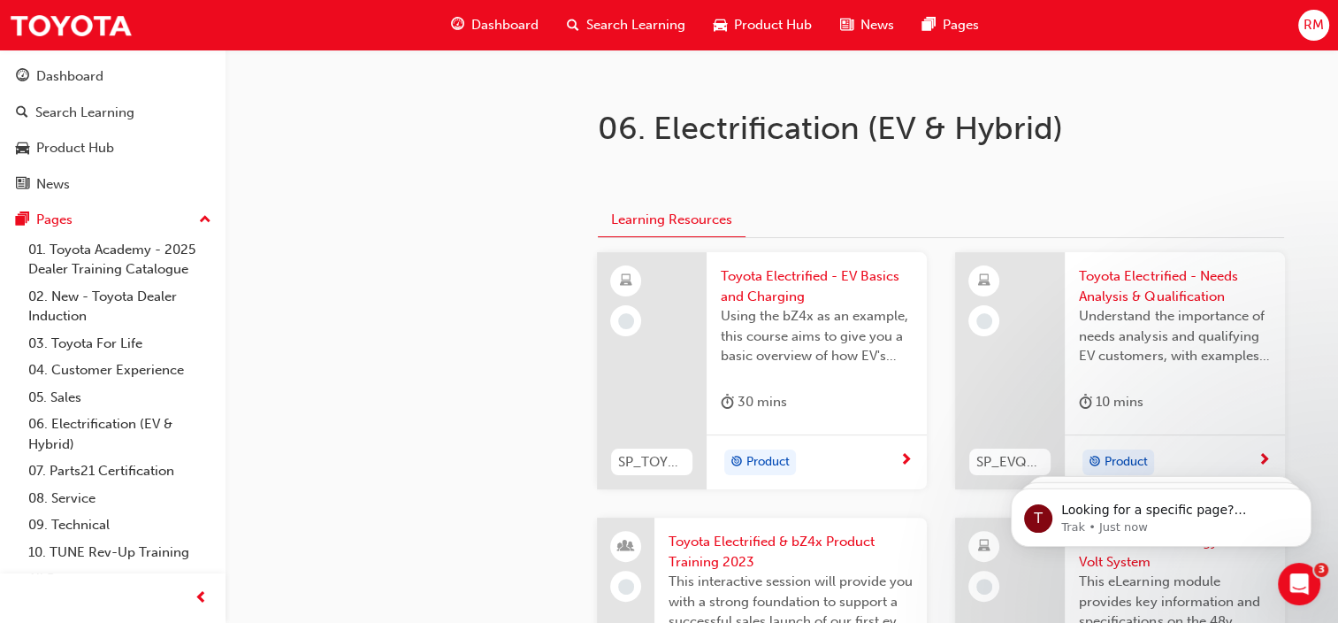
click at [1151, 555] on body "T Looking for a specific page? Technical, Toyota Network Training, Technical Tr…" at bounding box center [1161, 513] width 340 height 110
click at [1092, 554] on body "T Looking for a specific page? Technical, Toyota Network Training, Technical Tr…" at bounding box center [1161, 513] width 340 height 110
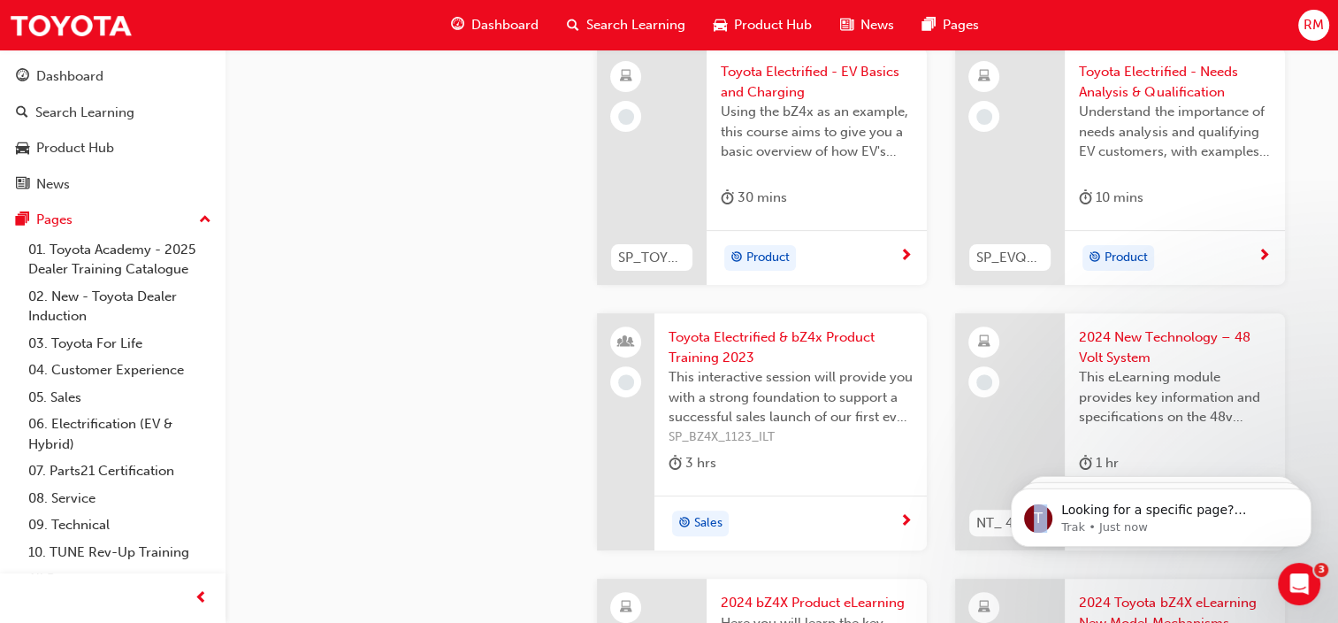
scroll to position [542, 0]
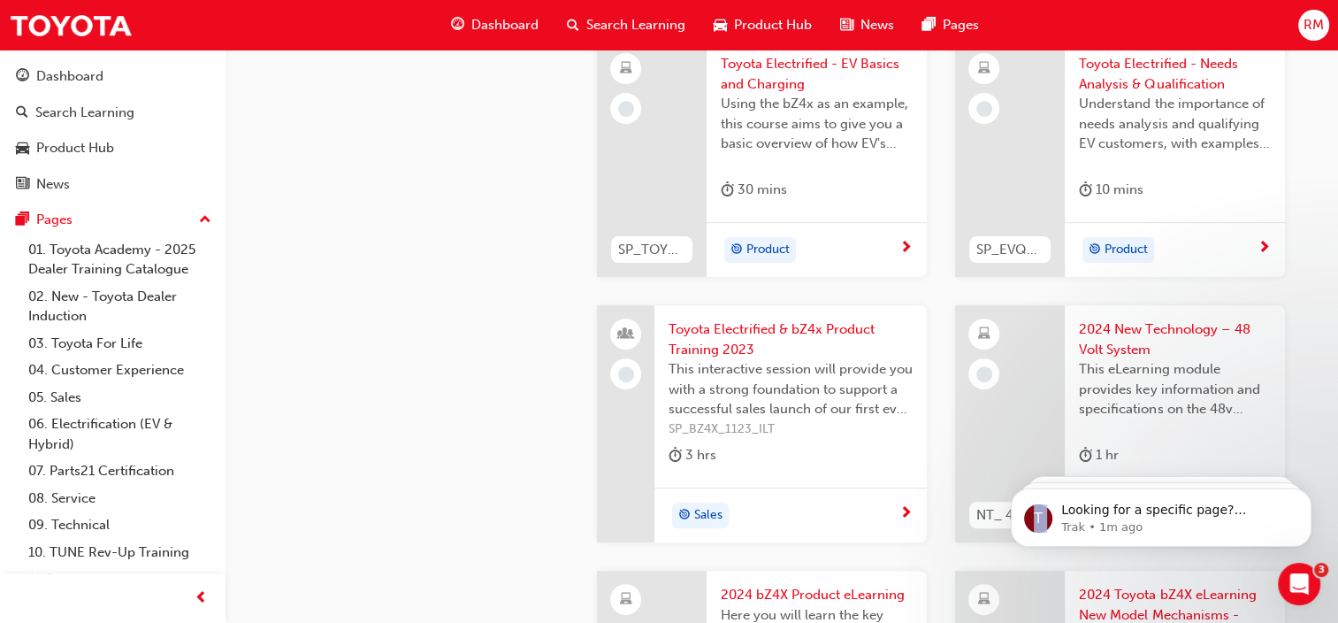
click at [1113, 331] on span "2024 New Technology – 48 Volt System" at bounding box center [1175, 339] width 192 height 40
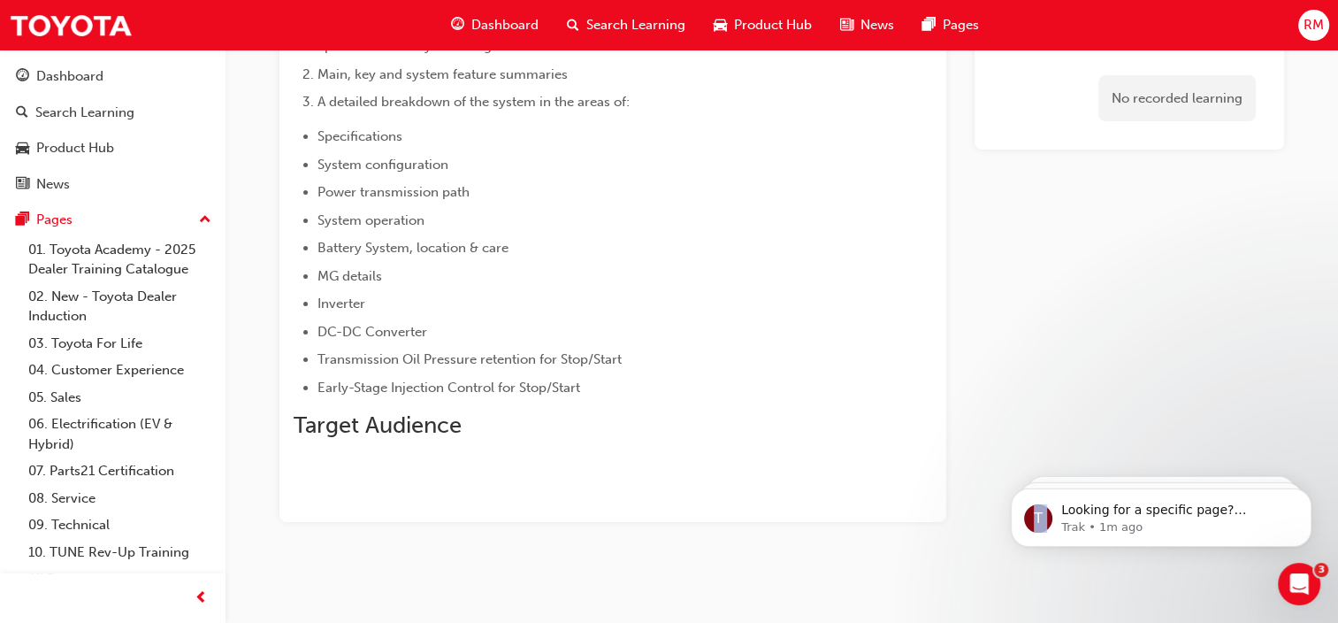
scroll to position [187, 0]
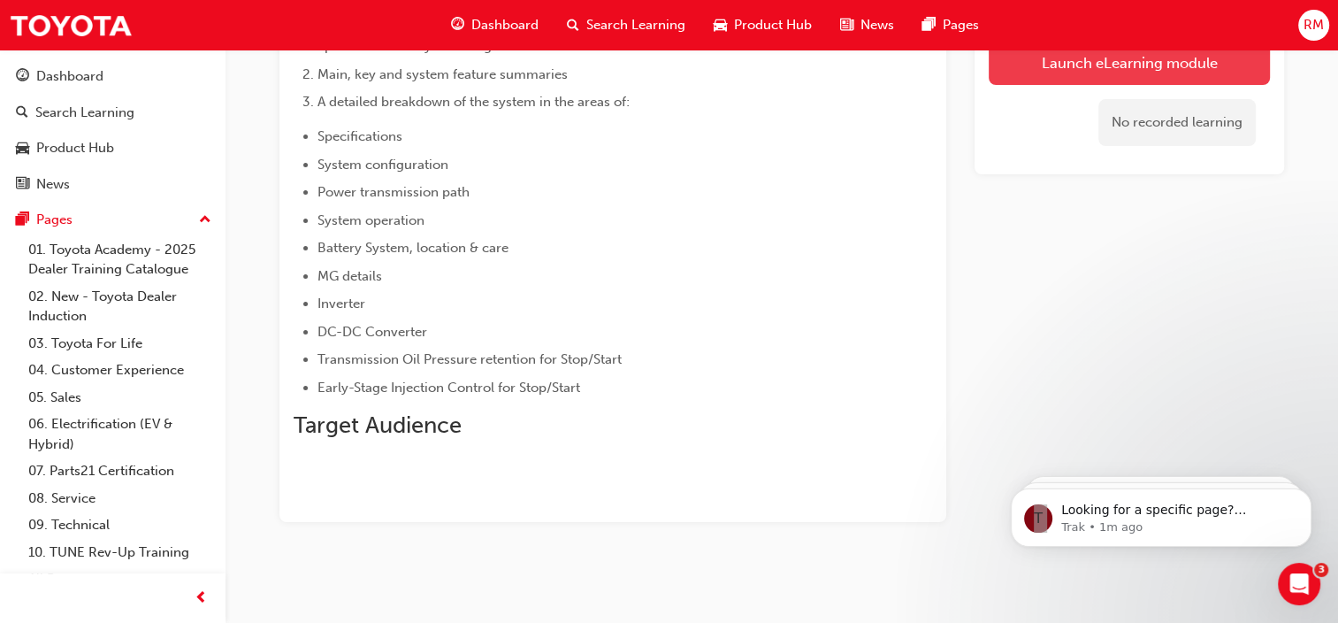
click at [1135, 65] on link "Launch eLearning module" at bounding box center [1129, 63] width 281 height 44
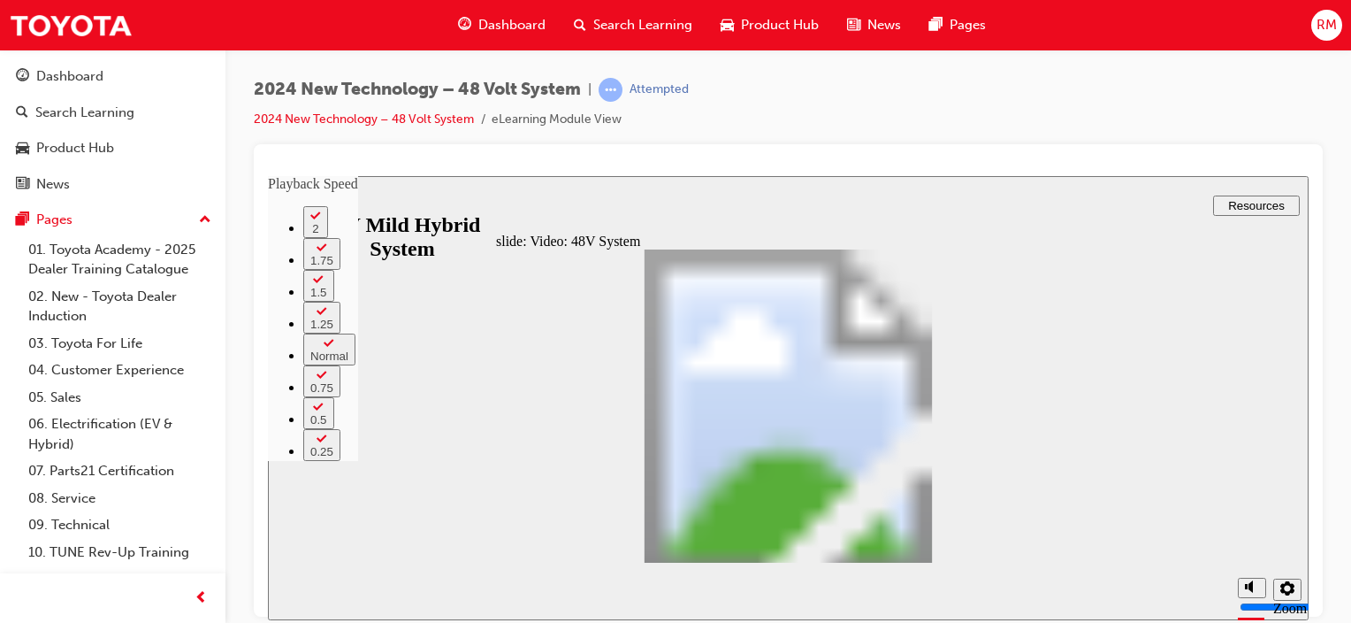
type input "187"
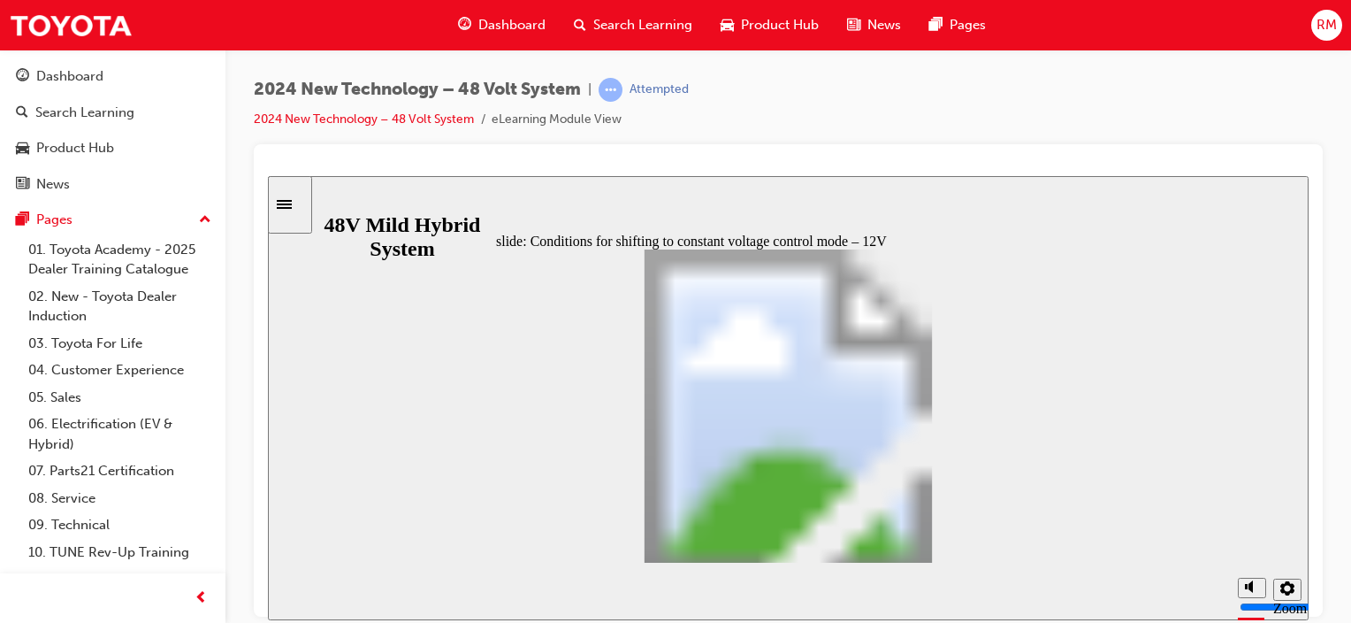
scroll to position [340, 0]
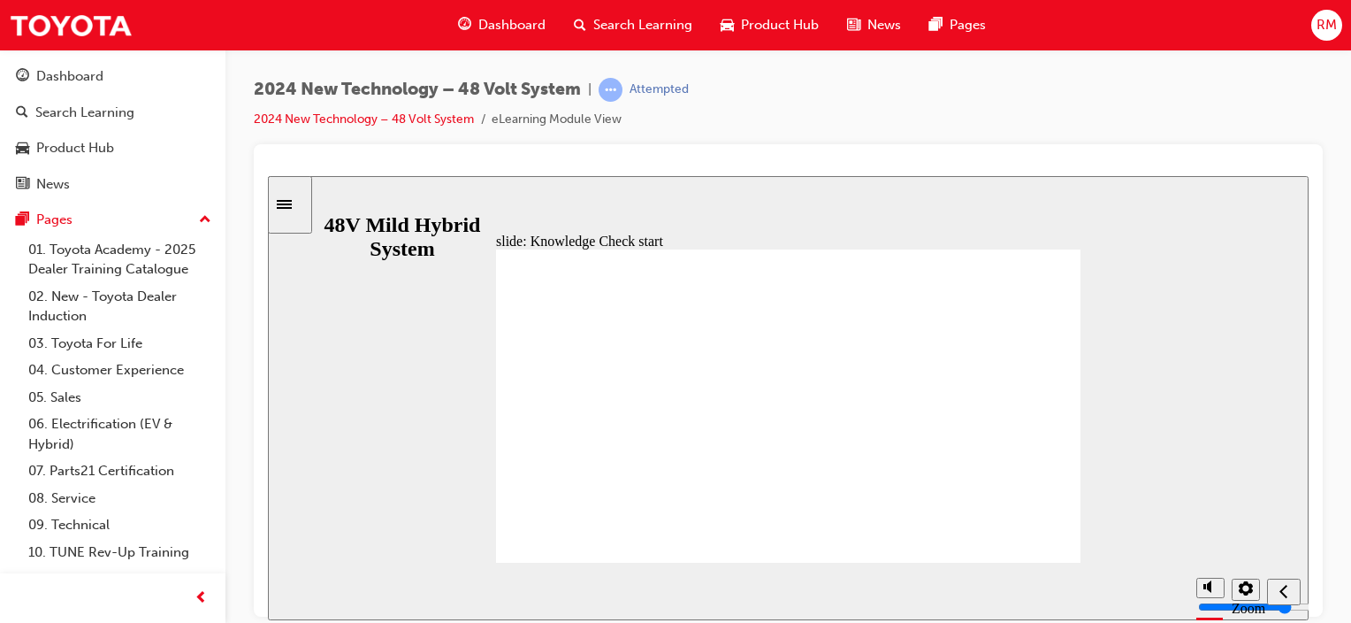
radio input "false"
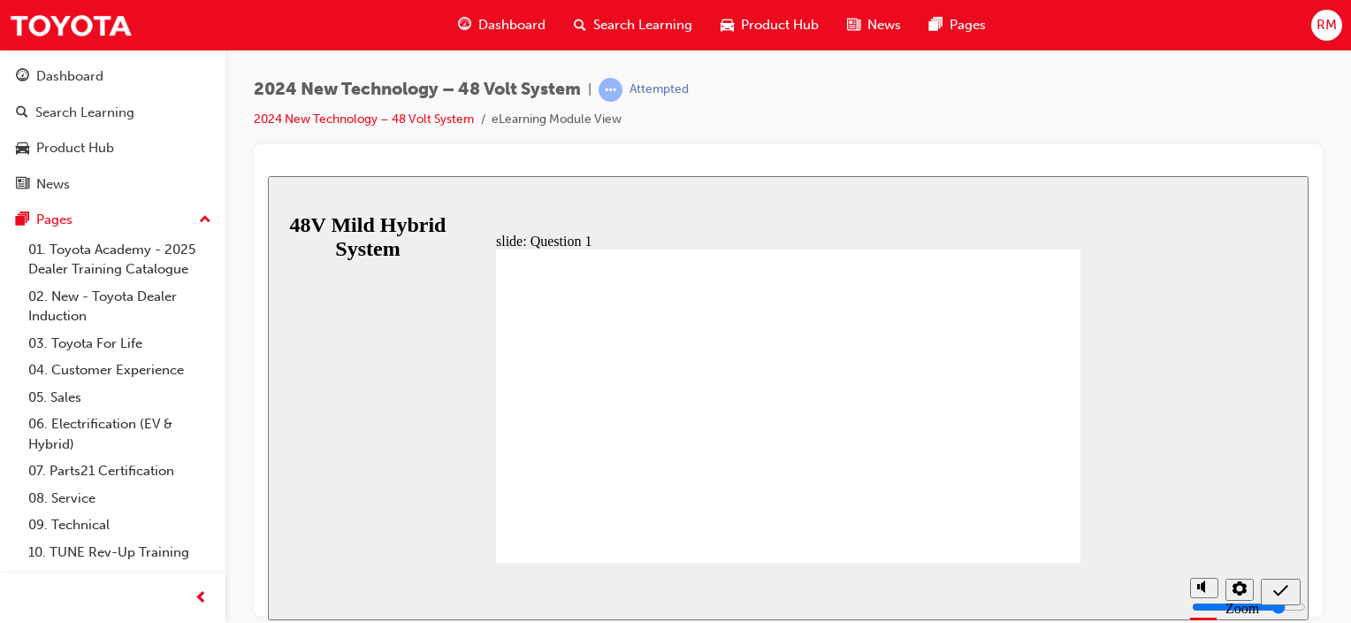
radio input "true"
checkbox input "true"
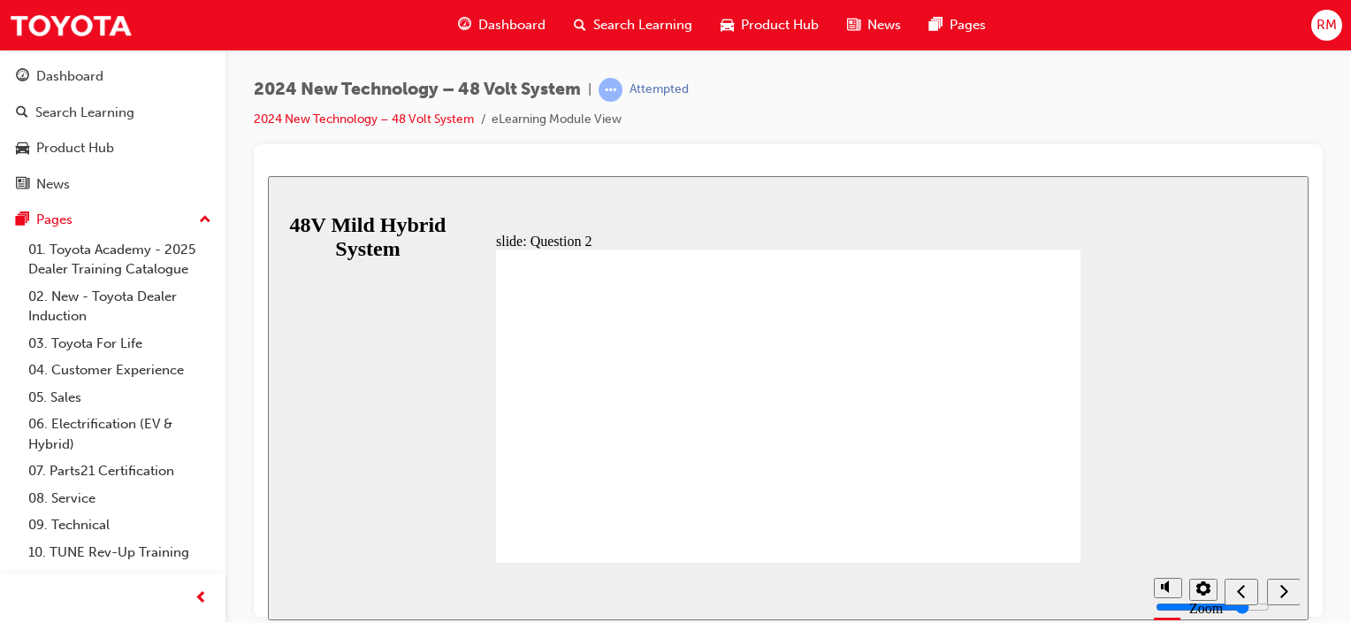
checkbox input "true"
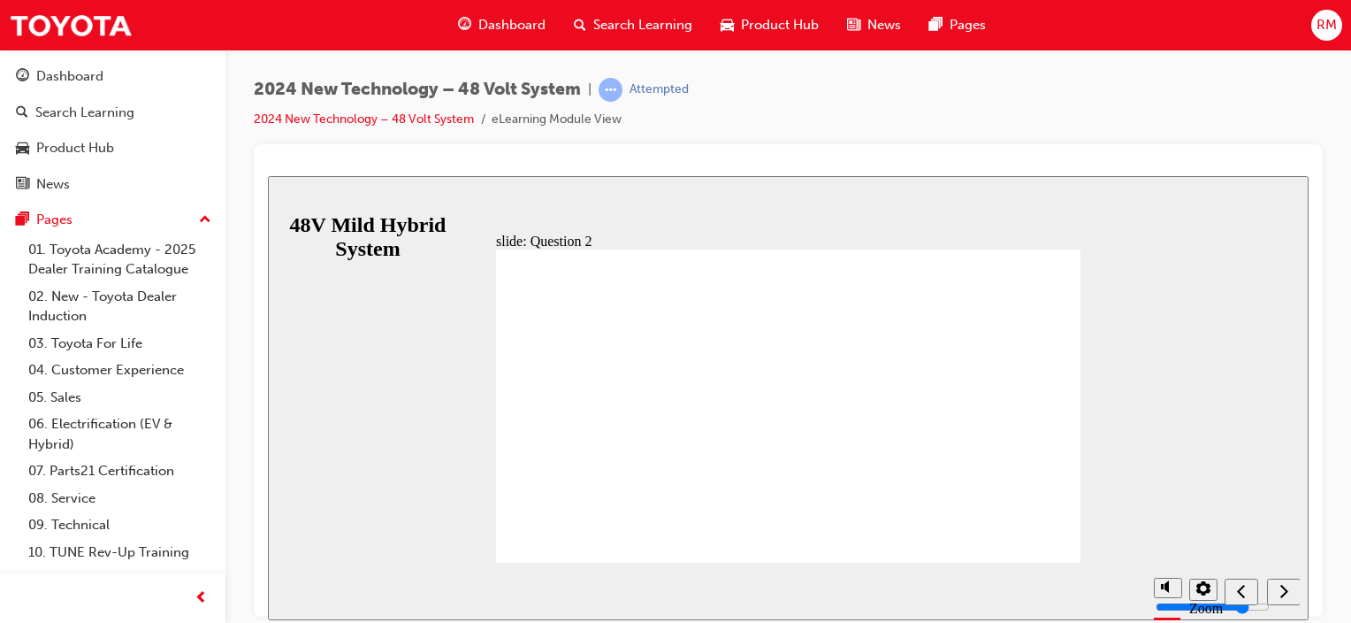
checkbox input "true"
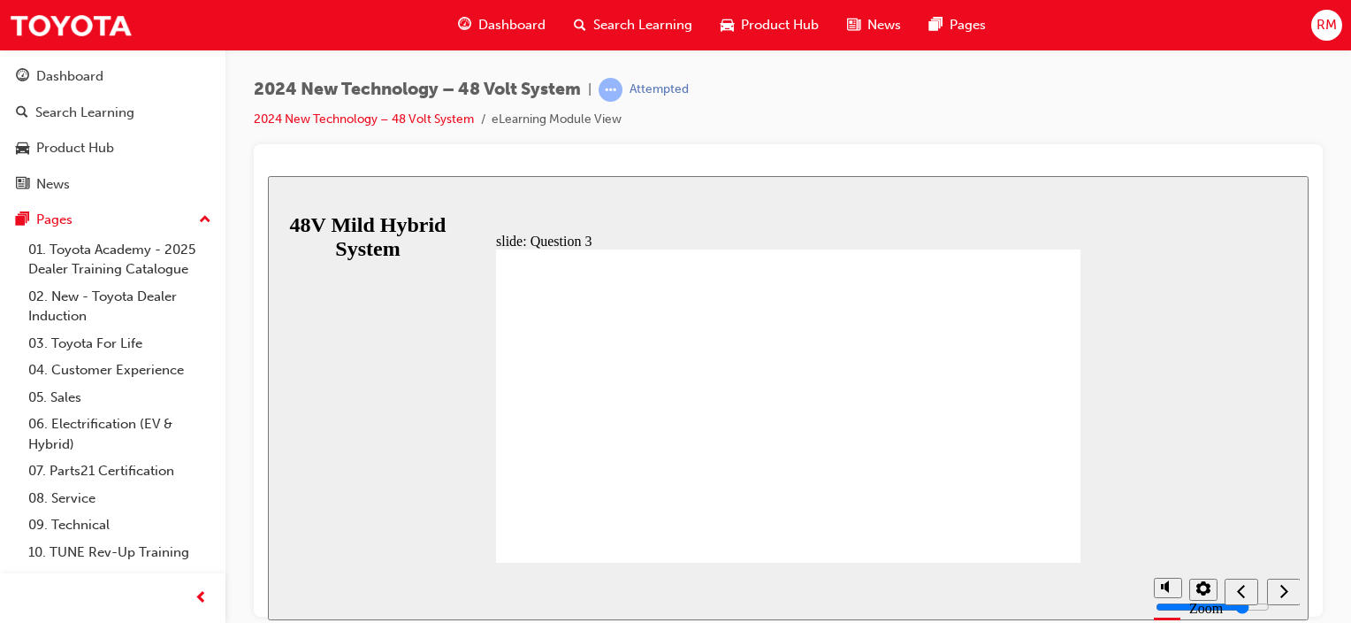
radio input "false"
radio input "true"
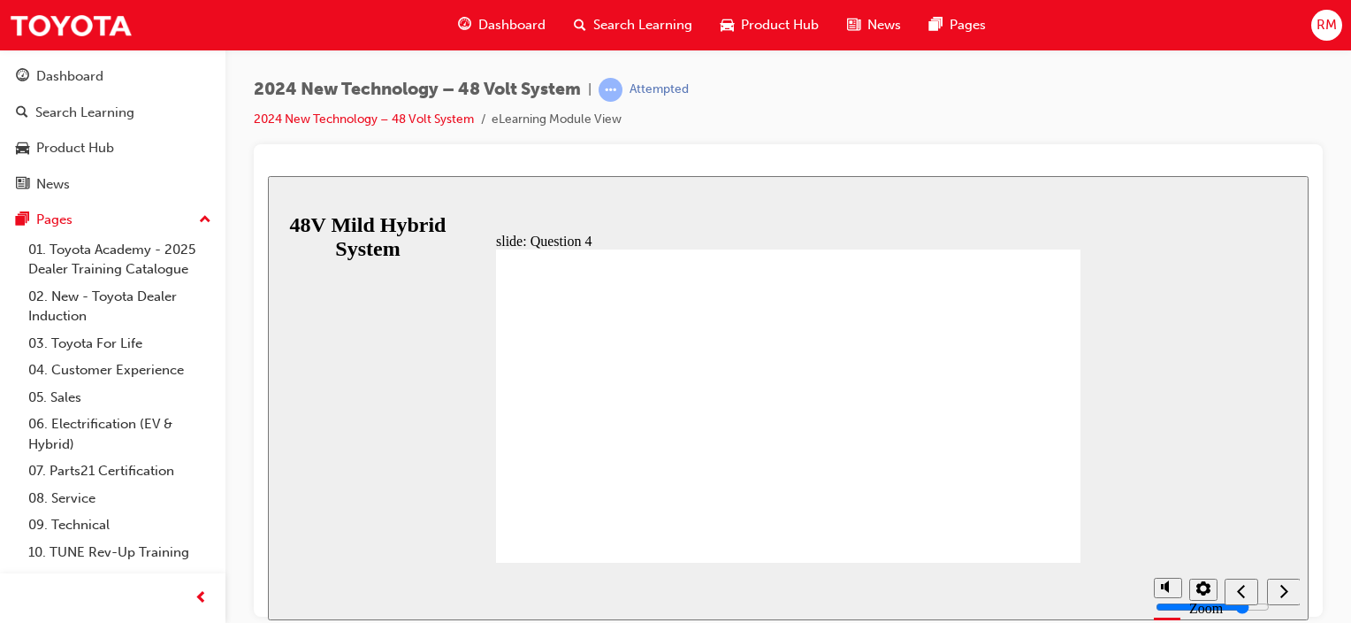
radio input "false"
radio input "true"
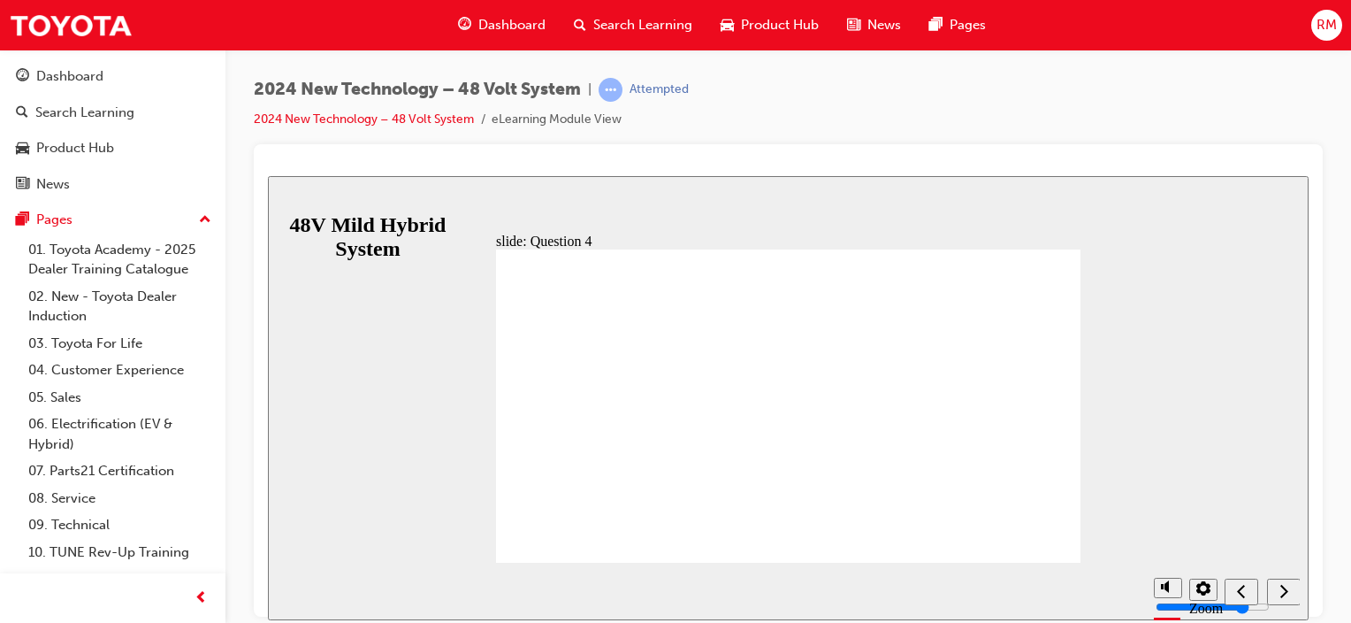
radio input "true"
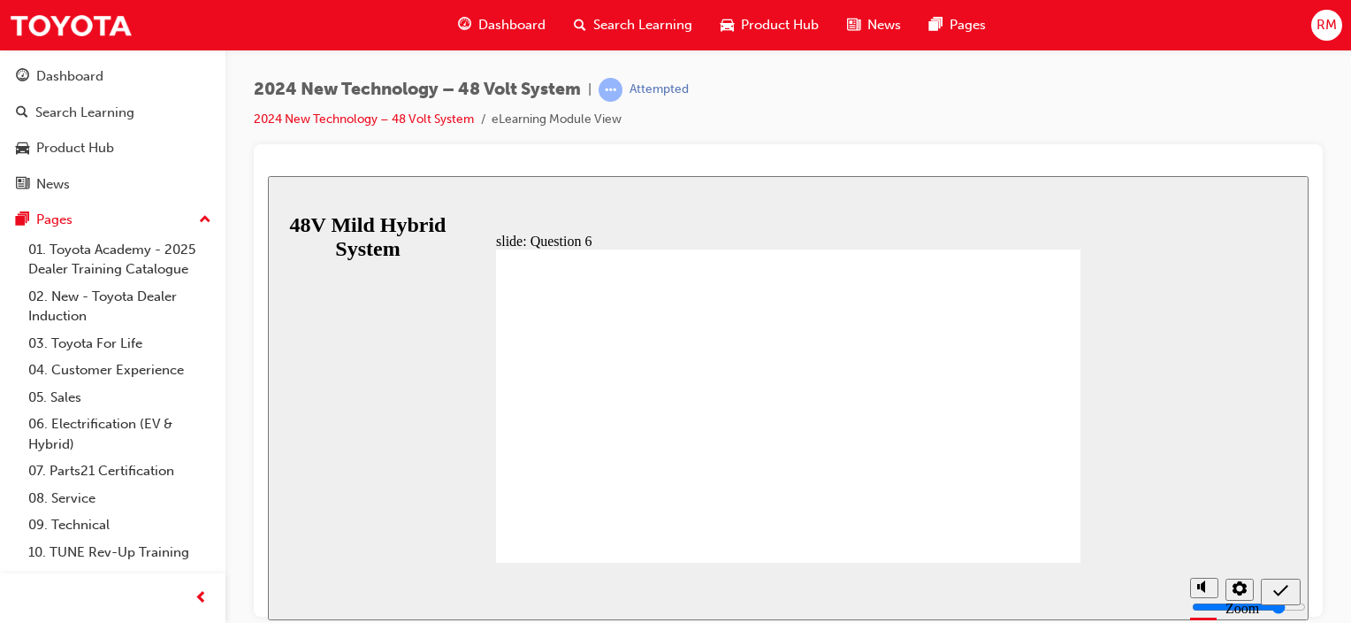
radio input "false"
radio input "true"
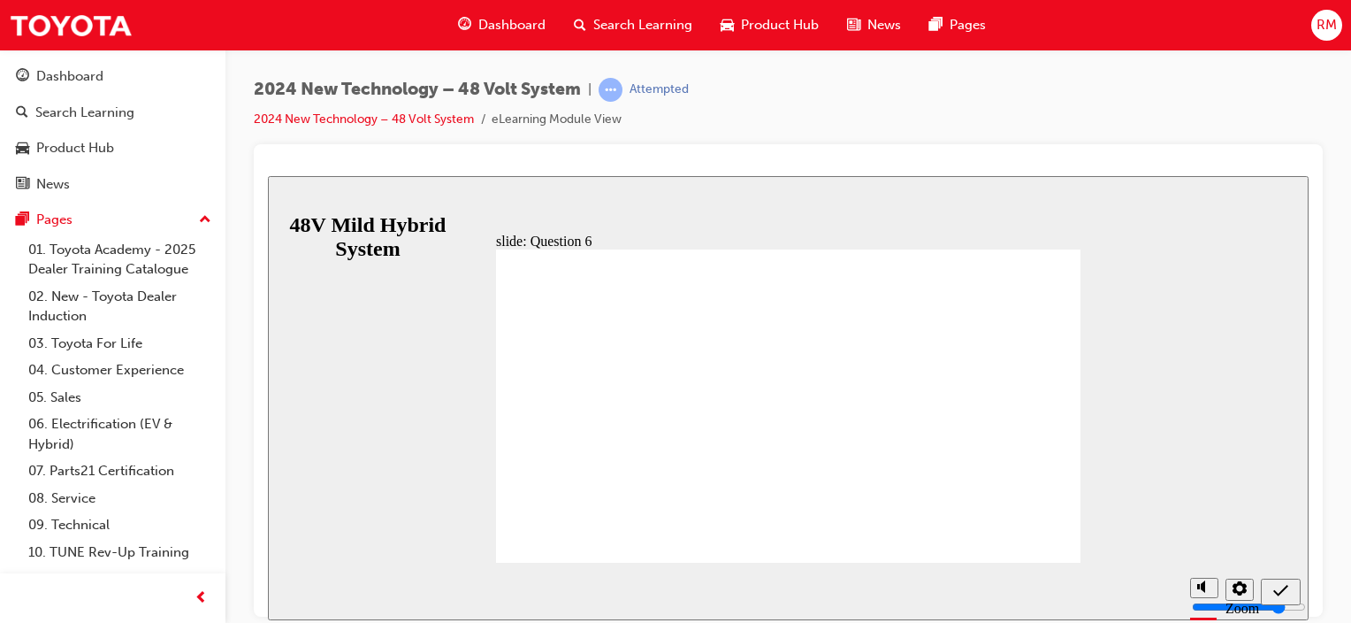
radio input "true"
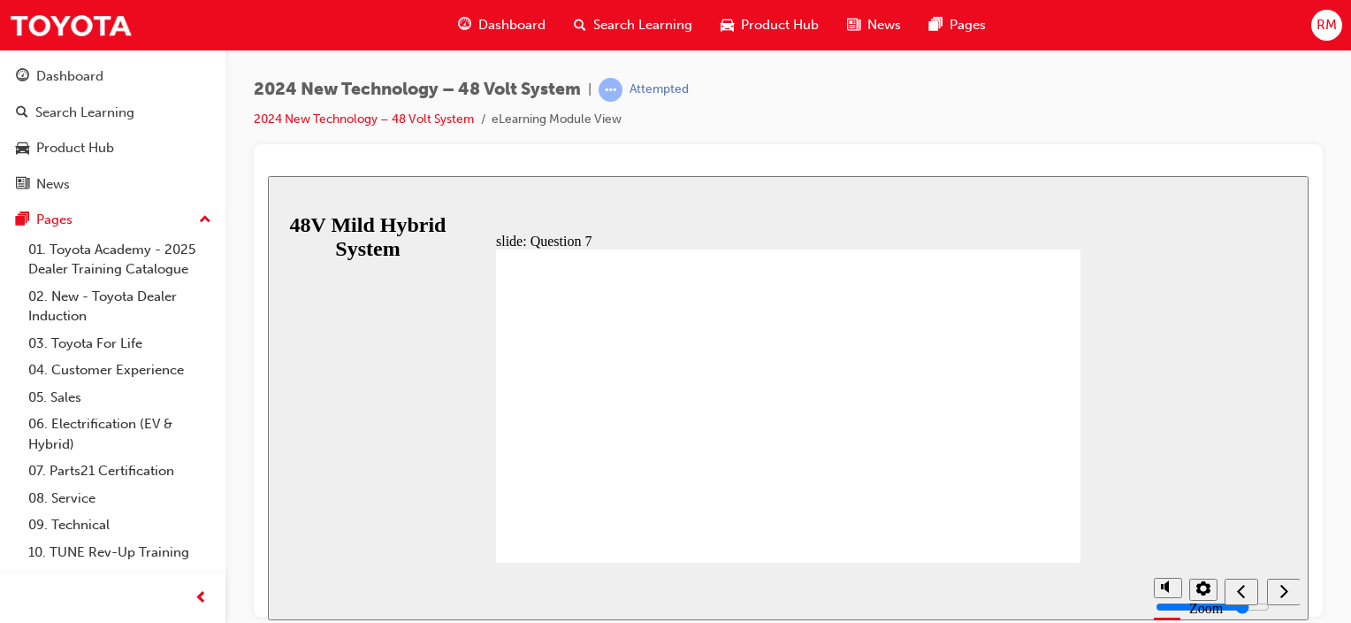
radio input "false"
radio input "true"
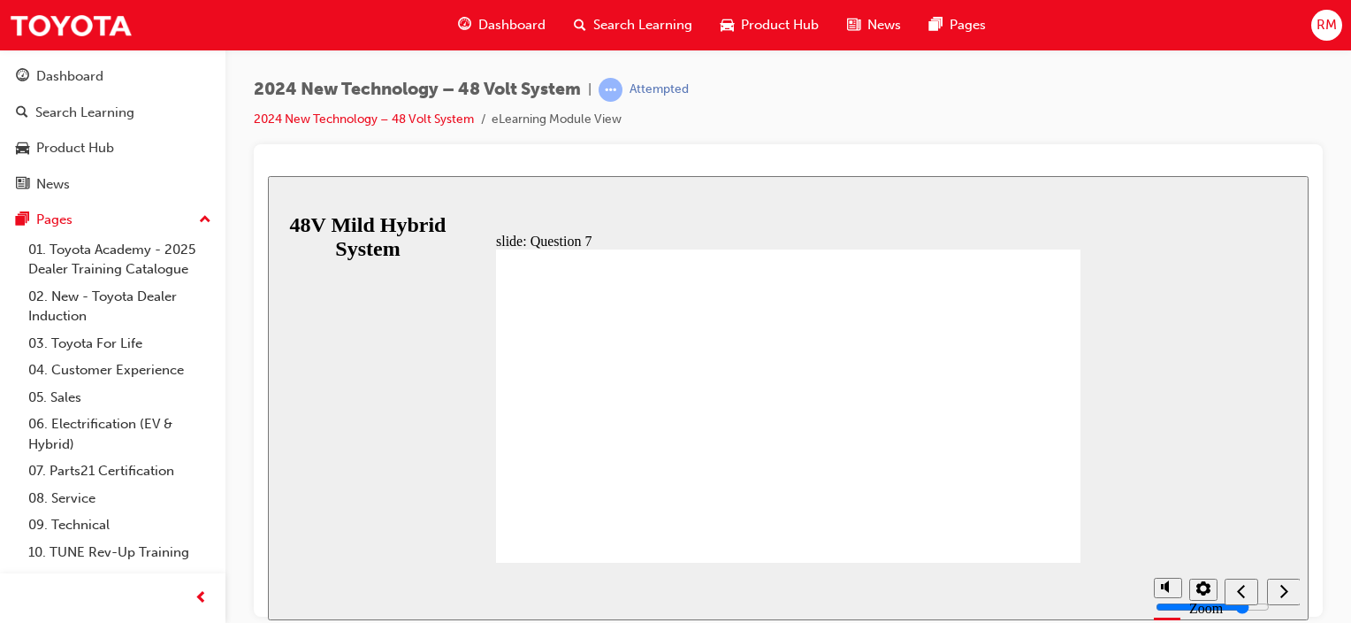
radio input "true"
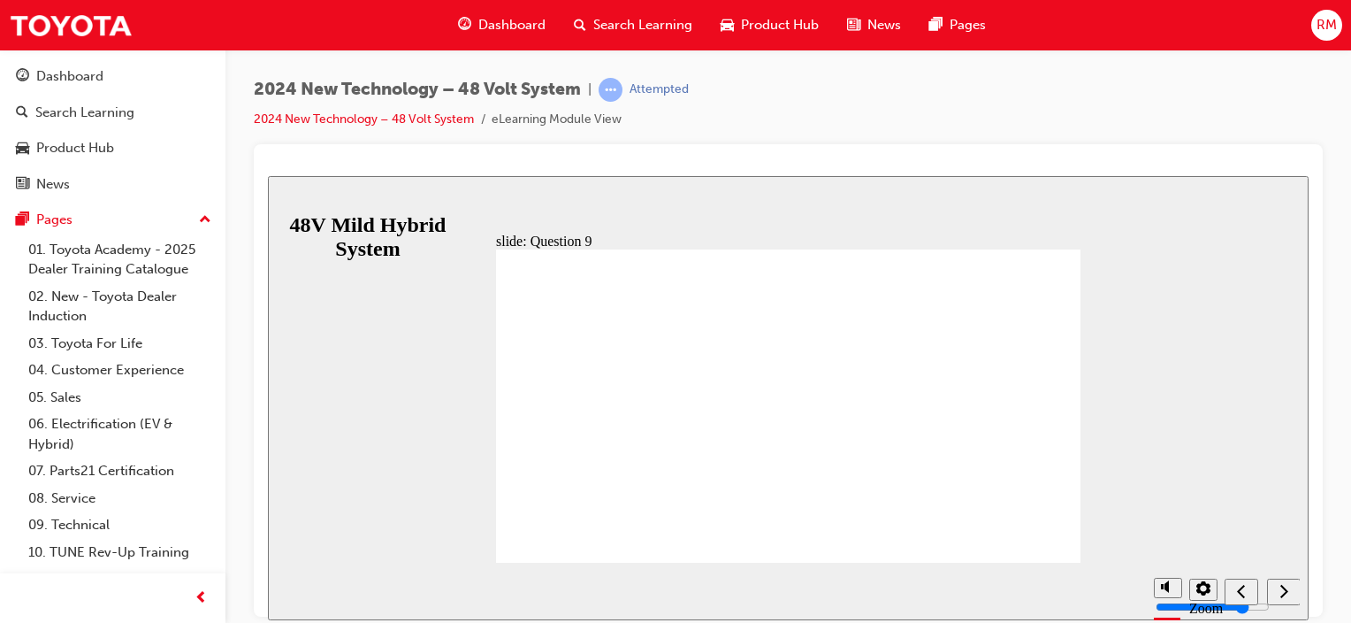
radio input "true"
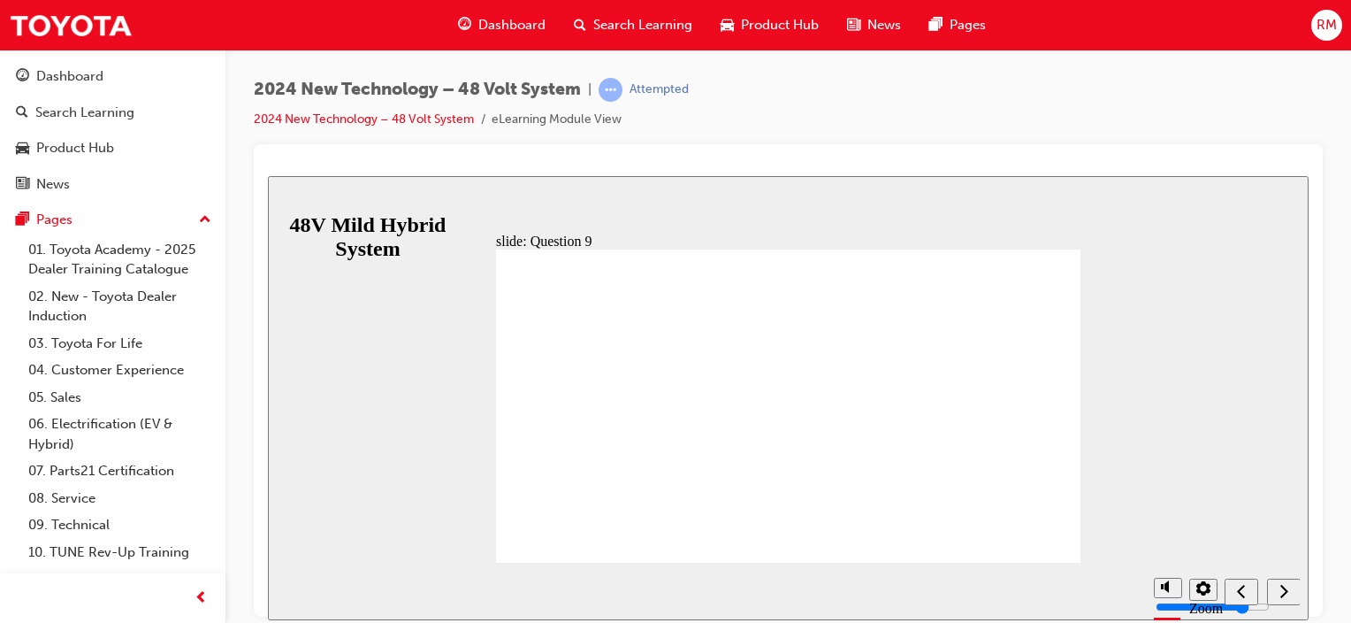
radio input "false"
radio input "true"
